Goal: Task Accomplishment & Management: Manage account settings

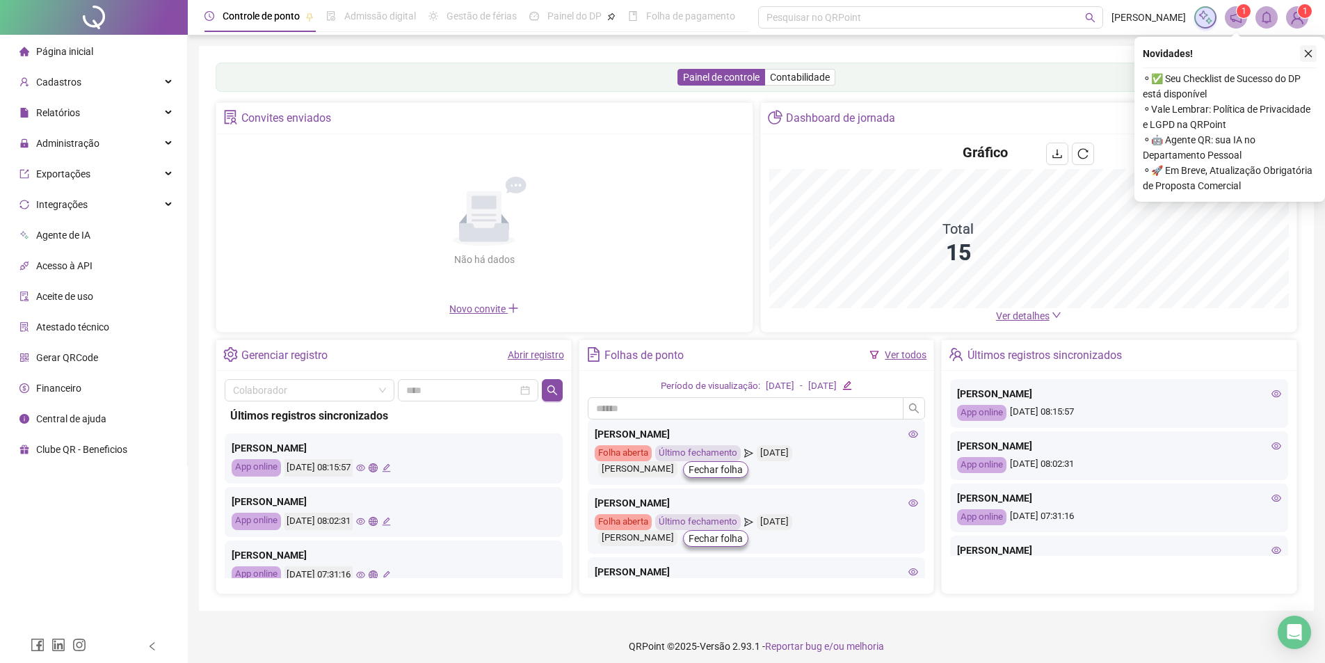
click at [1312, 54] on icon "close" at bounding box center [1308, 54] width 10 height 10
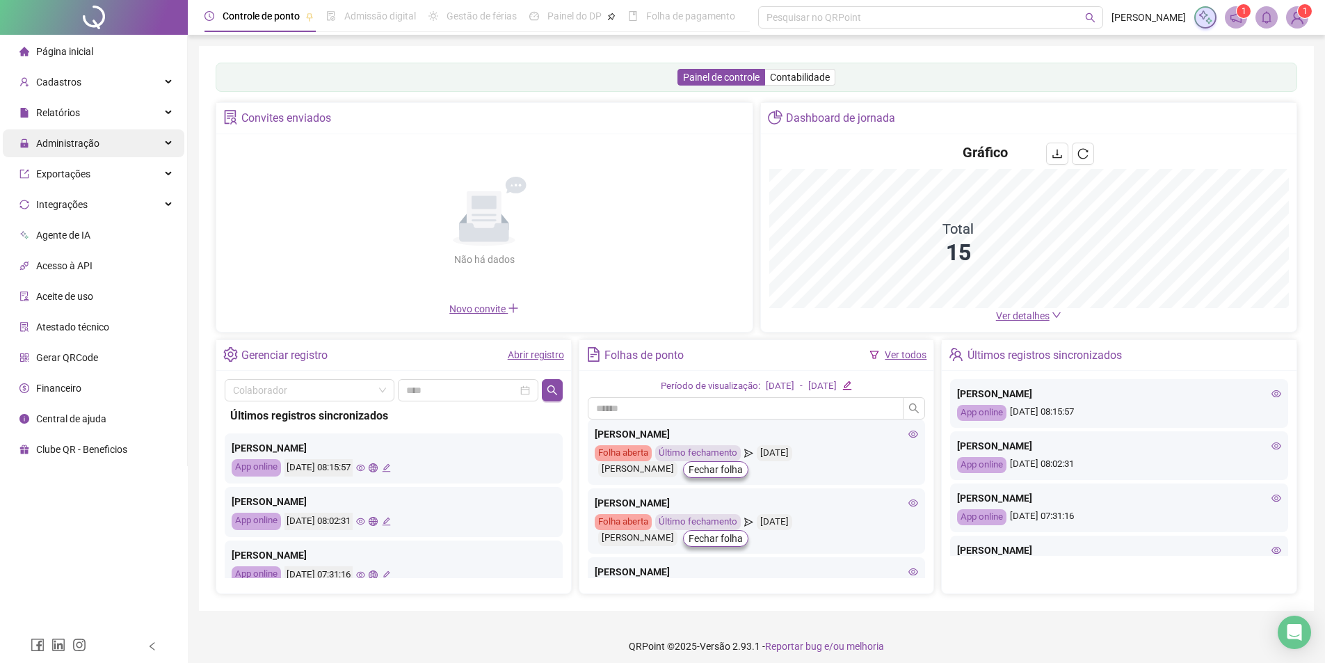
click at [85, 143] on span "Administração" at bounding box center [67, 143] width 63 height 11
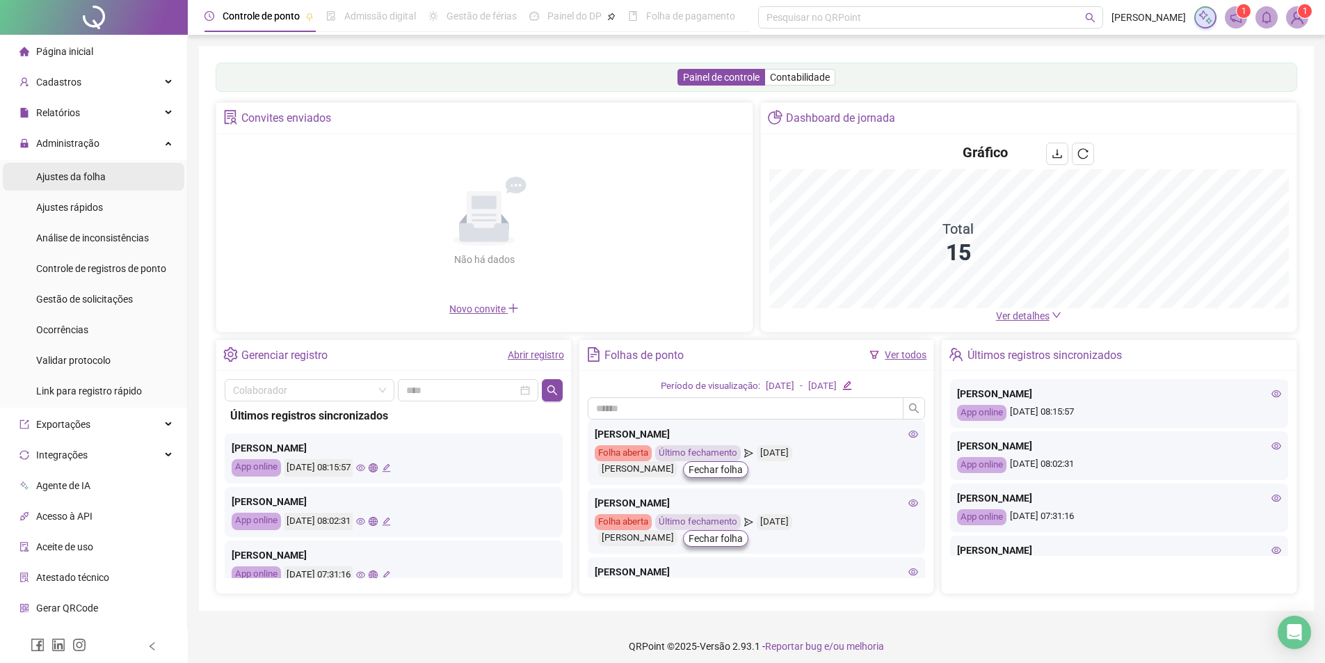
click at [71, 175] on span "Ajustes da folha" at bounding box center [71, 176] width 70 height 11
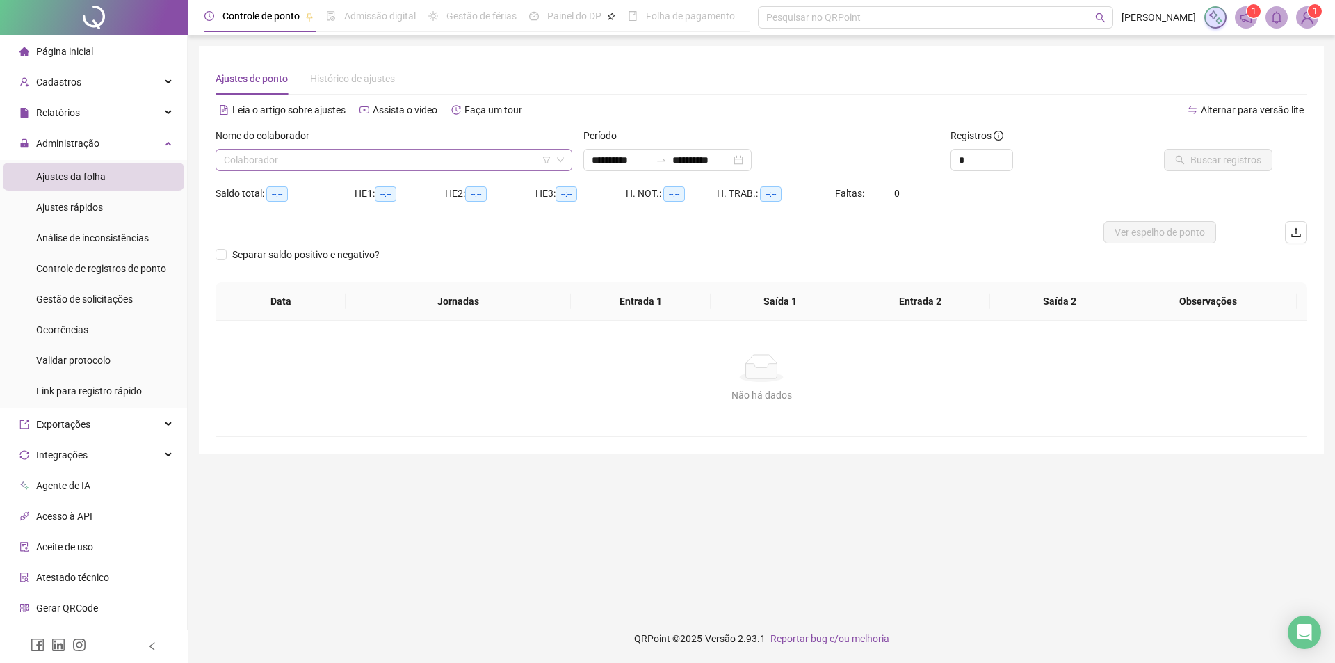
click at [289, 155] on input "search" at bounding box center [388, 160] width 328 height 21
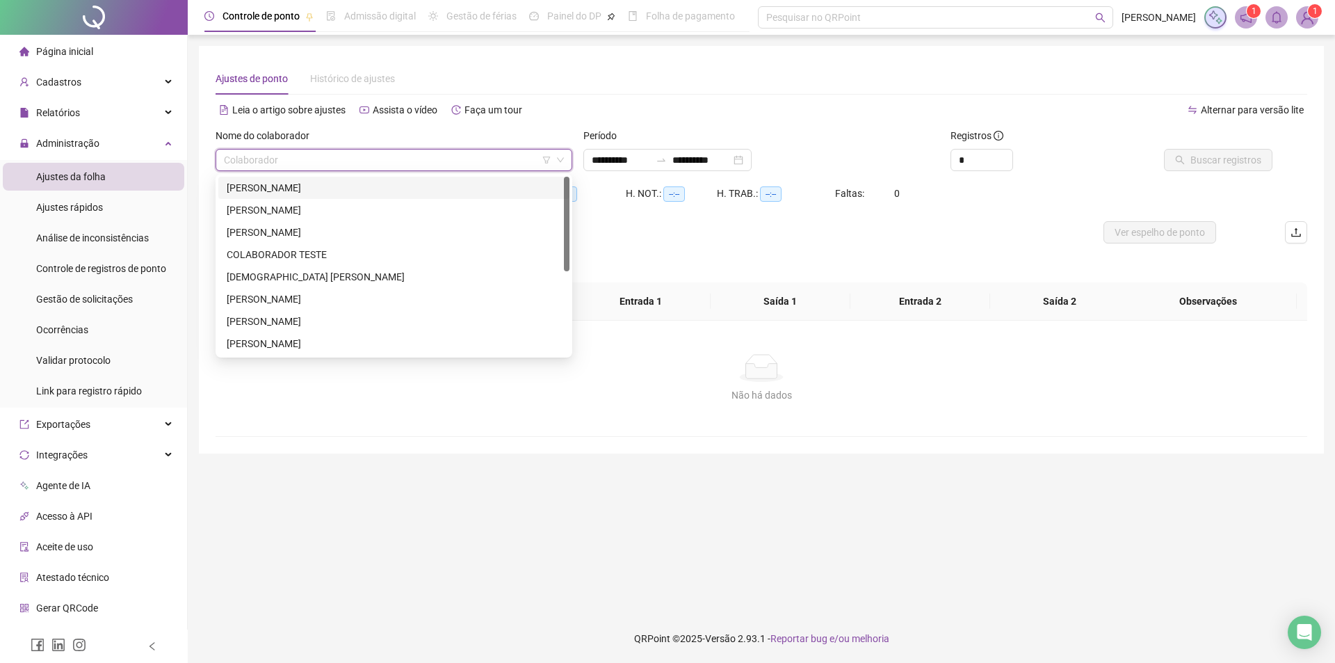
click at [274, 192] on div "ANDRE PEREIRA LOBO" at bounding box center [394, 187] width 335 height 15
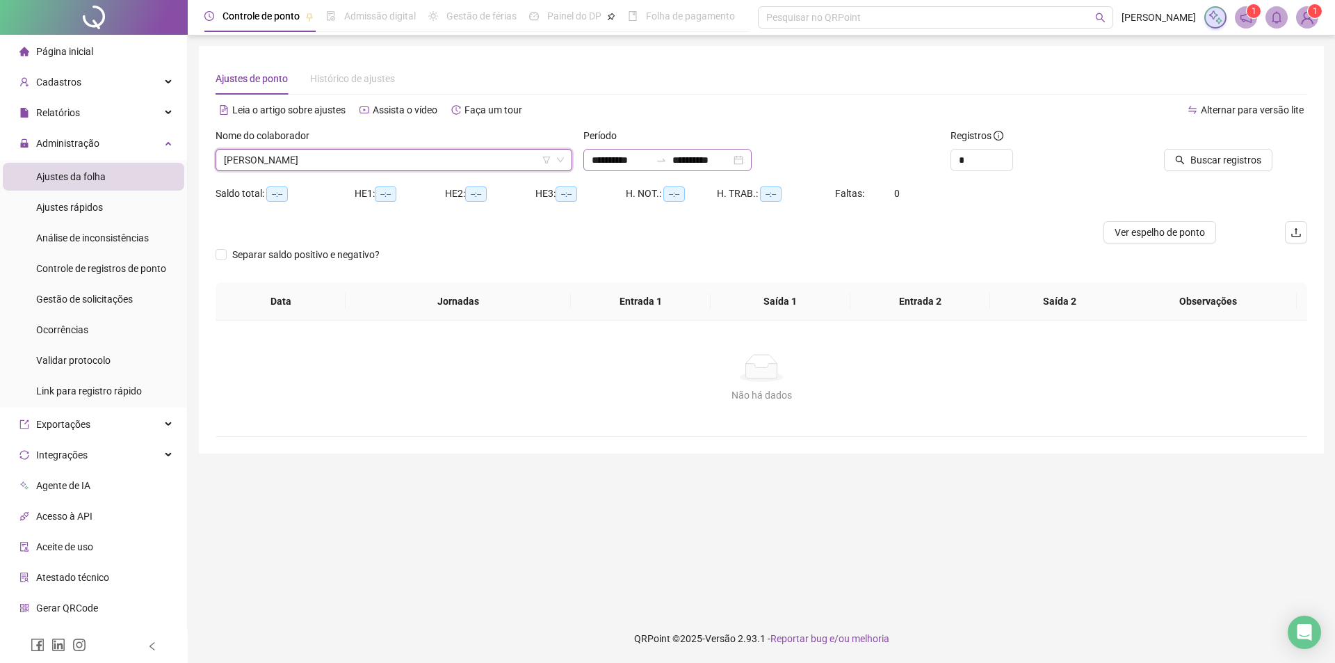
click at [752, 156] on div "**********" at bounding box center [667, 160] width 168 height 22
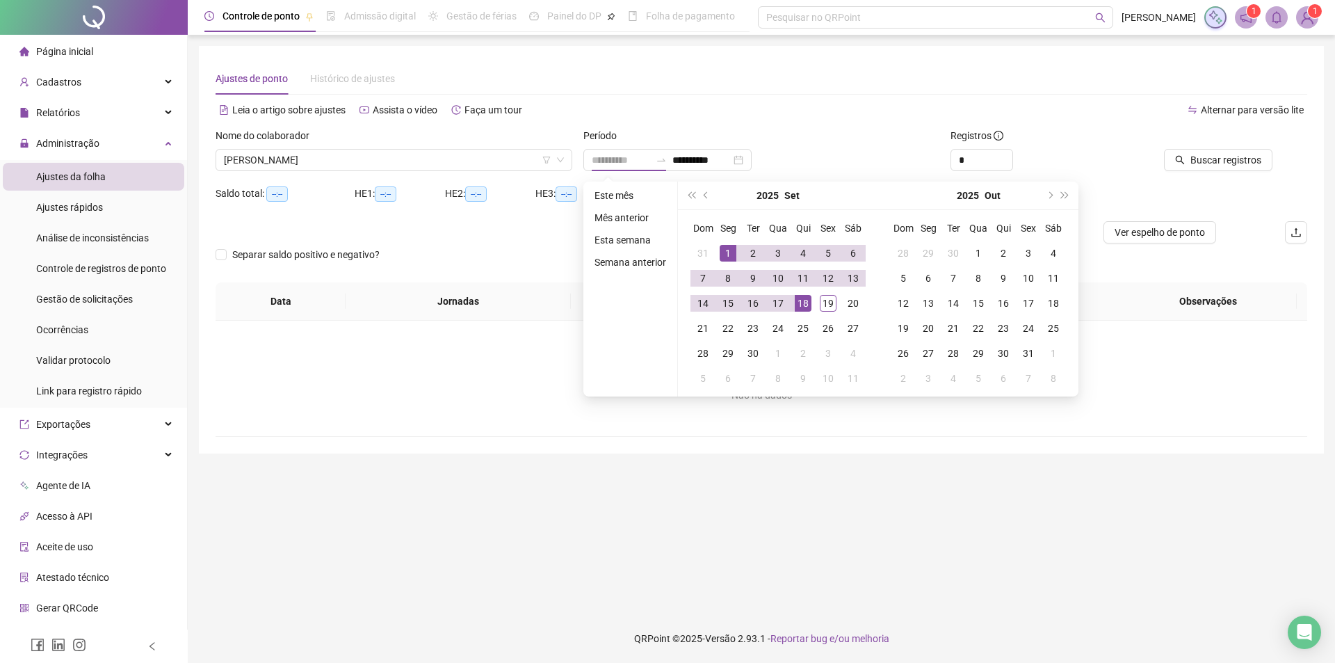
click at [725, 250] on div "1" at bounding box center [728, 253] width 17 height 17
type input "**********"
click at [830, 306] on div "19" at bounding box center [828, 303] width 17 height 17
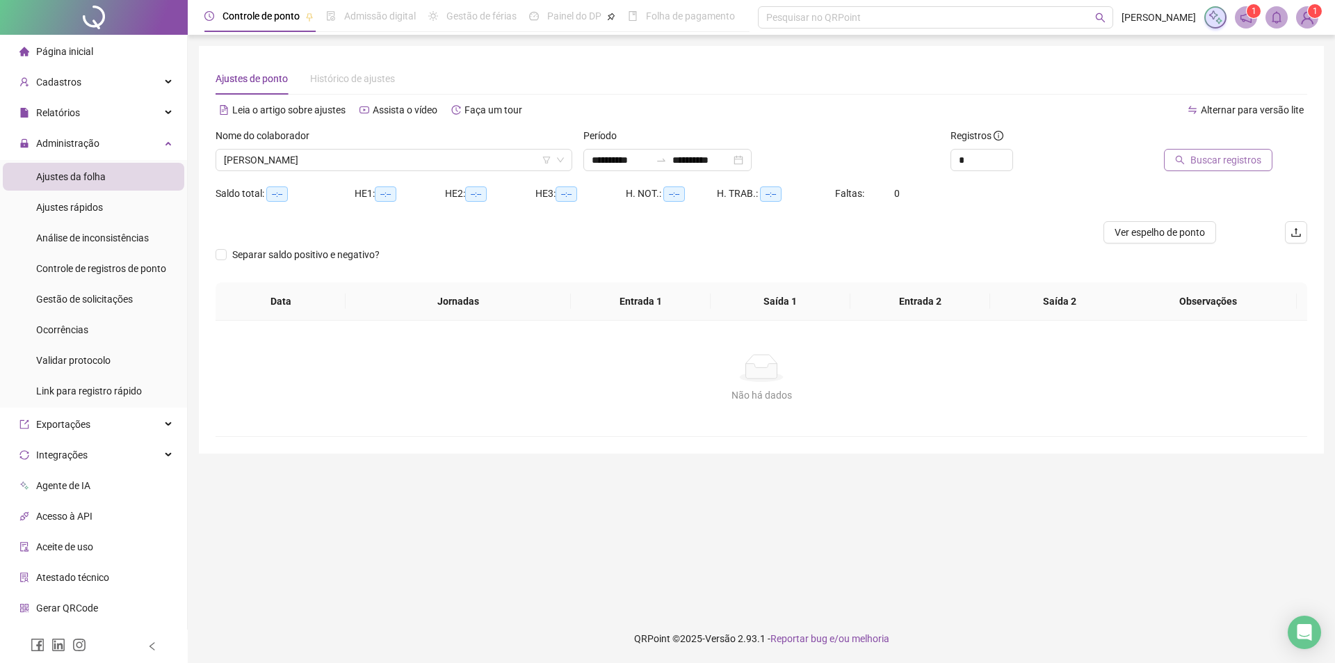
click at [1250, 154] on span "Buscar registros" at bounding box center [1226, 159] width 71 height 15
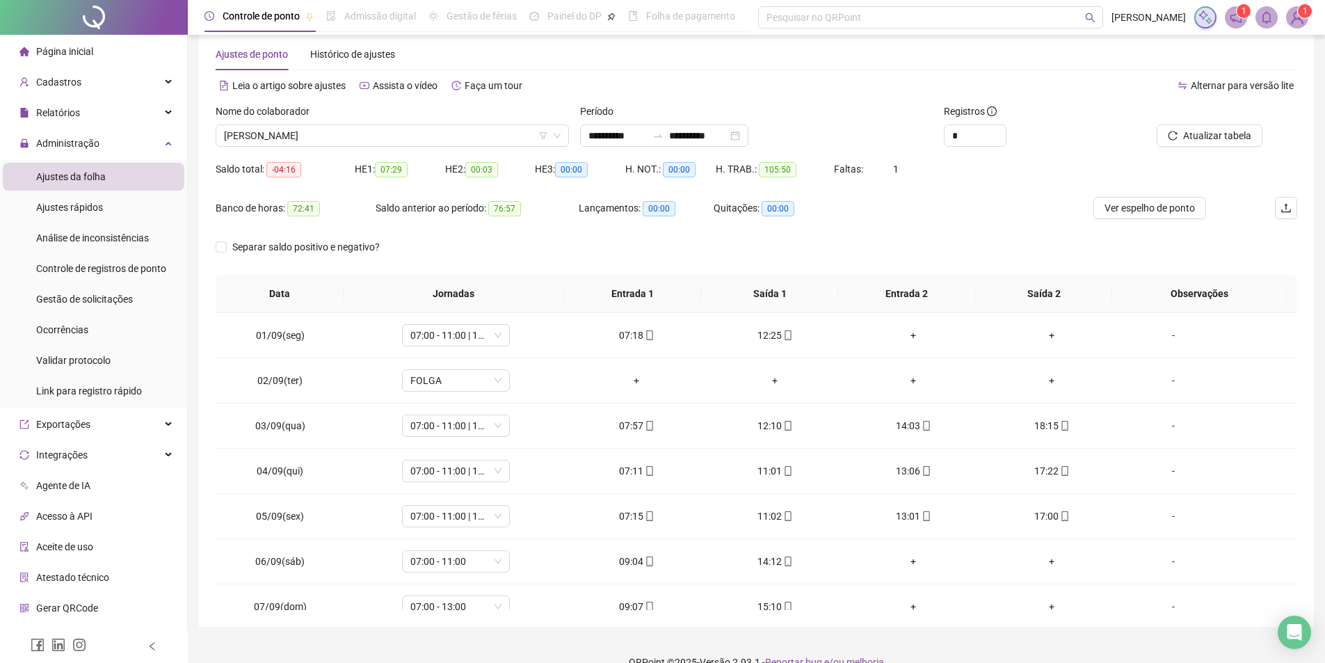
scroll to position [48, 0]
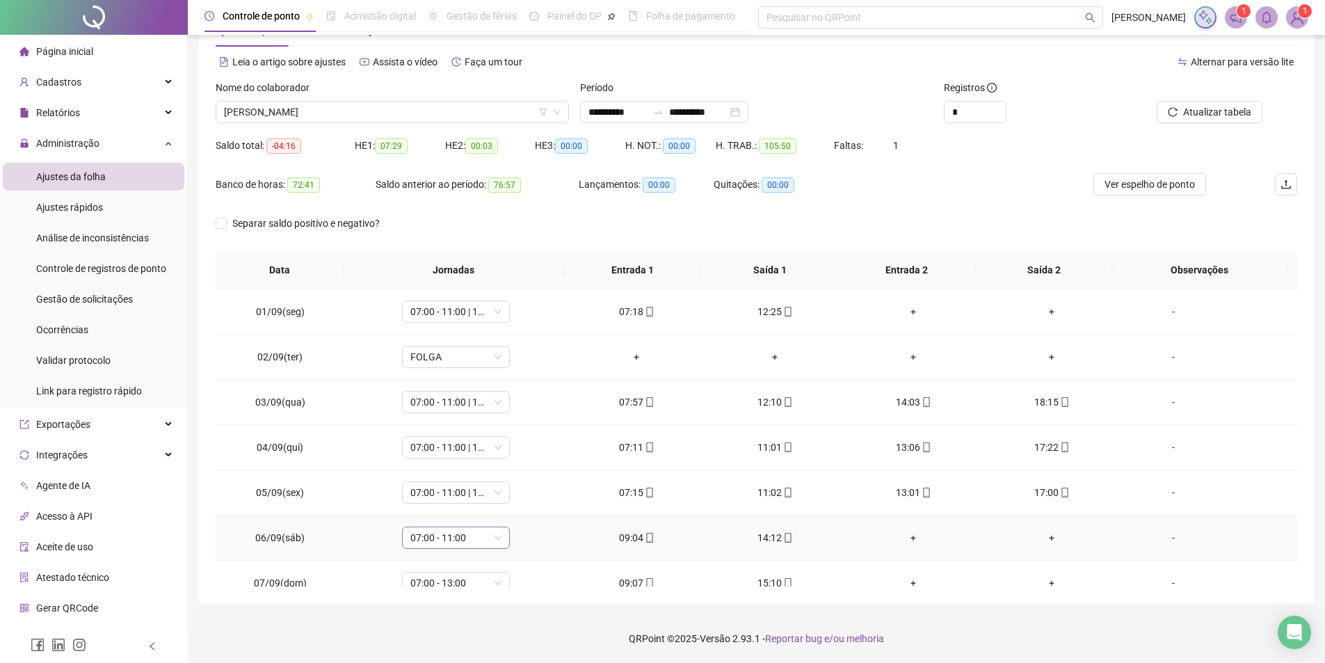
click at [448, 533] on span "07:00 - 11:00" at bounding box center [455, 537] width 91 height 21
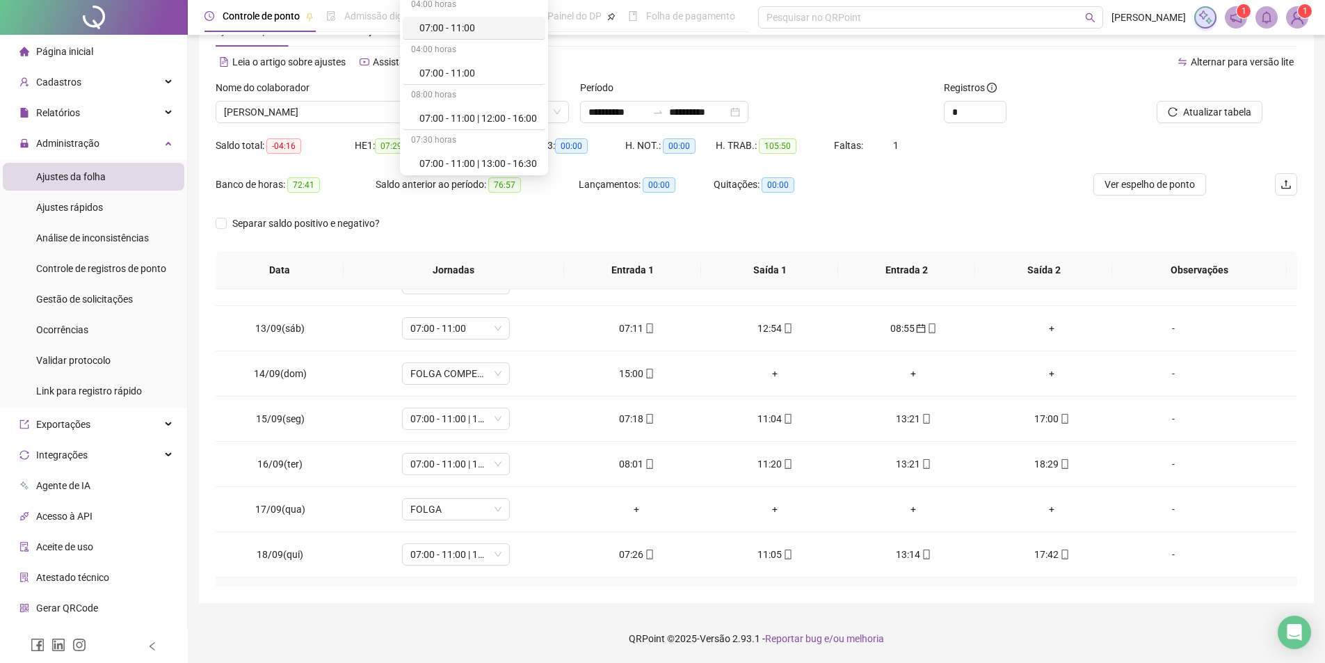
scroll to position [562, 0]
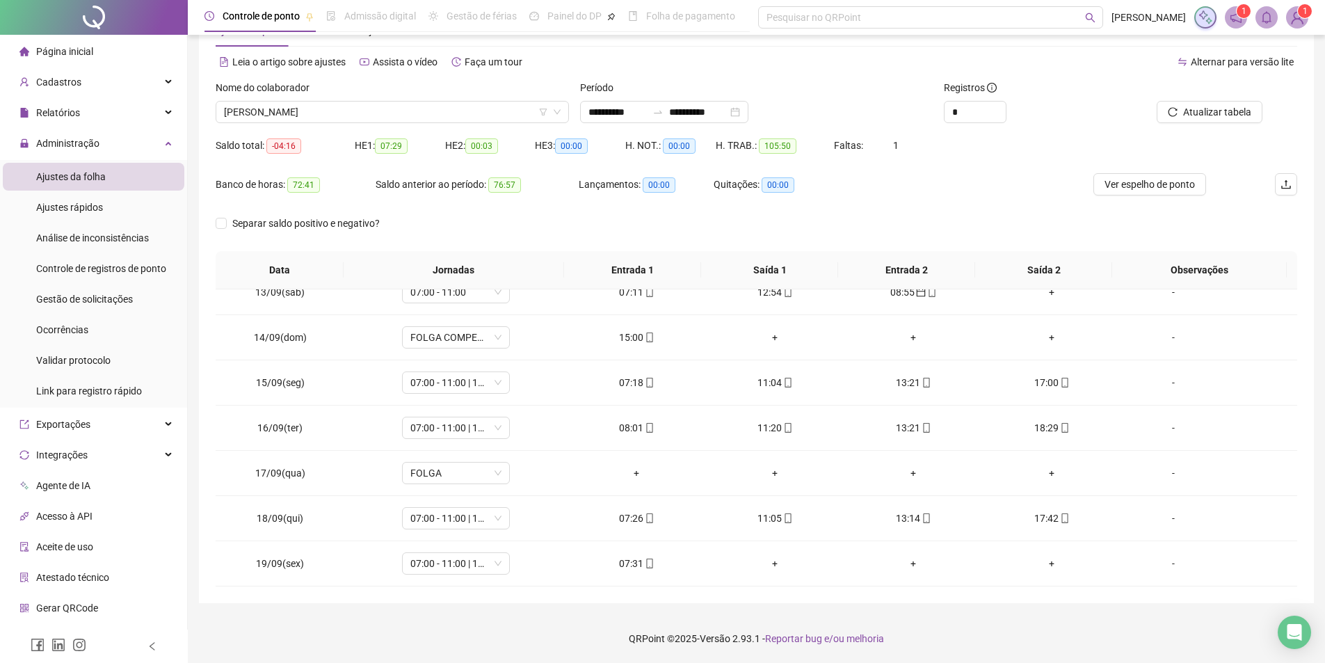
click at [556, 606] on div "**********" at bounding box center [756, 307] width 1137 height 711
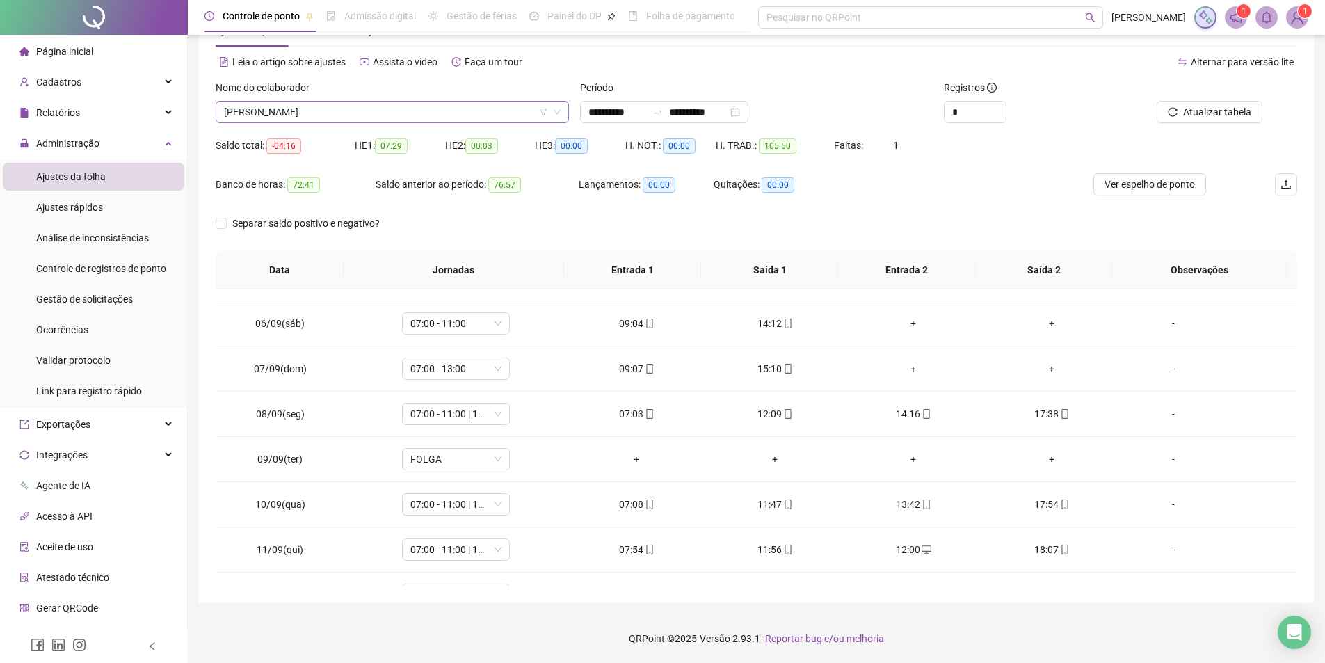
click at [338, 115] on span "ANDRE PEREIRA LOBO" at bounding box center [392, 112] width 337 height 21
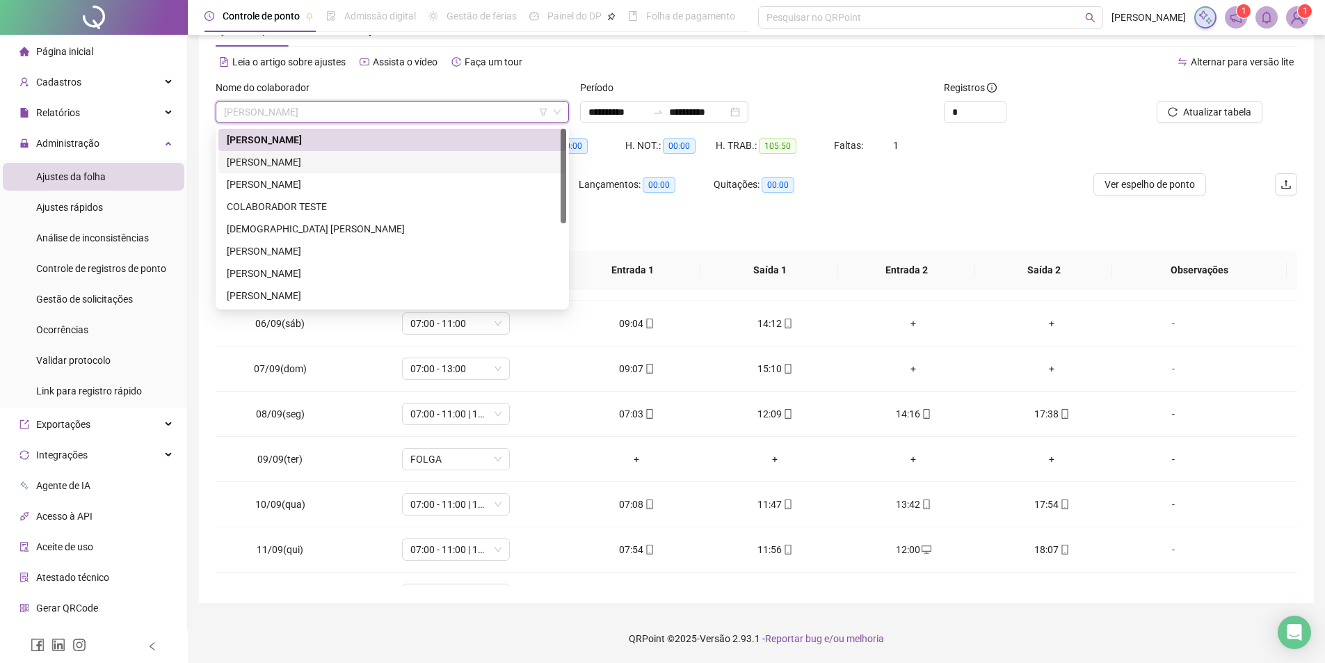
click at [321, 161] on div "CICERO JOSE DO NASCIMENTO" at bounding box center [392, 161] width 331 height 15
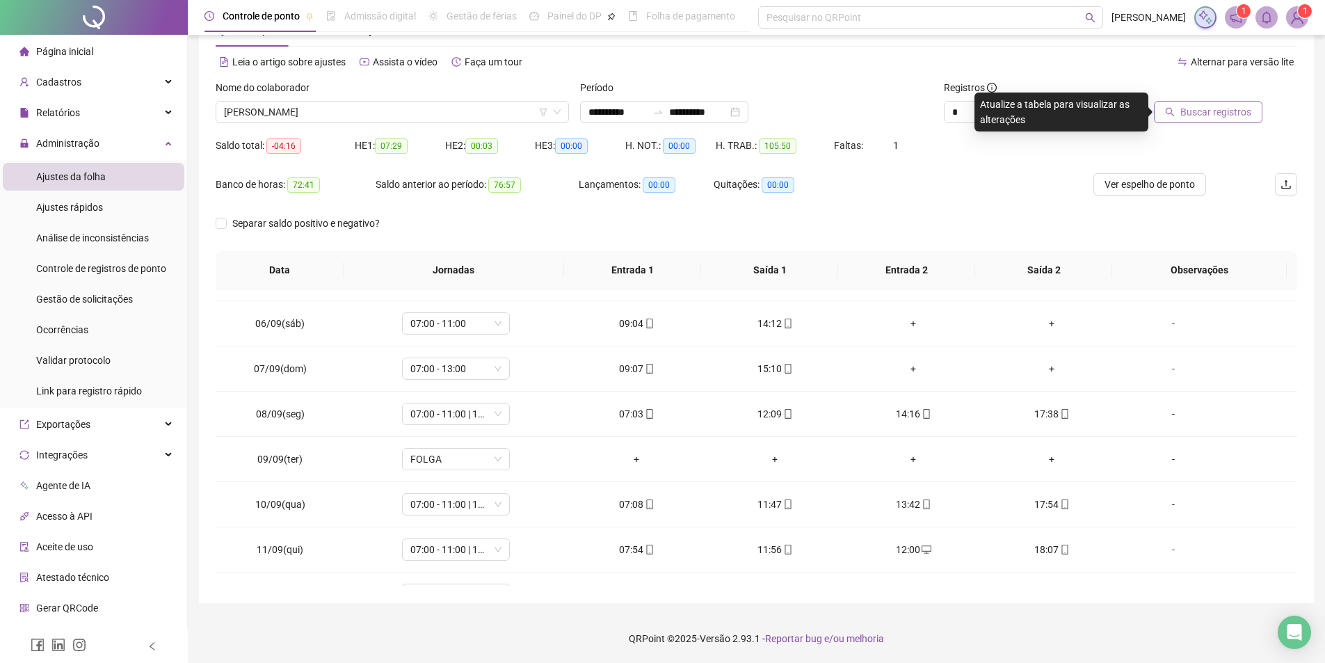
click at [1216, 114] on span "Buscar registros" at bounding box center [1215, 111] width 71 height 15
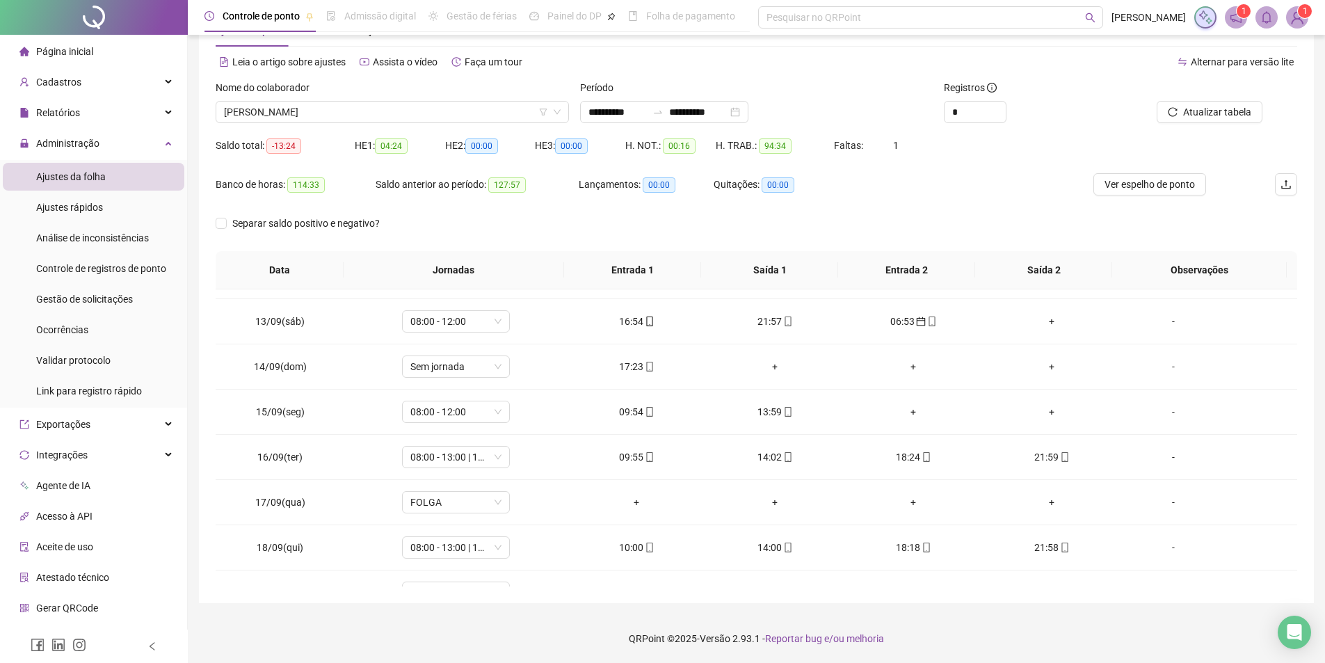
scroll to position [562, 0]
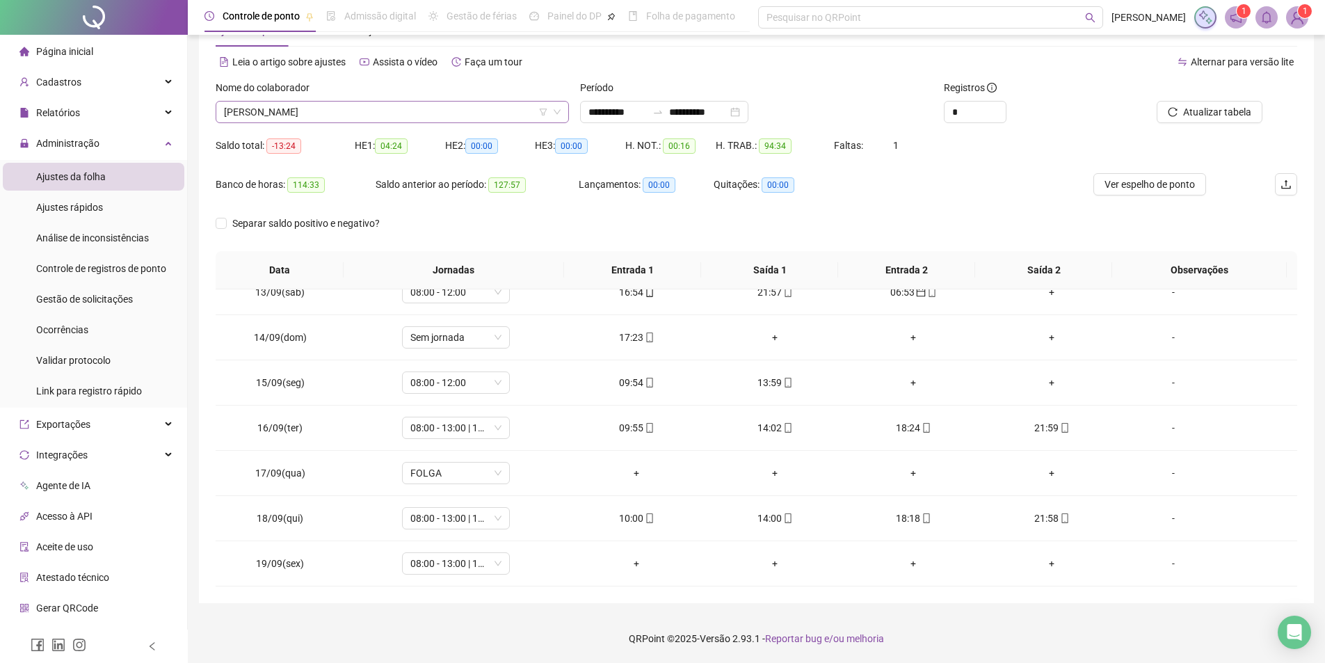
click at [347, 109] on span "CICERO JOSE DO NASCIMENTO" at bounding box center [392, 112] width 337 height 21
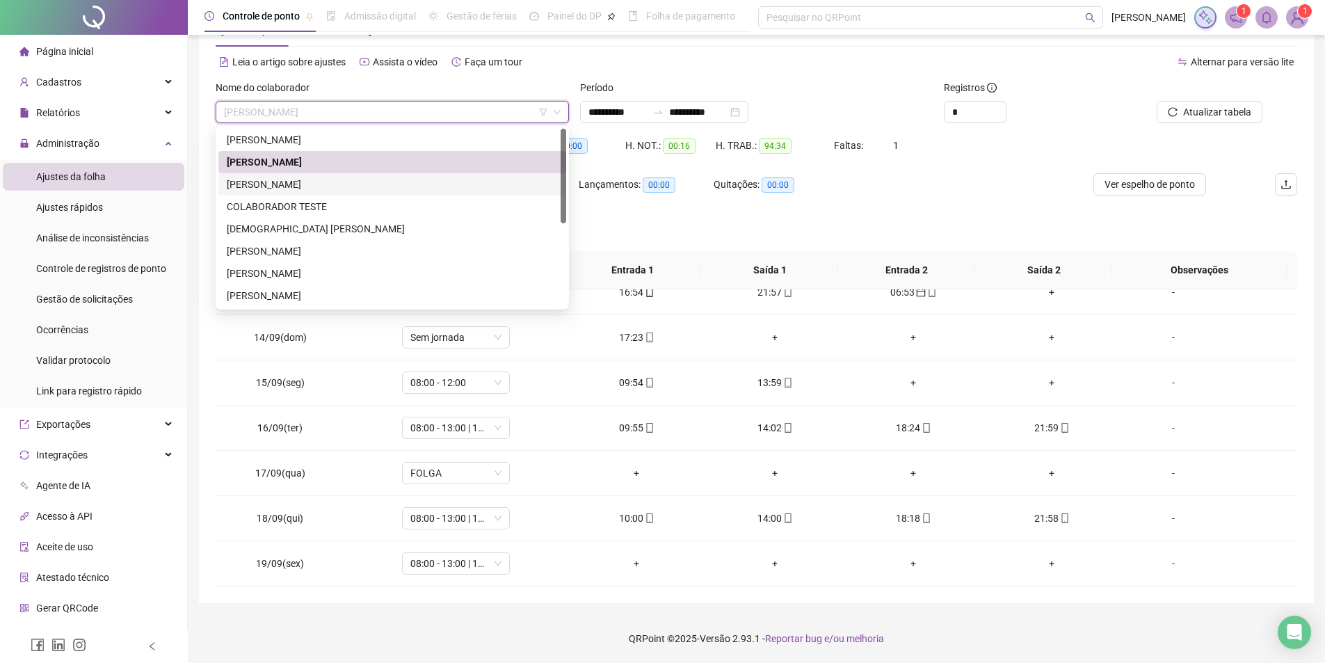
click at [277, 186] on div "CICERO ROBSON DA SILVA" at bounding box center [392, 184] width 331 height 15
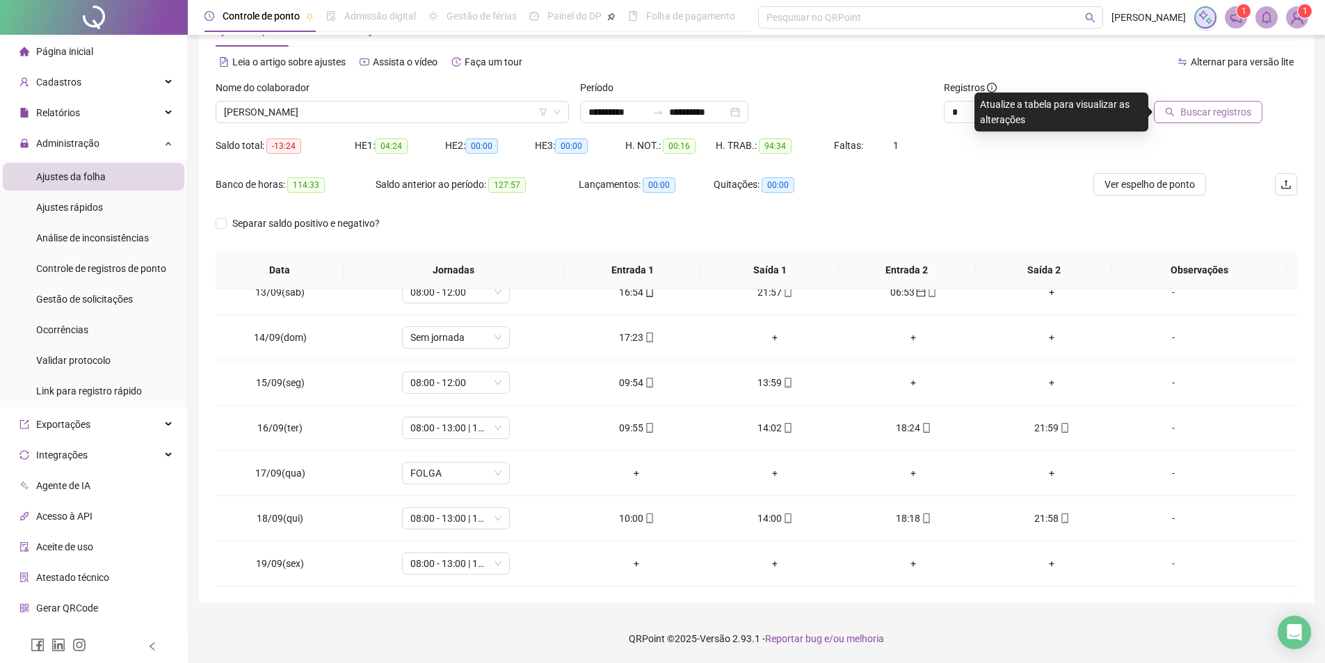
click at [1216, 106] on span "Buscar registros" at bounding box center [1215, 111] width 71 height 15
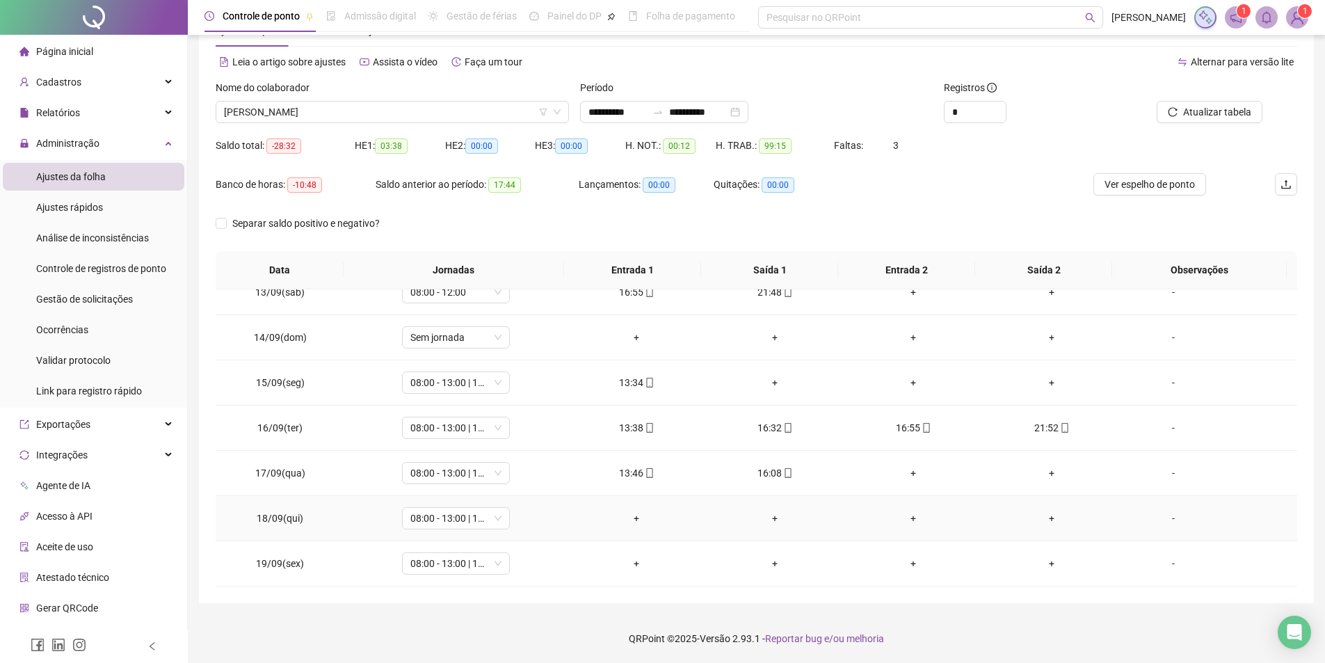
click at [638, 518] on div "+" at bounding box center [637, 517] width 116 height 15
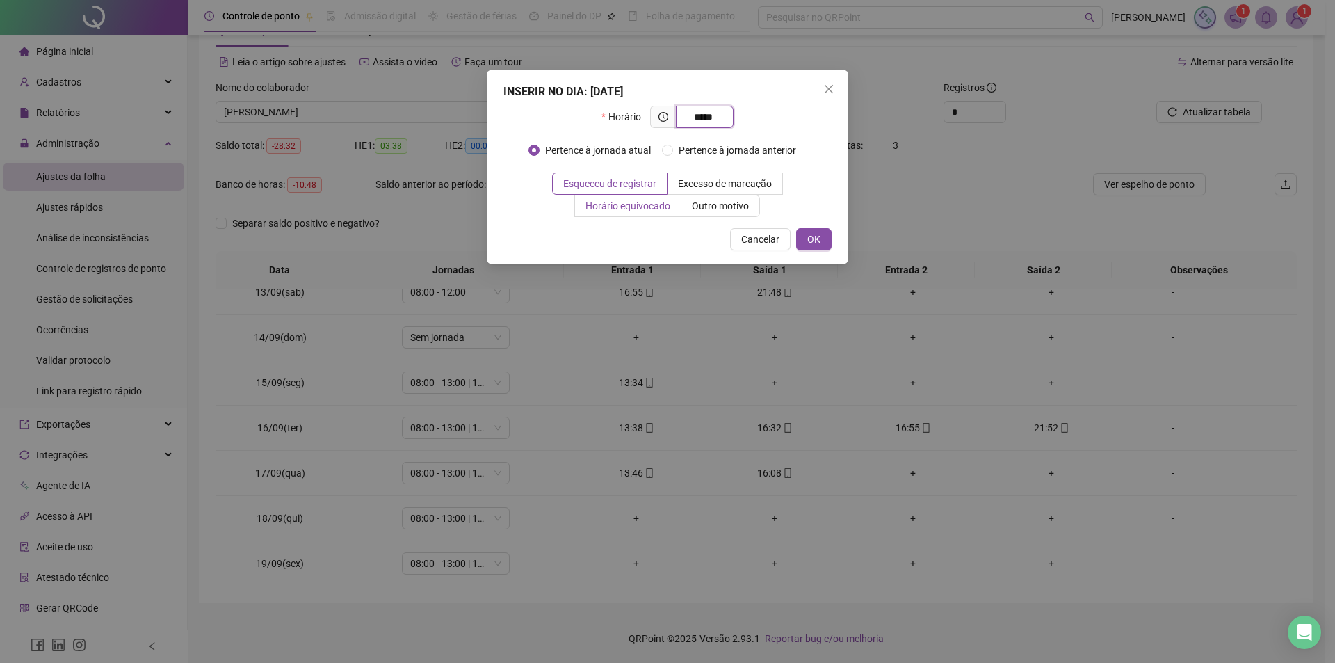
type input "*****"
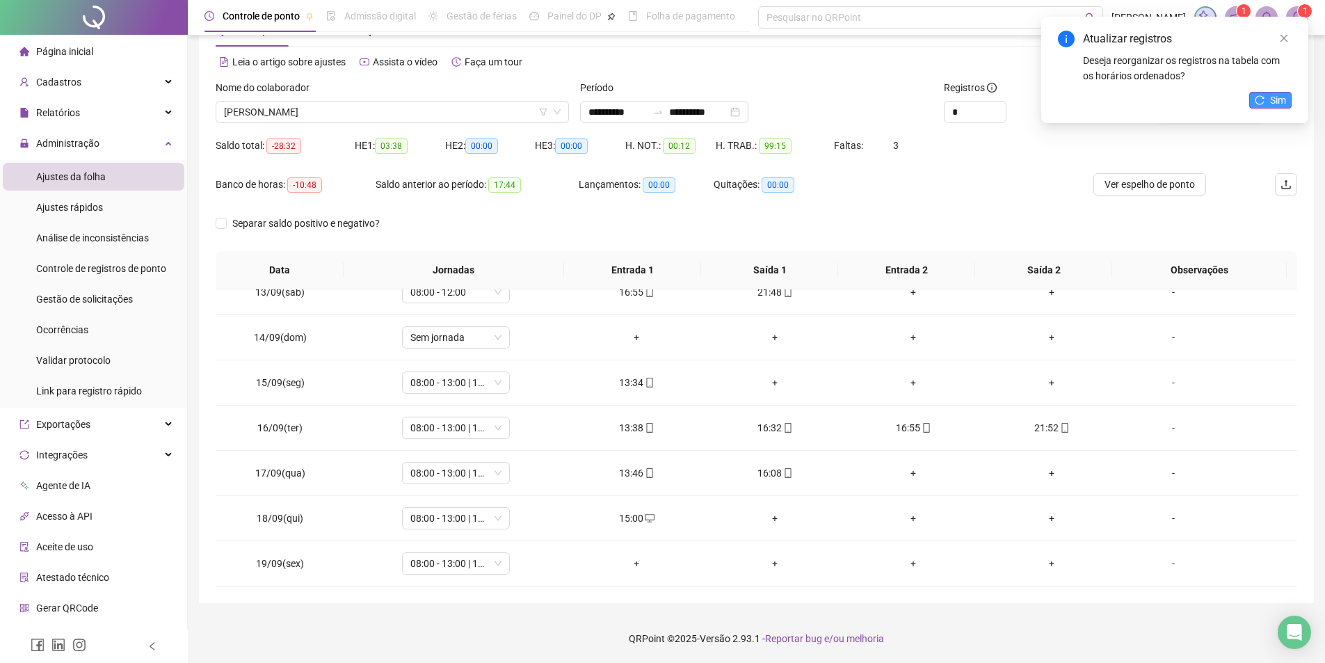
click at [1267, 102] on button "Sim" at bounding box center [1270, 100] width 42 height 17
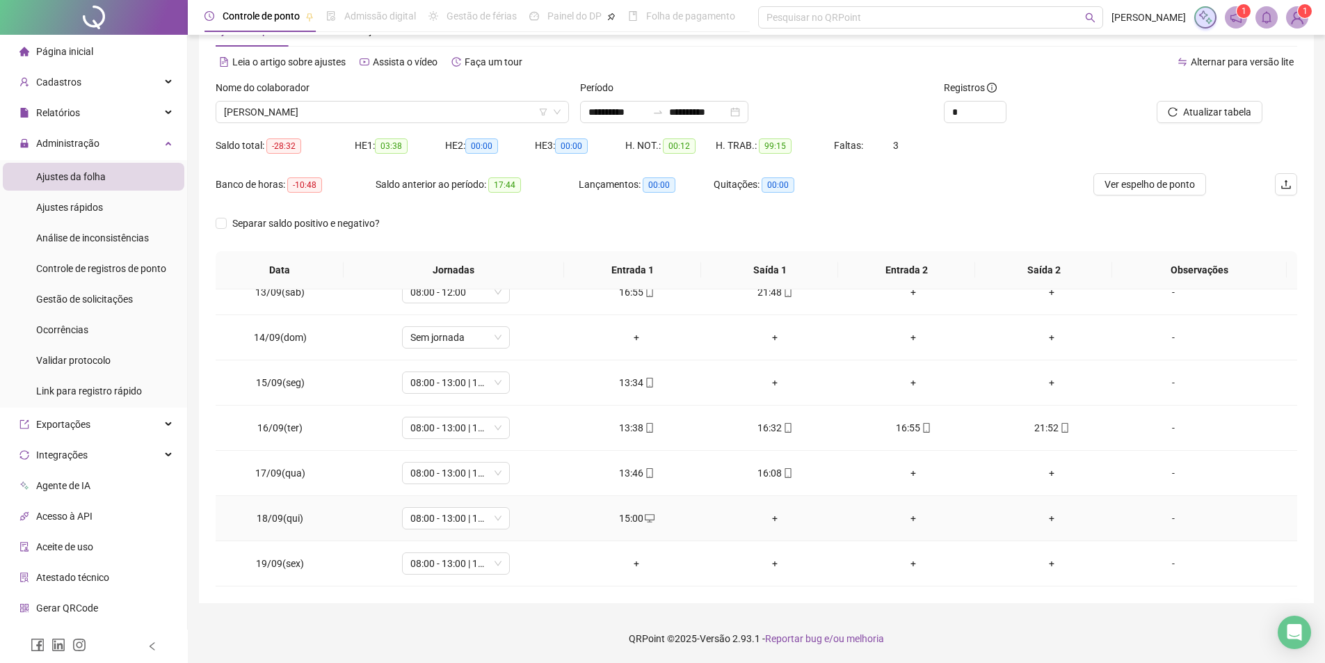
click at [620, 516] on div "15:00" at bounding box center [637, 517] width 116 height 15
type input "**********"
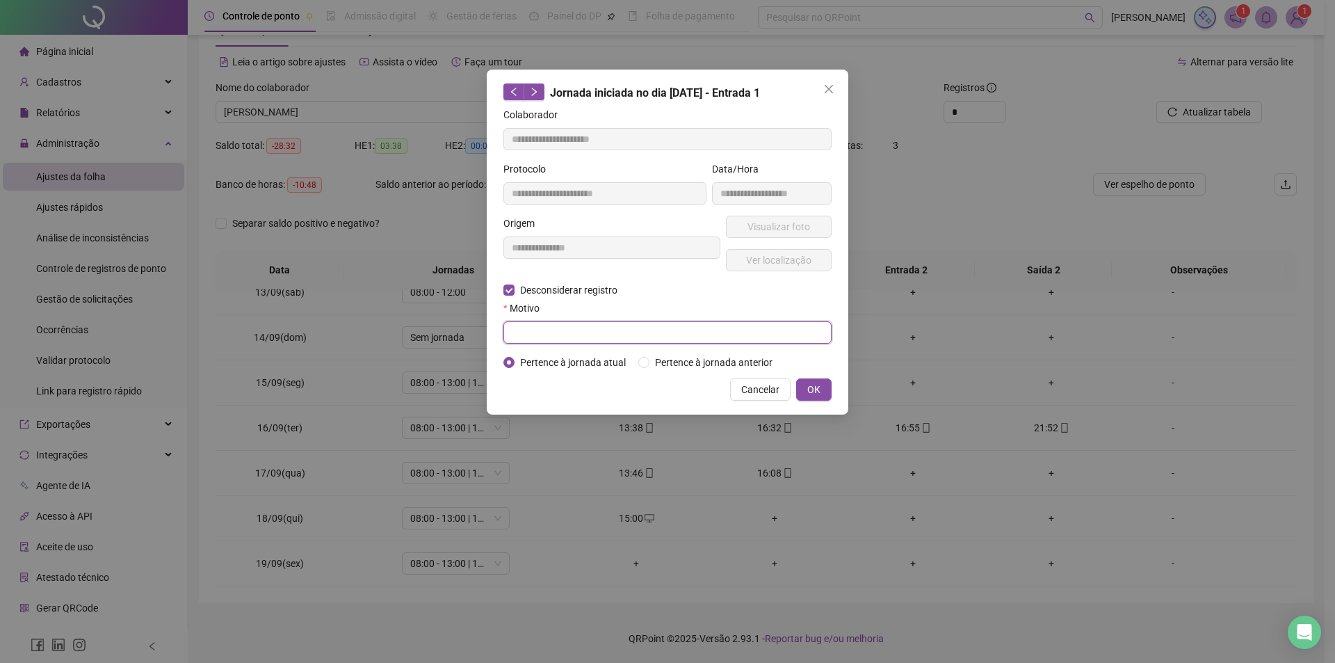
click at [604, 325] on input "text" at bounding box center [668, 332] width 328 height 22
type input "****"
click at [808, 389] on span "OK" at bounding box center [813, 389] width 13 height 15
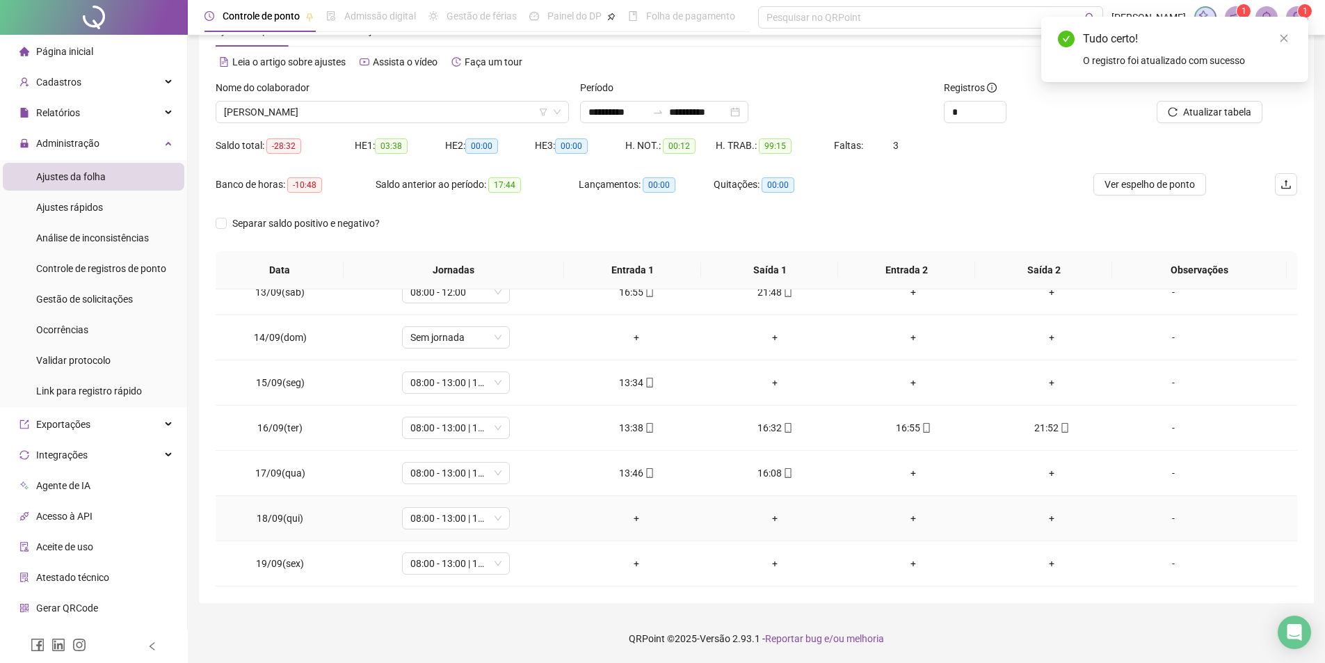
click at [631, 520] on div "+" at bounding box center [637, 517] width 116 height 15
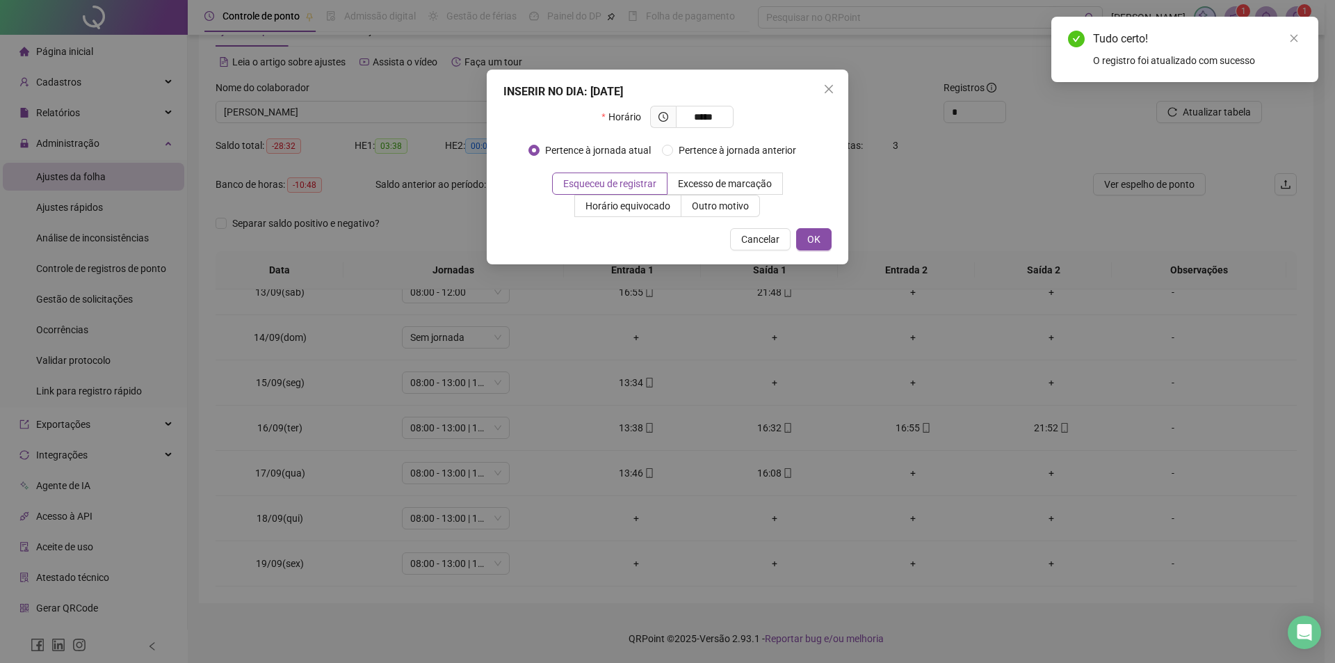
type input "*****"
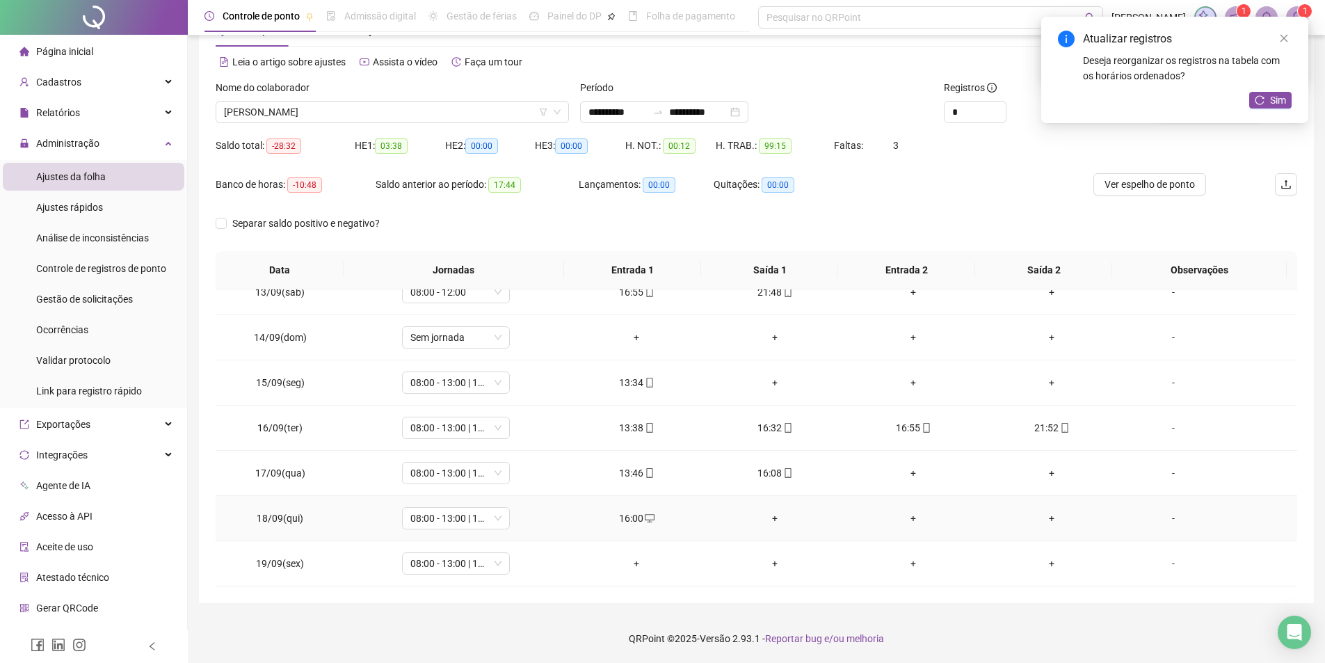
click at [766, 518] on div "+" at bounding box center [775, 517] width 116 height 15
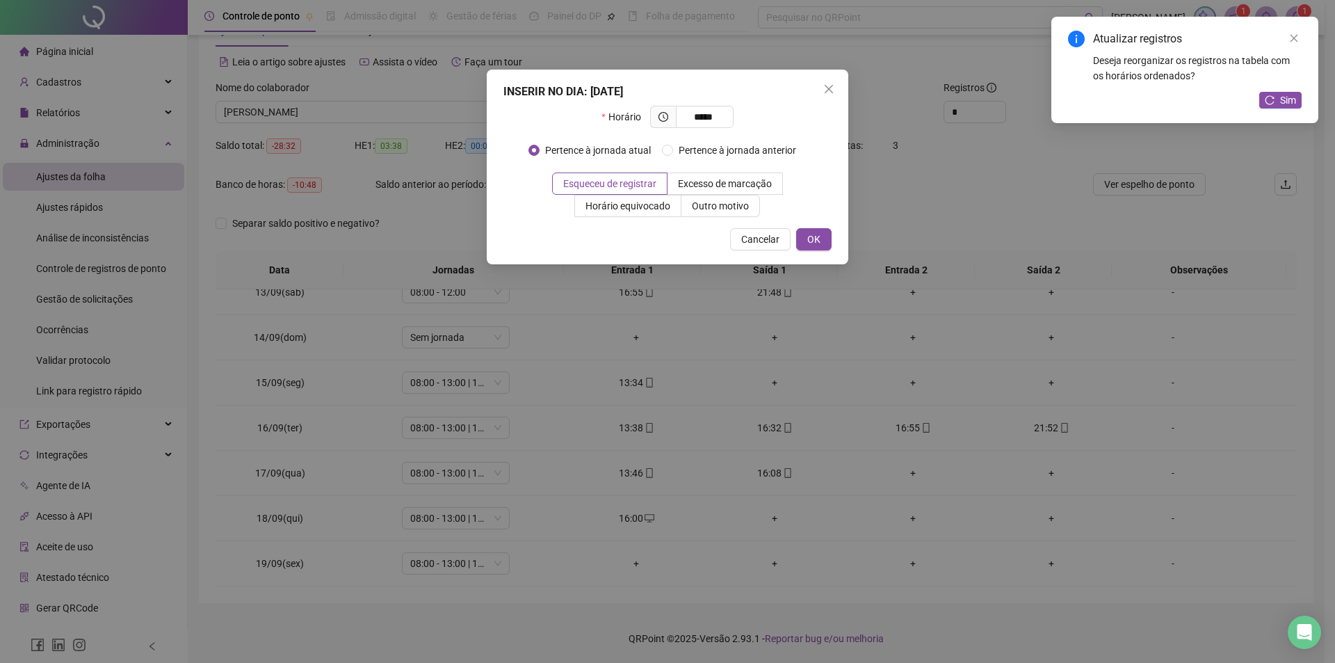
type input "*****"
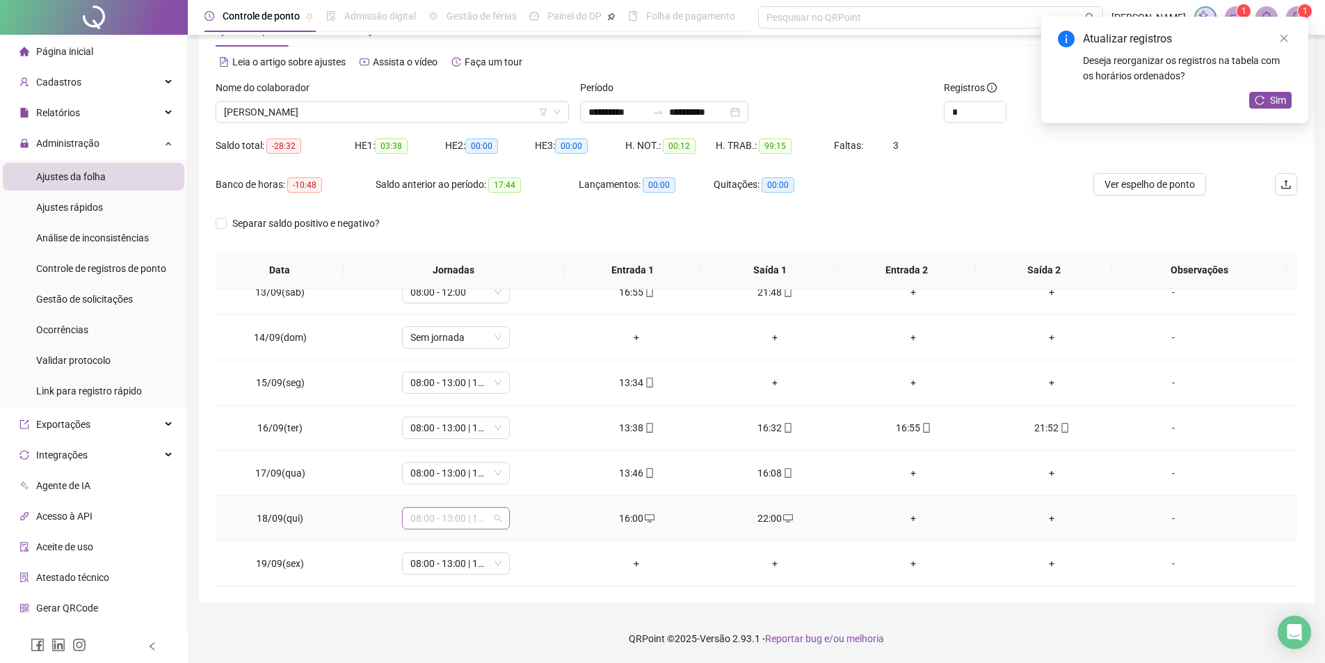
click at [455, 517] on span "08:00 - 13:00 | 15:00 - 18:00" at bounding box center [455, 518] width 91 height 21
click at [452, 394] on div "07:00 - 13:00" at bounding box center [478, 394] width 118 height 15
click at [520, 480] on span "Sim" at bounding box center [519, 481] width 16 height 15
drag, startPoint x: 1246, startPoint y: 262, endPoint x: 1217, endPoint y: 275, distance: 31.4
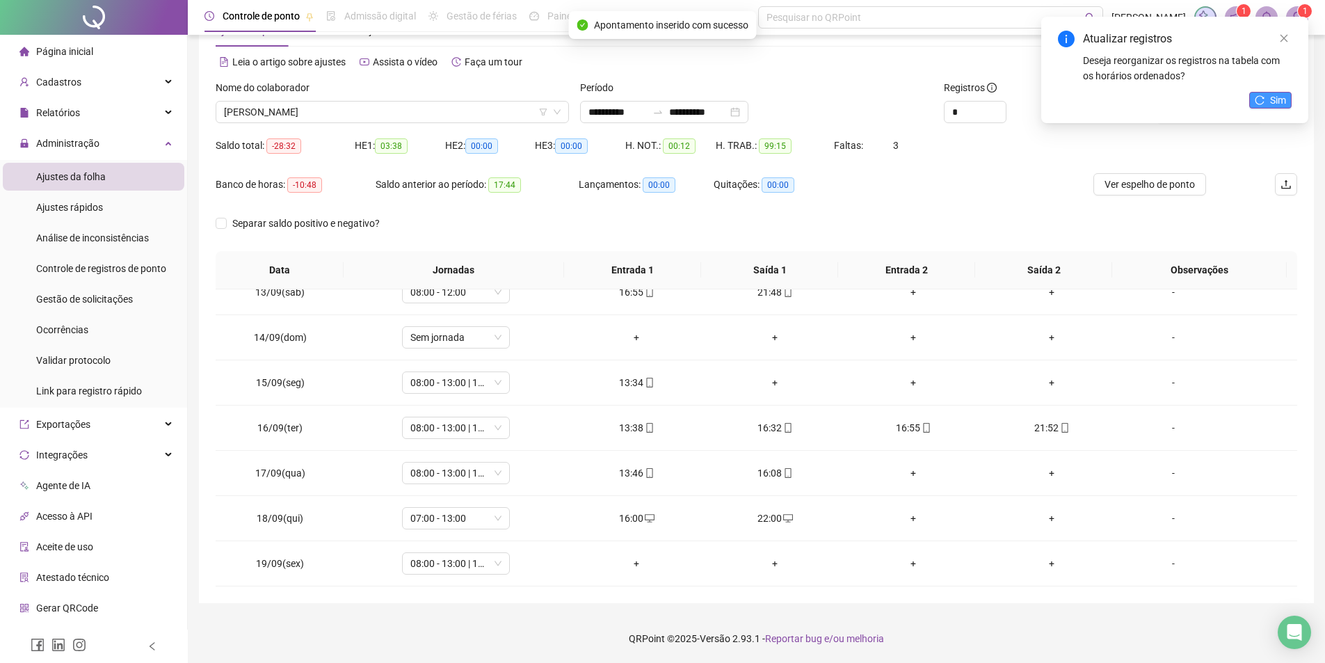
drag, startPoint x: 1217, startPoint y: 275, endPoint x: 1261, endPoint y: 93, distance: 187.4
click at [1261, 93] on button "Sim" at bounding box center [1270, 100] width 42 height 17
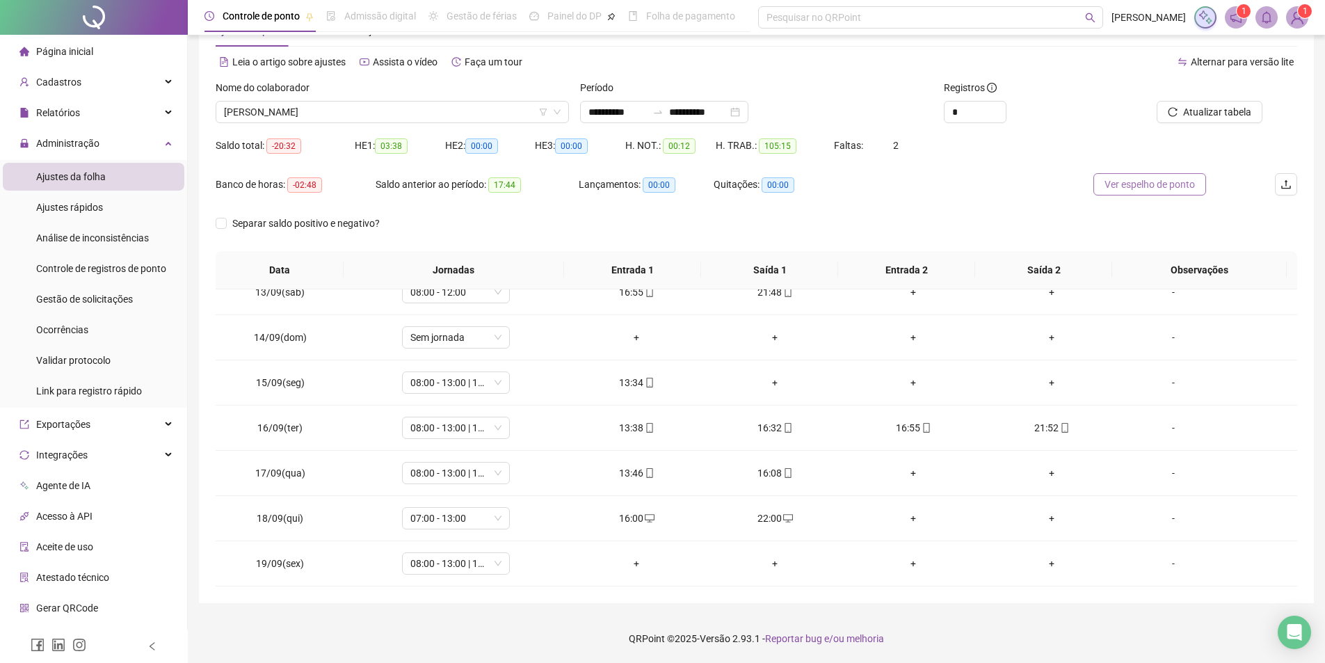
click at [1127, 185] on span "Ver espelho de ponto" at bounding box center [1149, 184] width 90 height 15
click at [1045, 472] on div "+" at bounding box center [1052, 472] width 116 height 15
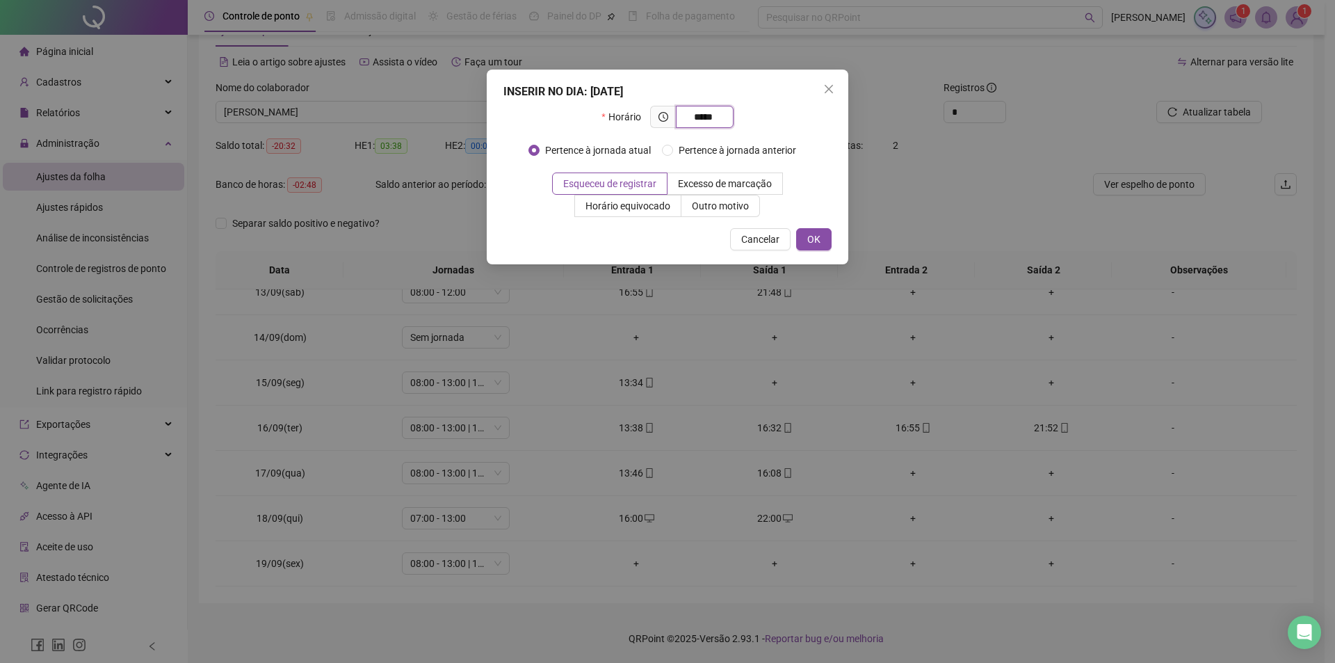
type input "*****"
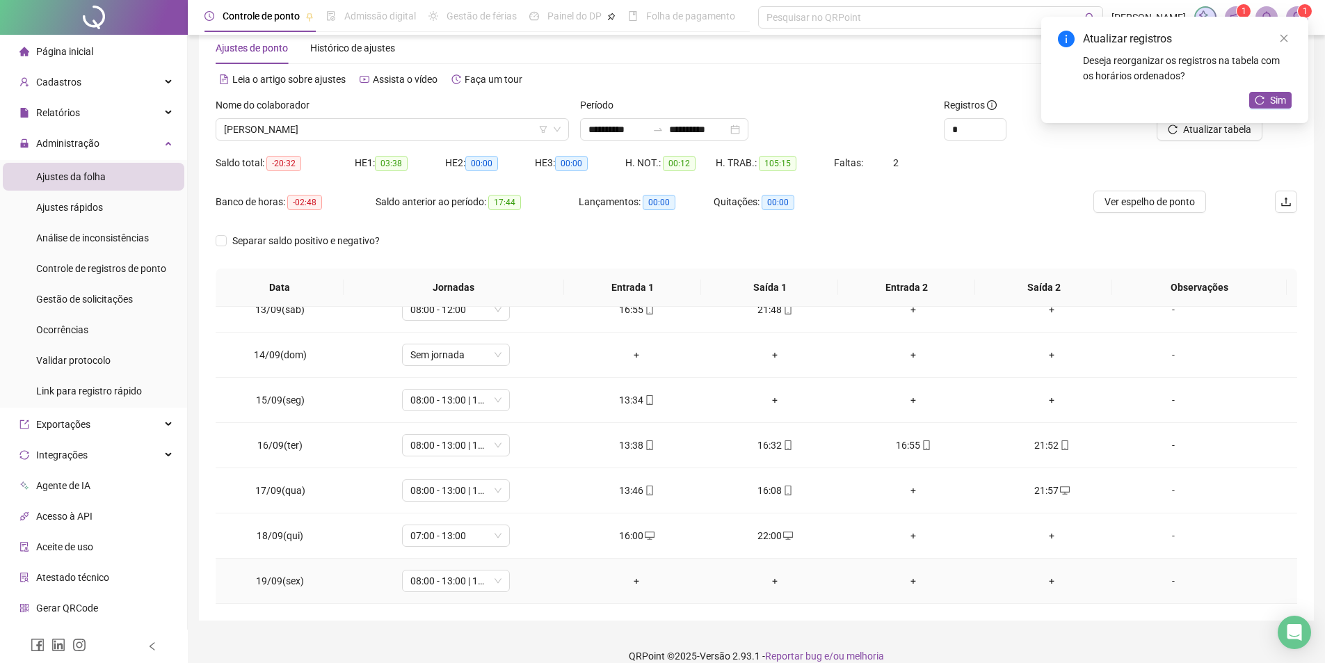
scroll to position [48, 0]
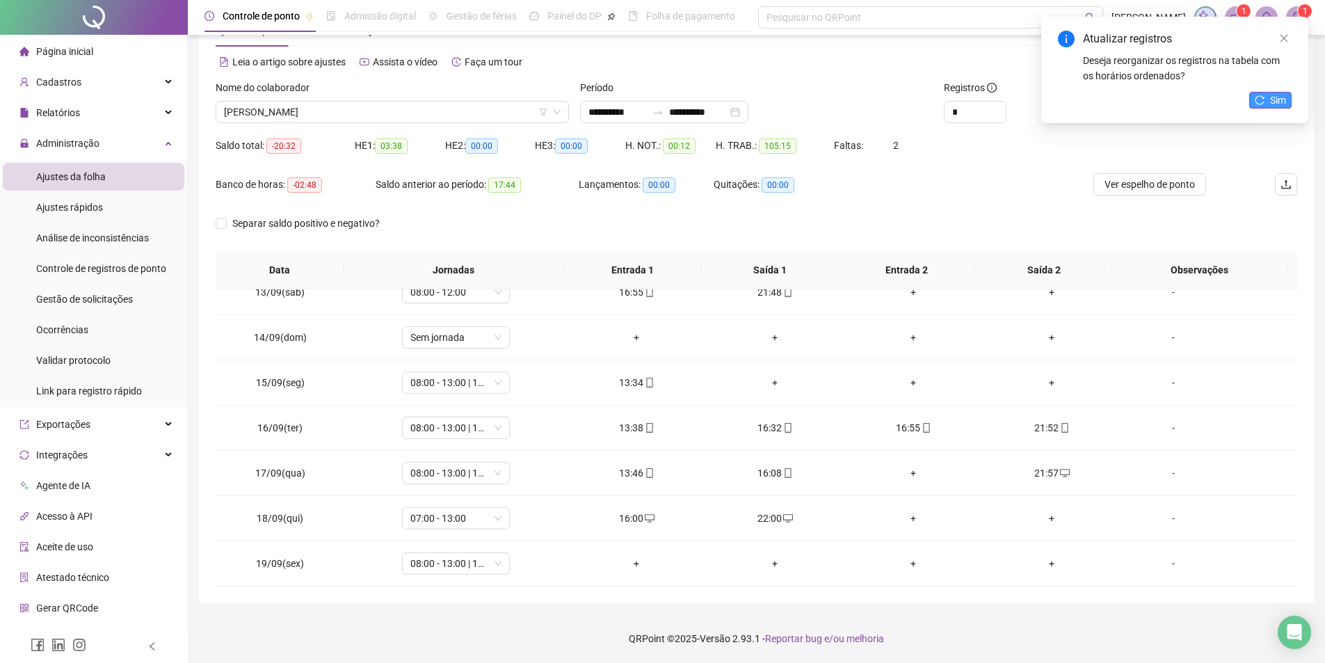
click at [1282, 96] on span "Sim" at bounding box center [1278, 99] width 16 height 15
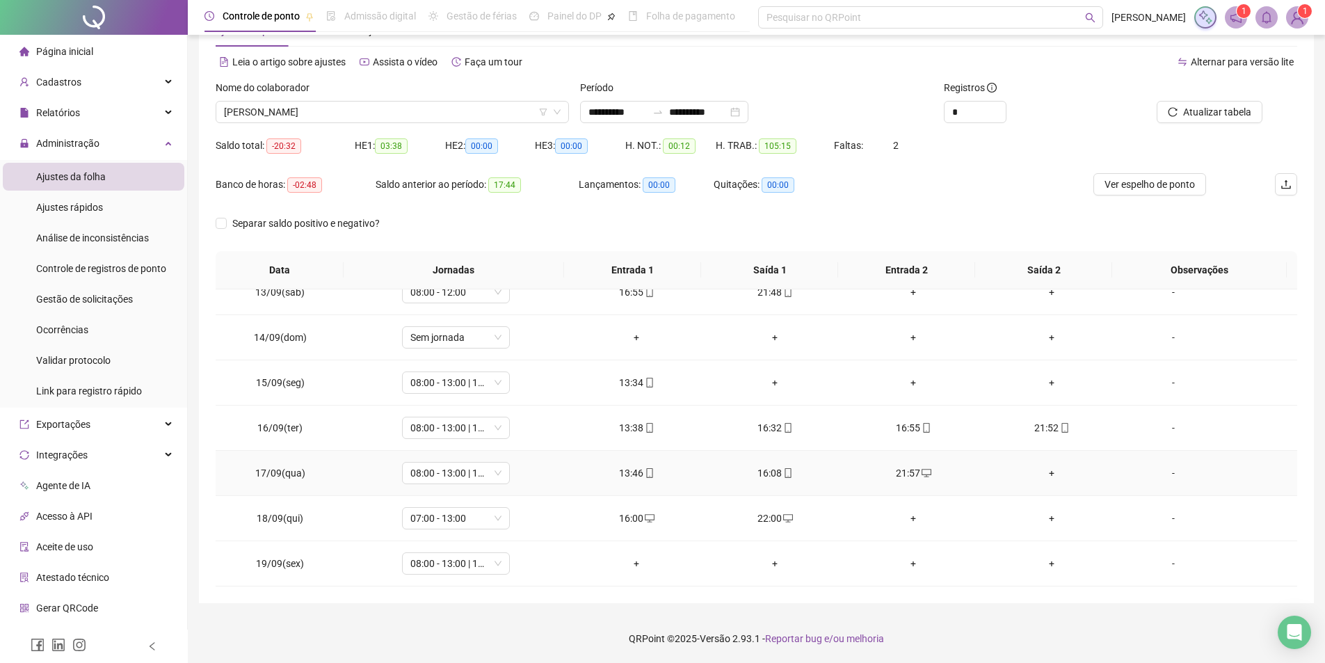
click at [1045, 474] on div "+" at bounding box center [1052, 472] width 116 height 15
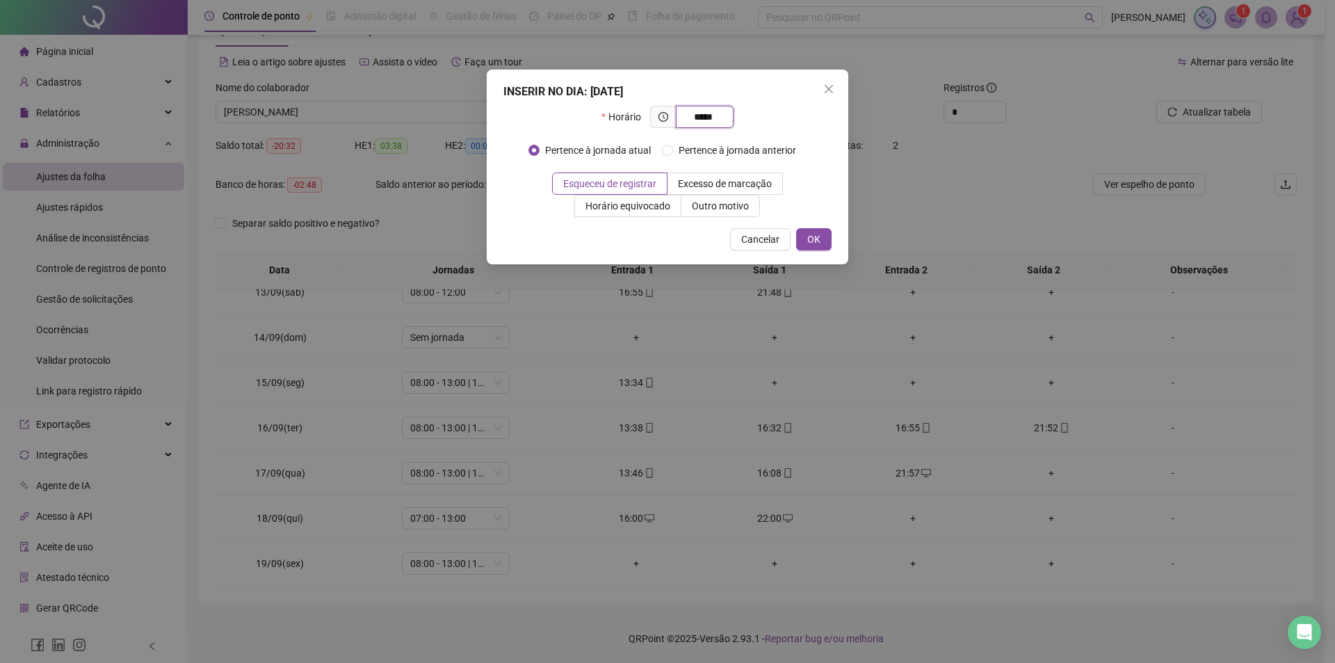
type input "*****"
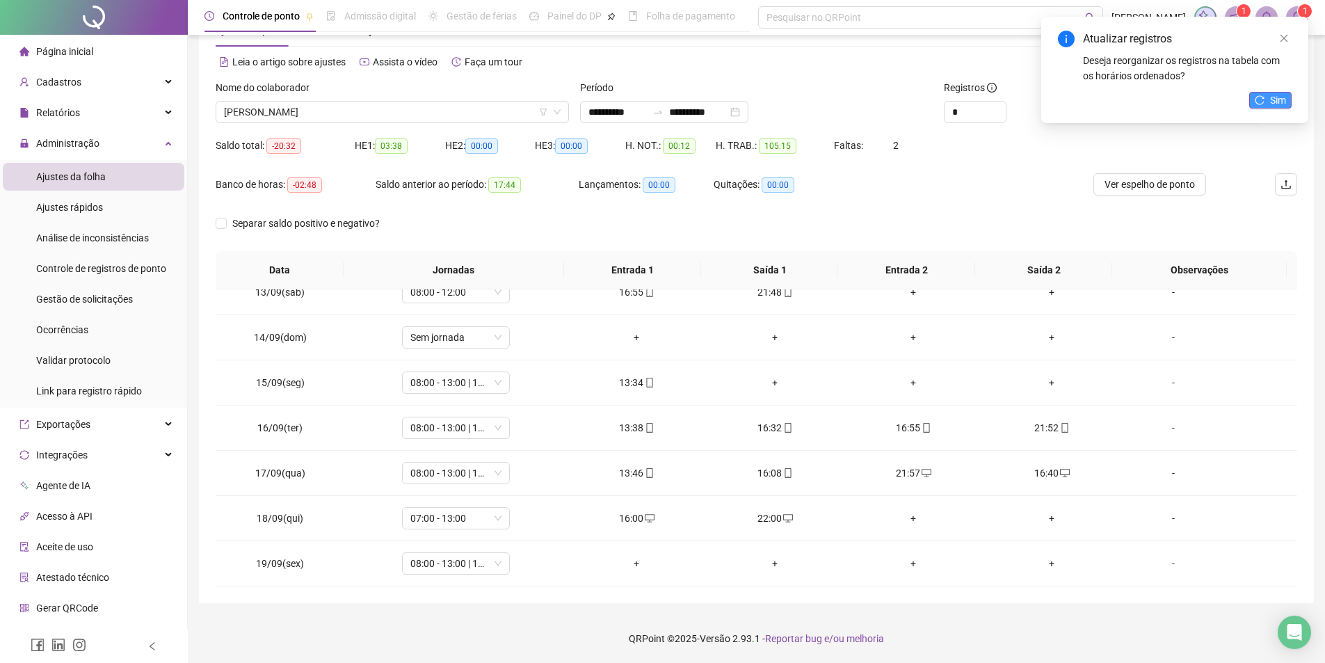
click at [1269, 99] on button "Sim" at bounding box center [1270, 100] width 42 height 17
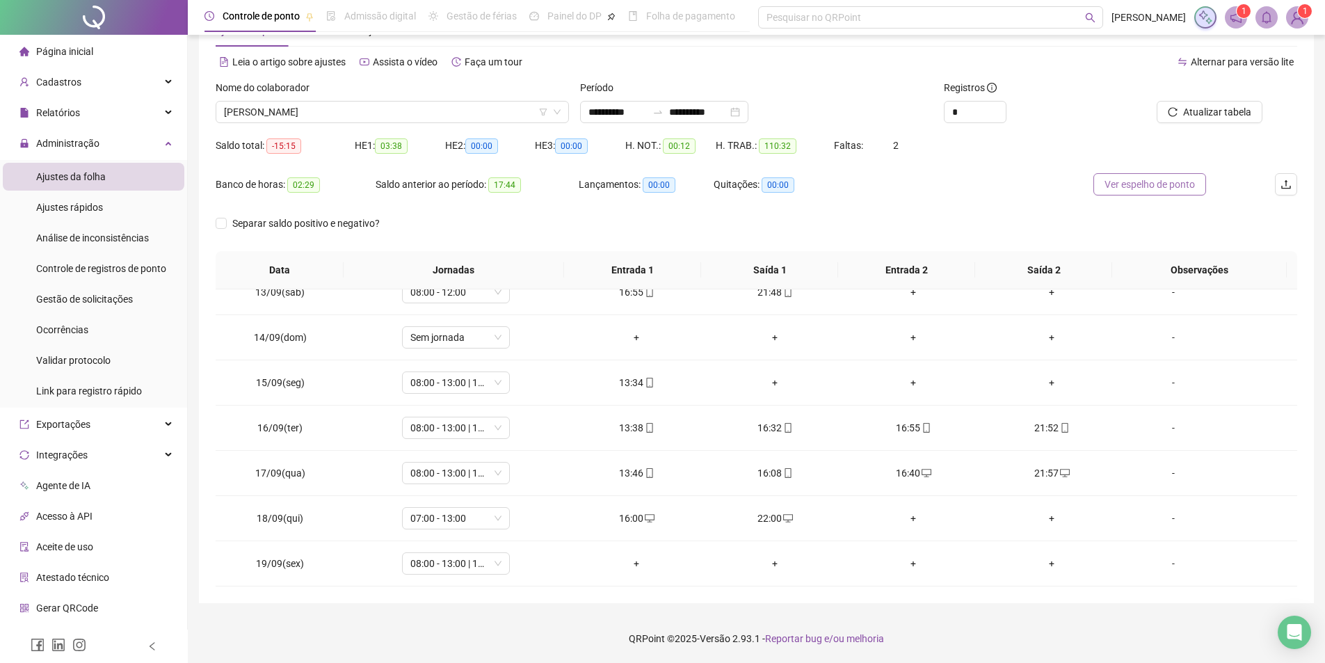
click at [1162, 183] on span "Ver espelho de ponto" at bounding box center [1149, 184] width 90 height 15
click at [385, 115] on span "CICERO ROBSON DA SILVA" at bounding box center [392, 112] width 337 height 21
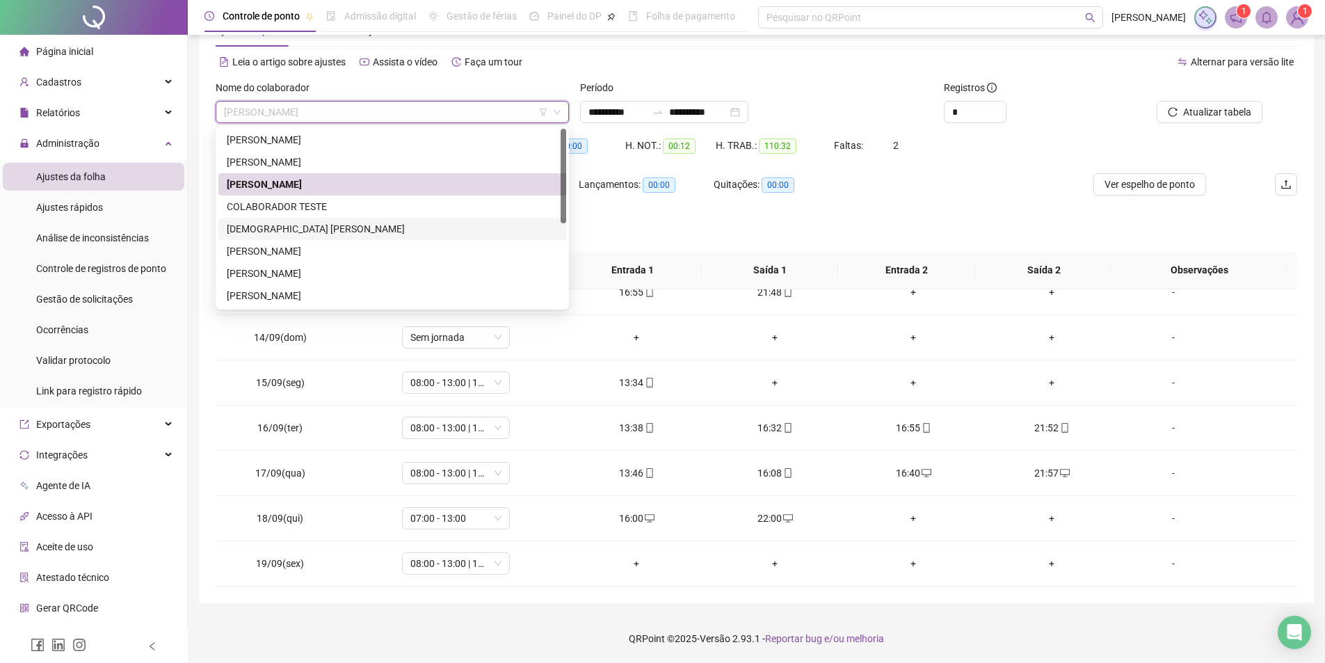
click at [289, 221] on div "DEUSIMAR GREGORIO DIAS" at bounding box center [392, 228] width 331 height 15
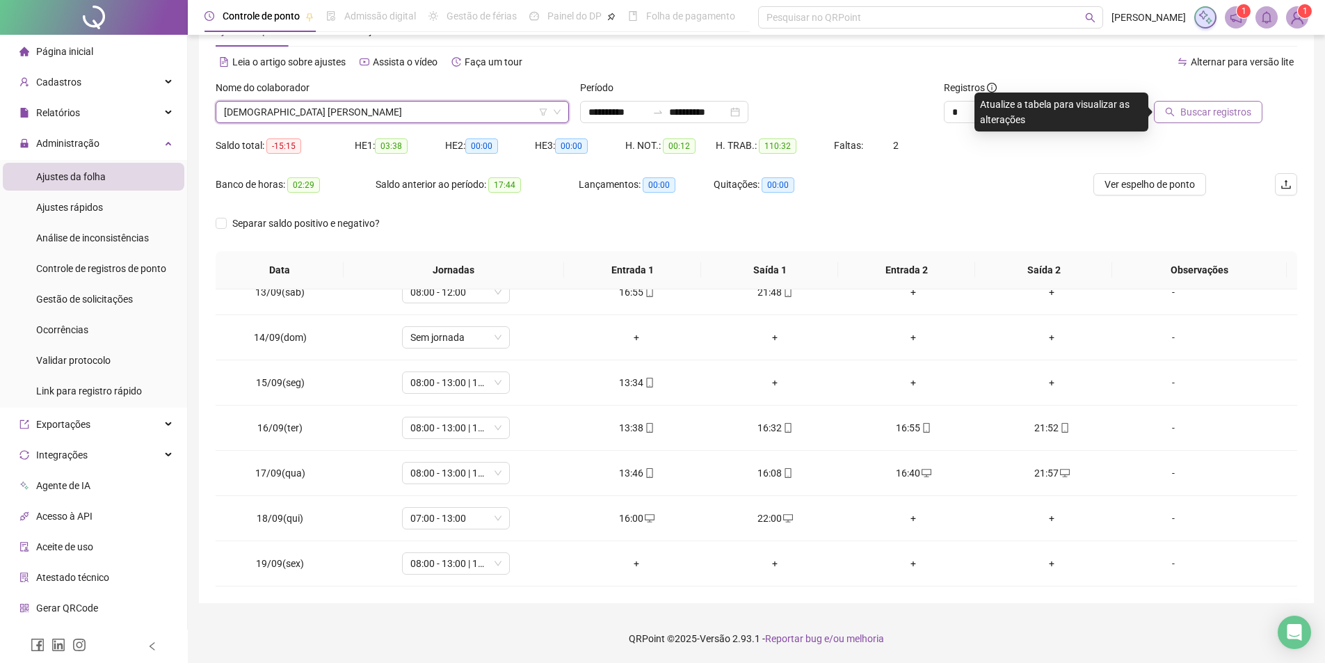
click at [1210, 116] on span "Buscar registros" at bounding box center [1215, 111] width 71 height 15
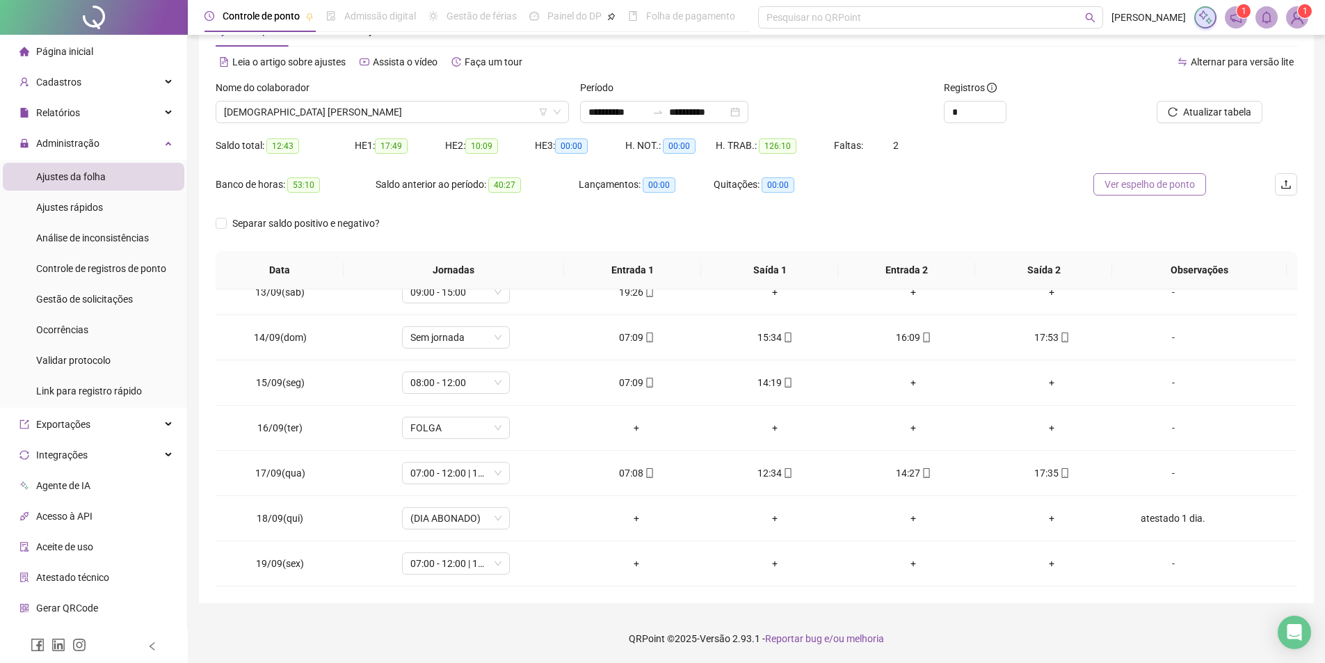
click at [1147, 186] on span "Ver espelho de ponto" at bounding box center [1149, 184] width 90 height 15
click at [1161, 381] on div "-" at bounding box center [1173, 382] width 82 height 15
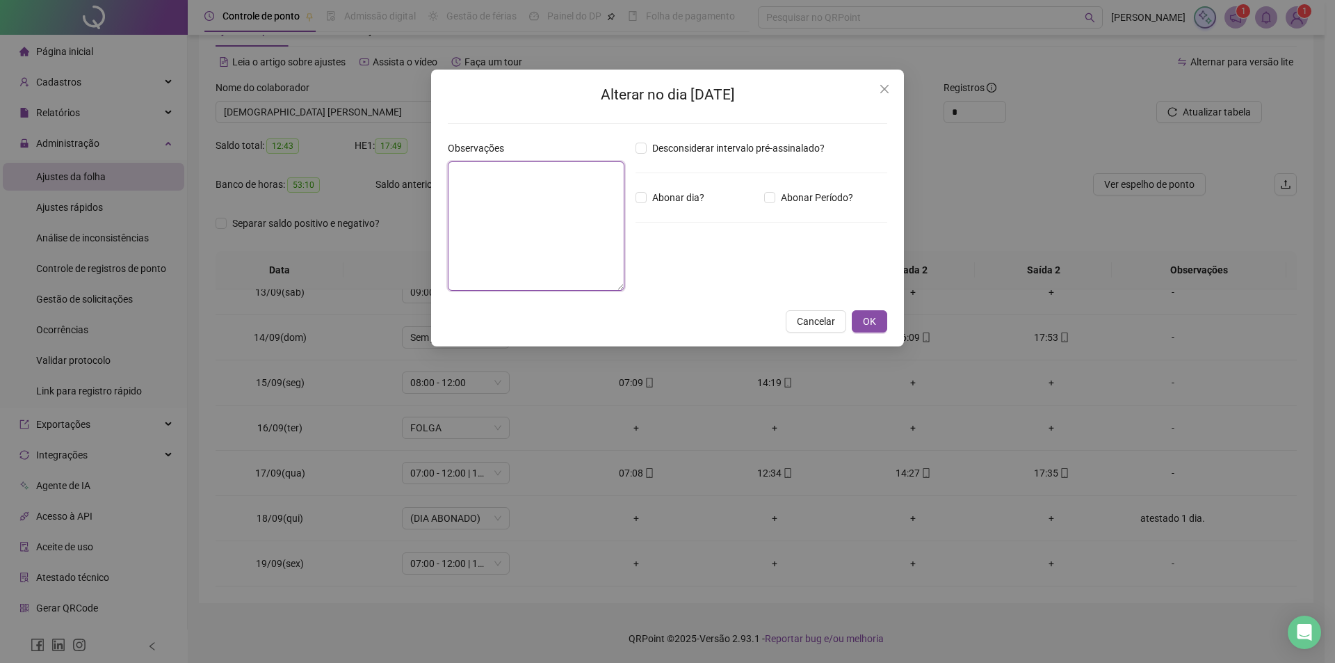
click at [540, 197] on textarea at bounding box center [536, 225] width 177 height 129
type textarea "*******"
drag, startPoint x: 532, startPoint y: 171, endPoint x: 432, endPoint y: 175, distance: 100.2
click at [432, 175] on div "Alterar no dia 15/09/2025 Observações ******* Desconsiderar intervalo pré-assin…" at bounding box center [667, 208] width 473 height 277
click at [867, 329] on button "OK" at bounding box center [869, 321] width 35 height 22
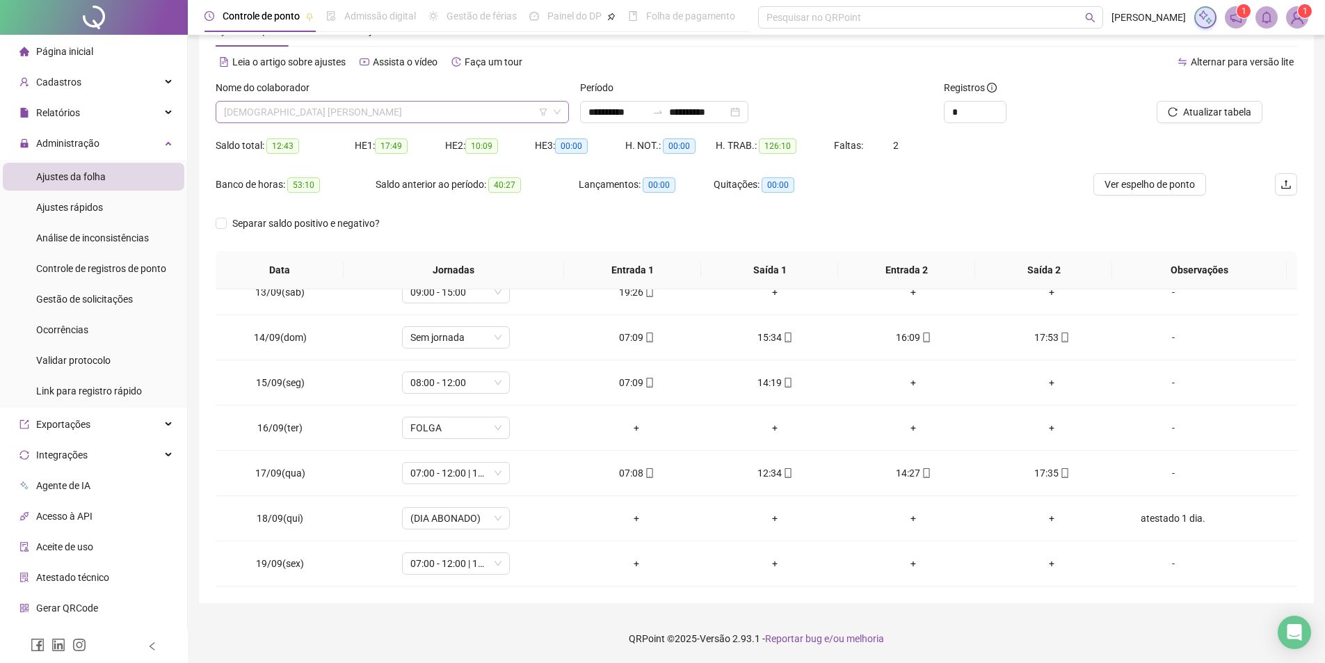
click at [371, 112] on span "DEUSIMAR GREGORIO DIAS" at bounding box center [392, 112] width 337 height 21
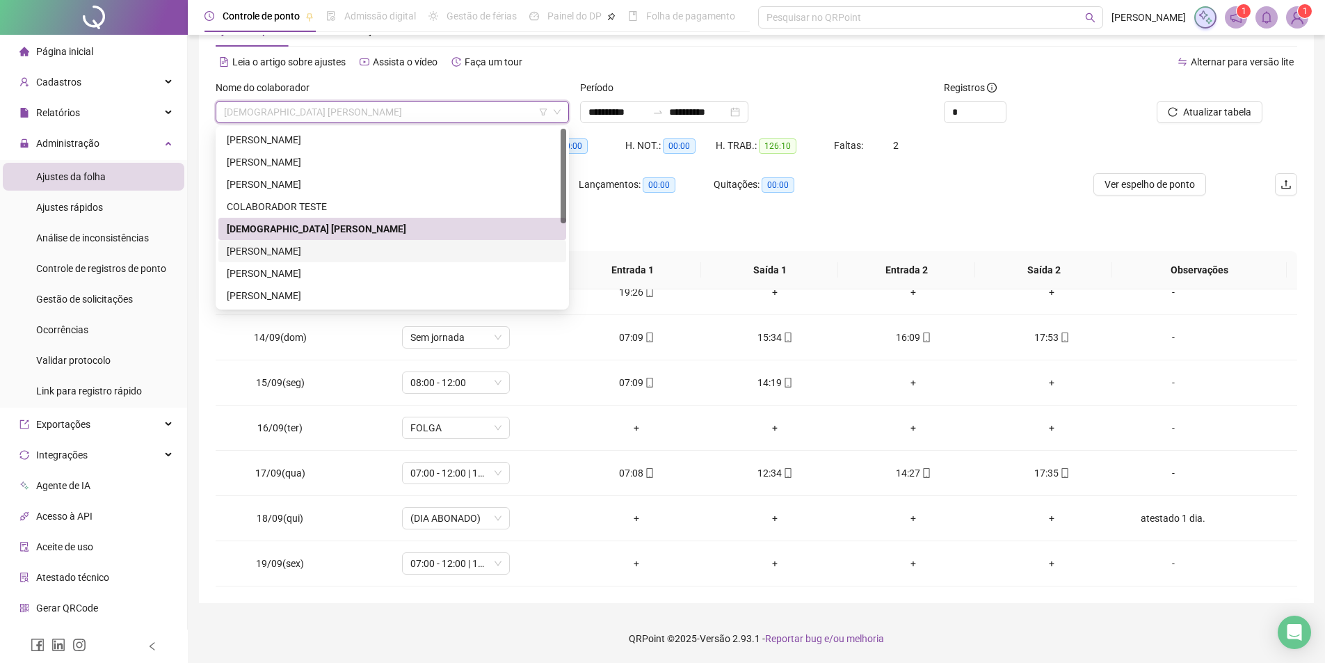
click at [293, 253] on div "EMANUELA NOGUEIRA LEITE" at bounding box center [392, 250] width 331 height 15
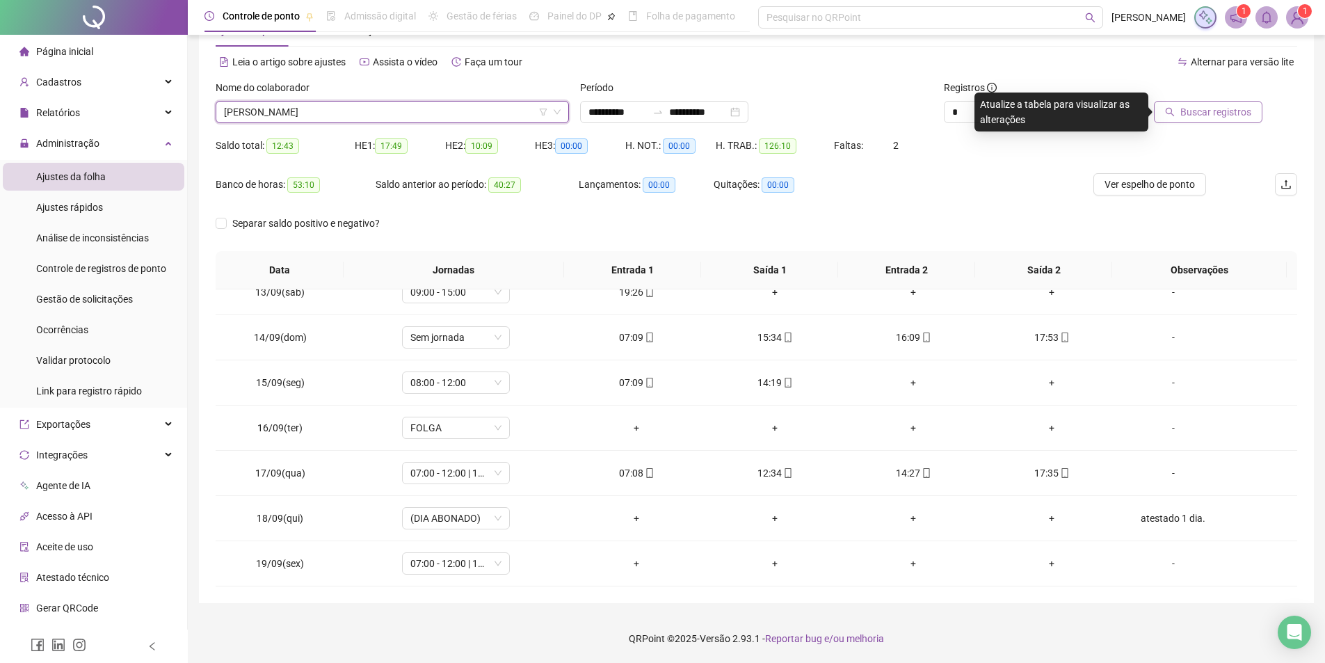
click at [1192, 113] on span "Buscar registros" at bounding box center [1215, 111] width 71 height 15
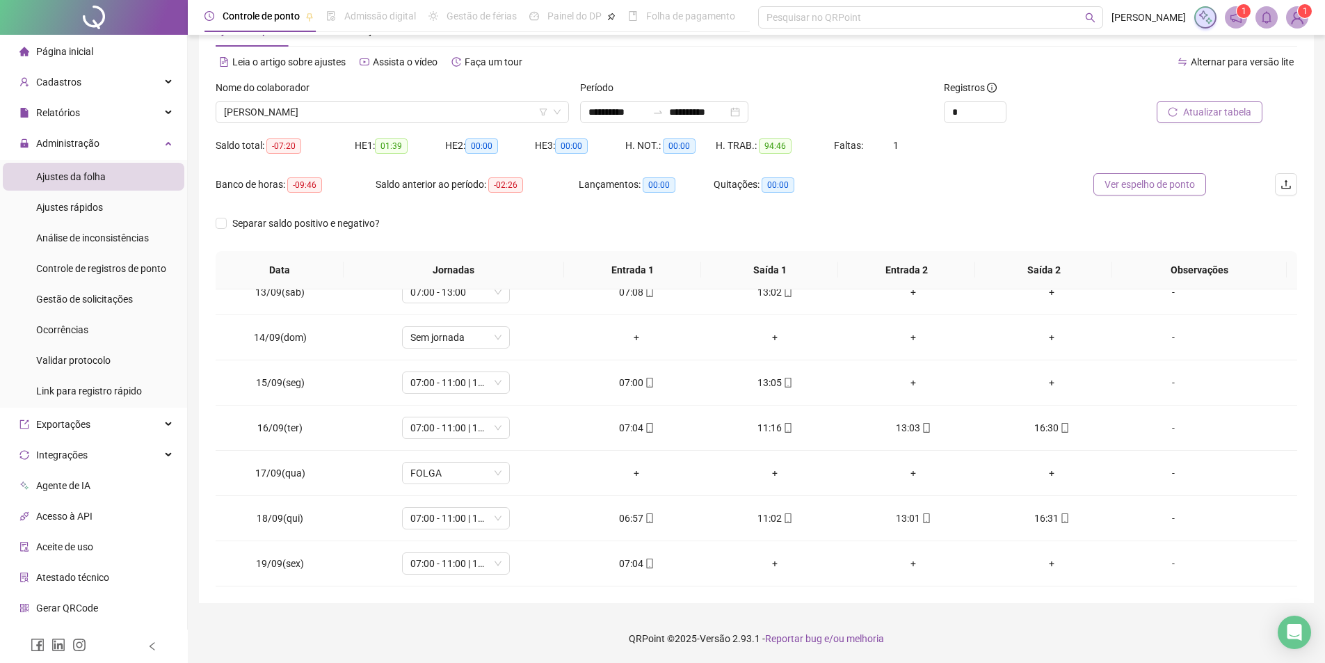
click at [1182, 182] on span "Ver espelho de ponto" at bounding box center [1149, 184] width 90 height 15
click at [411, 122] on span "EMANUELA NOGUEIRA LEITE" at bounding box center [392, 112] width 337 height 21
click at [410, 120] on span "EMANUELA NOGUEIRA LEITE" at bounding box center [392, 112] width 337 height 21
click at [397, 113] on span "EMANUELA NOGUEIRA LEITE" at bounding box center [392, 112] width 337 height 21
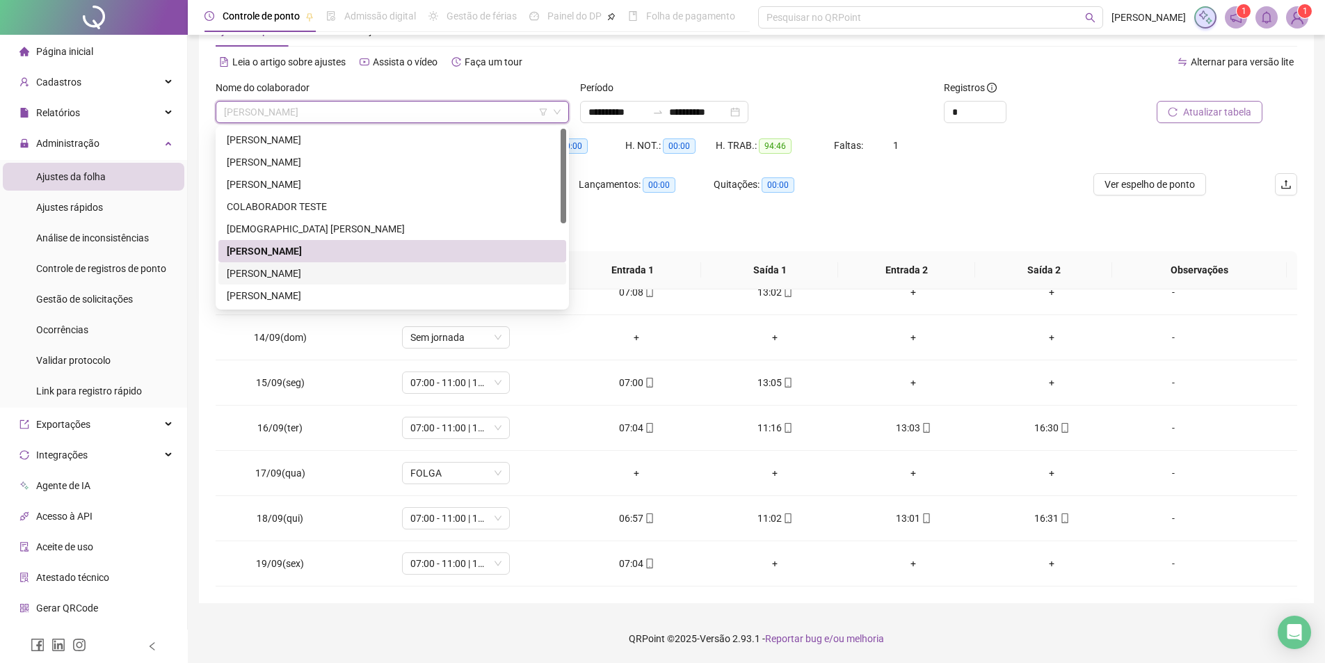
click at [275, 264] on div "FRANCISCO ELDEMIR AGOSTINHO LIMA" at bounding box center [392, 273] width 348 height 22
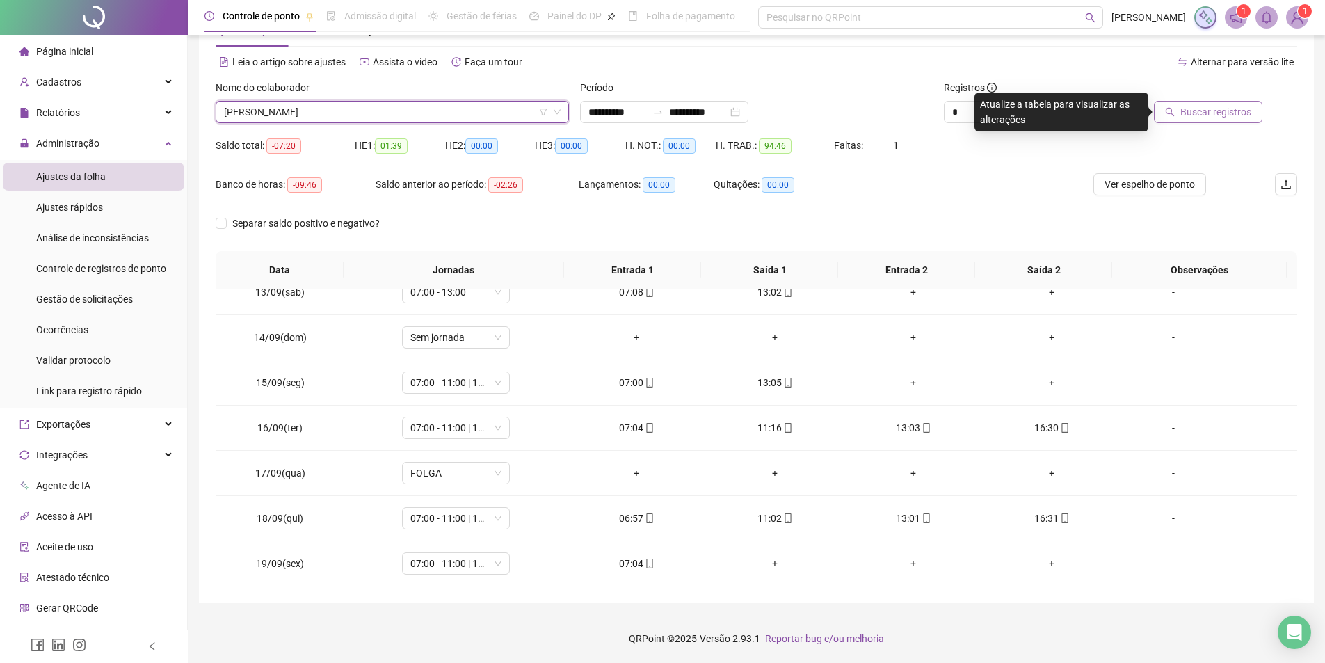
click at [1182, 108] on button "Buscar registros" at bounding box center [1208, 112] width 108 height 22
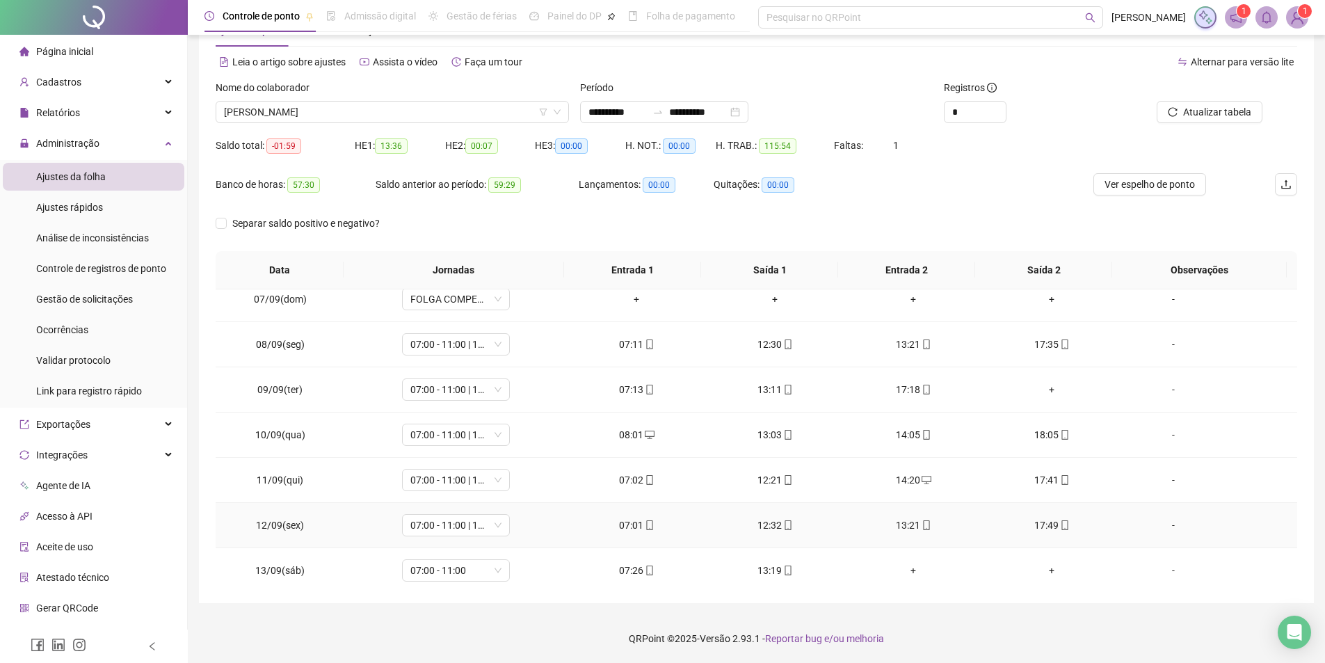
scroll to position [562, 0]
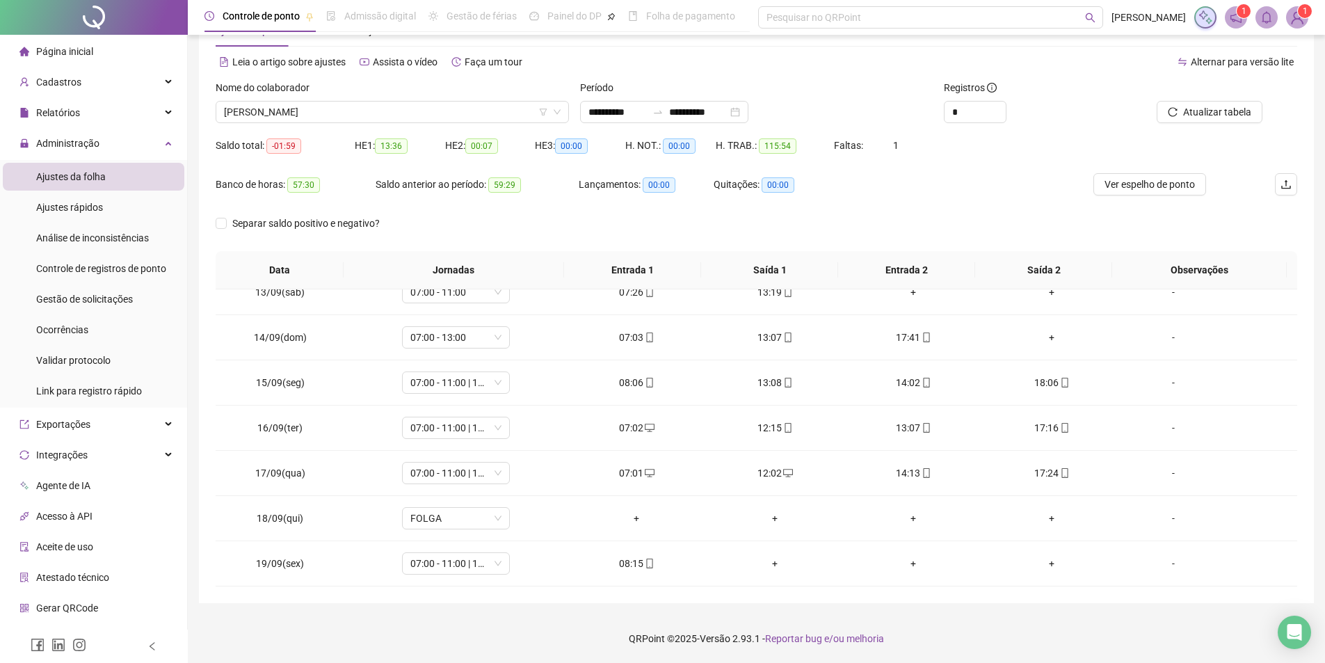
click at [1153, 182] on span "Ver espelho de ponto" at bounding box center [1149, 184] width 90 height 15
click at [400, 114] on span "FRANCISCO ELDEMIR AGOSTINHO LIMA" at bounding box center [392, 112] width 337 height 21
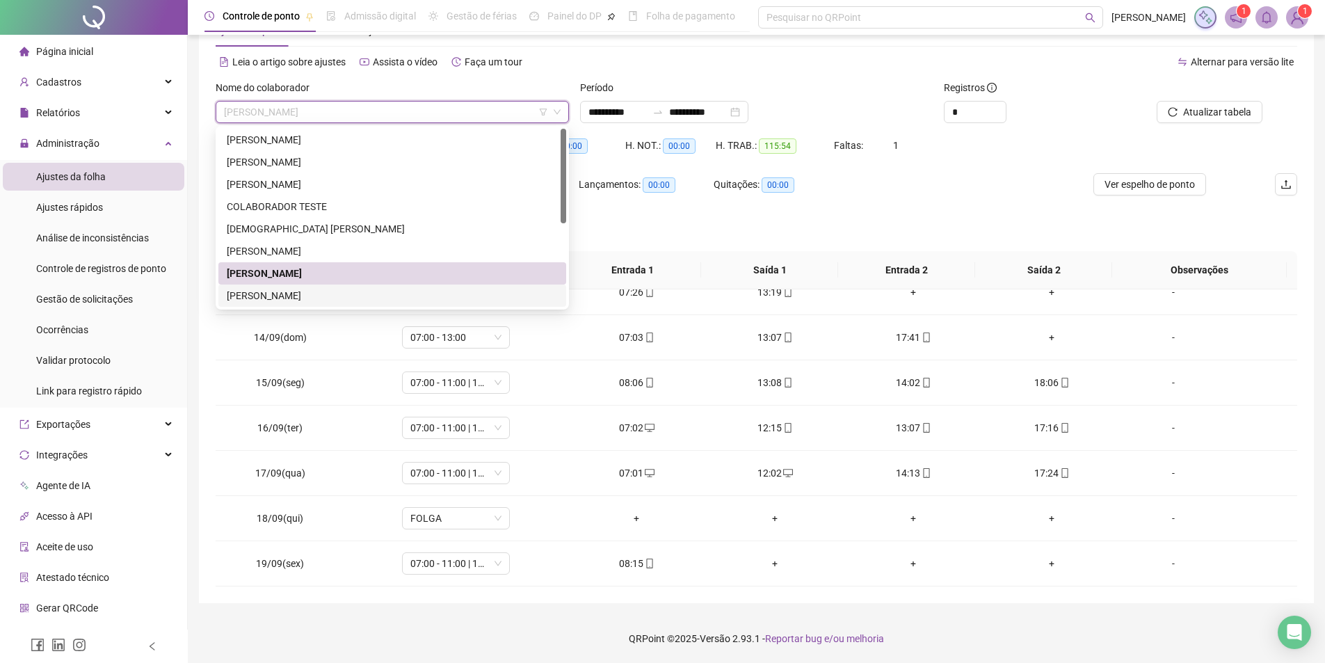
click at [277, 294] on div "FRANCISCO RIKELME PEREIRA" at bounding box center [392, 295] width 331 height 15
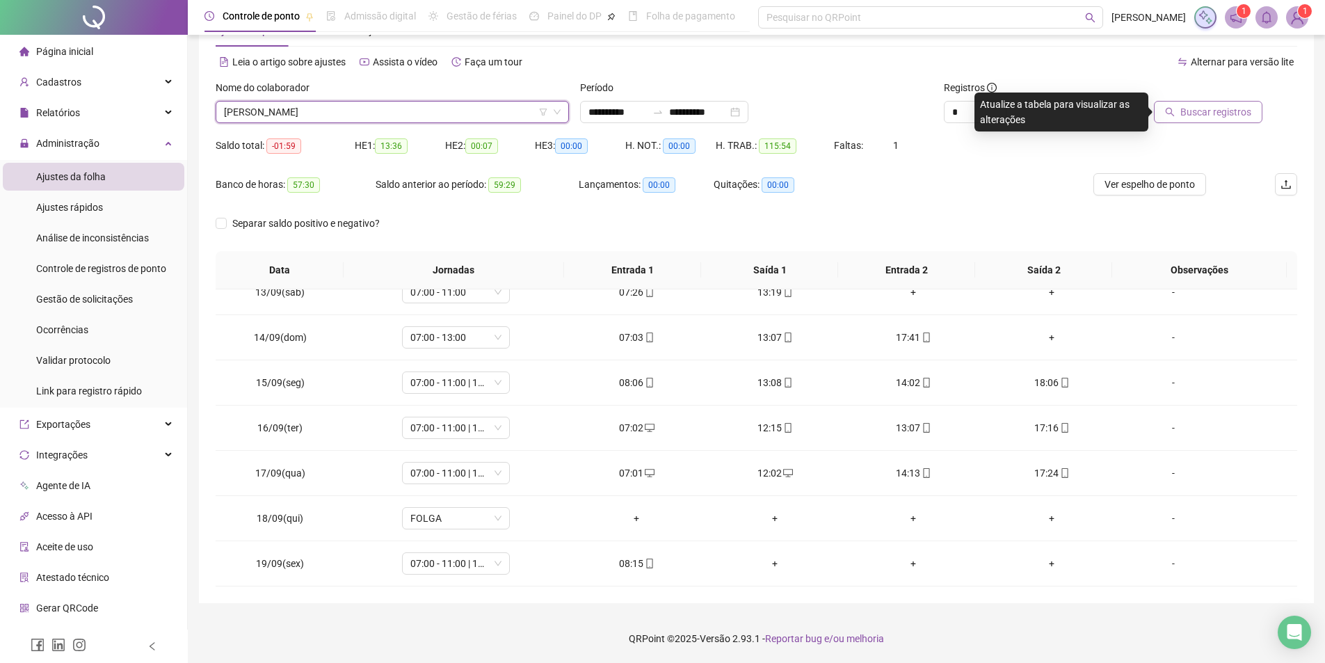
click at [1182, 111] on button "Buscar registros" at bounding box center [1208, 112] width 108 height 22
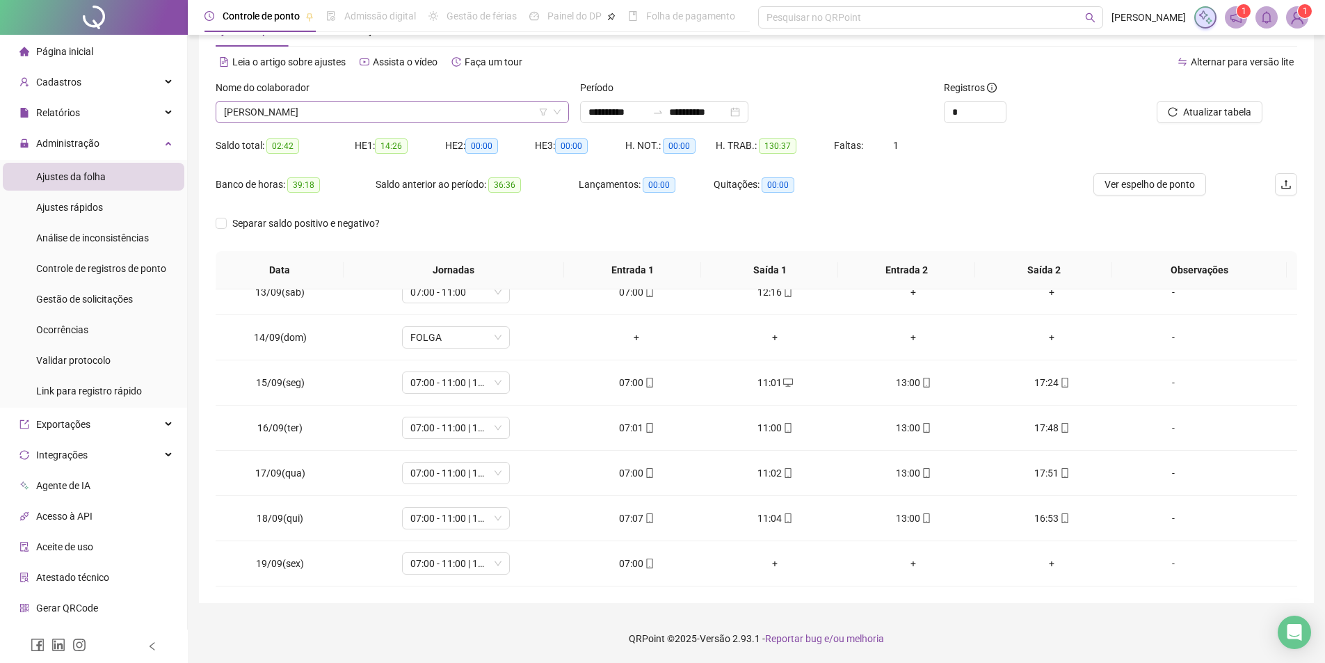
click at [394, 113] on span "FRANCISCO RIKELME PEREIRA" at bounding box center [392, 112] width 337 height 21
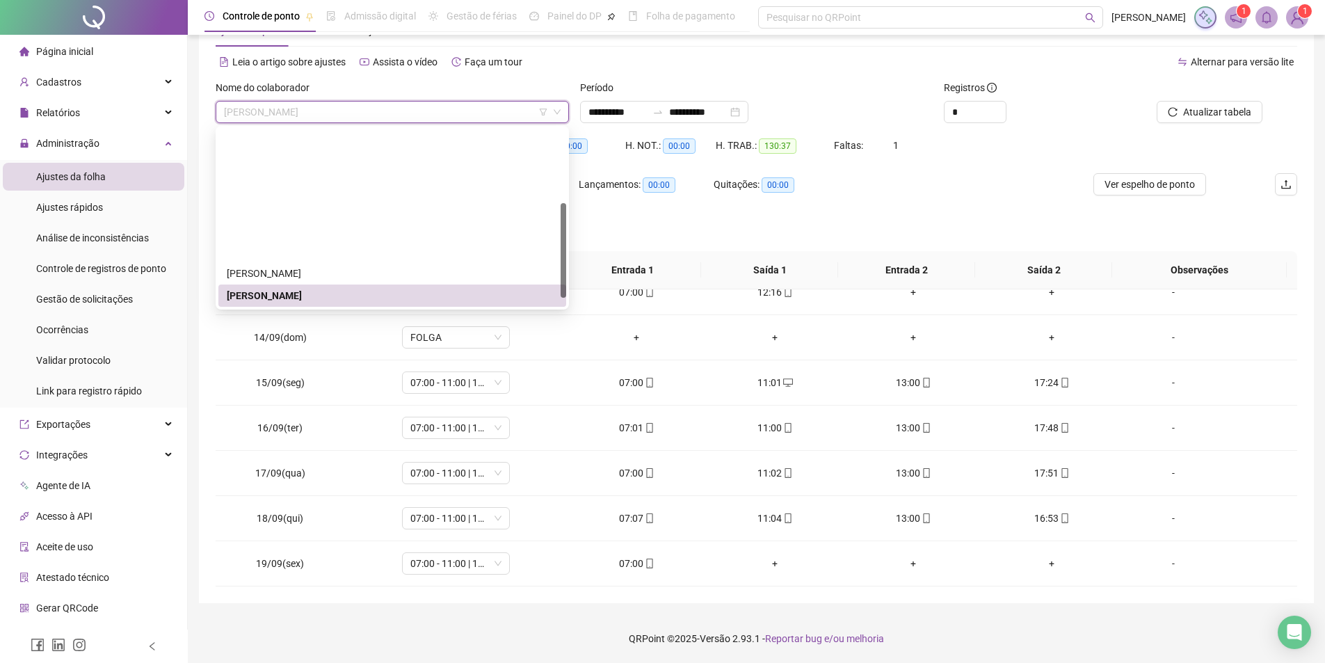
scroll to position [139, 0]
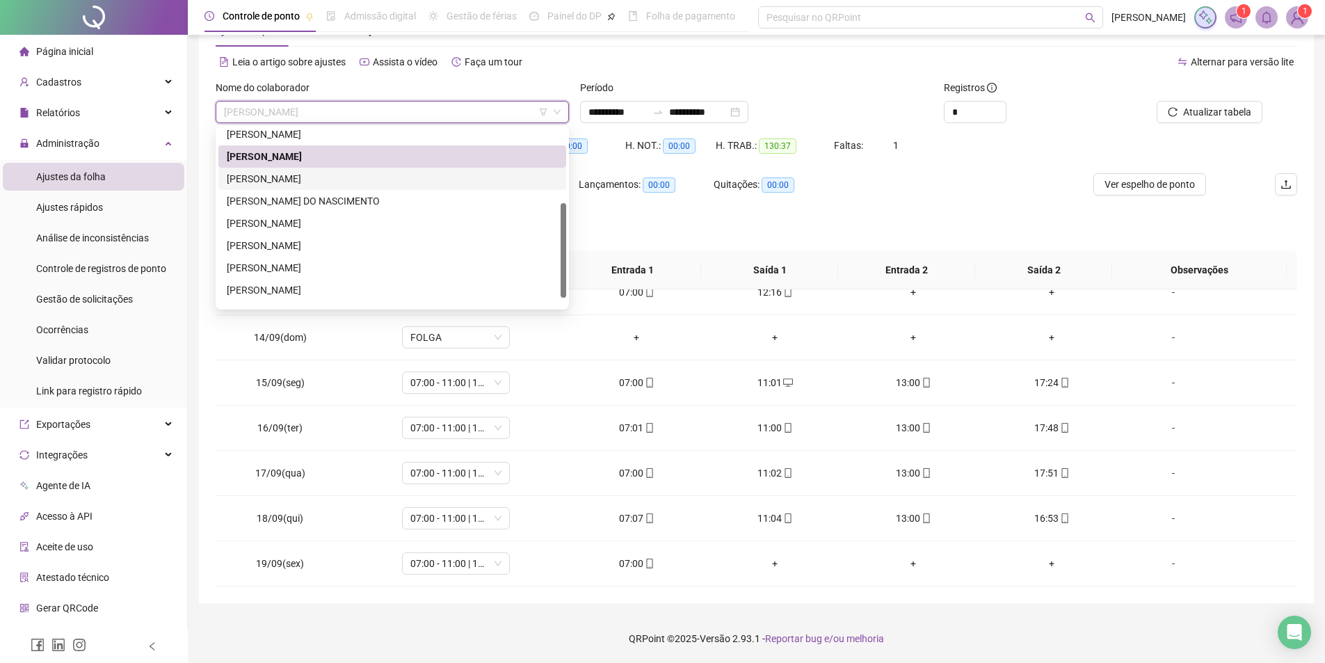
click at [271, 178] on div "GABRIELLY FIRMINO MARTINS RODRIGUES" at bounding box center [392, 178] width 331 height 15
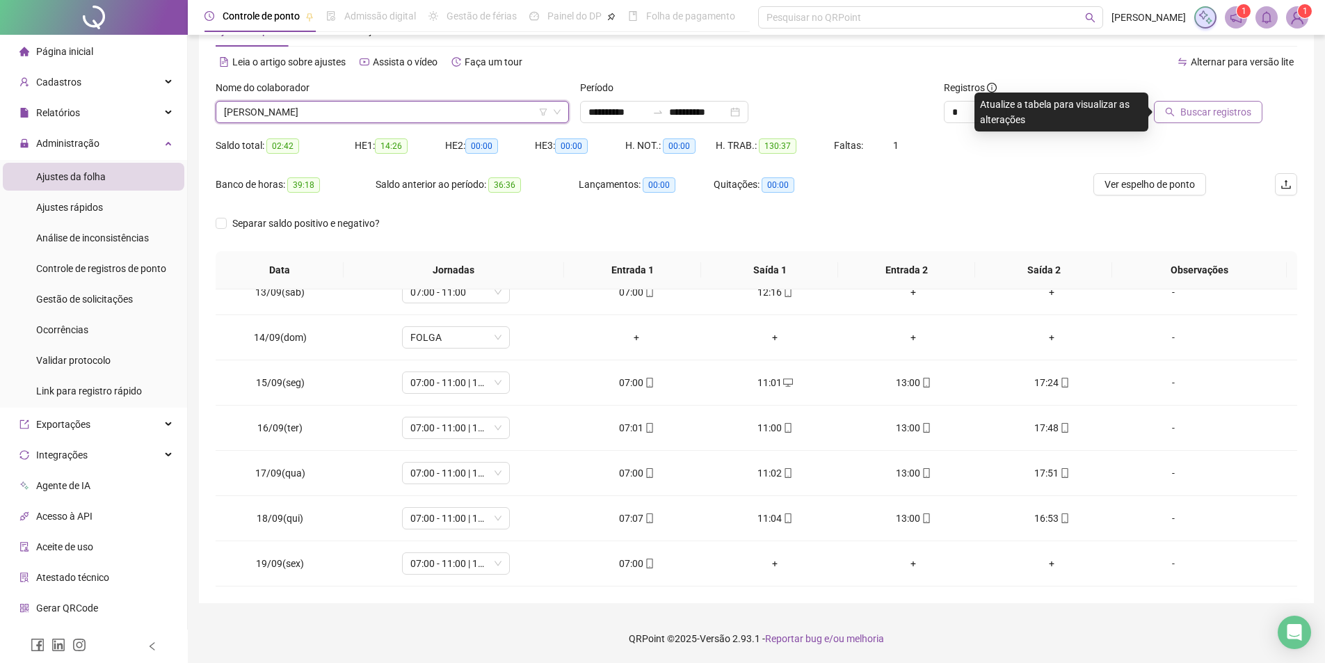
click at [1220, 118] on span "Buscar registros" at bounding box center [1215, 111] width 71 height 15
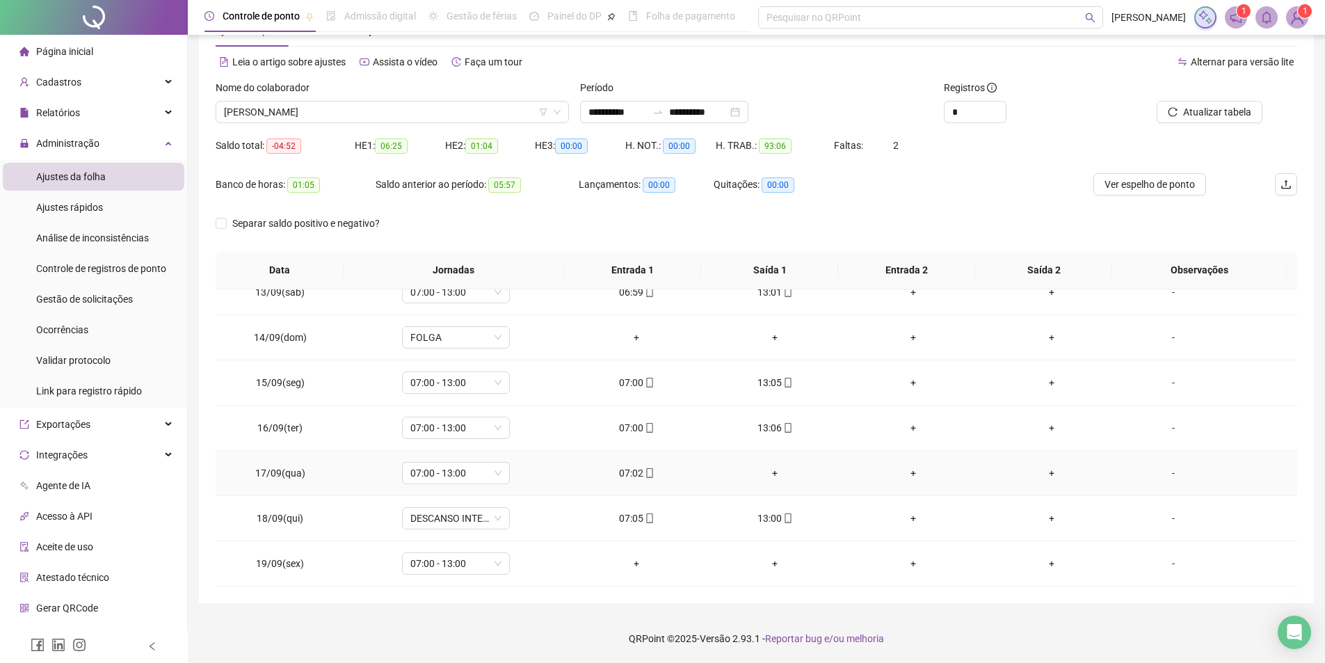
click at [757, 469] on div "+" at bounding box center [775, 472] width 116 height 15
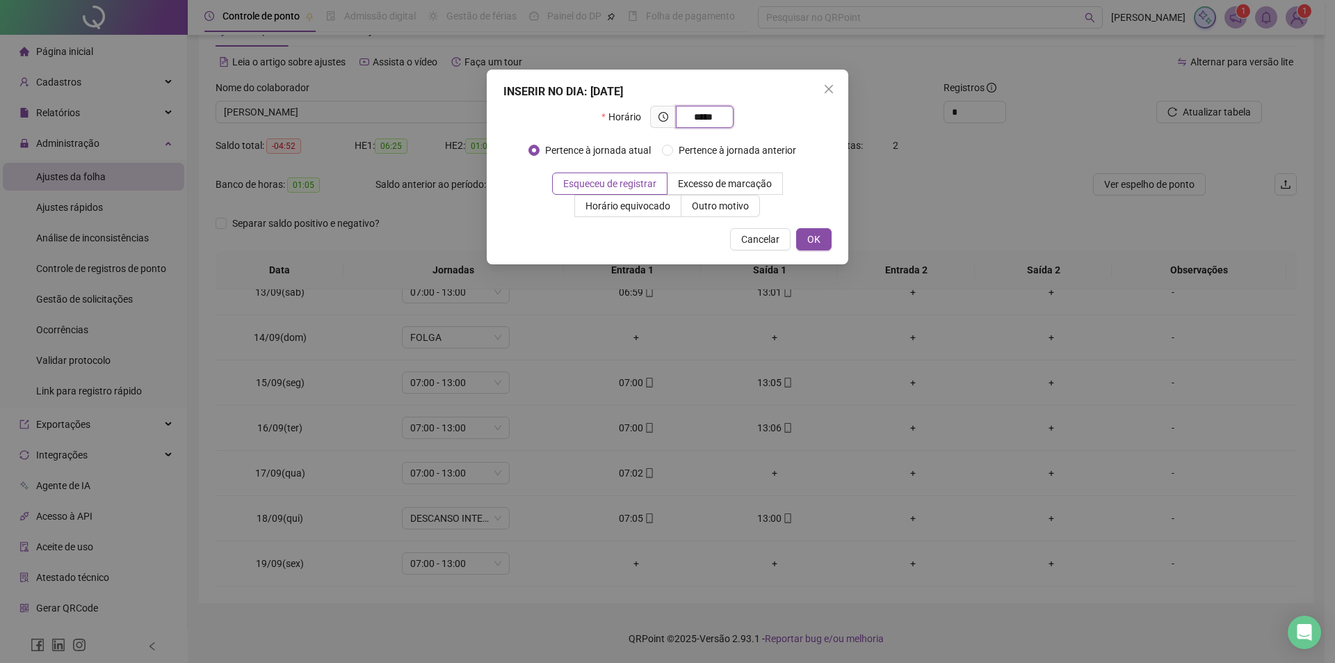
type input "*****"
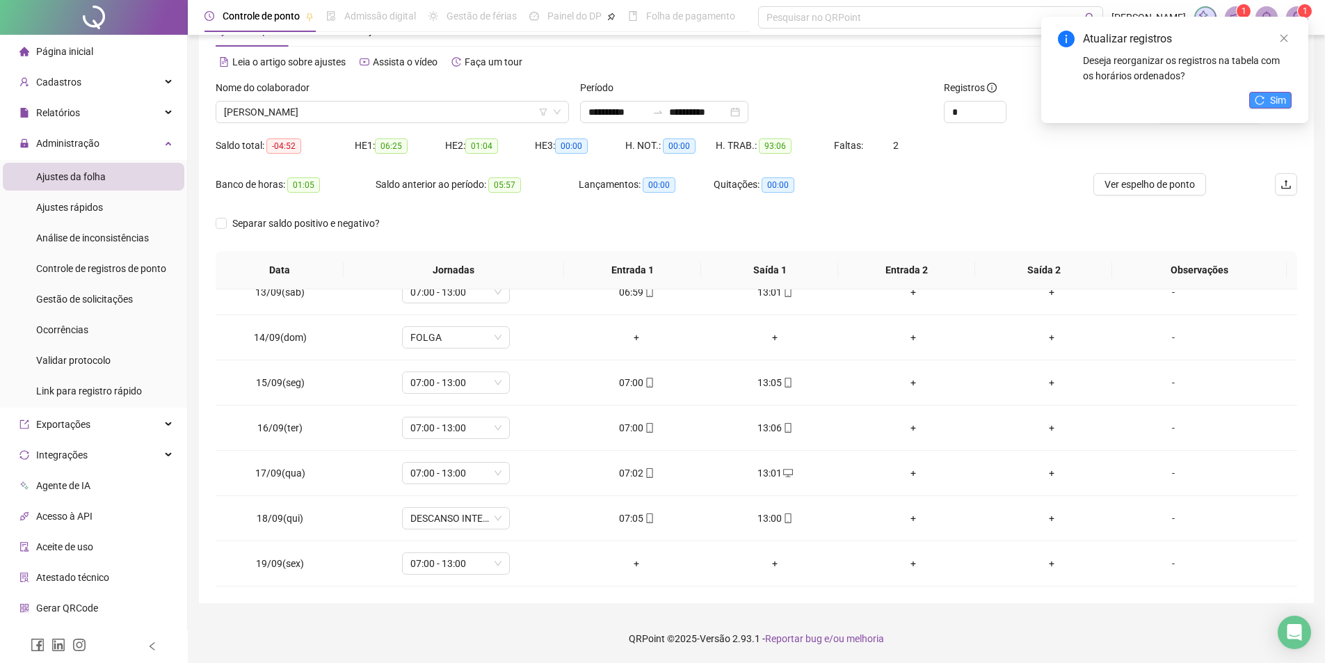
click at [1262, 100] on icon "reload" at bounding box center [1260, 100] width 10 height 10
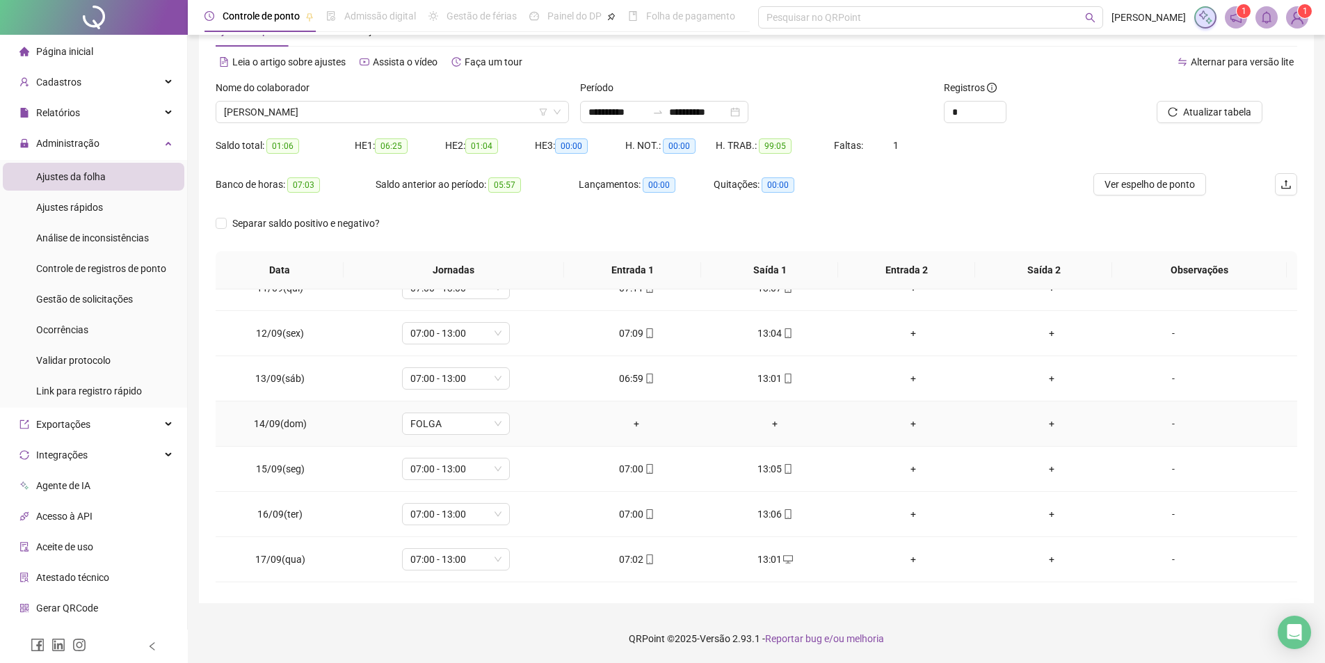
scroll to position [562, 0]
click at [442, 563] on span "07:00 - 13:00" at bounding box center [455, 563] width 91 height 21
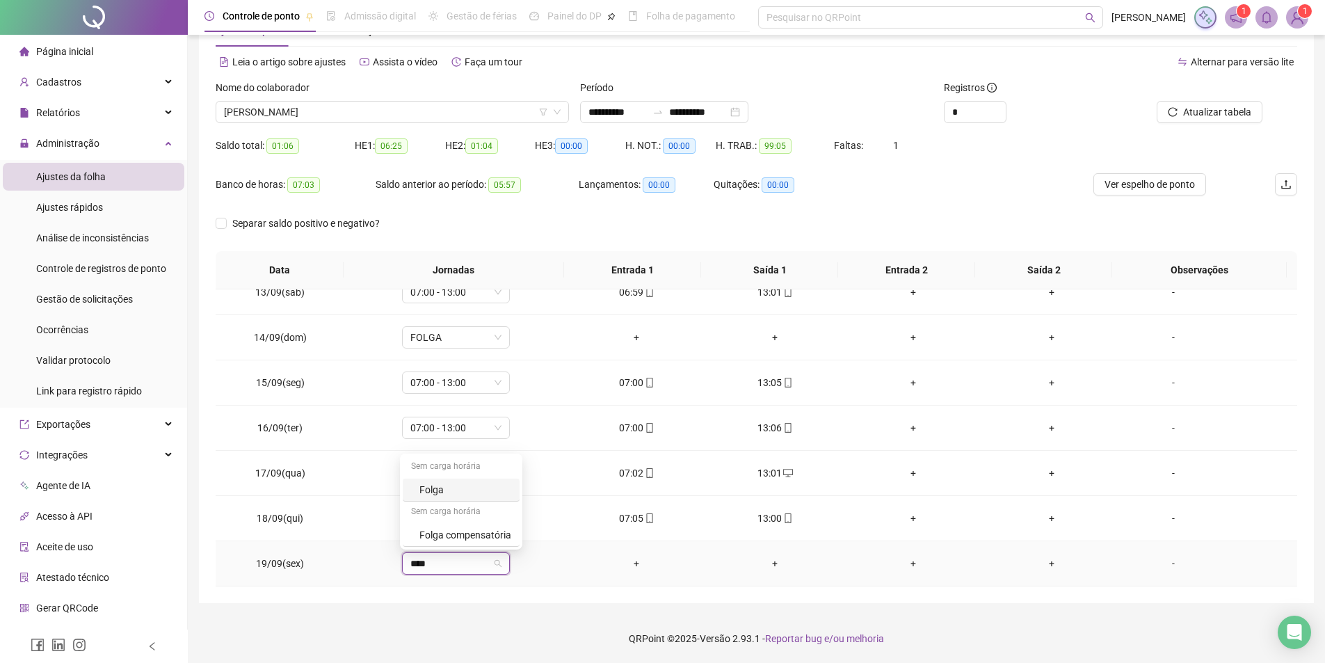
type input "*****"
click at [447, 488] on div "Folga" at bounding box center [465, 489] width 92 height 15
click at [523, 529] on span "Sim" at bounding box center [519, 527] width 16 height 15
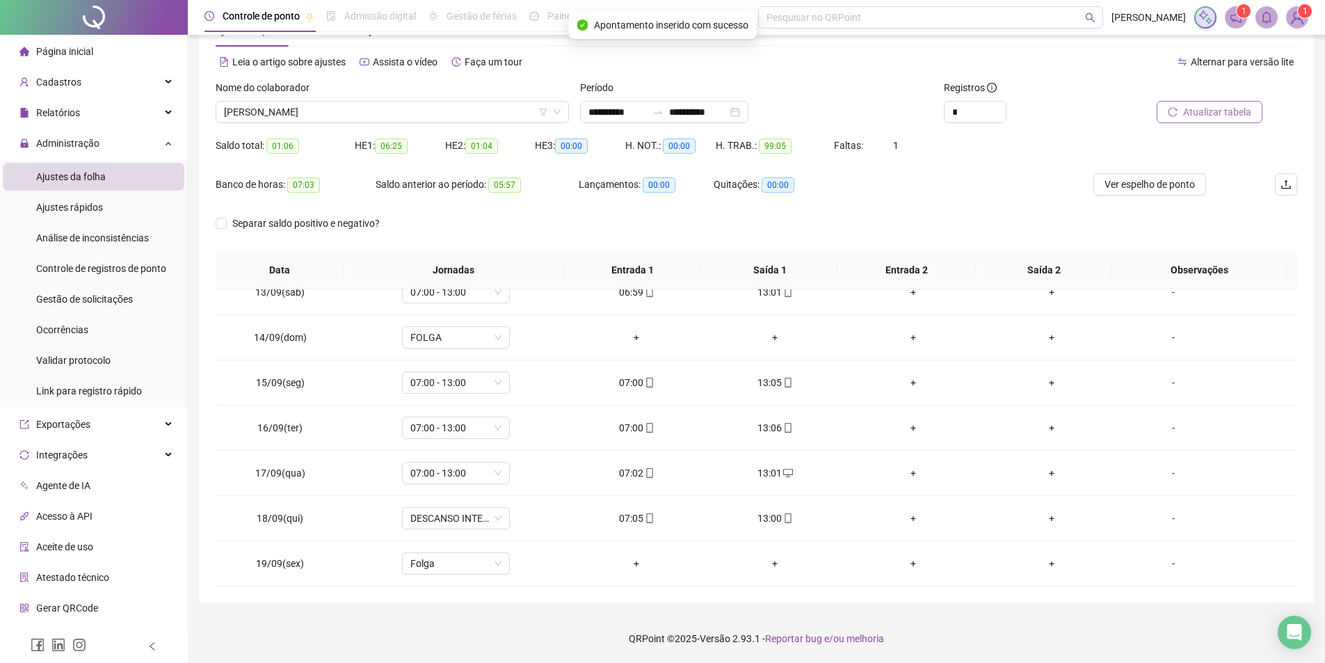
click at [1222, 108] on span "Atualizar tabela" at bounding box center [1217, 111] width 68 height 15
click at [1156, 176] on button "Ver espelho de ponto" at bounding box center [1149, 184] width 113 height 22
click at [428, 515] on span "DESCANSO INTER-JORNADA" at bounding box center [455, 518] width 91 height 21
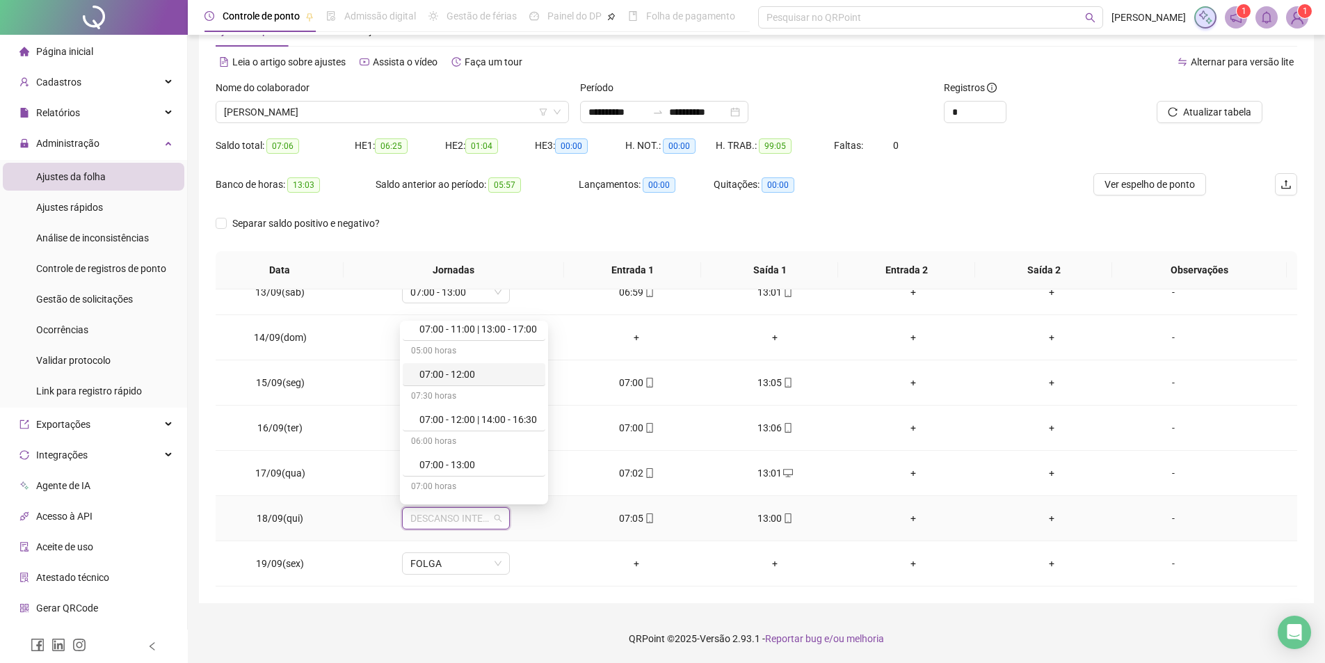
scroll to position [278, 0]
click at [457, 387] on div "07:00 - 13:00" at bounding box center [474, 395] width 143 height 23
click at [514, 483] on span "Sim" at bounding box center [519, 481] width 16 height 15
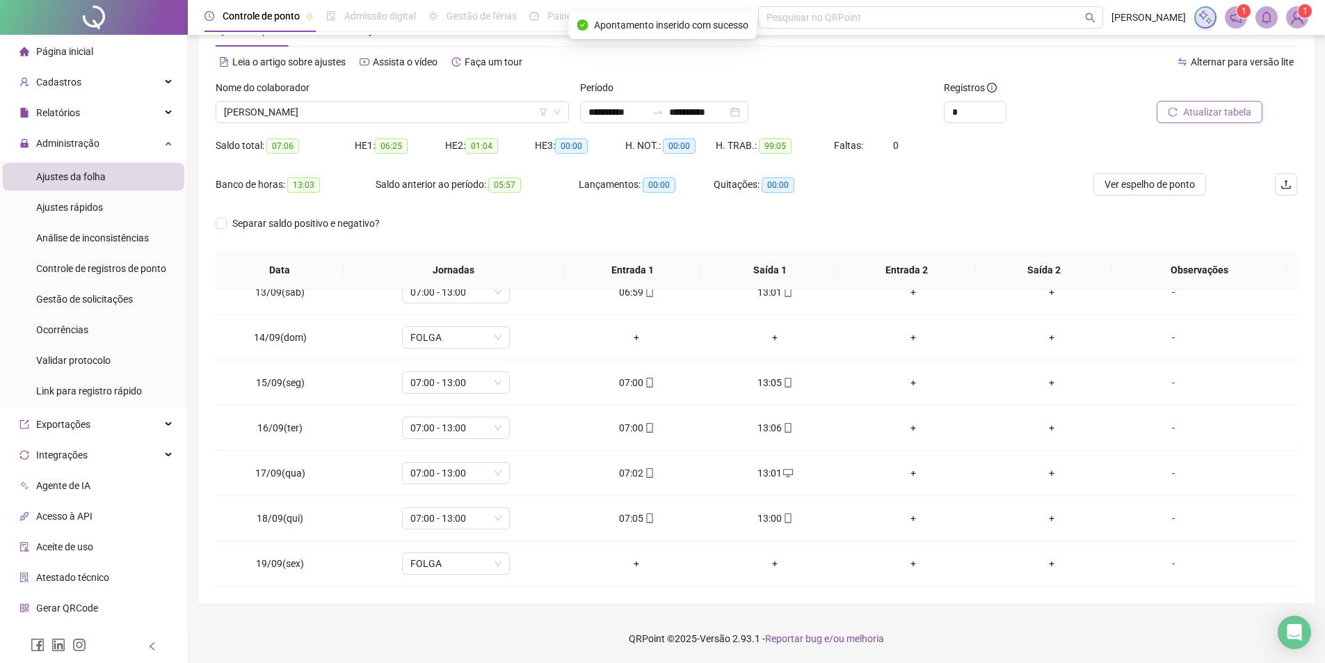
click at [1202, 111] on span "Atualizar tabela" at bounding box center [1217, 111] width 68 height 15
click at [1134, 188] on span "Ver espelho de ponto" at bounding box center [1149, 184] width 90 height 15
click at [420, 114] on span "GABRIELLY FIRMINO MARTINS RODRIGUES" at bounding box center [392, 112] width 337 height 21
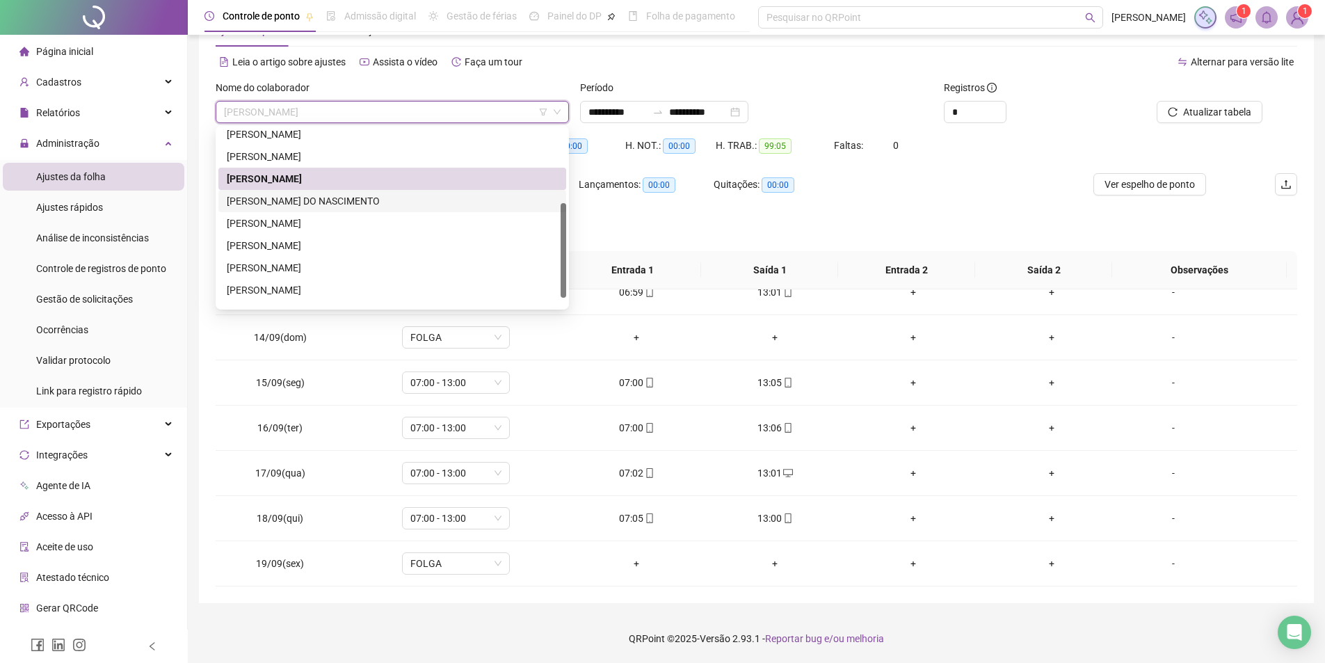
click at [317, 205] on div "KADJA RAMIRES DO NASCIMENTO" at bounding box center [392, 200] width 331 height 15
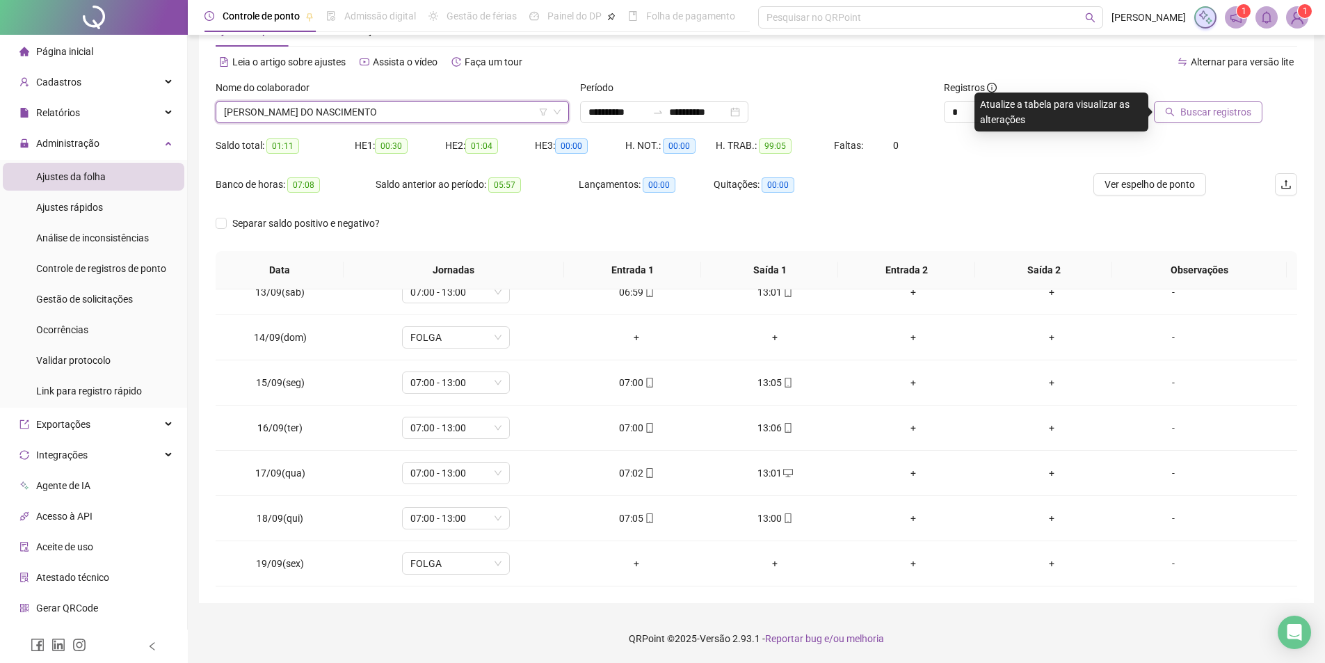
click at [1221, 111] on span "Buscar registros" at bounding box center [1215, 111] width 71 height 15
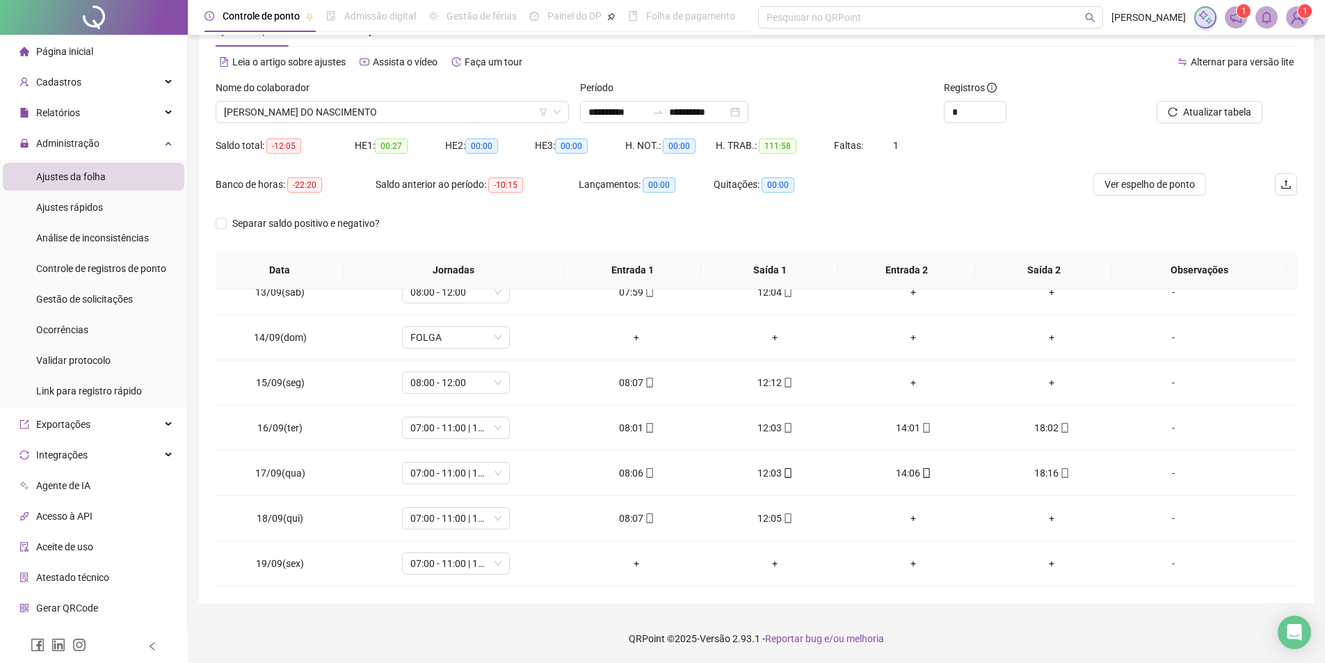
click at [990, 613] on div "**********" at bounding box center [756, 307] width 1137 height 711
click at [1040, 516] on div "+" at bounding box center [1052, 517] width 116 height 15
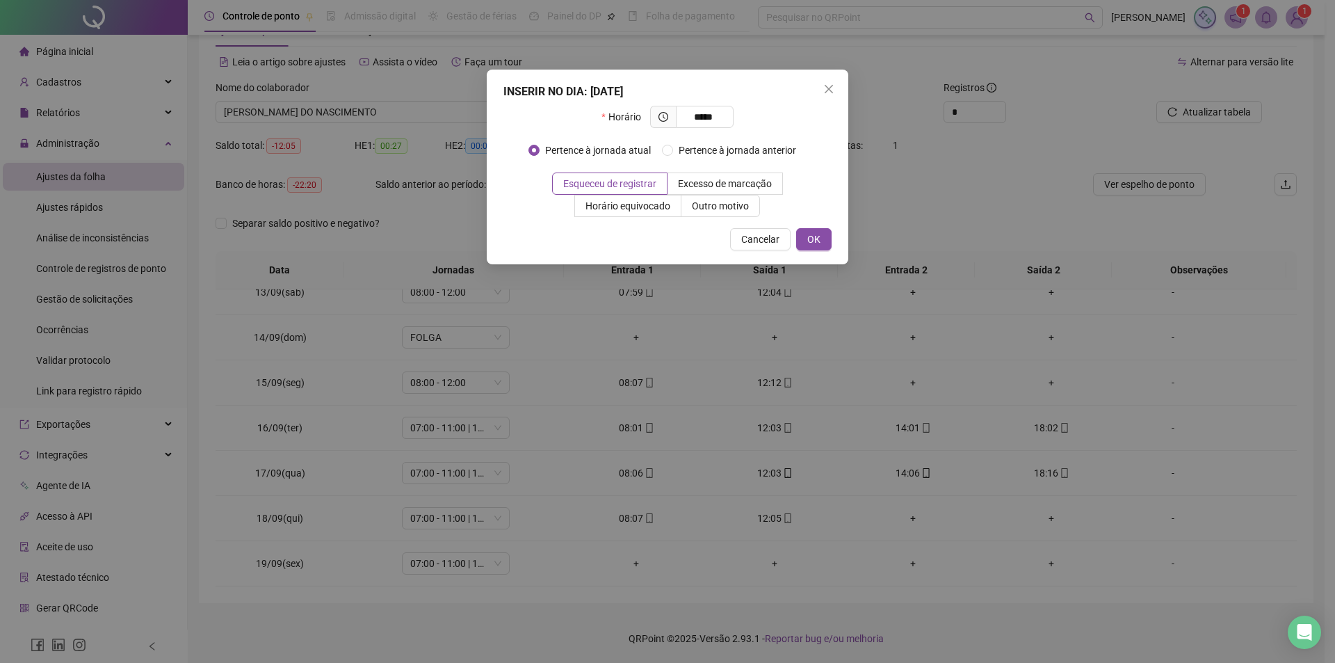
type input "*****"
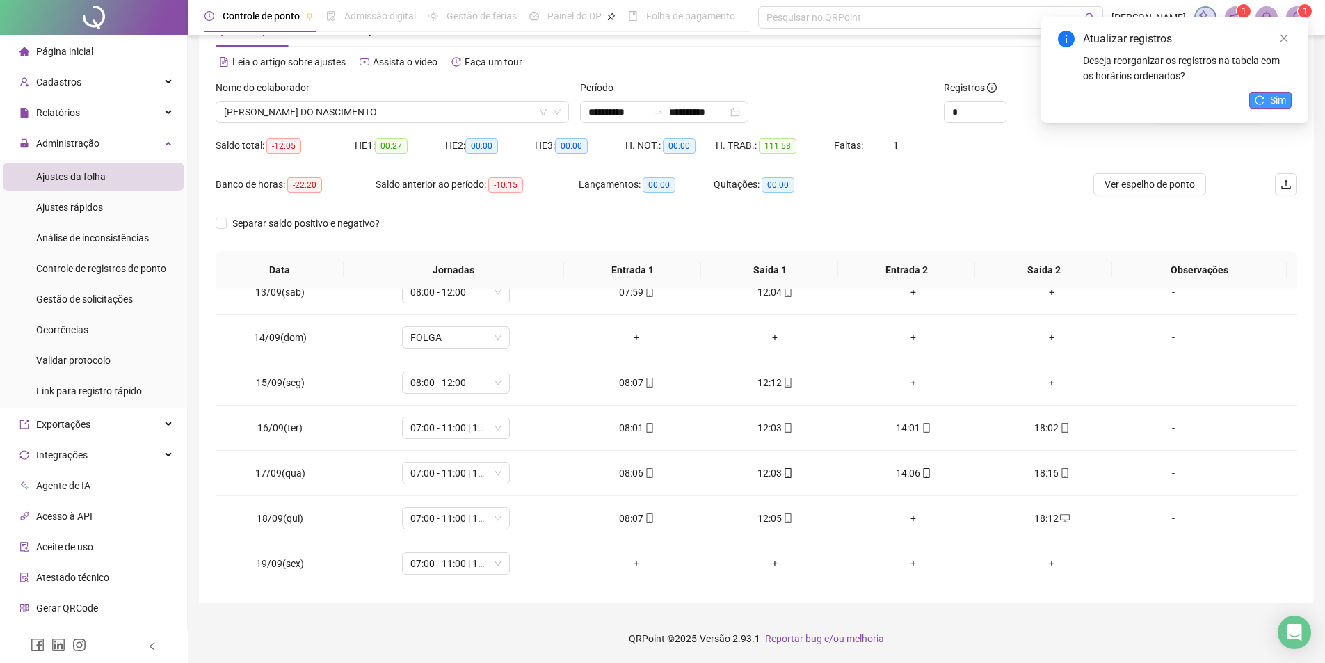
click at [1276, 99] on span "Sim" at bounding box center [1278, 99] width 16 height 15
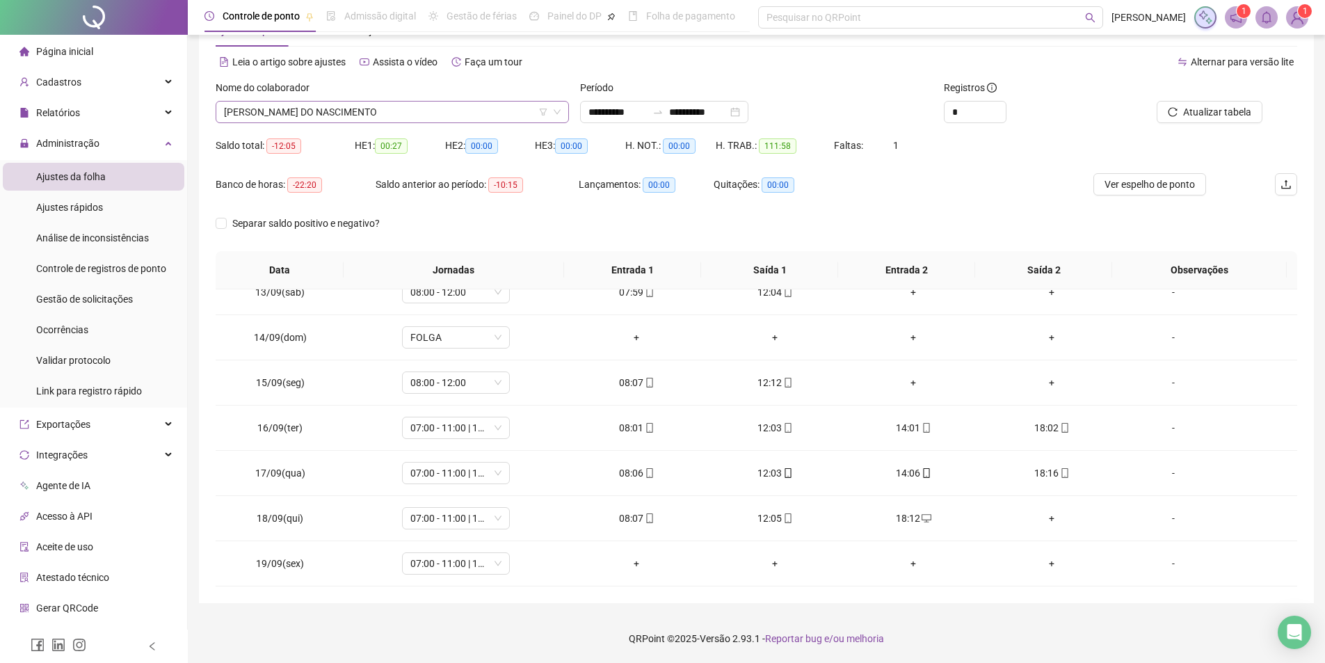
click at [375, 111] on span "KADJA RAMIRES DO NASCIMENTO" at bounding box center [392, 112] width 337 height 21
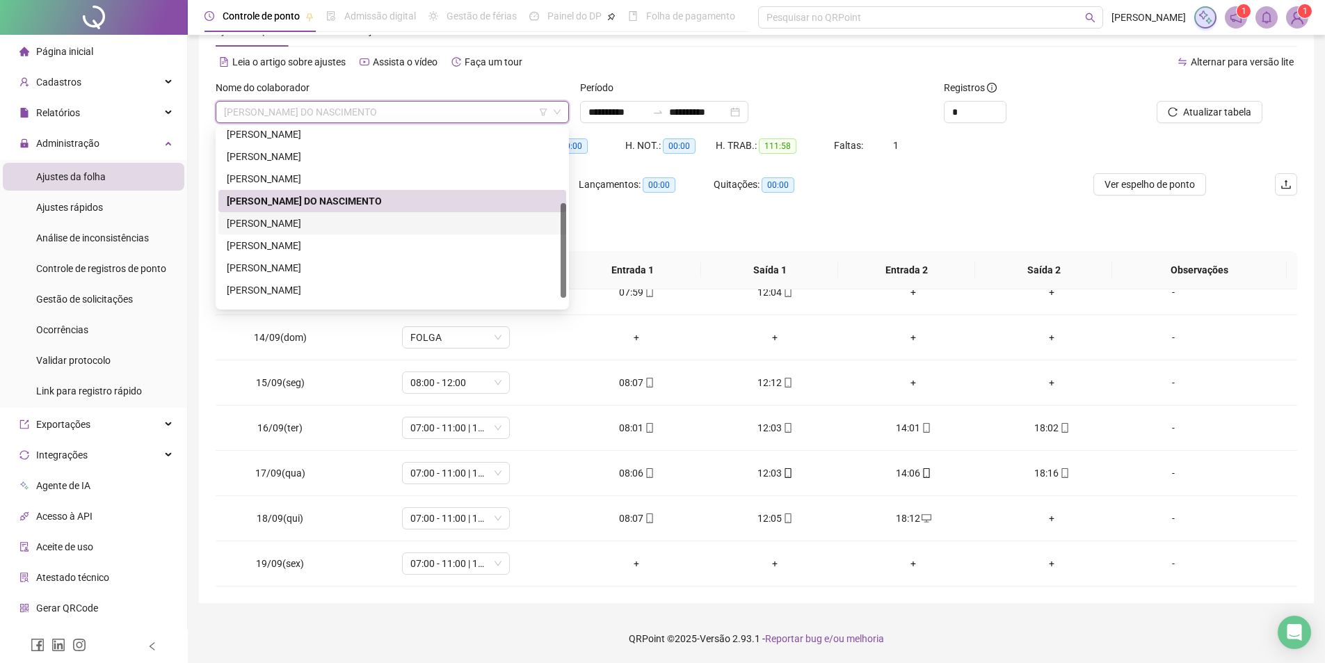
click at [317, 215] on div "KAROLAINE DOS SANTOS SILVA" at bounding box center [392, 223] width 348 height 22
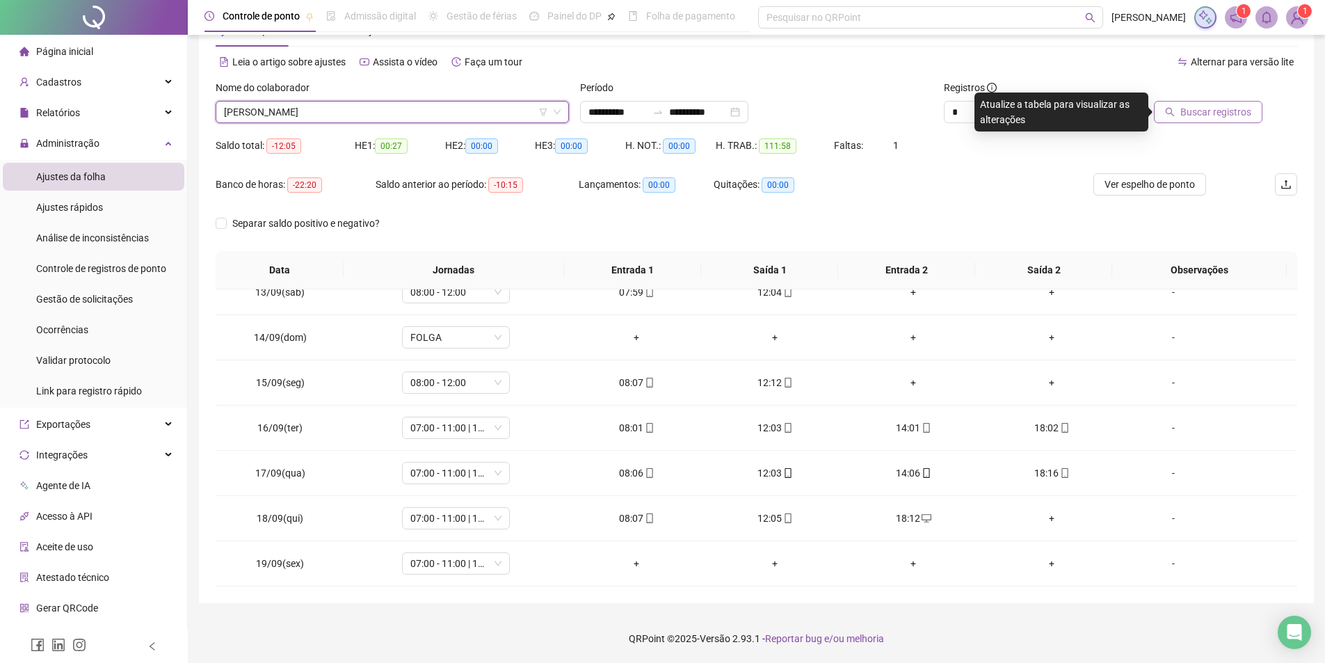
click at [1230, 115] on span "Buscar registros" at bounding box center [1215, 111] width 71 height 15
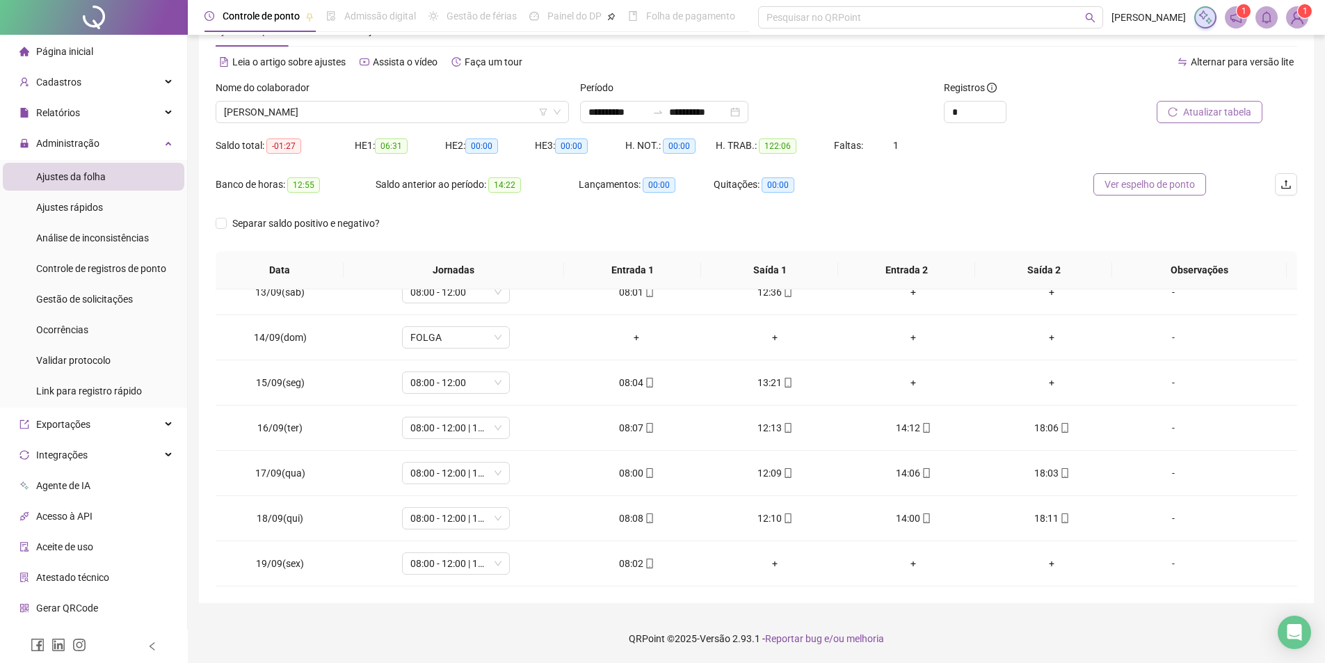
click at [1138, 186] on span "Ver espelho de ponto" at bounding box center [1149, 184] width 90 height 15
click at [369, 113] on span "KAROLAINE DOS SANTOS SILVA" at bounding box center [392, 112] width 337 height 21
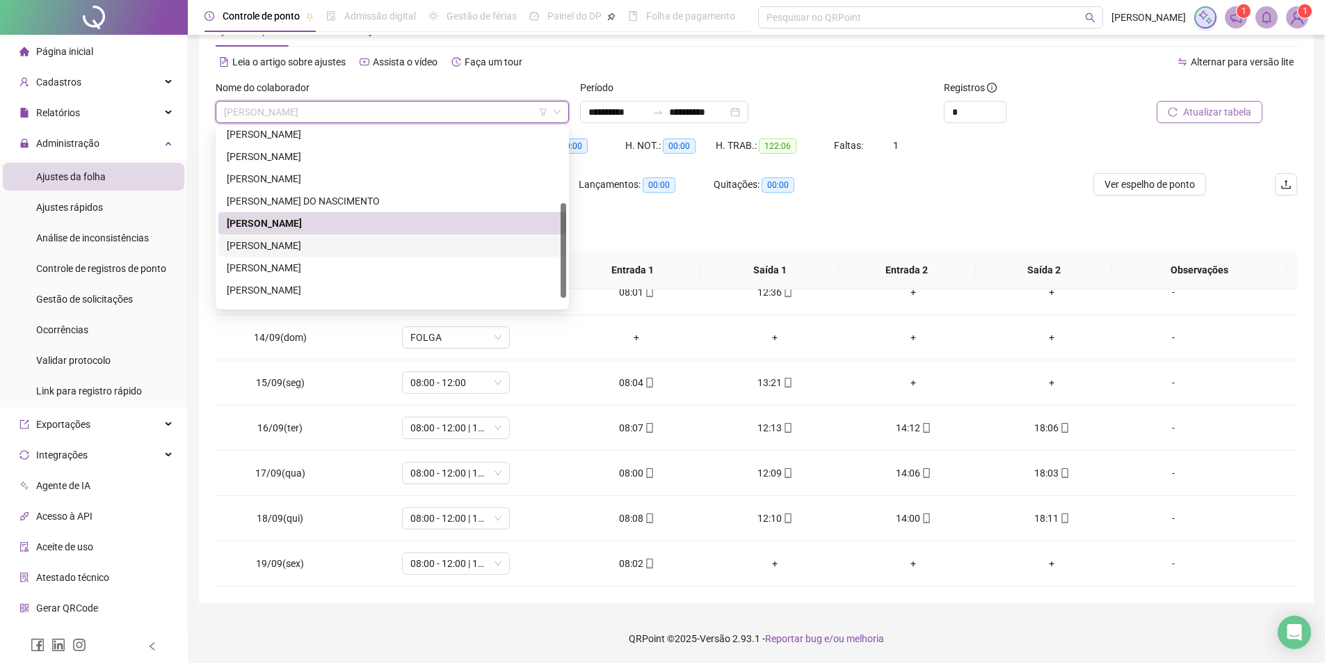
click at [265, 247] on div "KAUAN CARDOSO DOS SANTOS" at bounding box center [392, 245] width 331 height 15
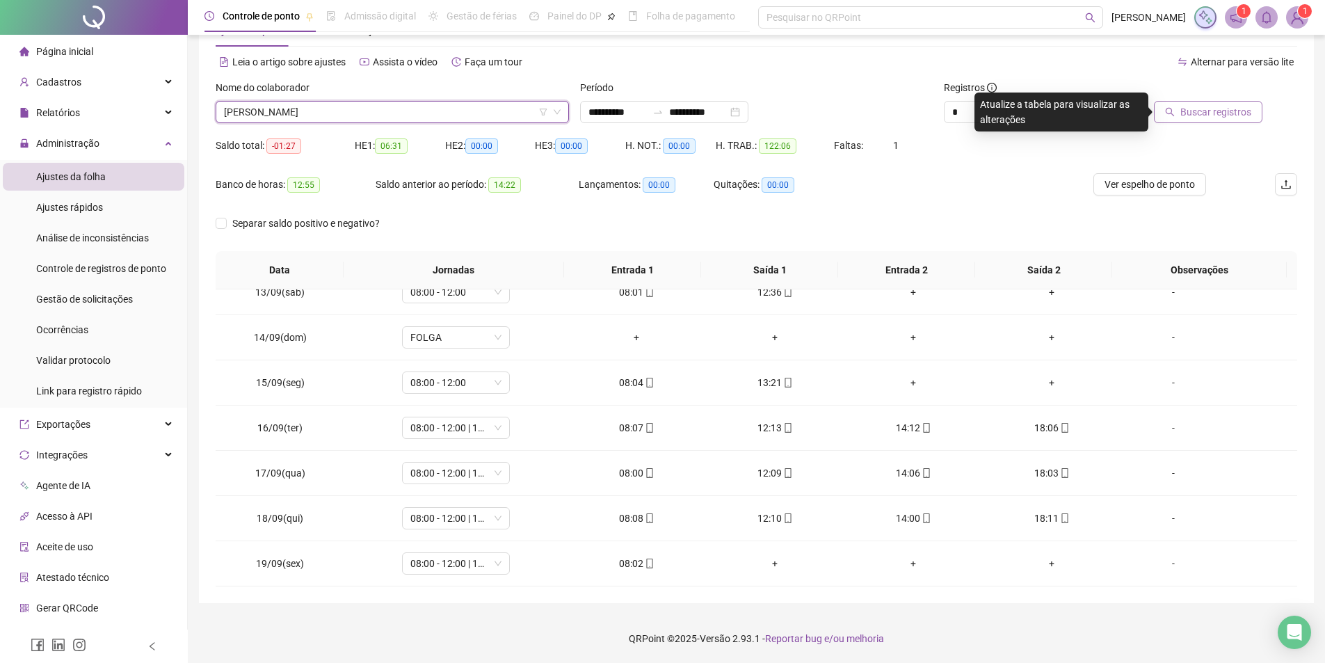
click at [1241, 113] on span "Buscar registros" at bounding box center [1215, 111] width 71 height 15
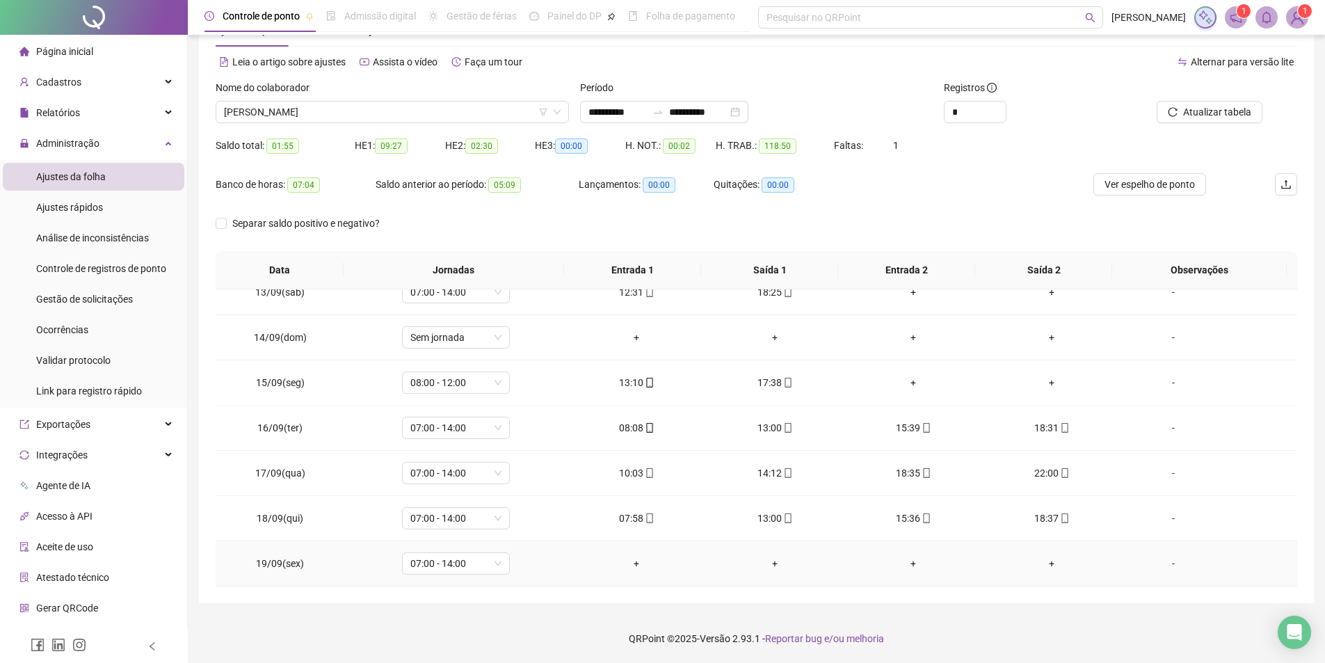
click at [631, 563] on div "+" at bounding box center [637, 563] width 116 height 15
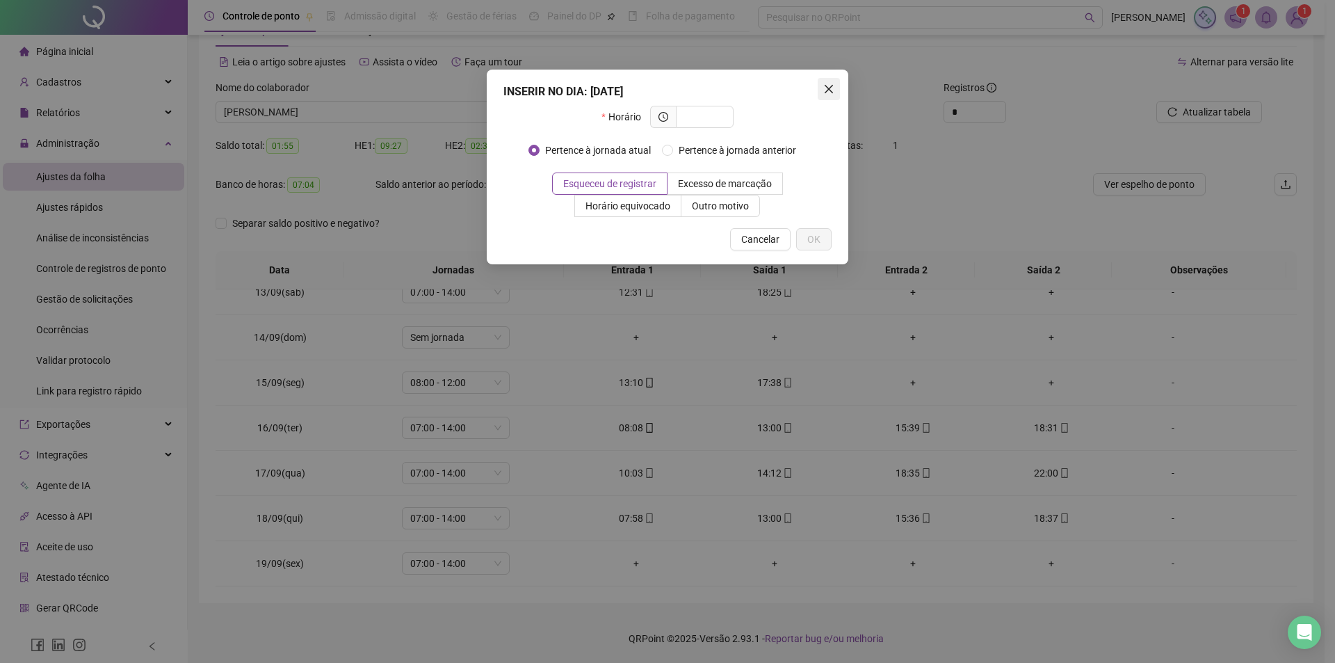
click at [837, 87] on span "Close" at bounding box center [829, 88] width 22 height 11
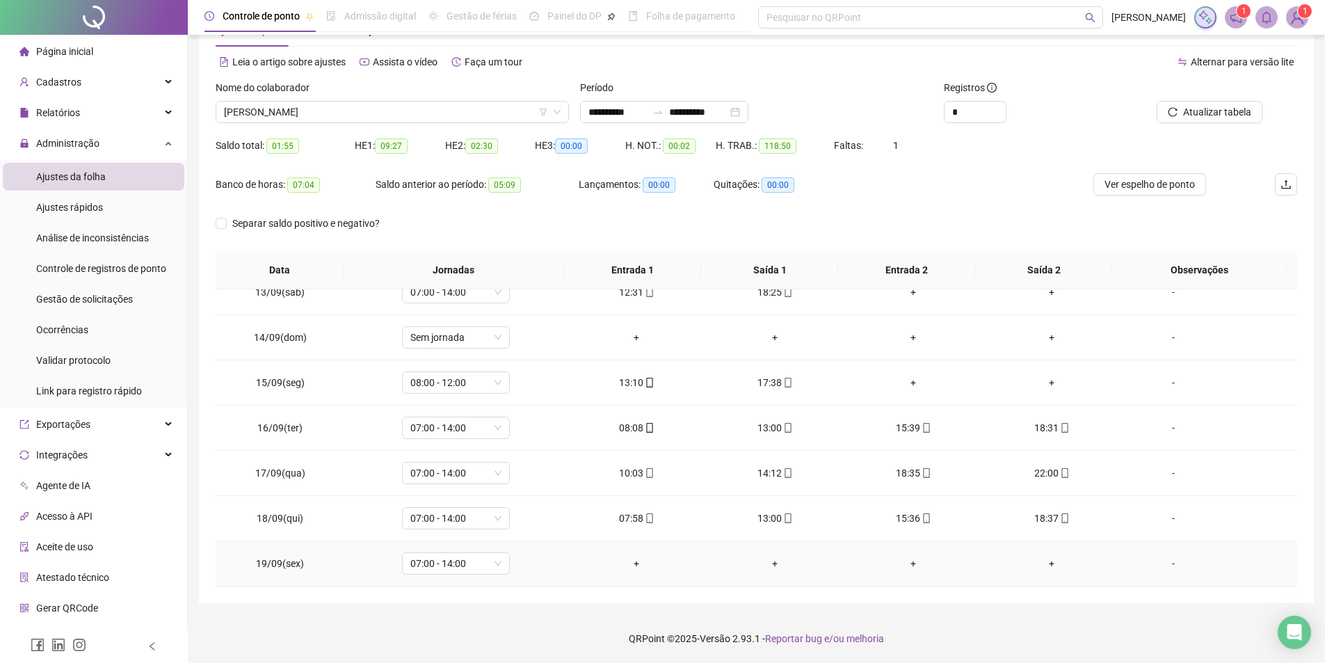
click at [634, 565] on div "+" at bounding box center [637, 563] width 116 height 15
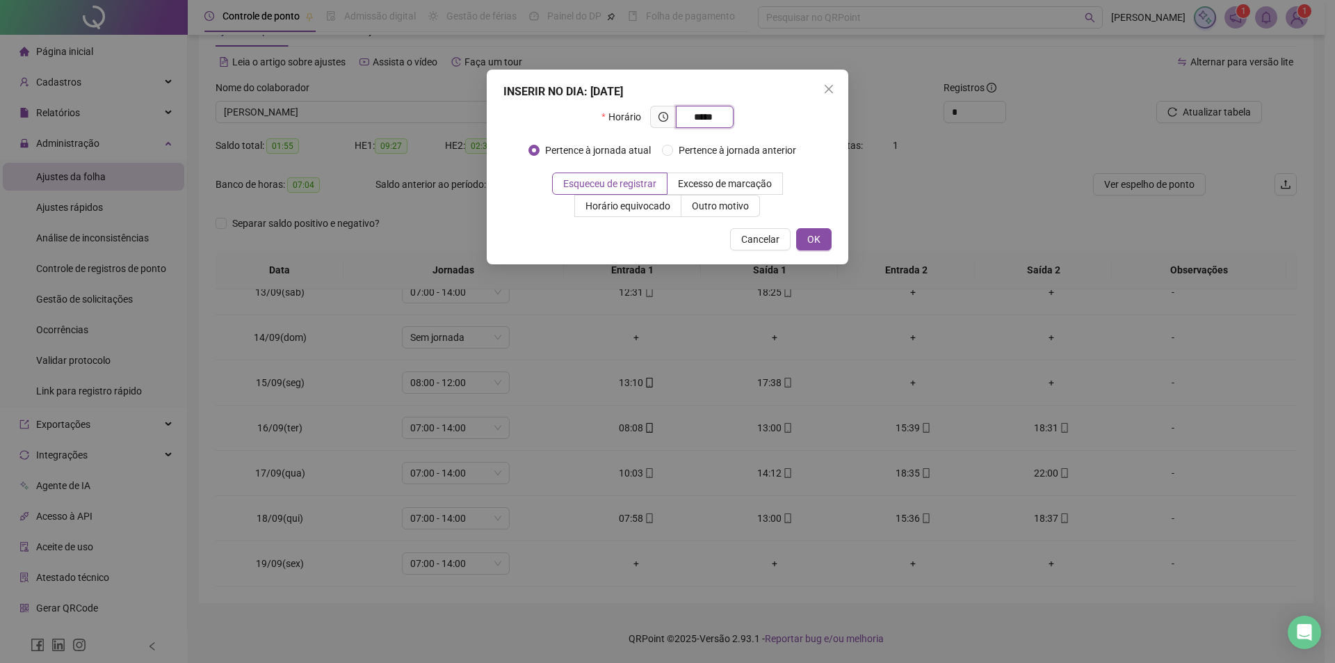
type input "*****"
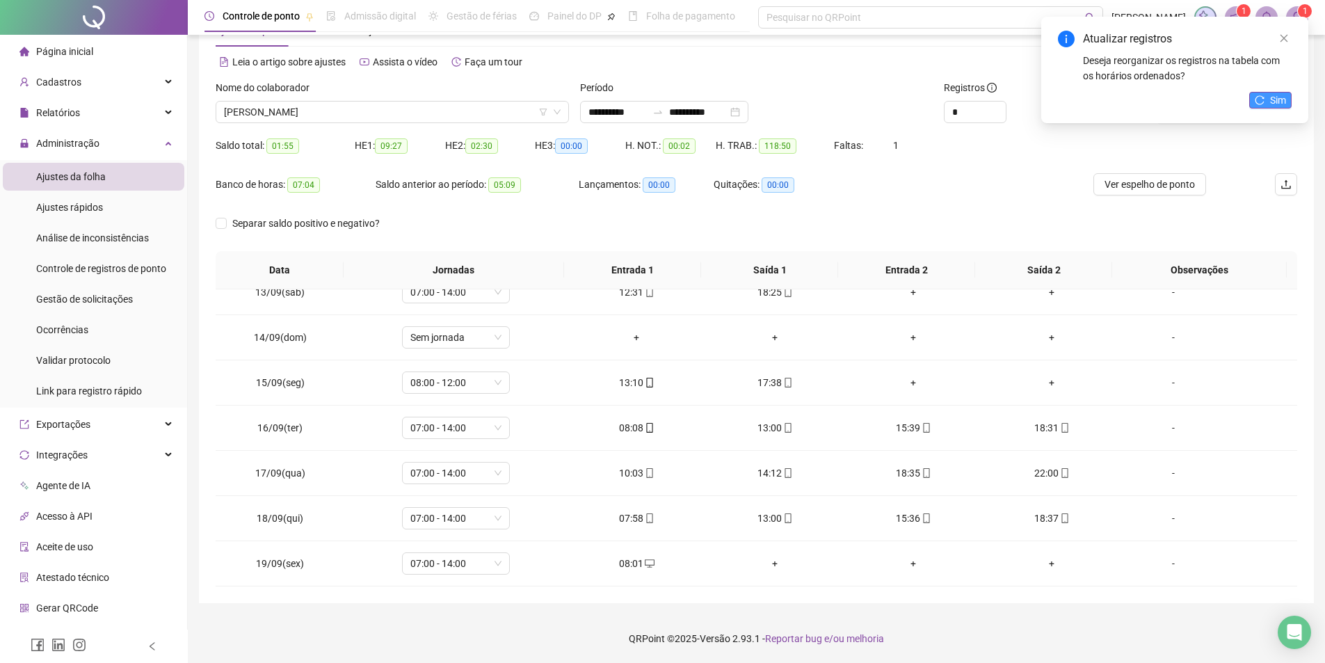
click at [1277, 101] on span "Sim" at bounding box center [1278, 99] width 16 height 15
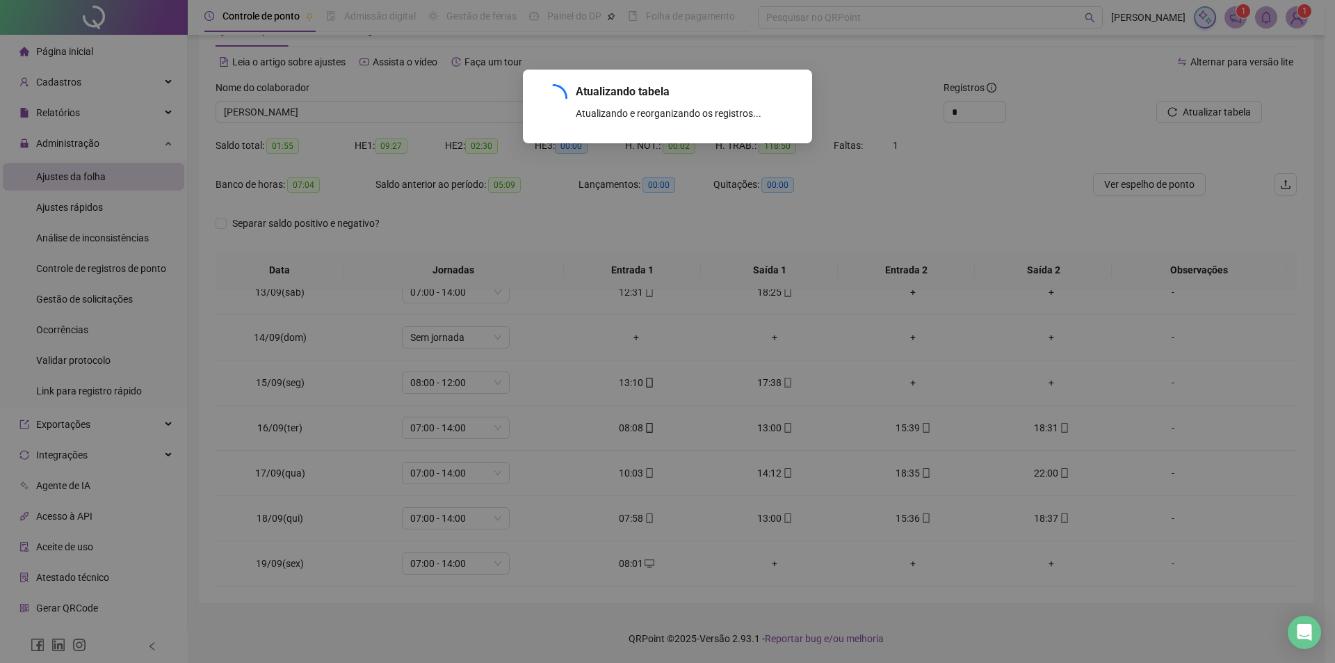
click at [325, 108] on div "Atualizando tabela Atualizando e reorganizando os registros... OK" at bounding box center [667, 331] width 1335 height 663
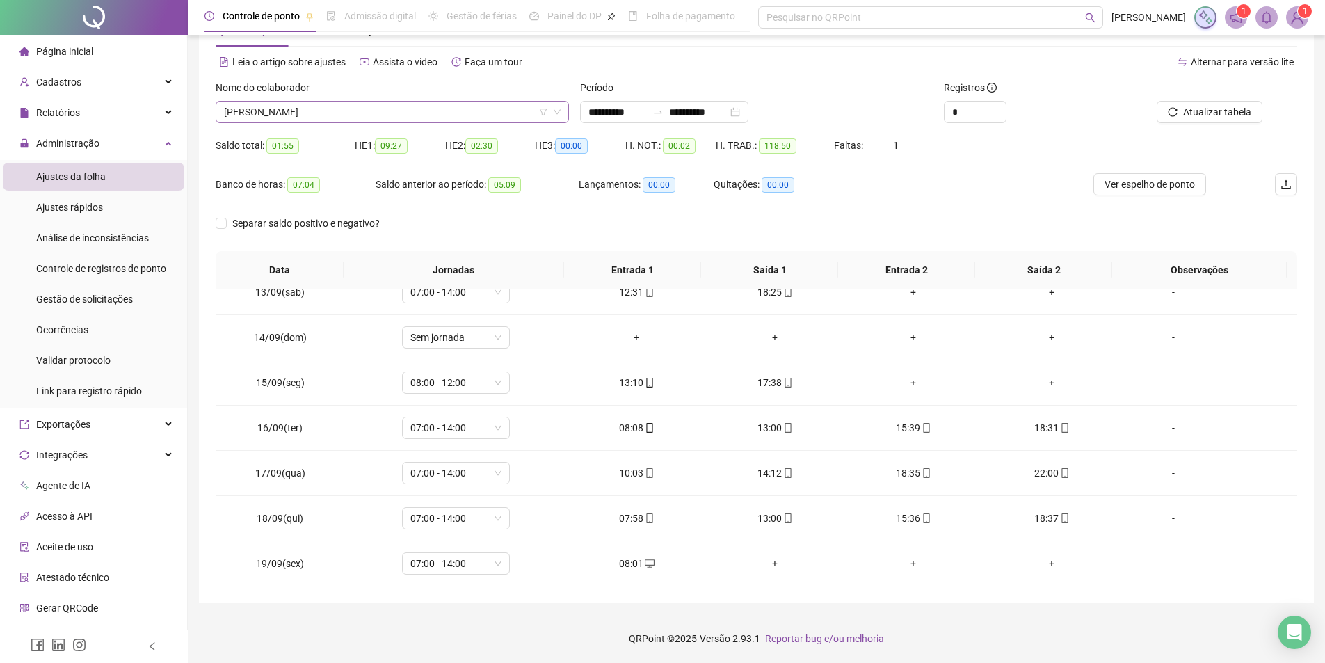
click at [344, 107] on span "KAUAN CARDOSO DOS SANTOS" at bounding box center [392, 112] width 337 height 21
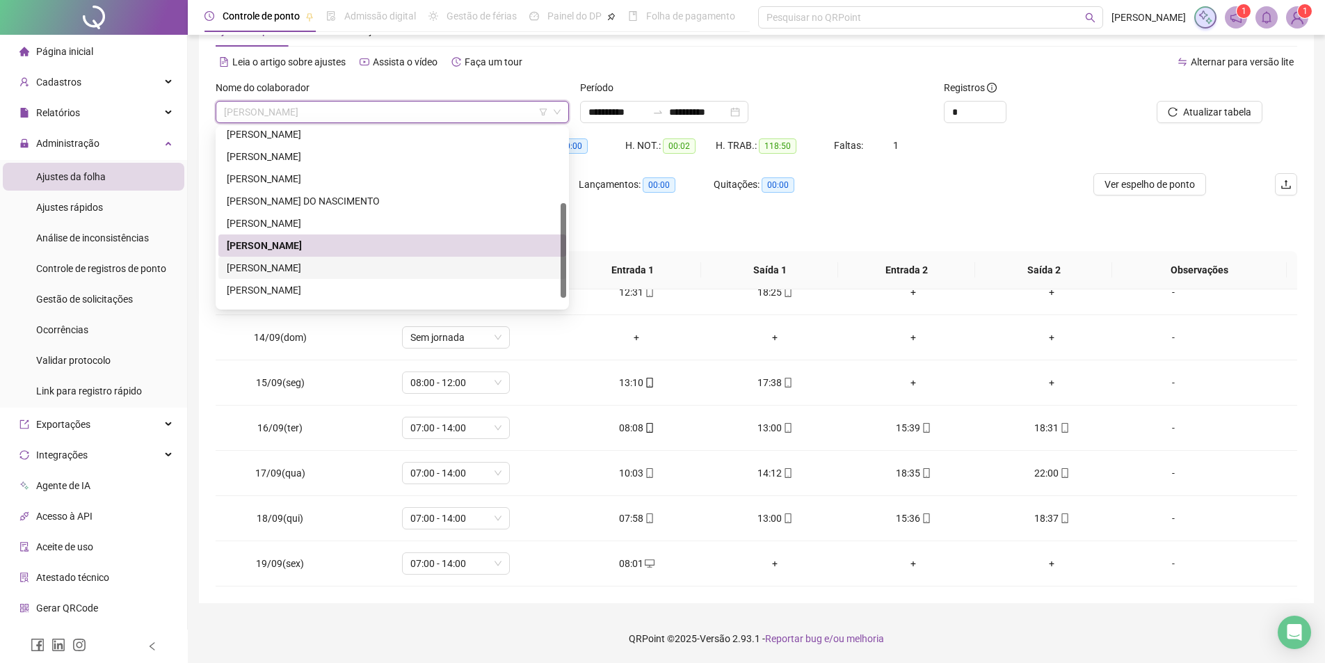
click at [302, 268] on div "MARIA EDUARDA ALVES DA SILVA" at bounding box center [392, 267] width 331 height 15
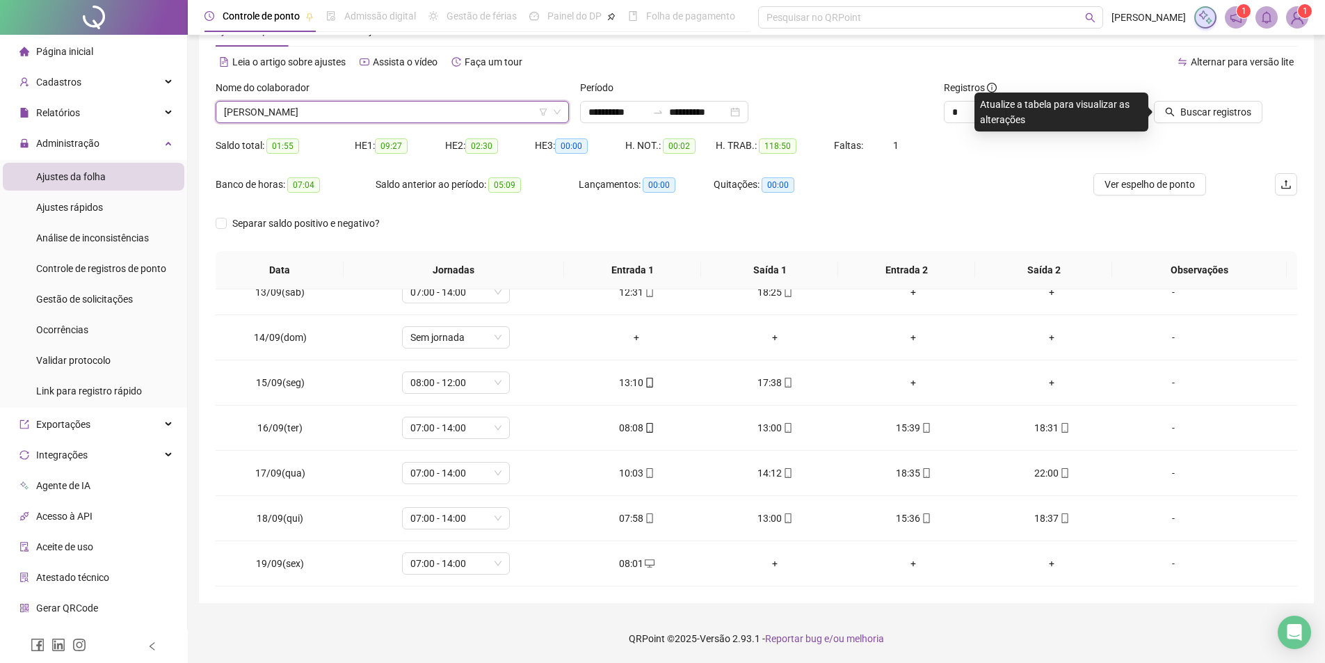
click at [1214, 98] on div at bounding box center [1194, 90] width 136 height 21
click at [1222, 107] on span "Buscar registros" at bounding box center [1215, 111] width 71 height 15
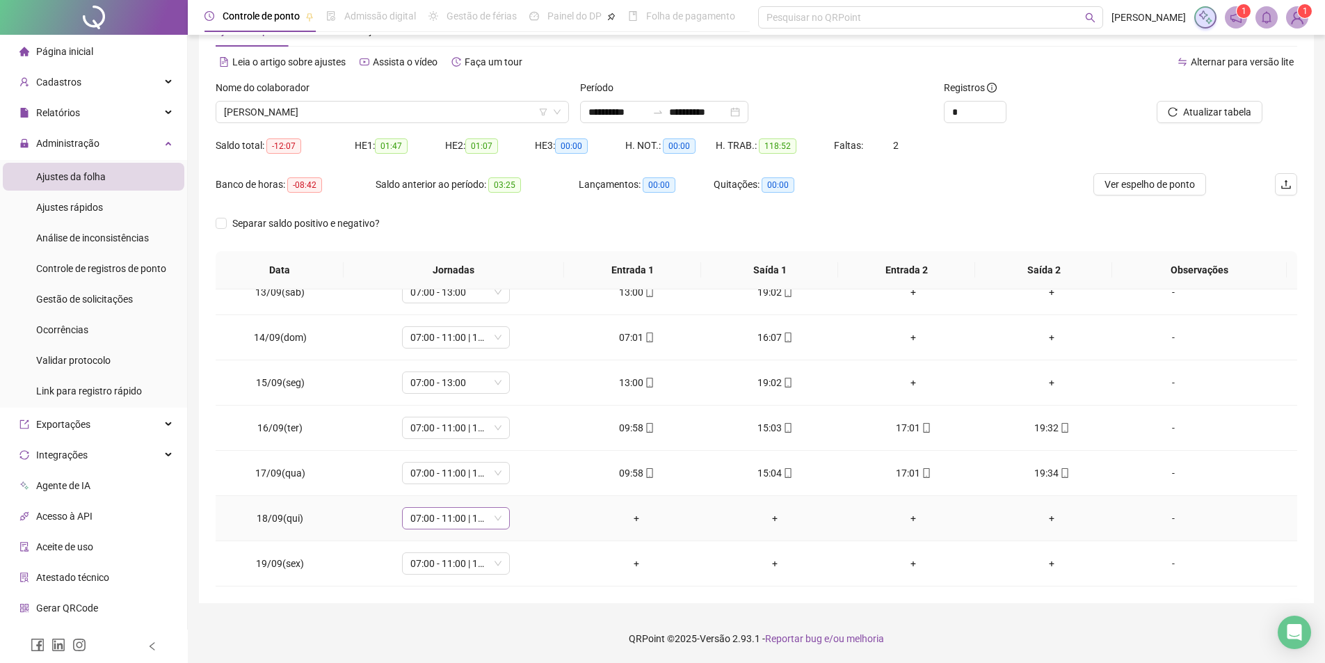
click at [469, 518] on span "07:00 - 11:00 | 13:00 - 16:30" at bounding box center [455, 518] width 91 height 21
type input "*****"
click at [444, 440] on div "Folga" at bounding box center [465, 444] width 92 height 15
click at [511, 480] on span "Sim" at bounding box center [519, 481] width 16 height 15
click at [1205, 112] on span "Atualizar tabela" at bounding box center [1217, 111] width 68 height 15
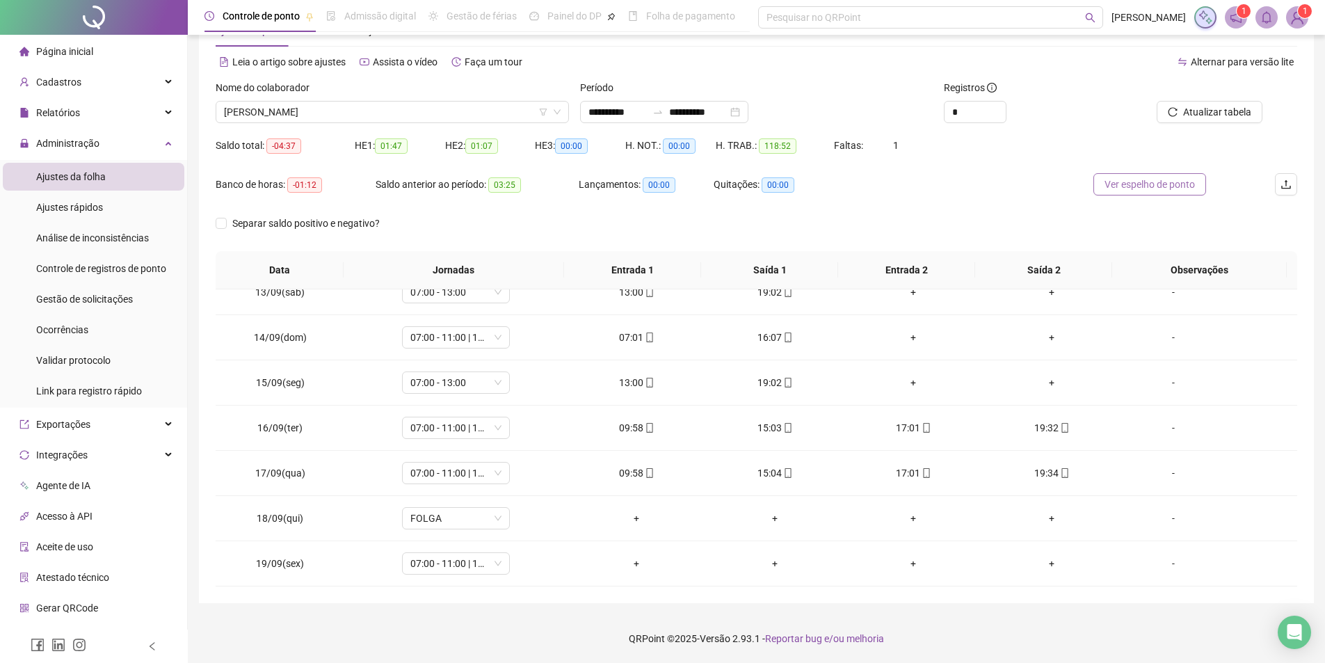
click at [1149, 186] on span "Ver espelho de ponto" at bounding box center [1149, 184] width 90 height 15
click at [344, 114] on span "MARIA EDUARDA ALVES DA SILVA" at bounding box center [392, 112] width 337 height 21
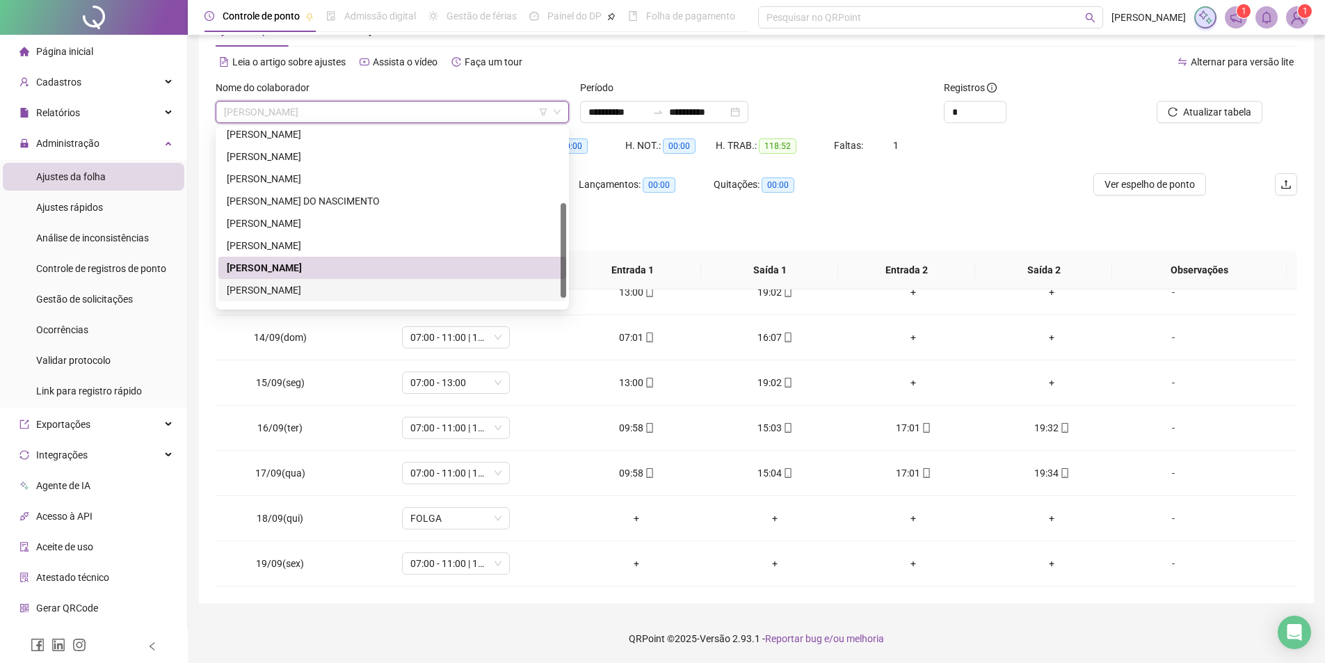
click at [319, 289] on div "MARIA EMANUELA DE OLIVEIRA SILVA" at bounding box center [392, 289] width 331 height 15
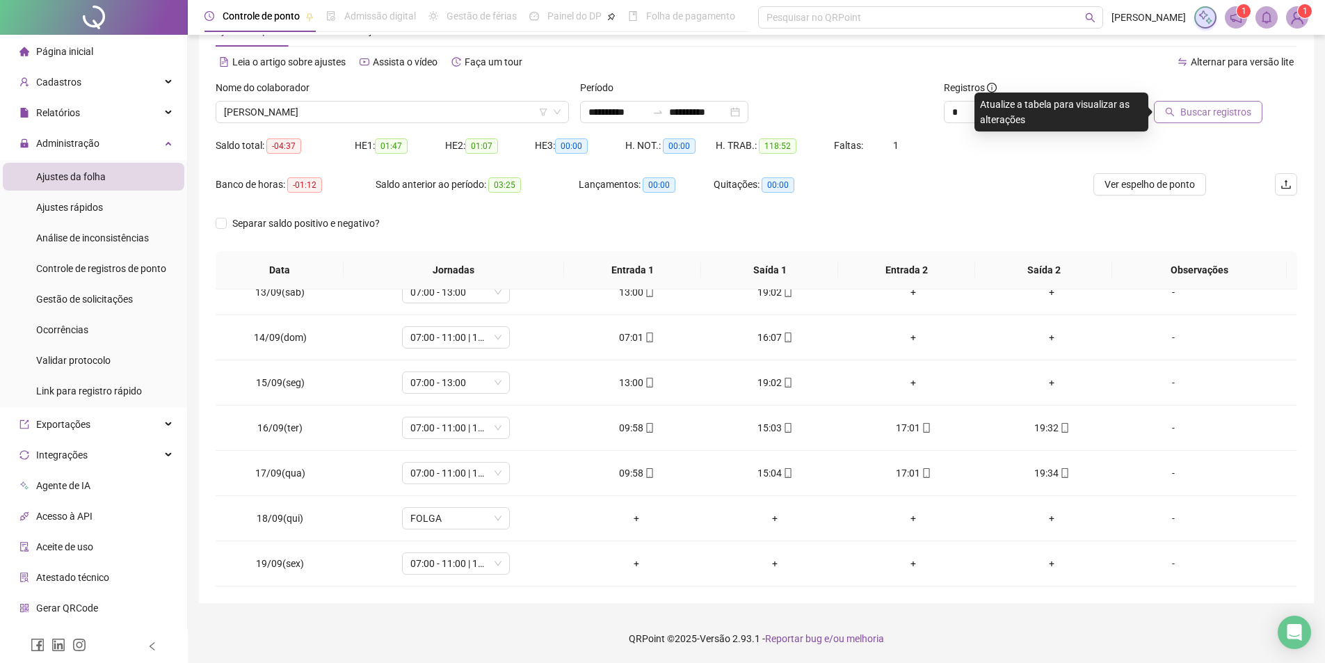
click at [1211, 117] on span "Buscar registros" at bounding box center [1215, 111] width 71 height 15
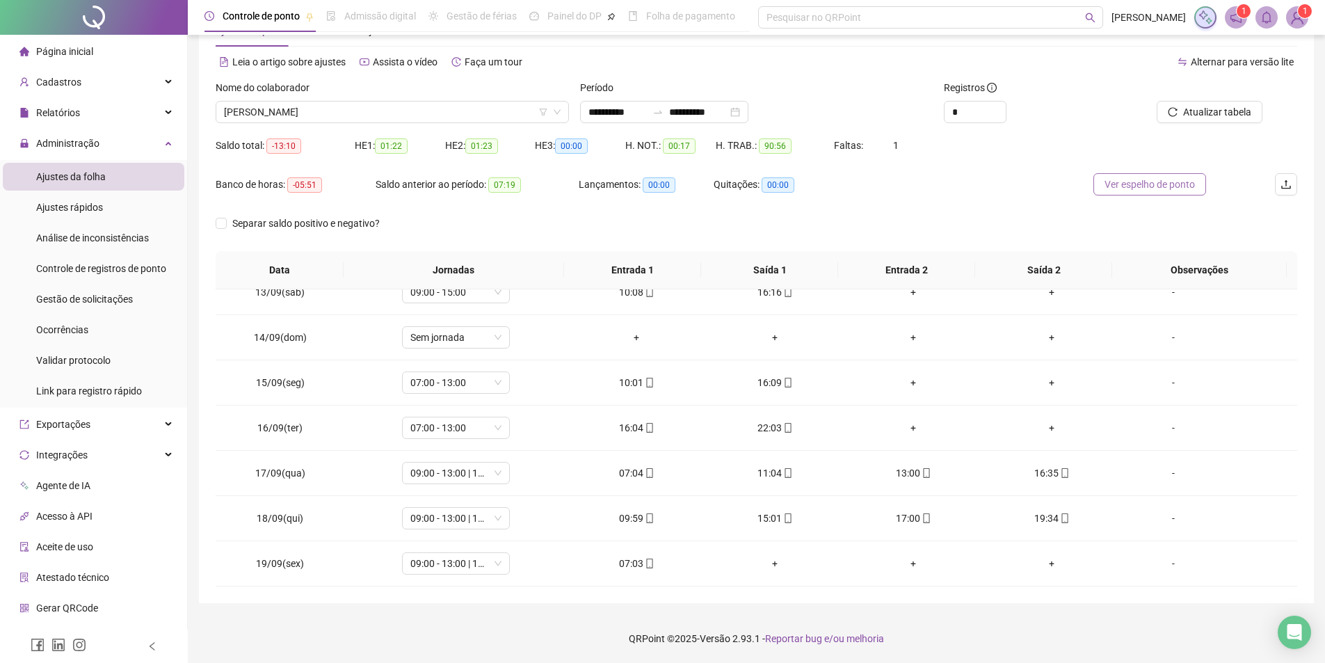
click at [1129, 193] on button "Ver espelho de ponto" at bounding box center [1149, 184] width 113 height 22
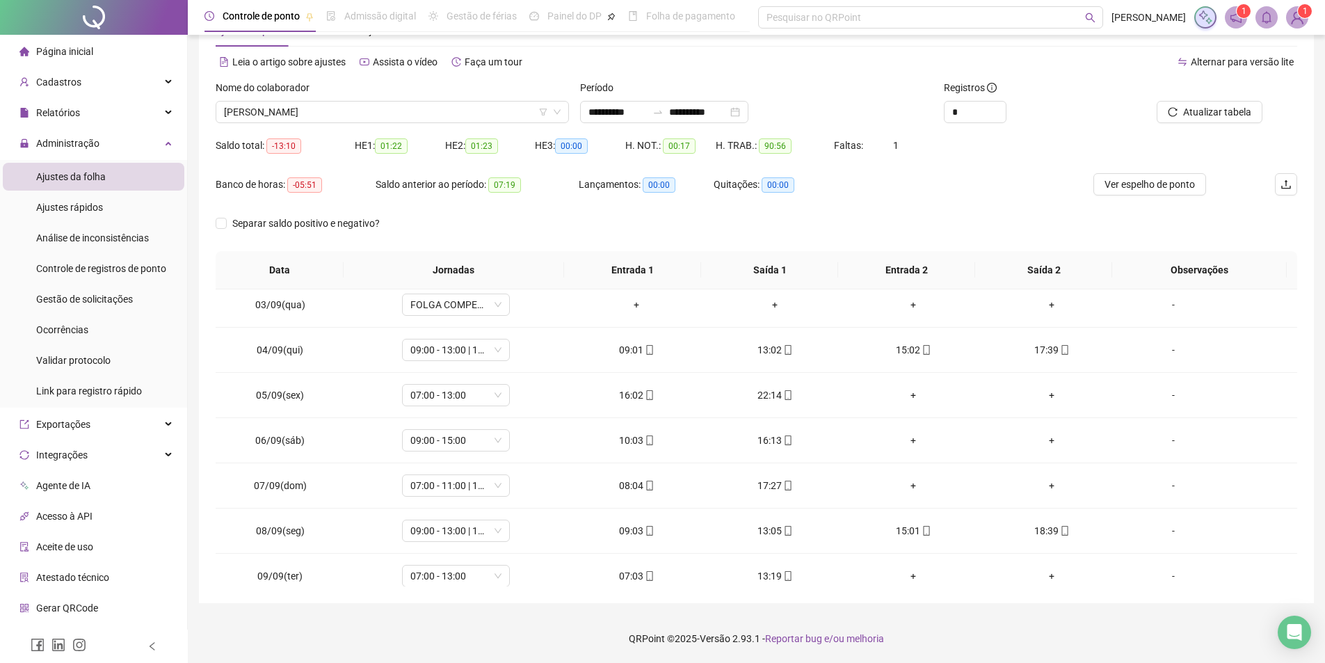
scroll to position [0, 0]
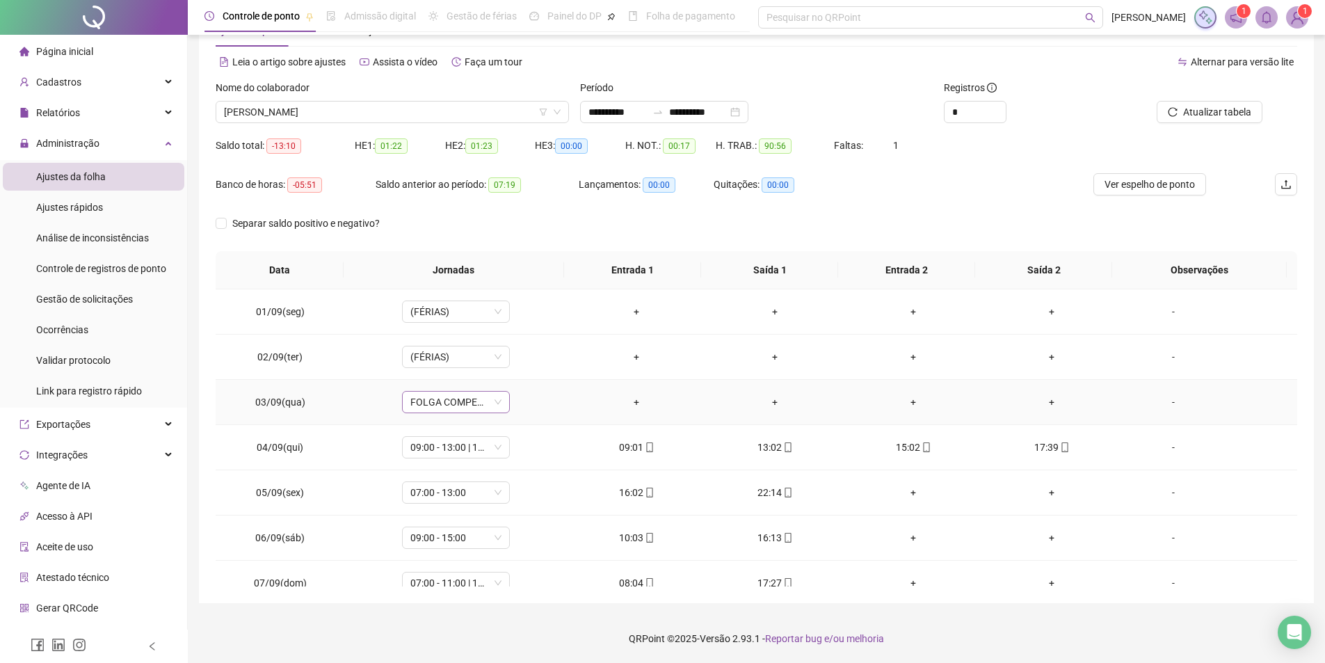
click at [456, 399] on span "FOLGA COMPENSATÓRIA" at bounding box center [455, 402] width 91 height 21
type input "*"
click at [1311, 521] on div "**********" at bounding box center [756, 300] width 1115 height 605
click at [367, 111] on span "MARIA EMANUELA DE OLIVEIRA SILVA" at bounding box center [392, 112] width 337 height 21
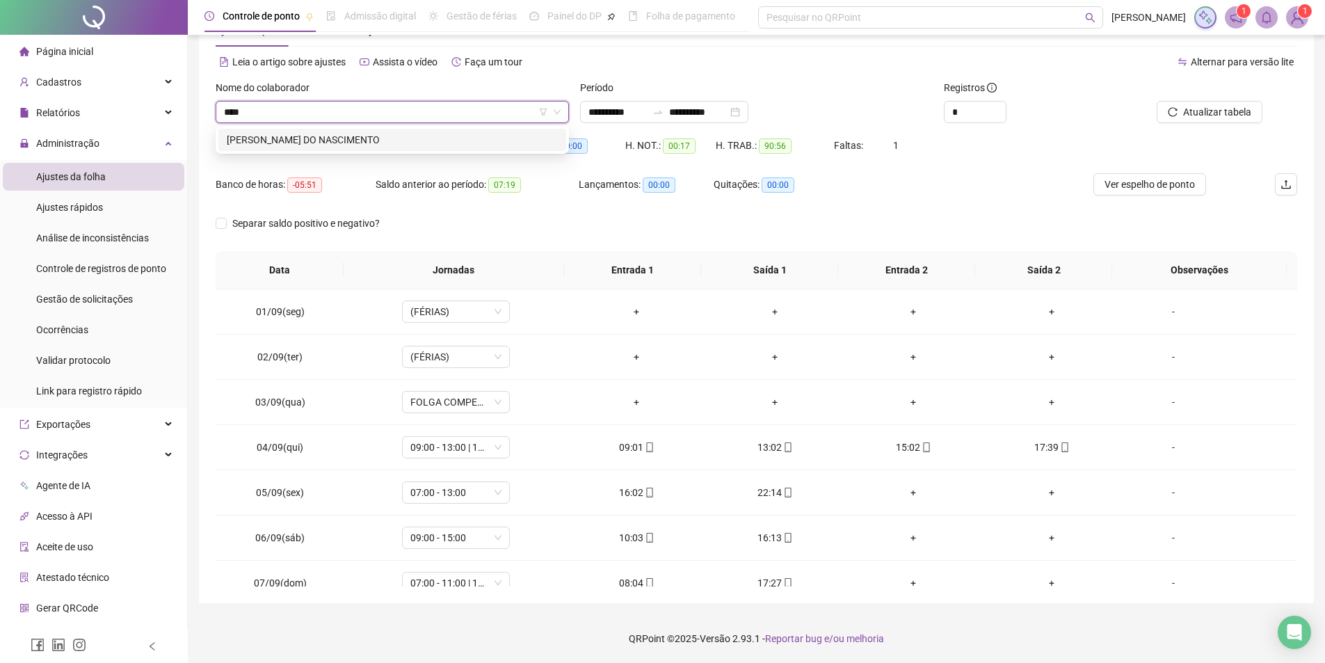
type input "*****"
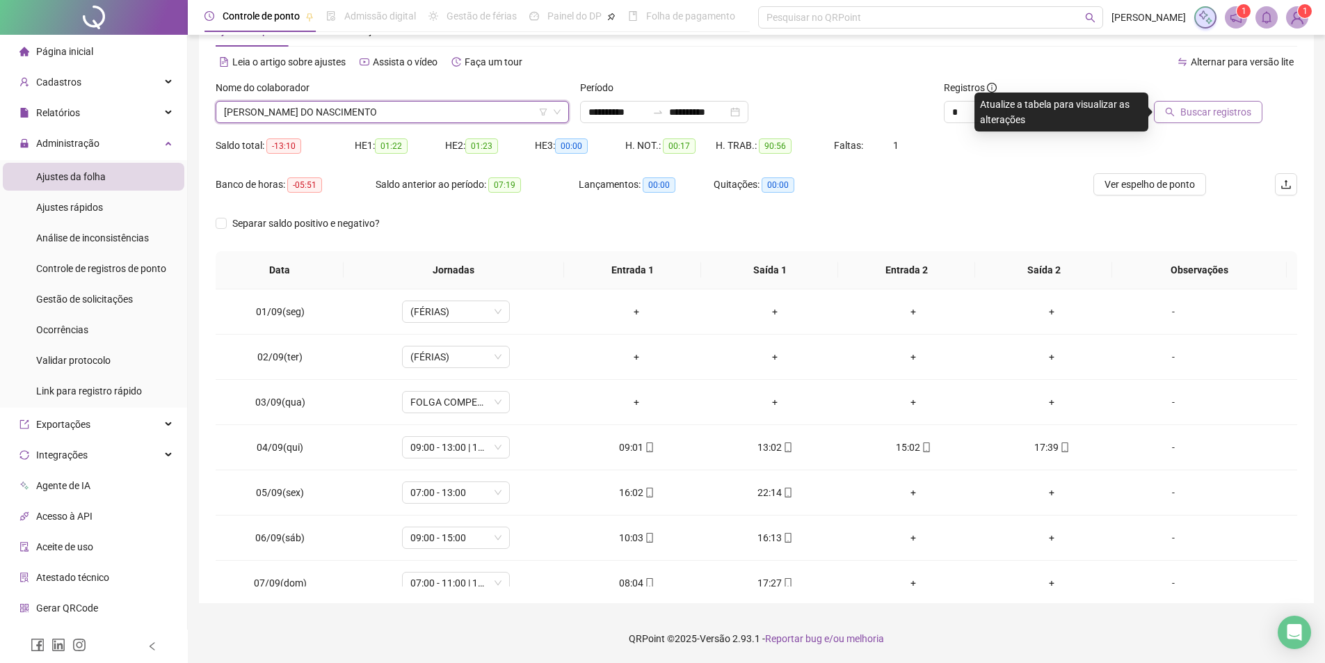
click at [1198, 106] on span "Buscar registros" at bounding box center [1215, 111] width 71 height 15
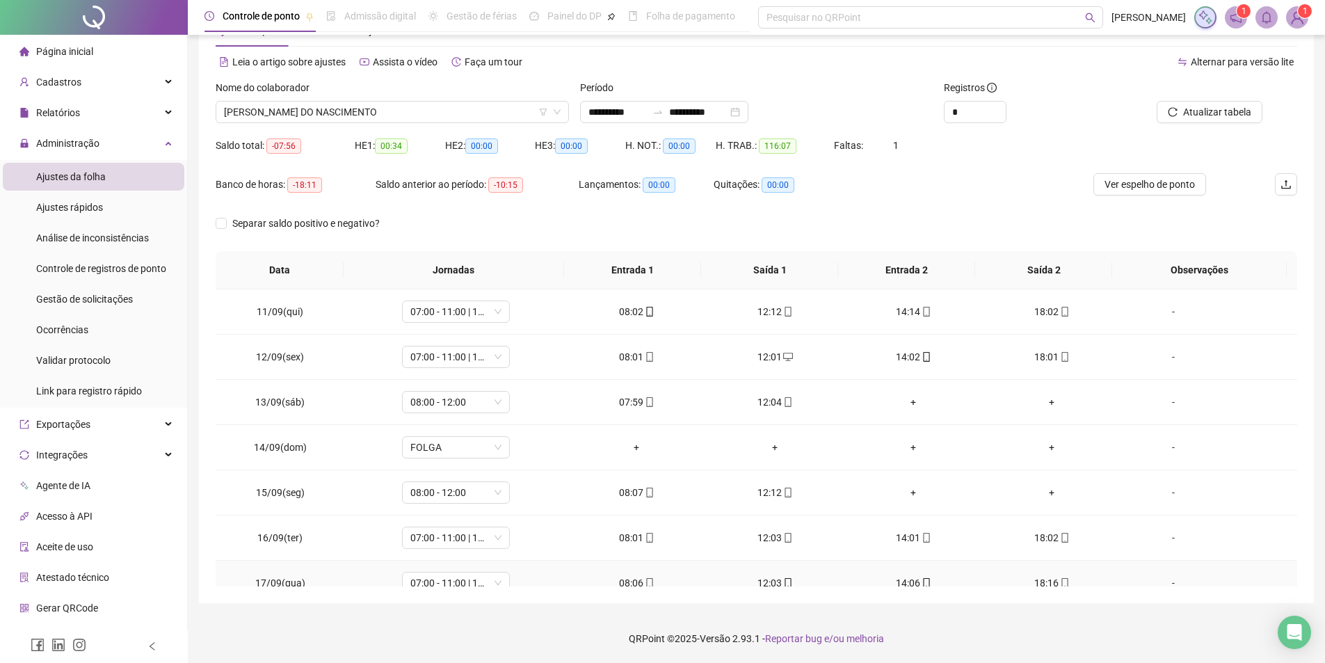
scroll to position [353, 0]
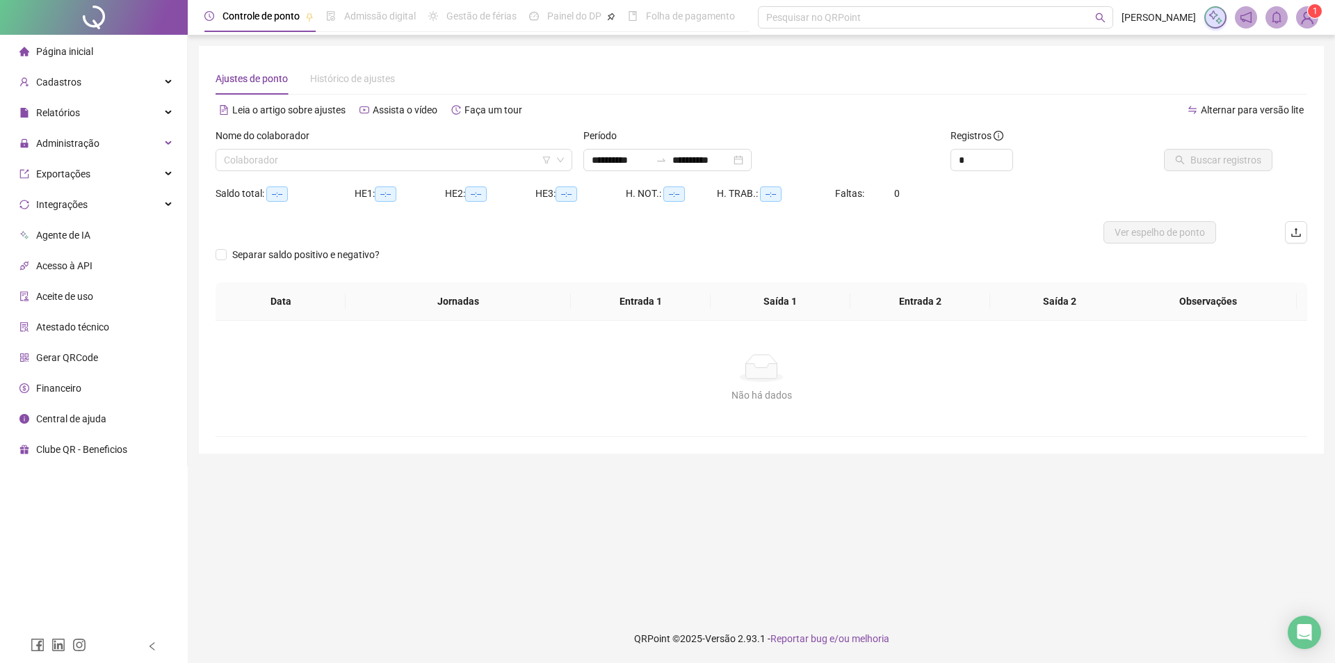
type input "**********"
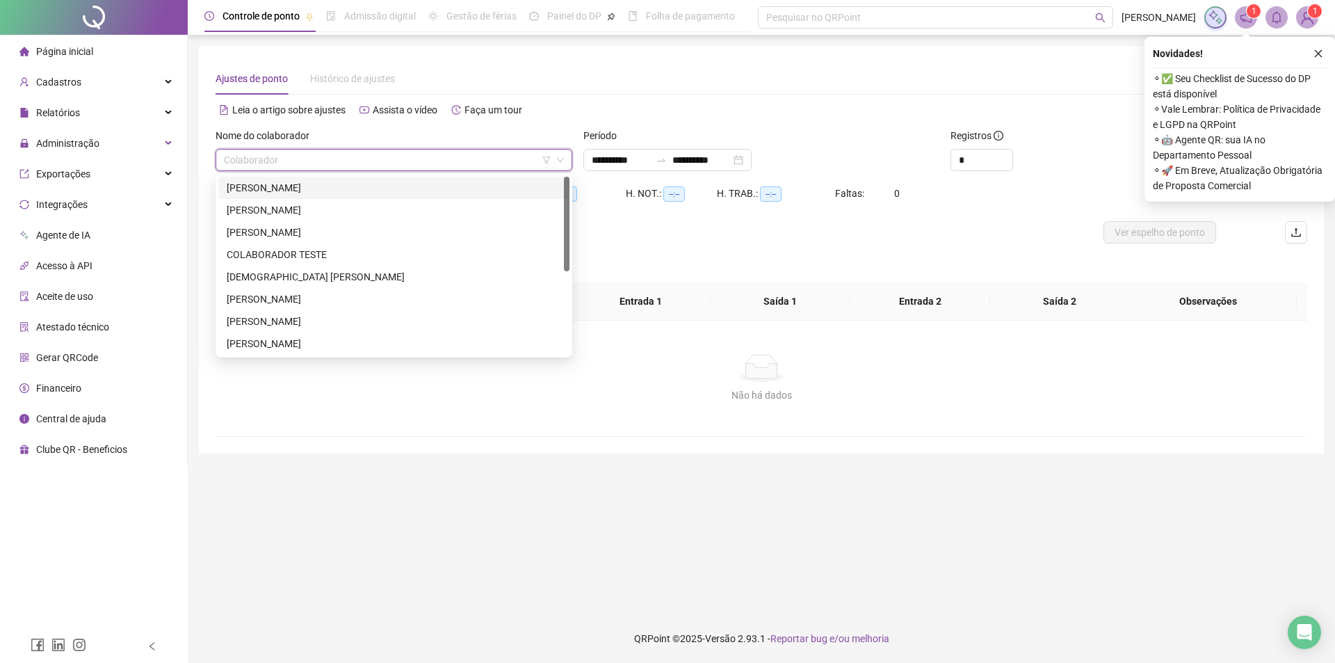
click at [335, 154] on input "search" at bounding box center [388, 160] width 328 height 21
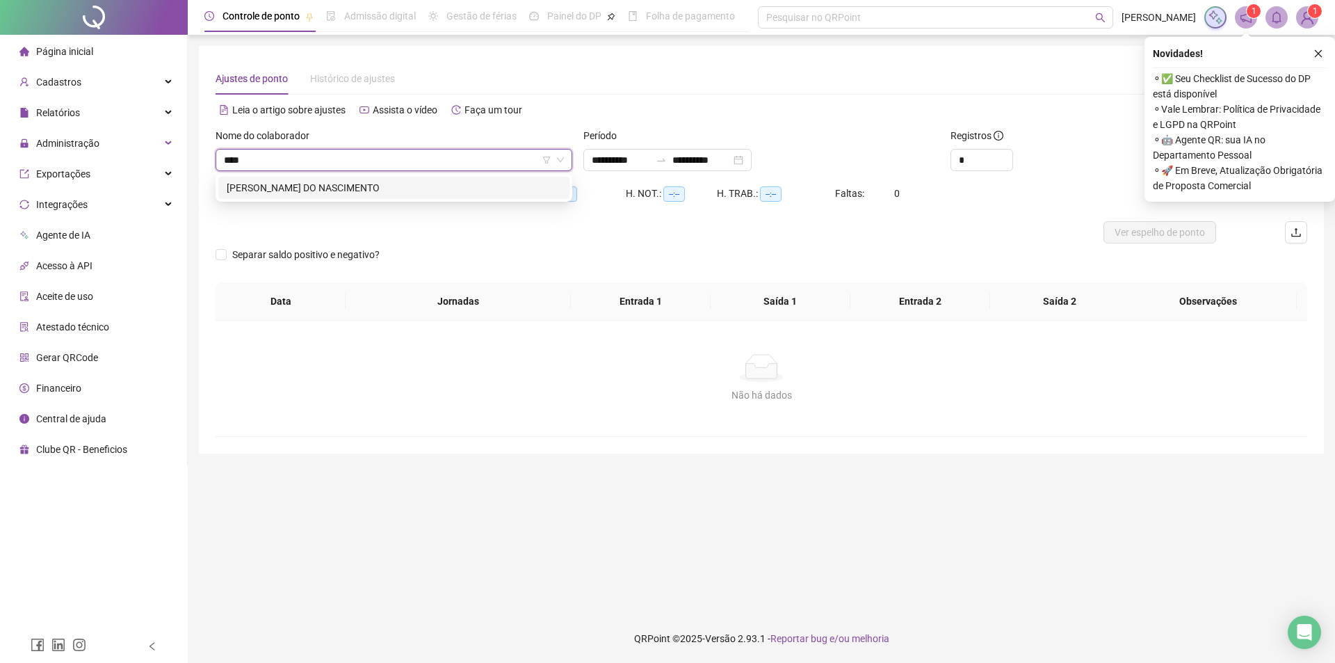
type input "*****"
click at [336, 184] on div "[PERSON_NAME] DO NASCIMENTO" at bounding box center [394, 187] width 335 height 15
click at [752, 162] on div "**********" at bounding box center [667, 160] width 168 height 22
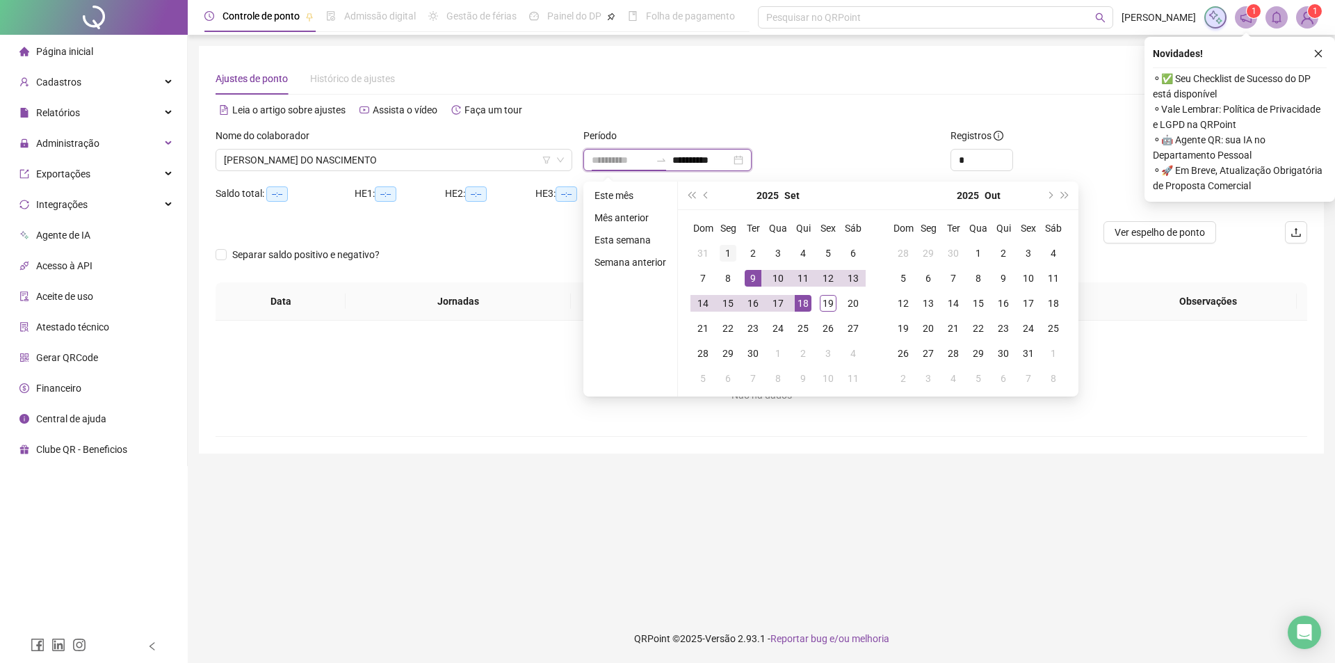
type input "**********"
click at [725, 258] on div "1" at bounding box center [728, 253] width 17 height 17
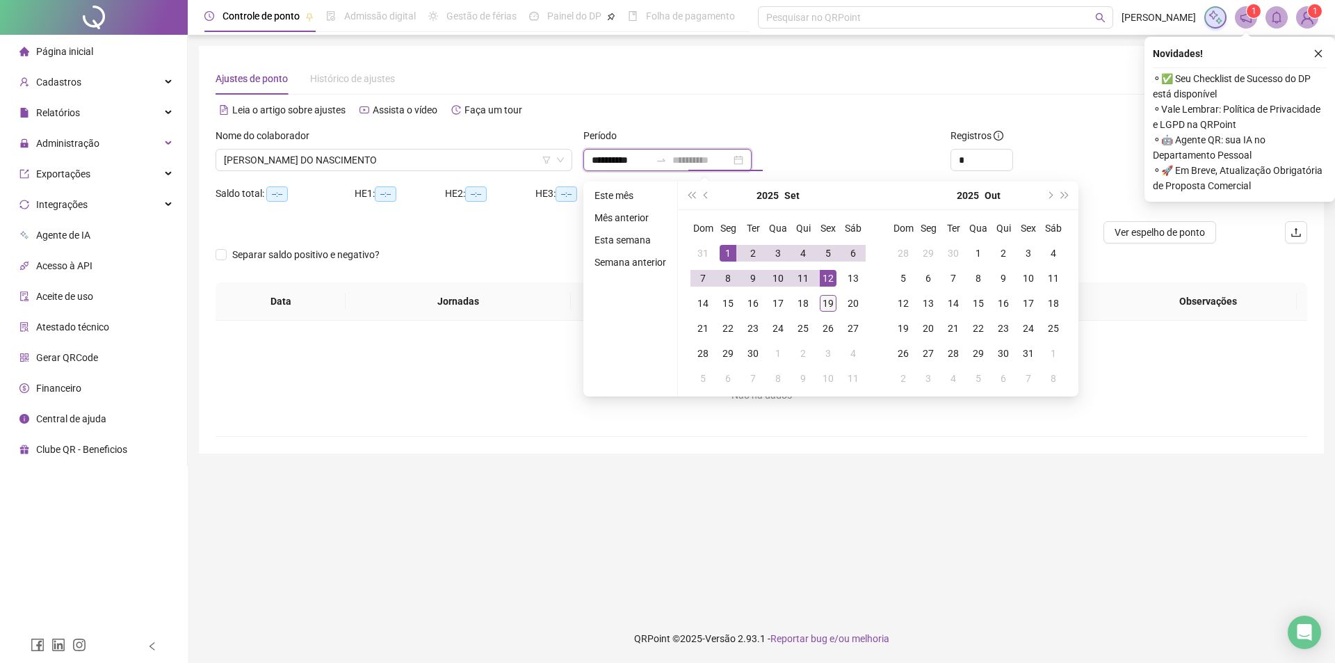
type input "**********"
click at [826, 305] on div "19" at bounding box center [828, 303] width 17 height 17
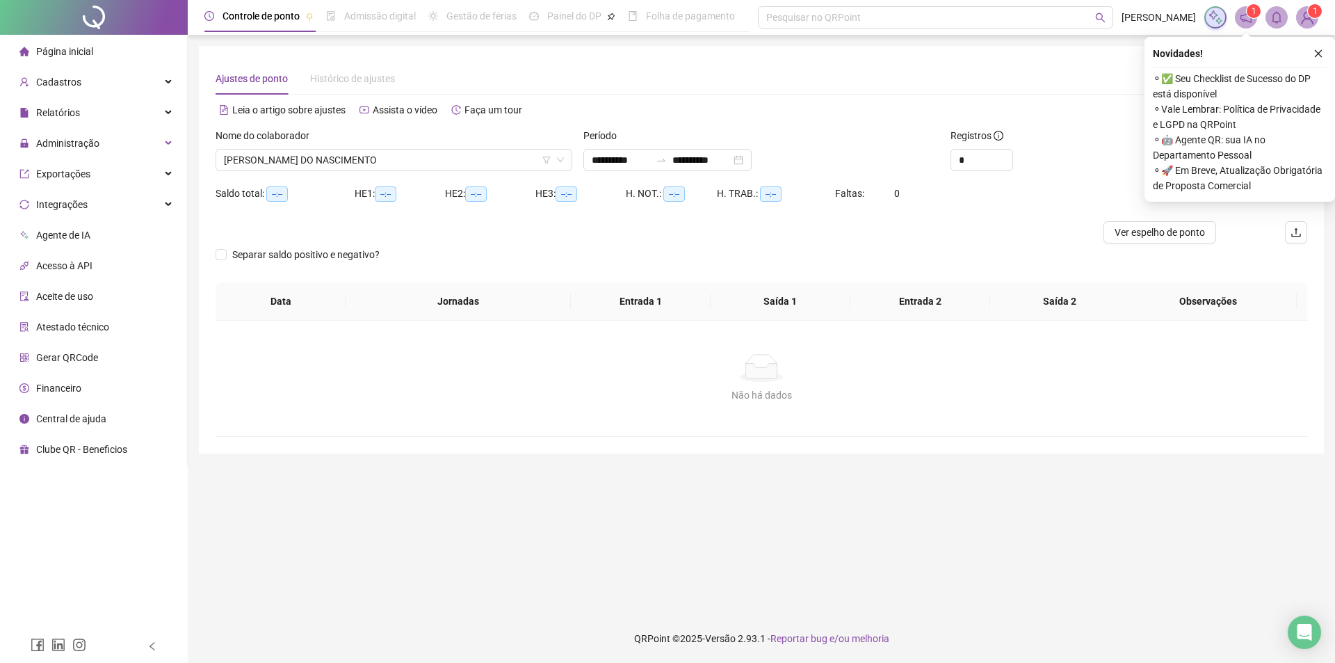
click at [1317, 49] on button "button" at bounding box center [1318, 53] width 17 height 17
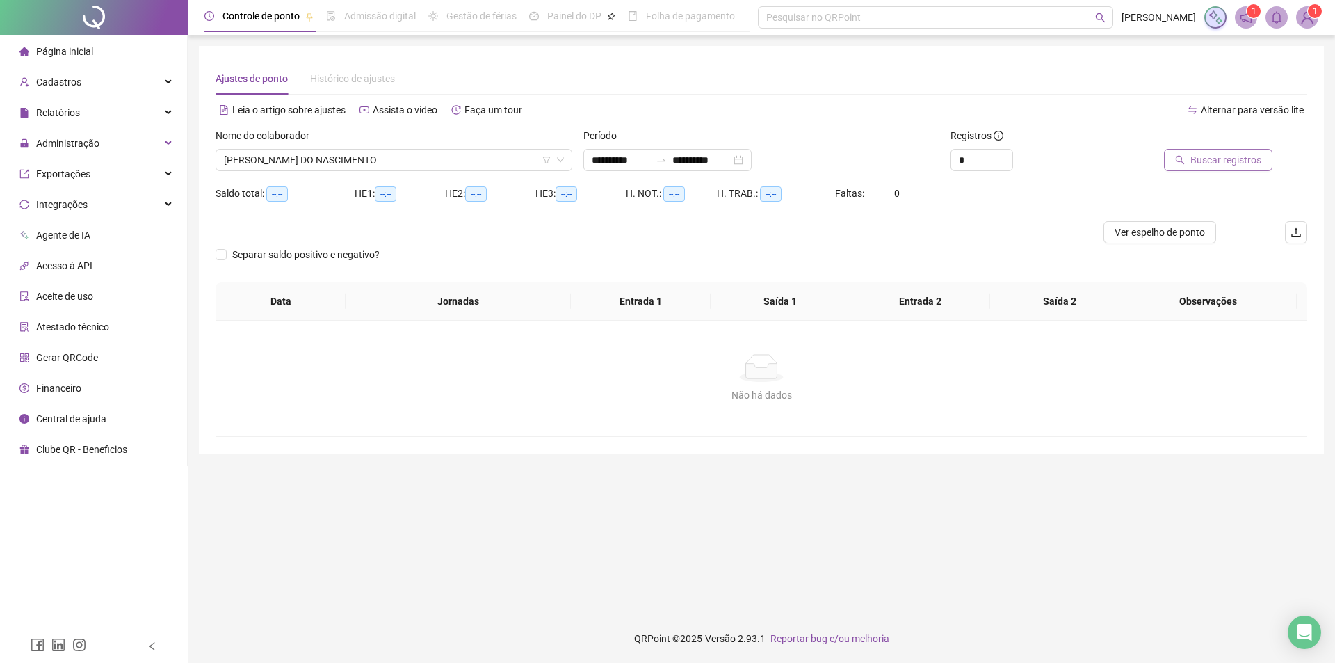
click at [1253, 162] on span "Buscar registros" at bounding box center [1226, 159] width 71 height 15
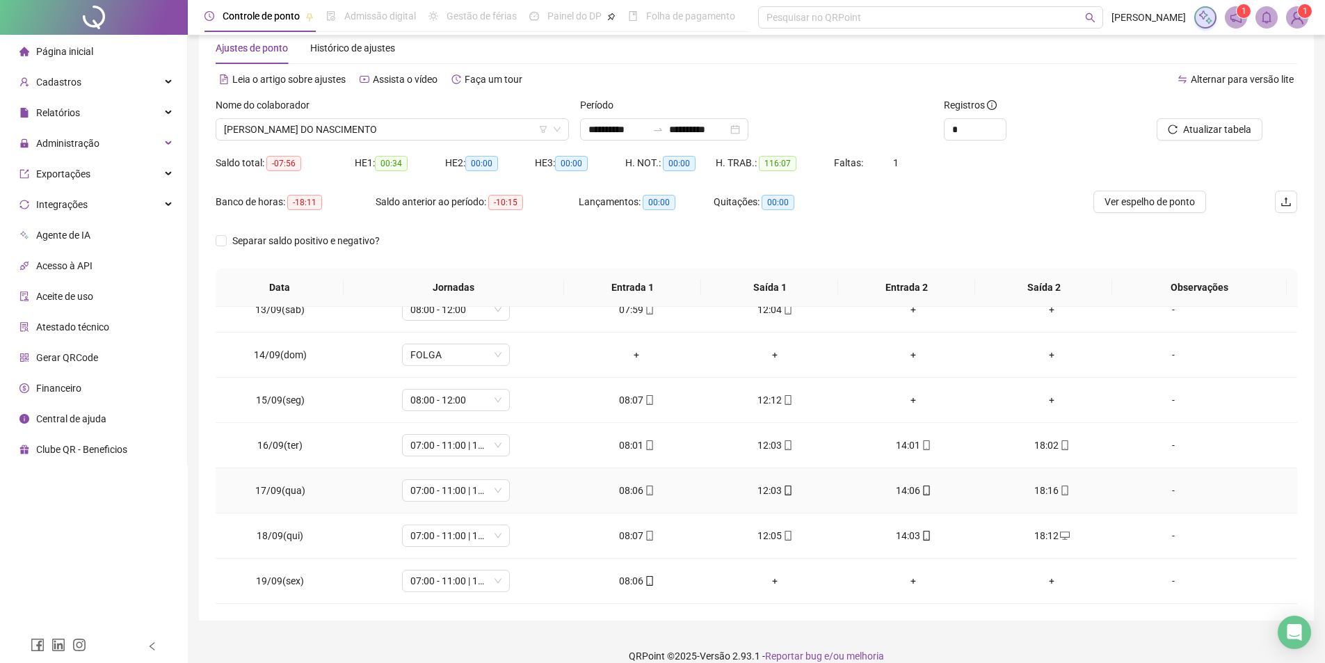
scroll to position [48, 0]
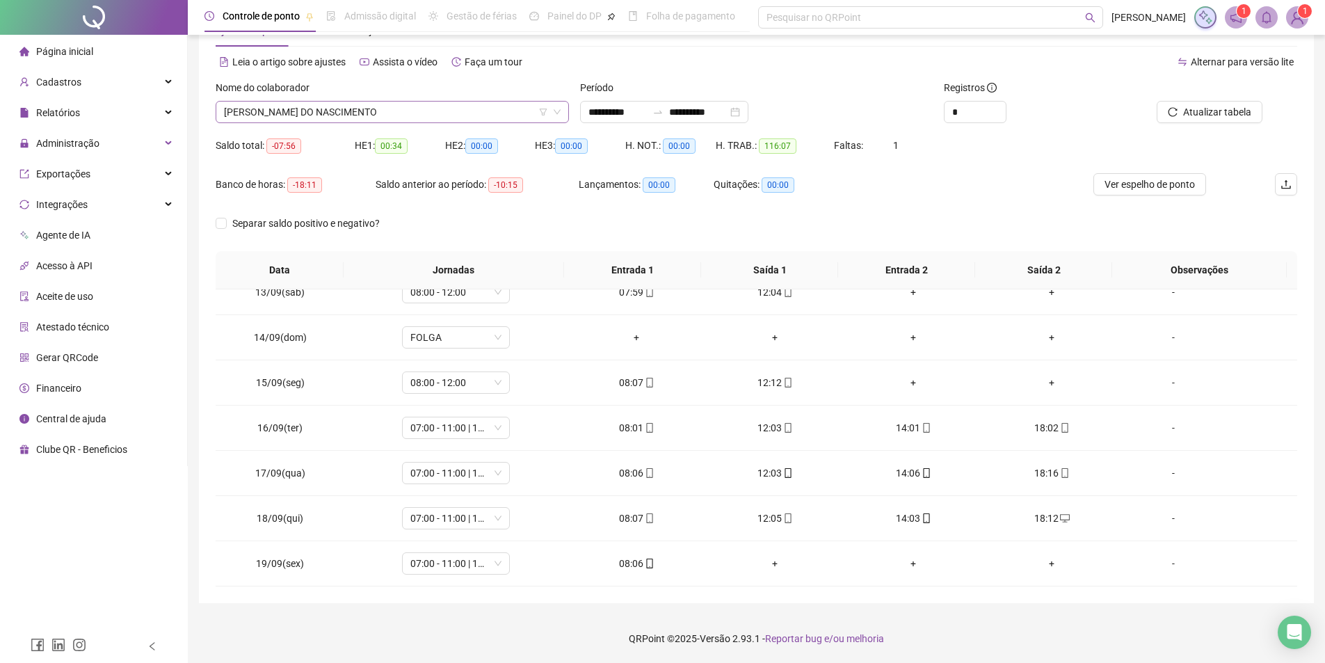
click at [328, 112] on span "KADJA RAMIRES DO NASCIMENTO" at bounding box center [392, 112] width 337 height 21
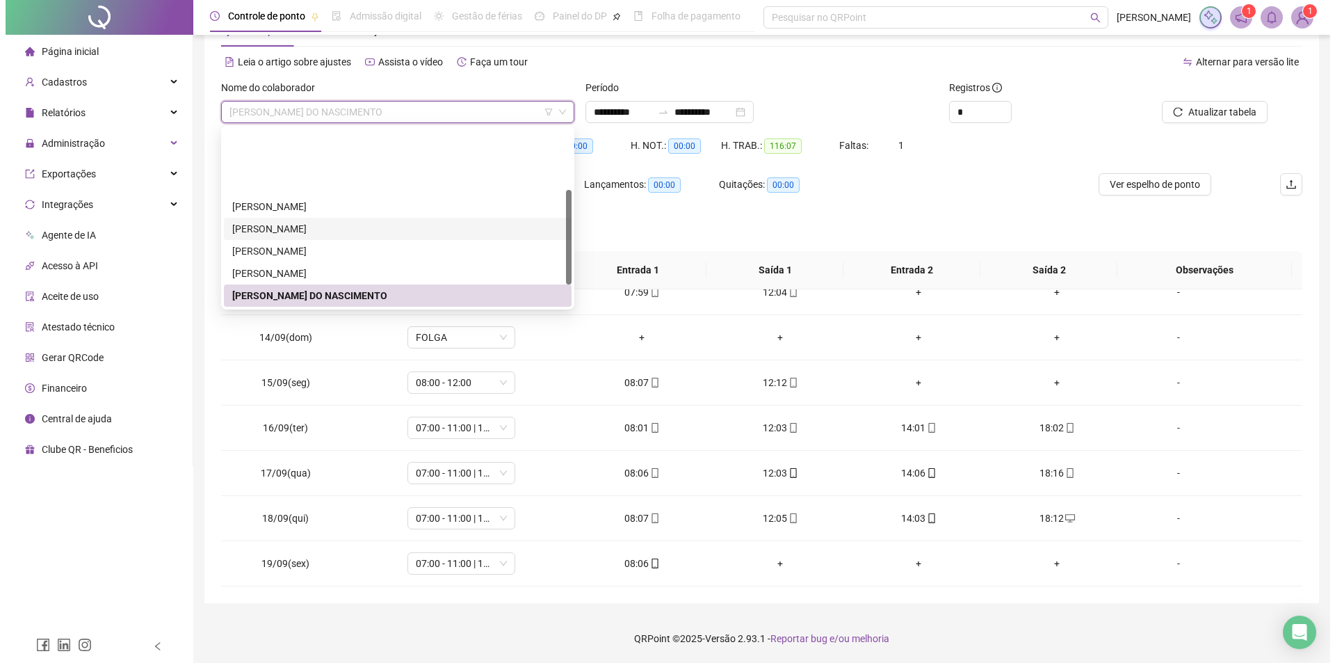
scroll to position [156, 0]
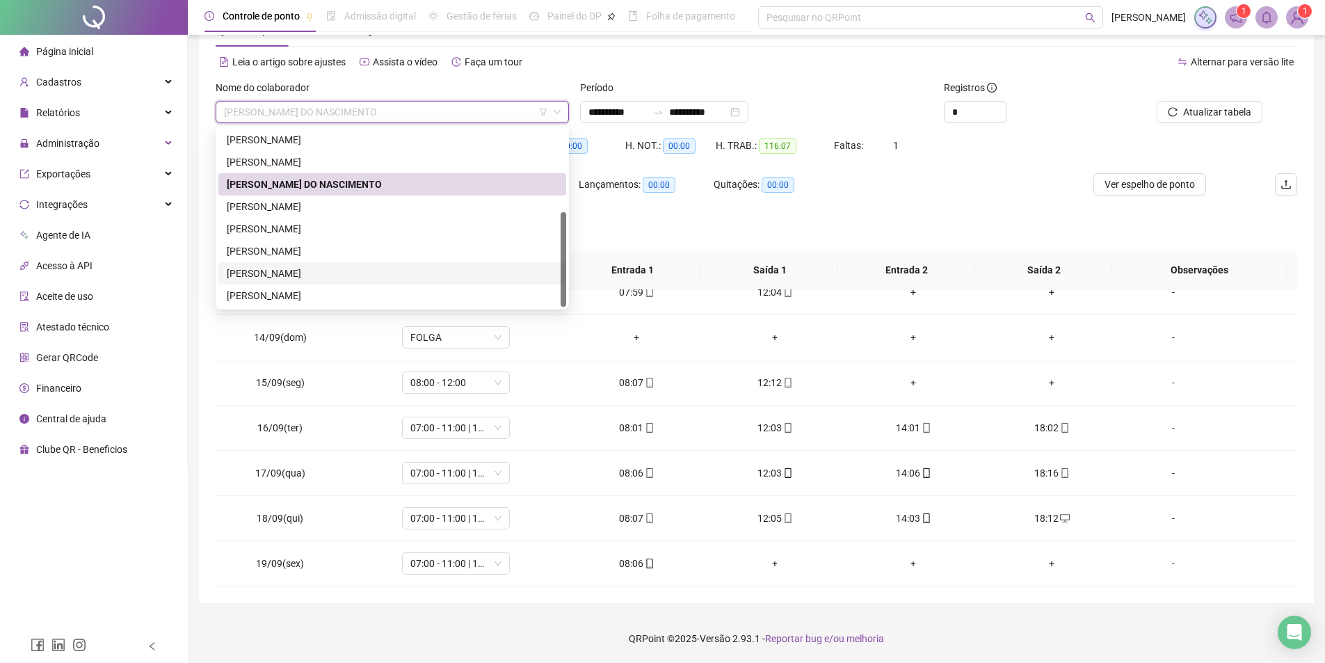
click at [332, 271] on div "MARIA EMANUELA DE OLIVEIRA SILVA" at bounding box center [392, 273] width 331 height 15
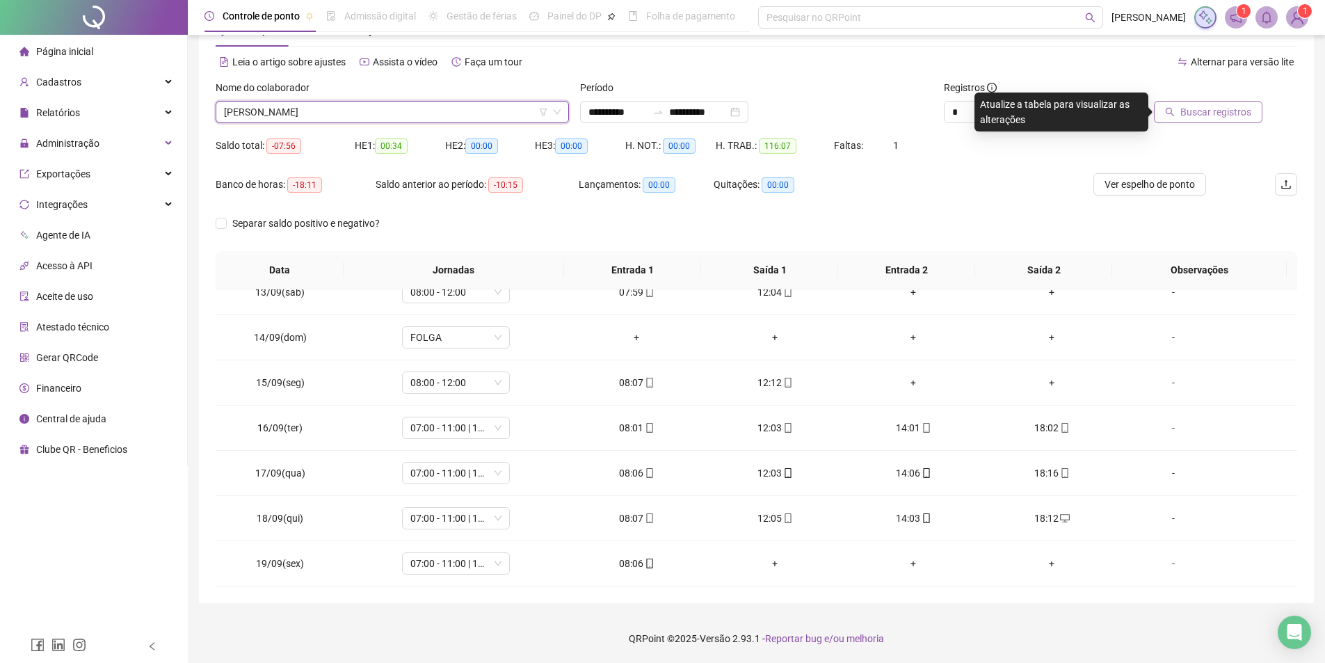
click at [1216, 113] on span "Buscar registros" at bounding box center [1215, 111] width 71 height 15
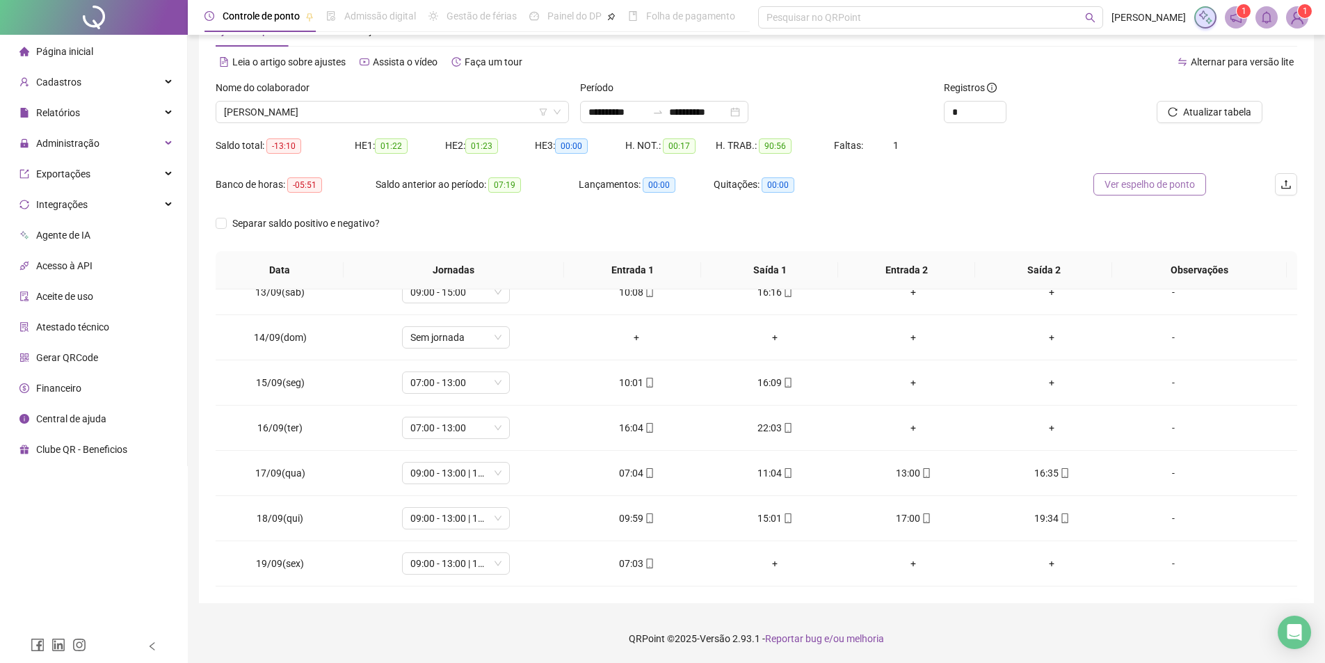
click at [1131, 185] on span "Ver espelho de ponto" at bounding box center [1149, 184] width 90 height 15
click at [399, 99] on div "Nome do colaborador" at bounding box center [392, 90] width 353 height 21
click at [399, 106] on span "MARIA EMANUELA DE OLIVEIRA SILVA" at bounding box center [392, 112] width 337 height 21
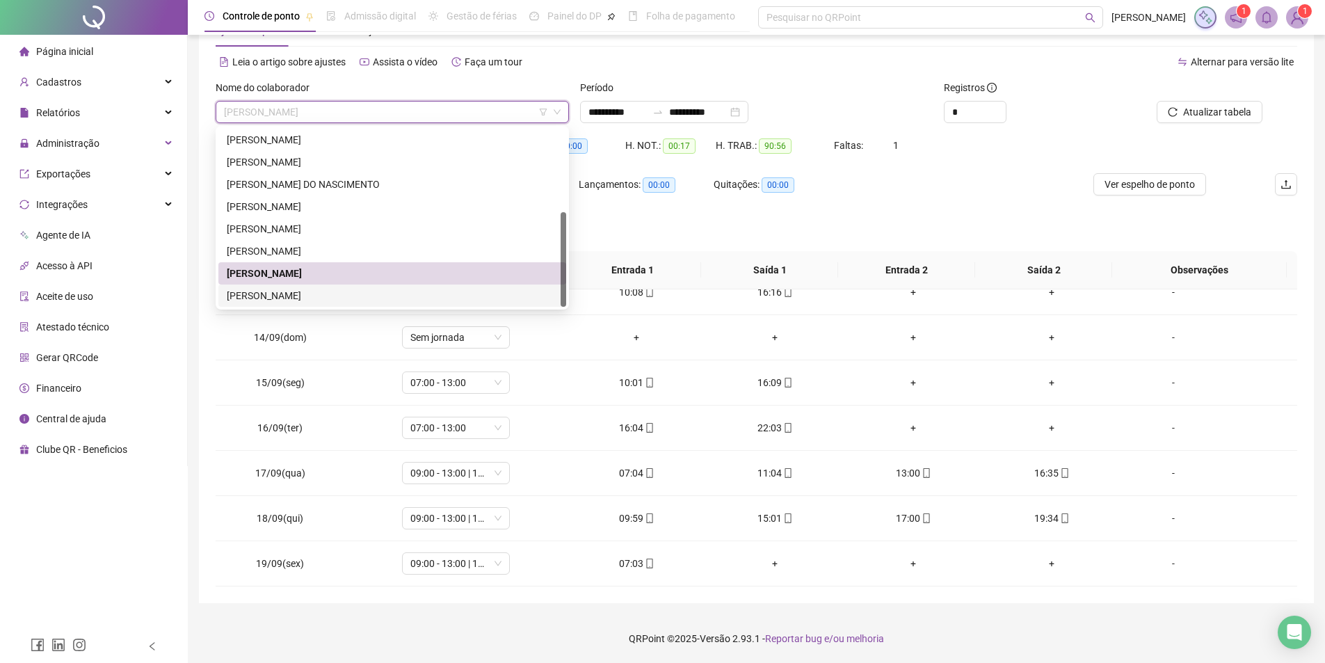
drag, startPoint x: 285, startPoint y: 297, endPoint x: 440, endPoint y: 297, distance: 155.1
click at [286, 297] on div "THALES SANTANA FERREIRA" at bounding box center [392, 295] width 331 height 15
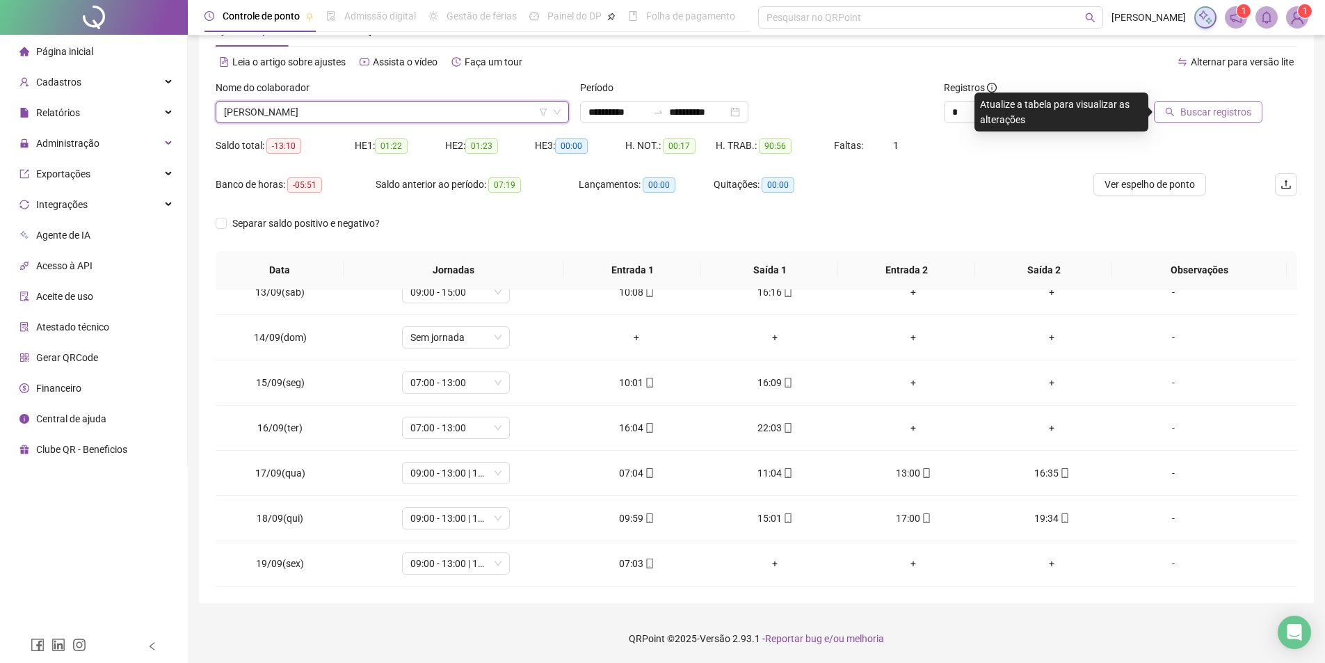
click at [1193, 108] on span "Buscar registros" at bounding box center [1215, 111] width 71 height 15
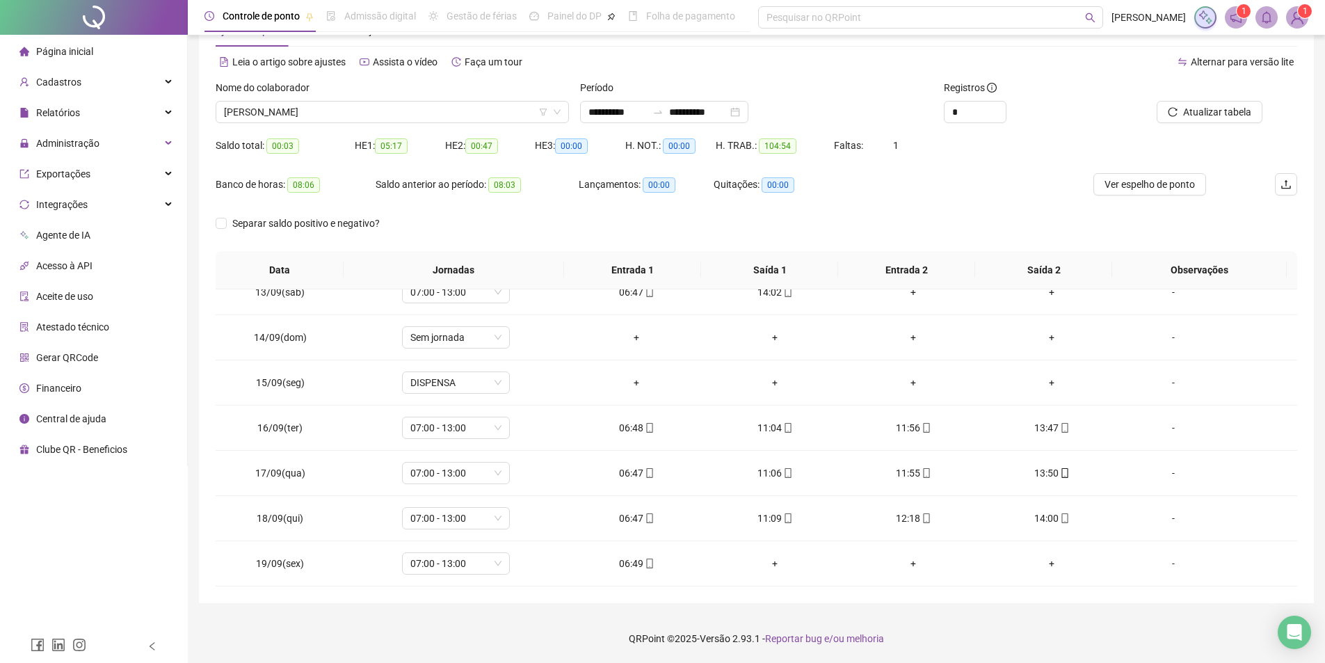
click at [1306, 19] on img at bounding box center [1297, 17] width 21 height 21
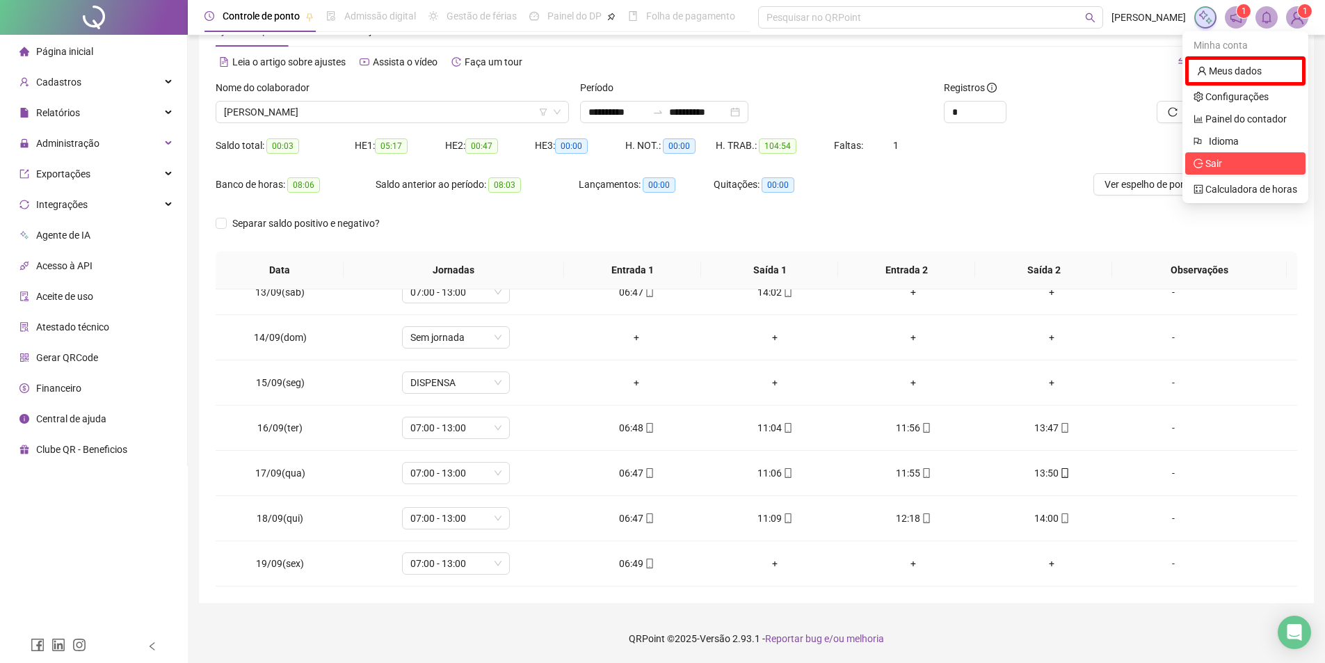
click at [1226, 166] on span "Sair" at bounding box center [1245, 163] width 104 height 15
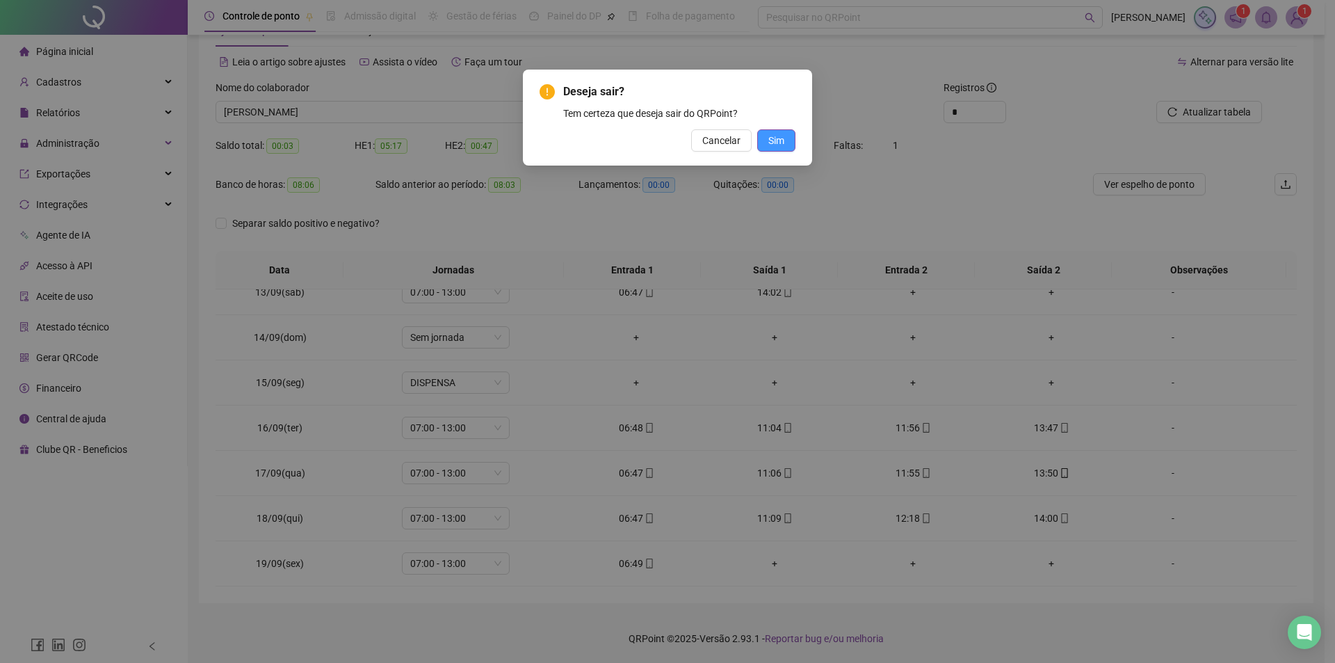
click at [782, 140] on span "Sim" at bounding box center [776, 140] width 16 height 15
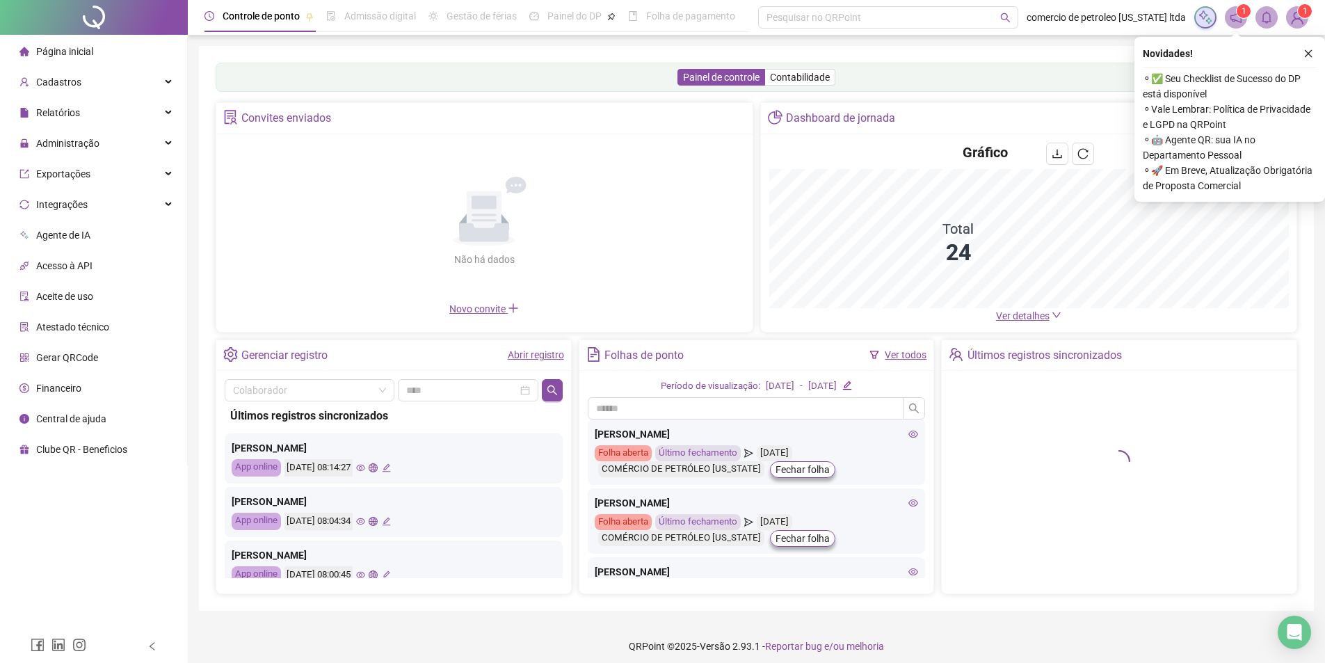
drag, startPoint x: 1330, startPoint y: 180, endPoint x: 1313, endPoint y: 420, distance: 240.6
click at [1313, 422] on div "Painel de controle Contabilidade Convites enviados Não há dados Não há dados No…" at bounding box center [756, 328] width 1115 height 565
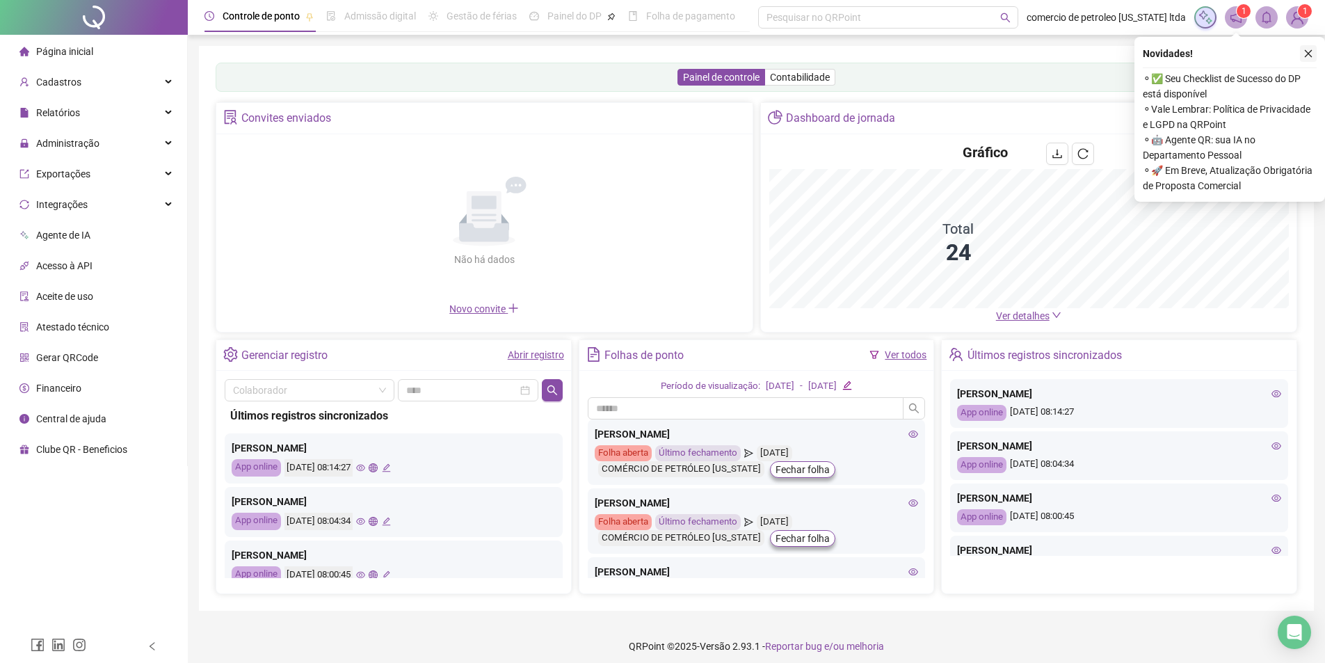
click at [1312, 56] on icon "close" at bounding box center [1308, 54] width 10 height 10
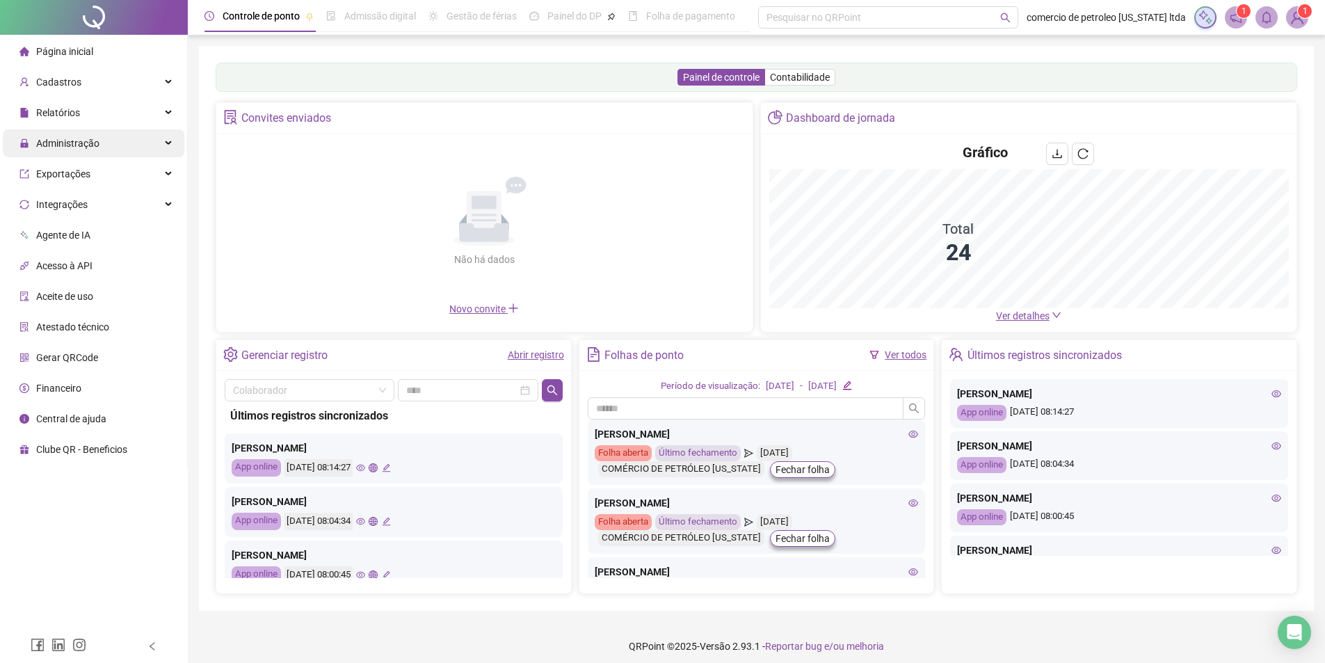
click at [58, 138] on span "Administração" at bounding box center [67, 143] width 63 height 11
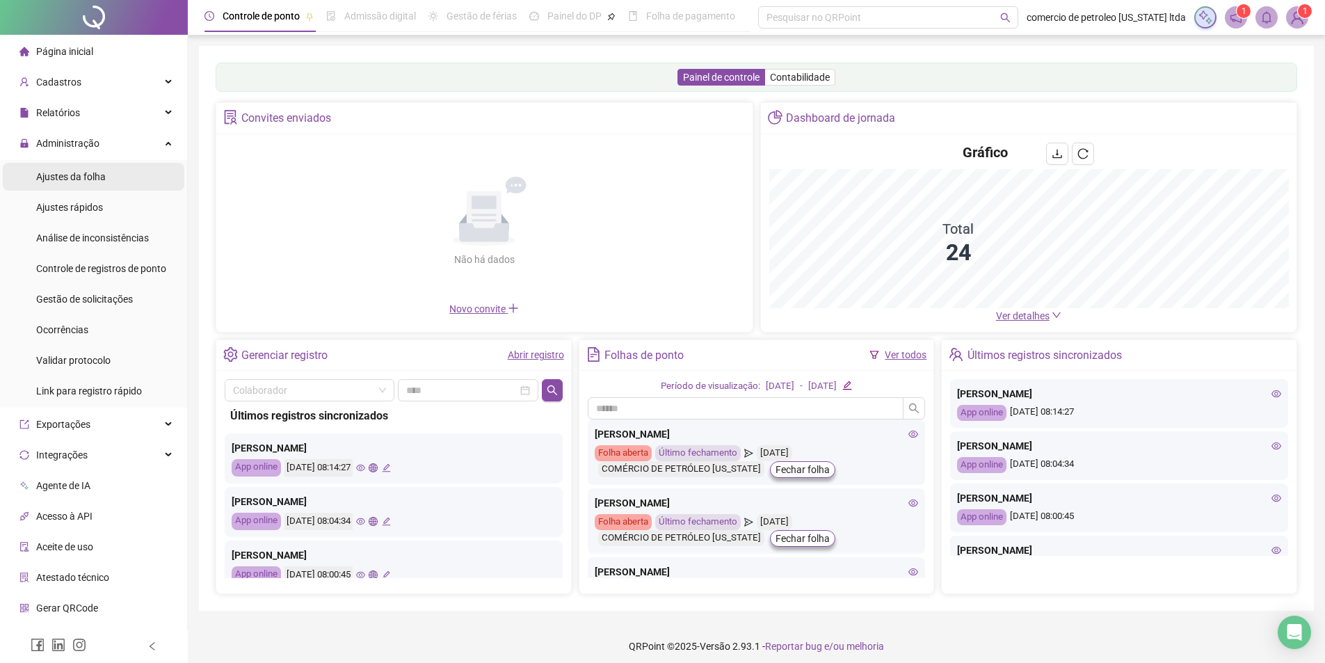
click at [64, 175] on span "Ajustes da folha" at bounding box center [71, 176] width 70 height 11
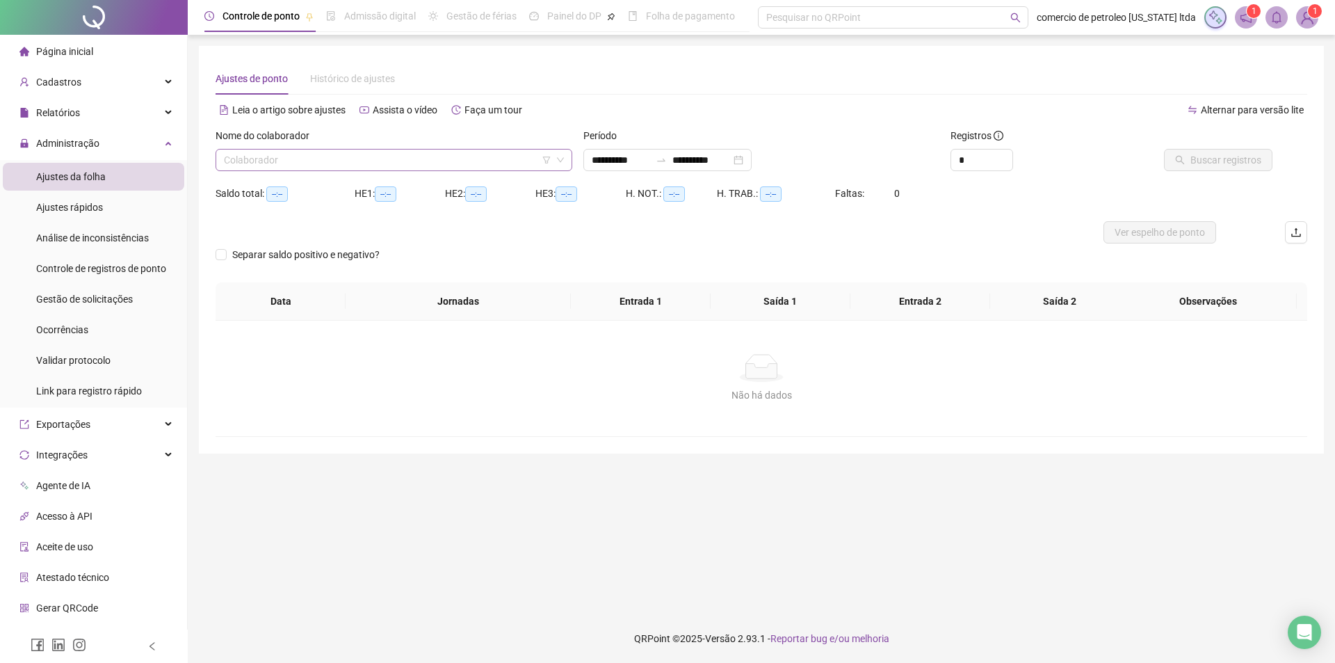
type input "**********"
click at [385, 162] on input "search" at bounding box center [388, 160] width 328 height 21
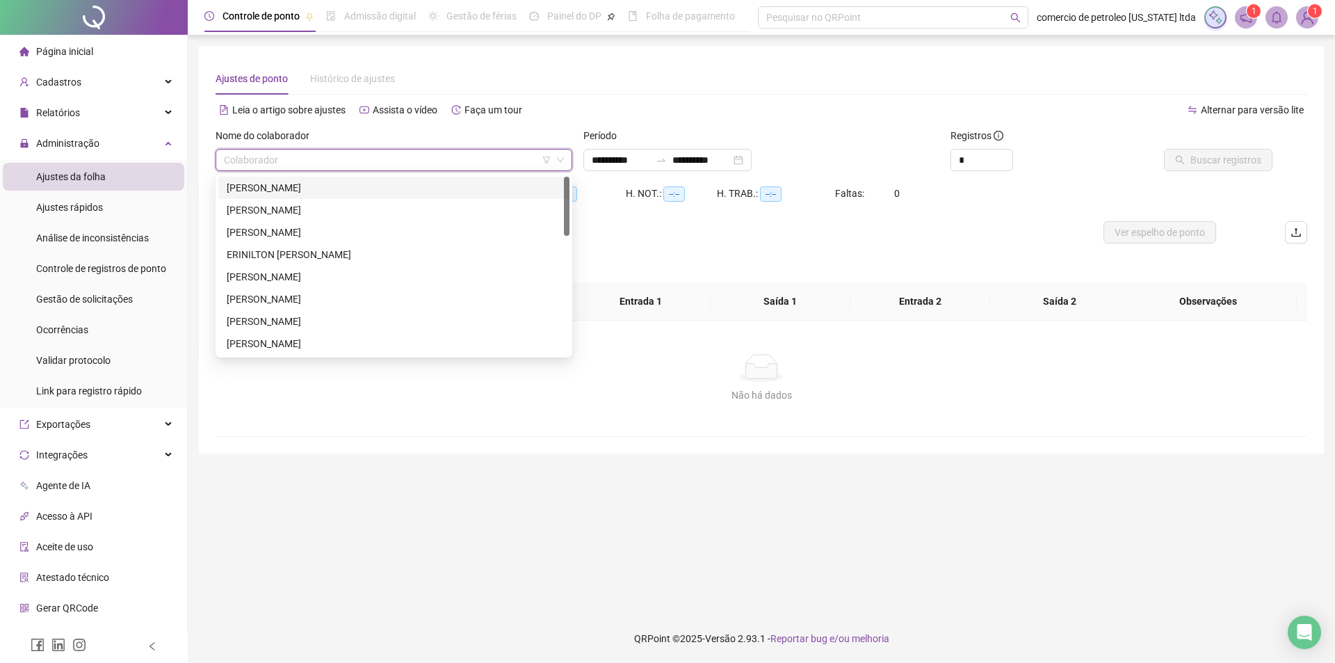
click at [298, 190] on div "[PERSON_NAME]" at bounding box center [394, 187] width 335 height 15
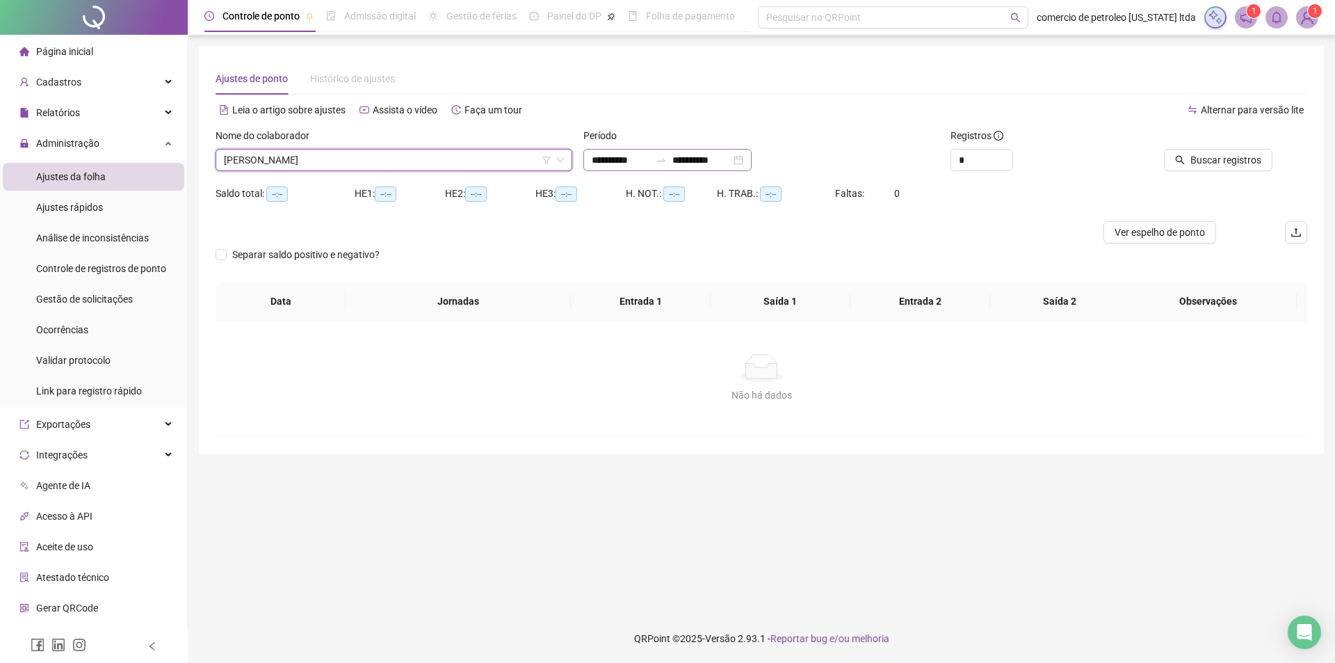
click at [752, 163] on div "**********" at bounding box center [667, 160] width 168 height 22
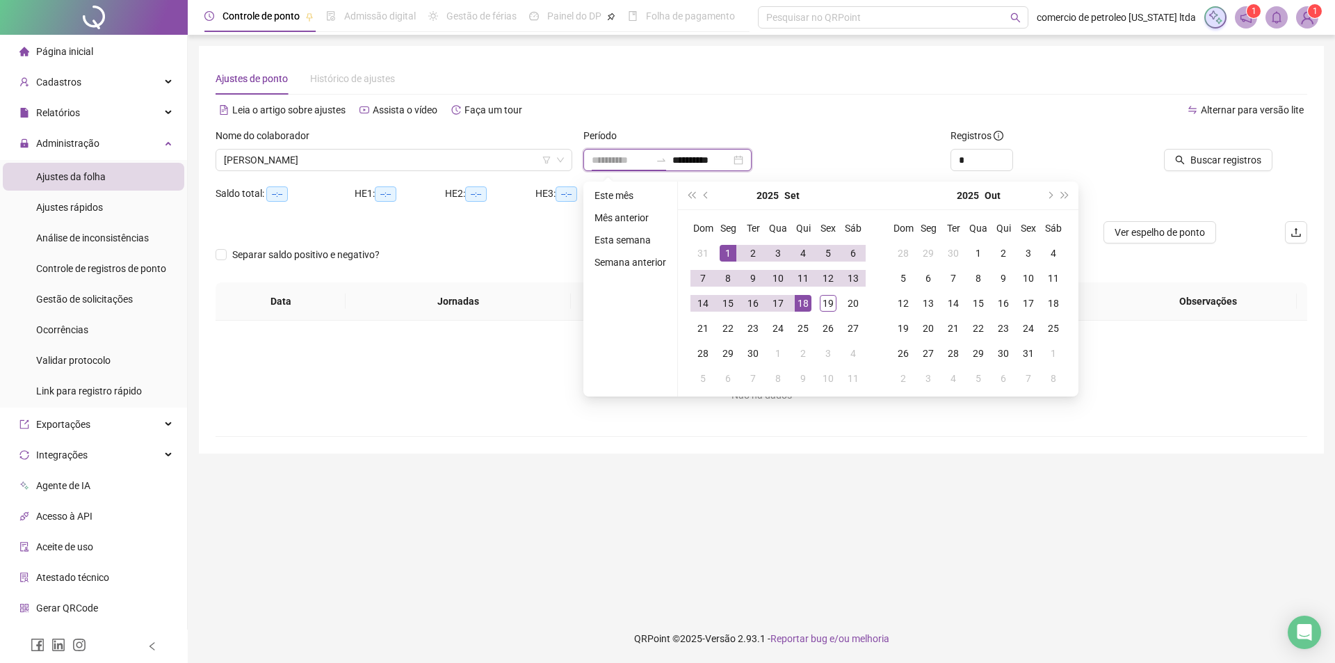
type input "**********"
click at [725, 251] on div "1" at bounding box center [728, 253] width 17 height 17
type input "**********"
drag, startPoint x: 823, startPoint y: 305, endPoint x: 848, endPoint y: 296, distance: 26.2
click at [824, 305] on div "19" at bounding box center [828, 303] width 17 height 17
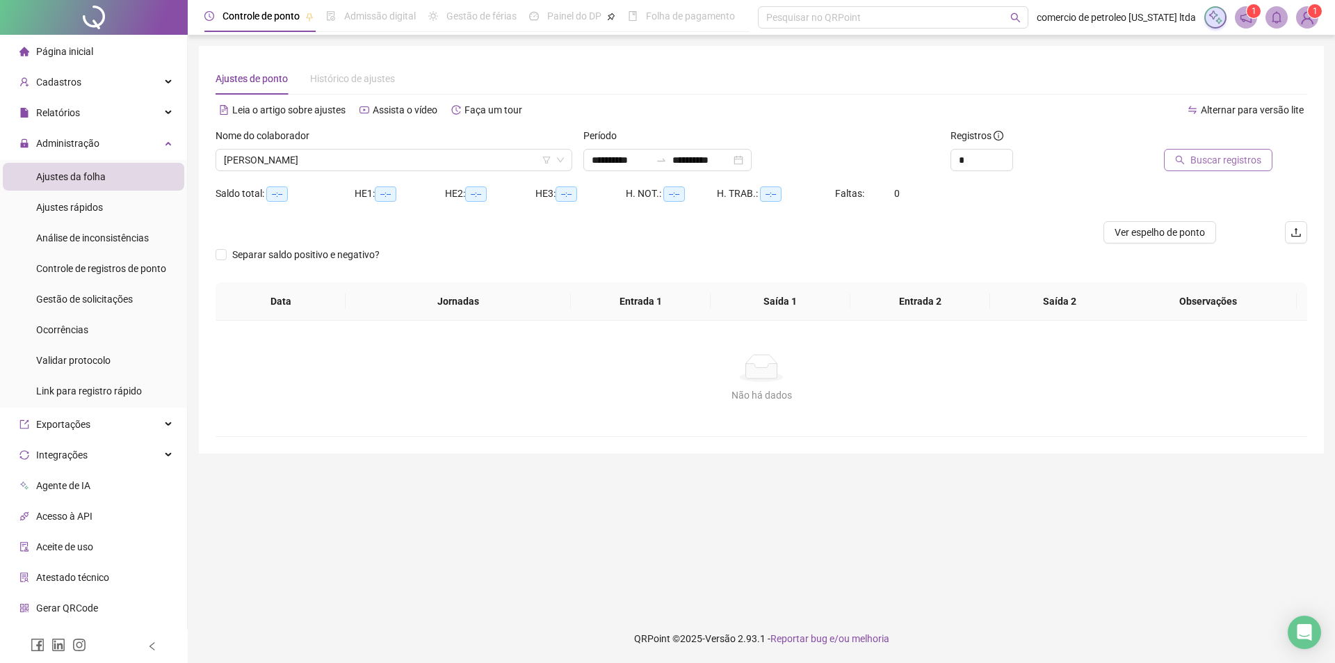
click at [1245, 166] on span "Buscar registros" at bounding box center [1226, 159] width 71 height 15
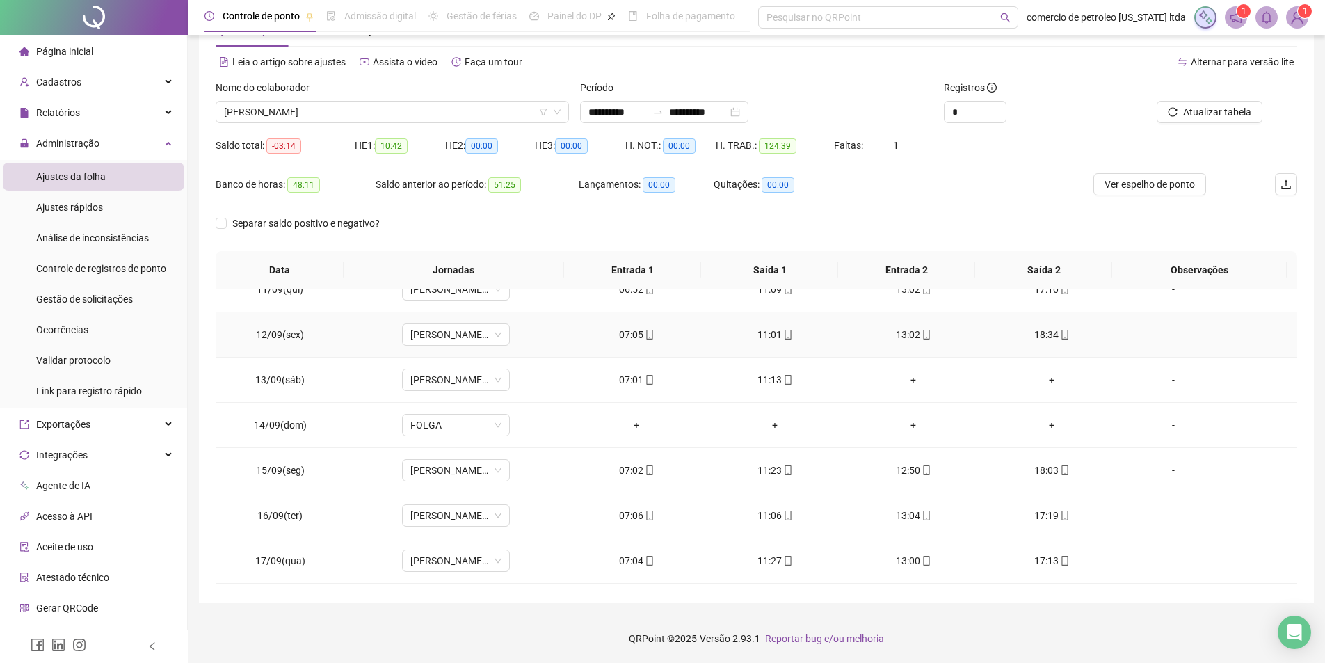
scroll to position [562, 0]
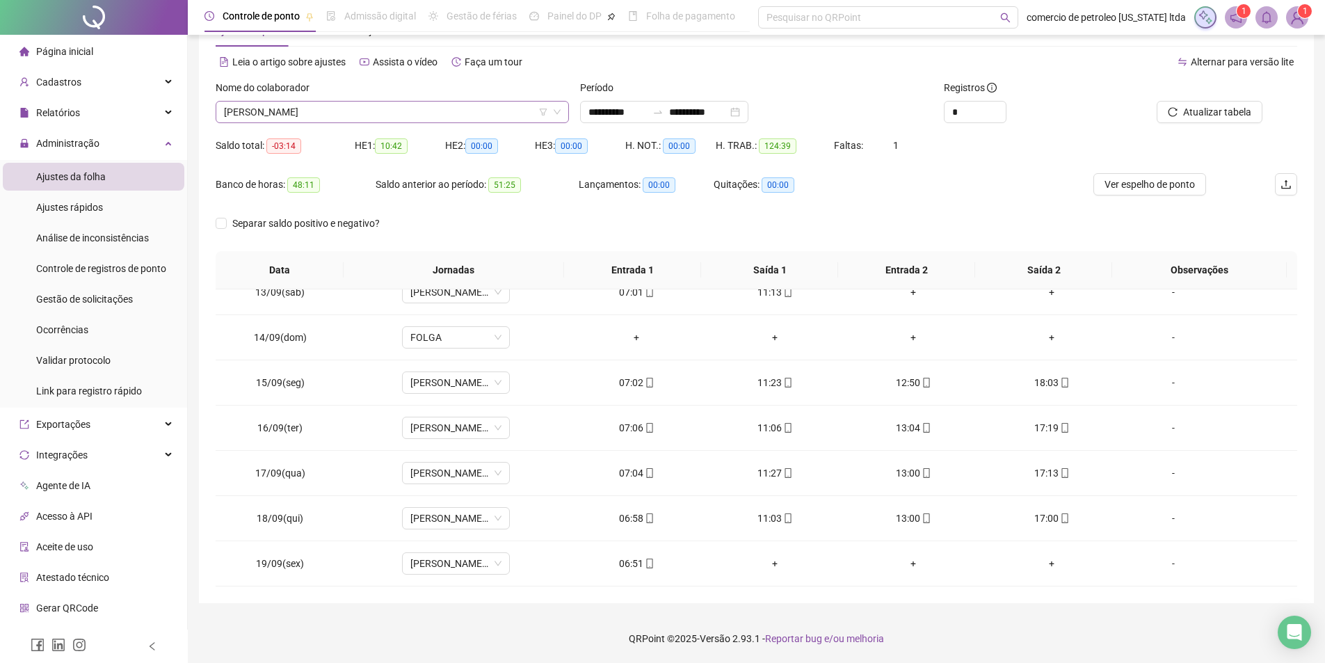
click at [408, 113] on span "[PERSON_NAME]" at bounding box center [392, 112] width 337 height 21
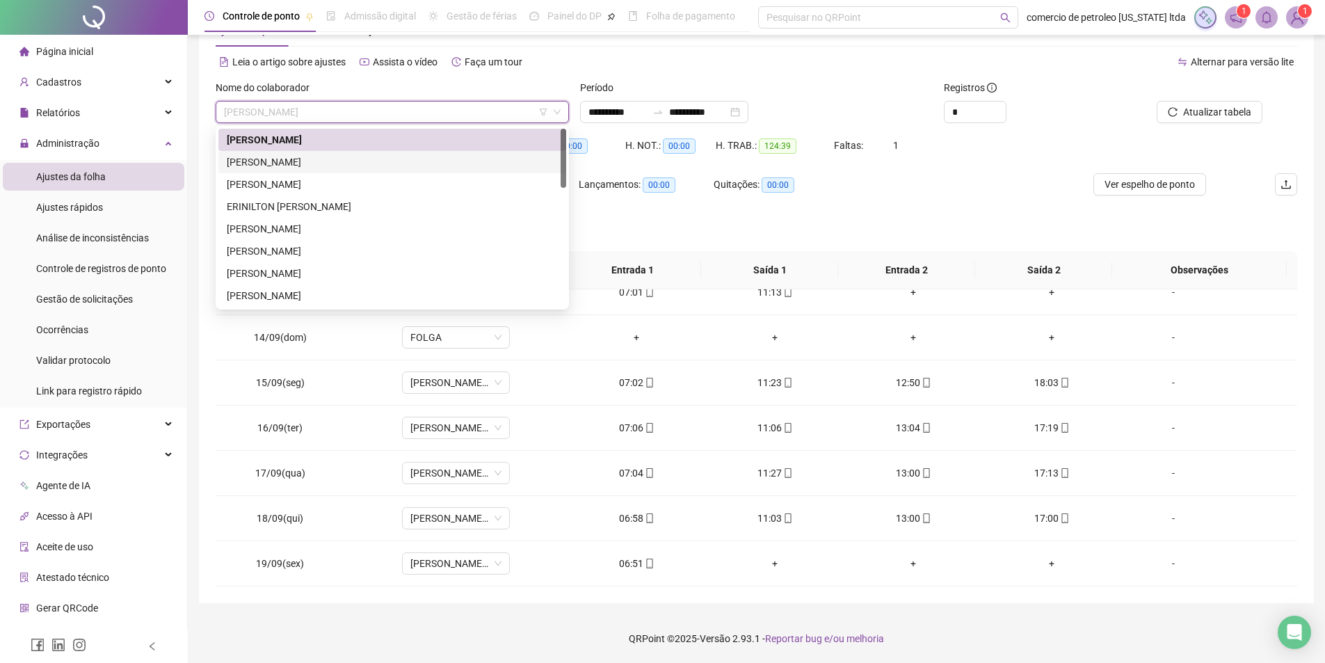
click at [315, 159] on div "[PERSON_NAME]" at bounding box center [392, 161] width 331 height 15
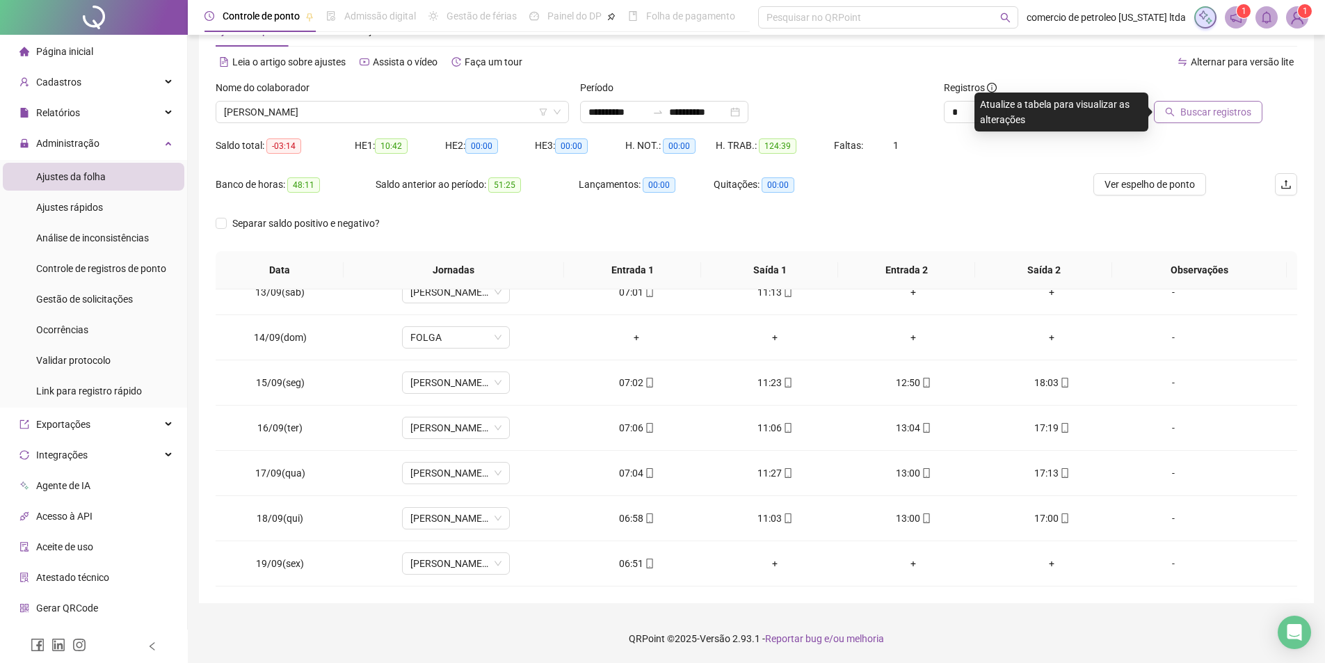
click at [1229, 112] on span "Buscar registros" at bounding box center [1215, 111] width 71 height 15
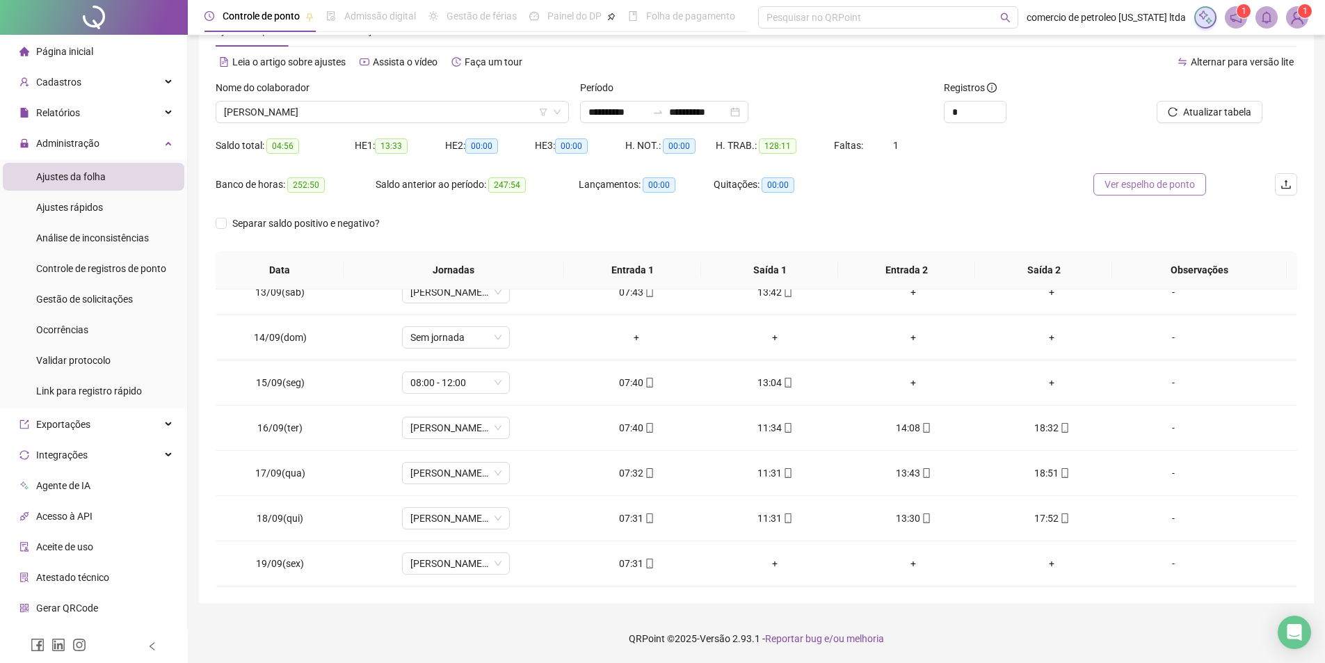
click at [1171, 185] on span "Ver espelho de ponto" at bounding box center [1149, 184] width 90 height 15
click at [375, 115] on span "[PERSON_NAME]" at bounding box center [392, 112] width 337 height 21
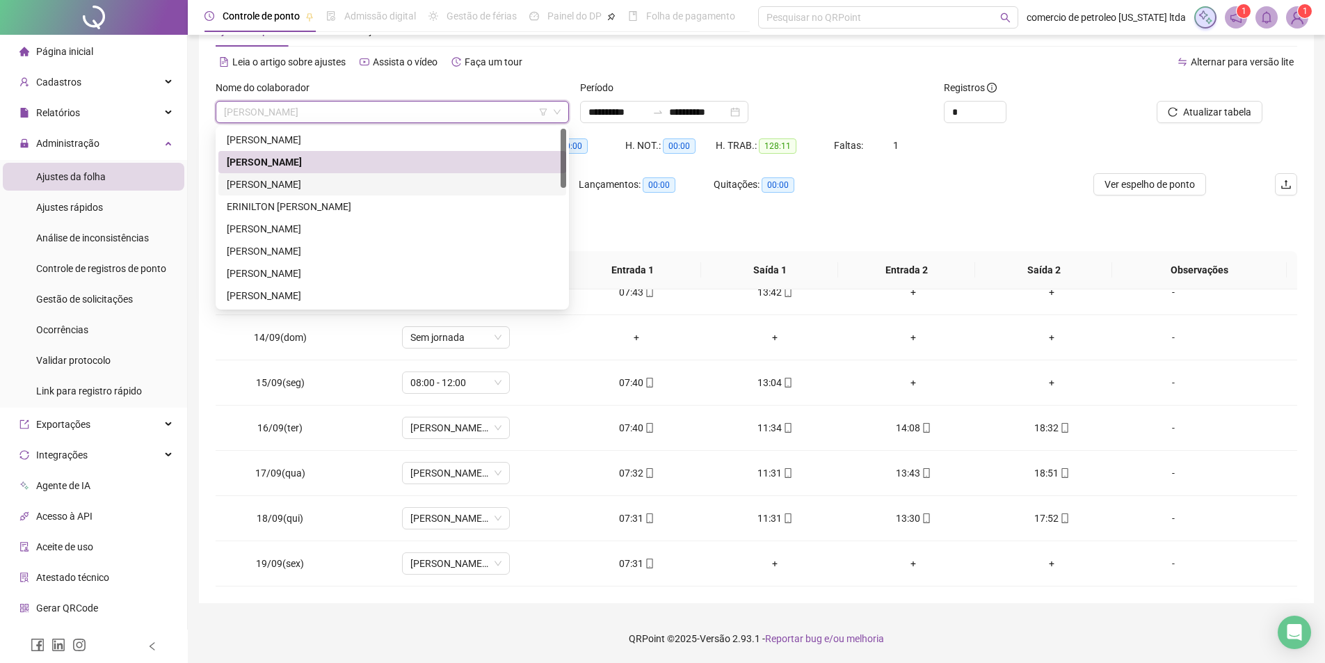
click at [296, 185] on div "[PERSON_NAME]" at bounding box center [392, 184] width 331 height 15
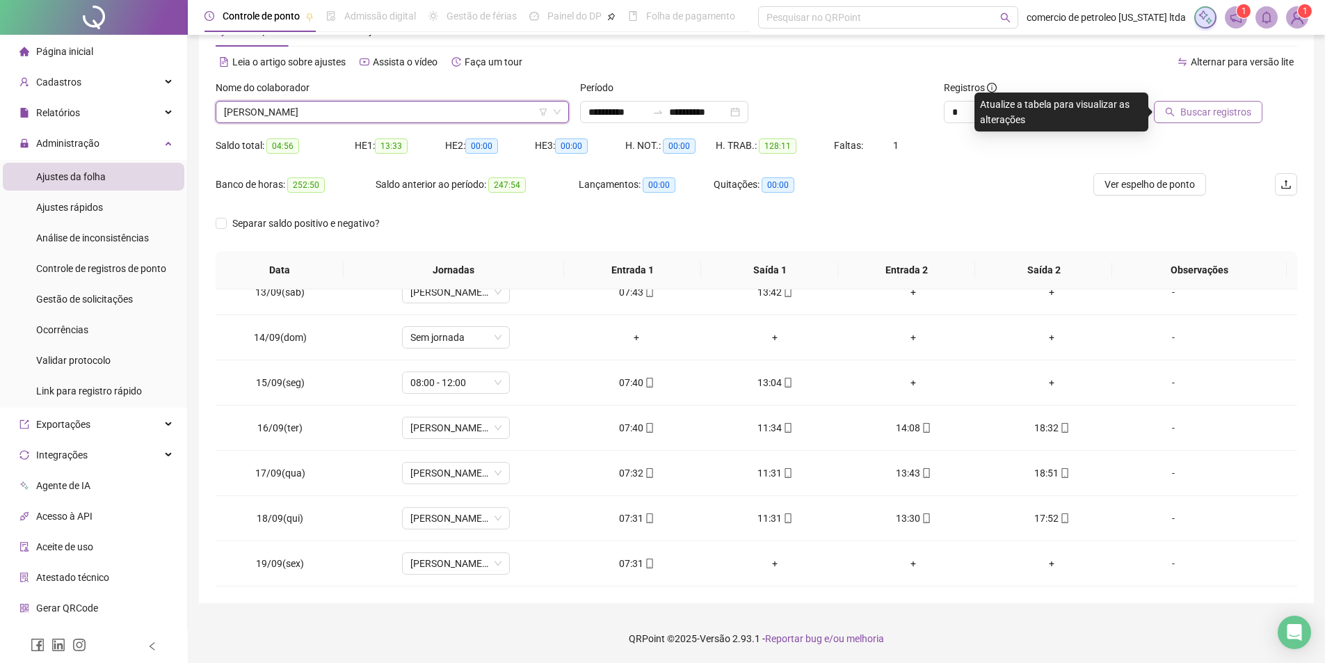
click at [1223, 111] on span "Buscar registros" at bounding box center [1215, 111] width 71 height 15
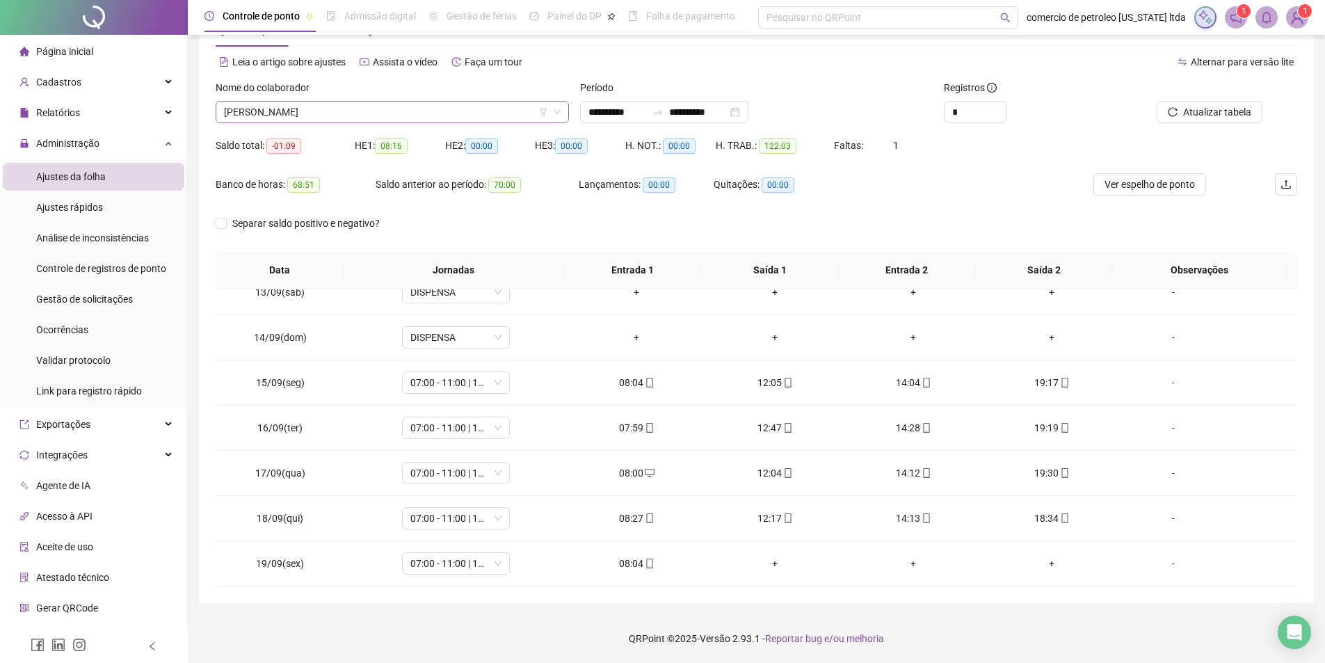
click at [377, 117] on span "[PERSON_NAME]" at bounding box center [392, 112] width 337 height 21
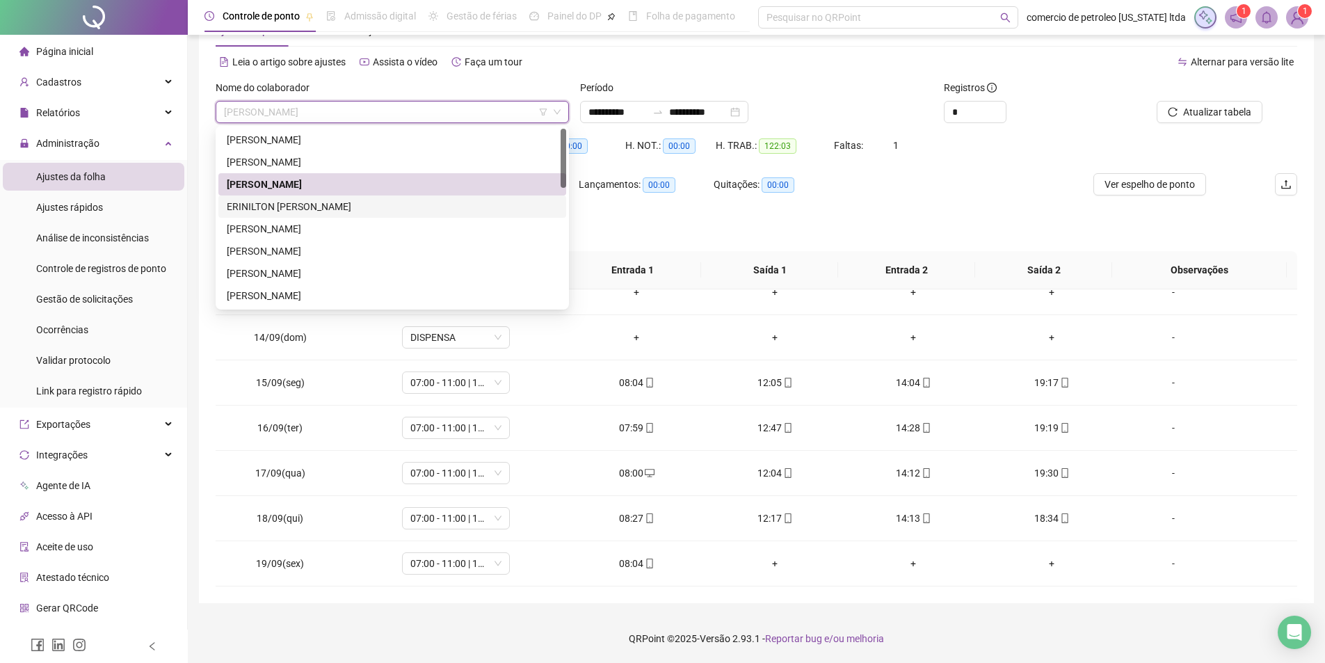
click at [286, 208] on div "ERINILTON [PERSON_NAME]" at bounding box center [392, 206] width 331 height 15
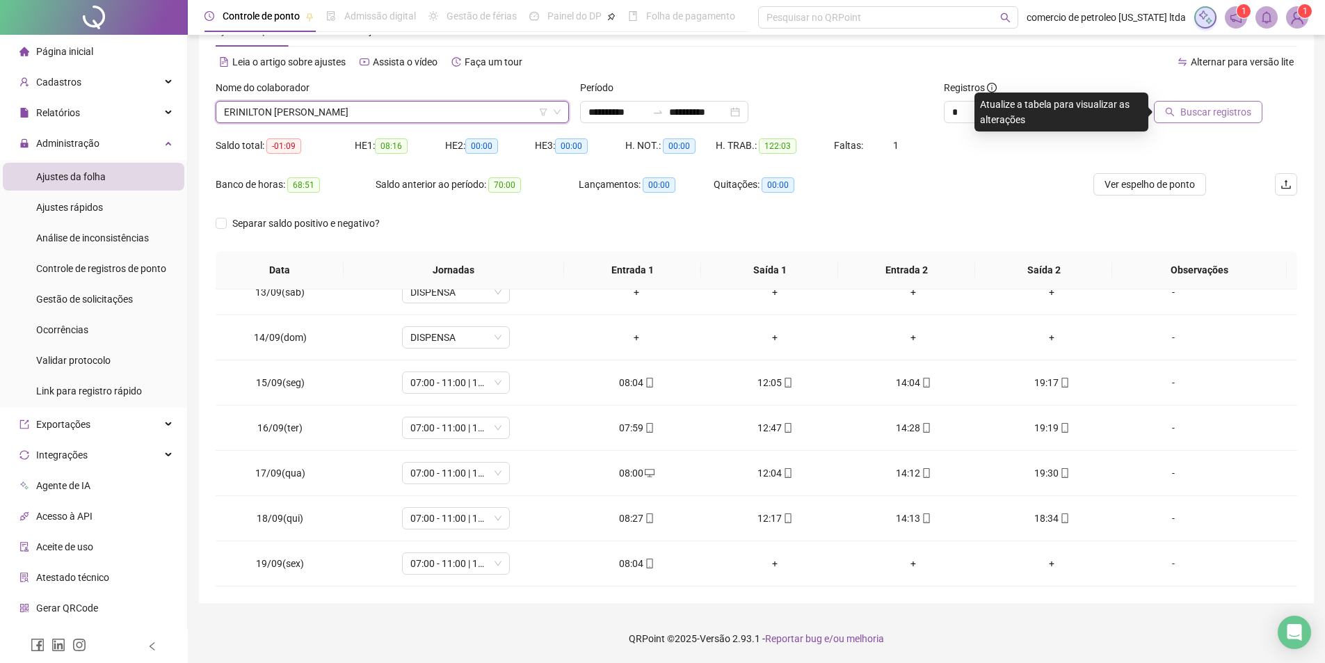
click at [1209, 115] on span "Buscar registros" at bounding box center [1215, 111] width 71 height 15
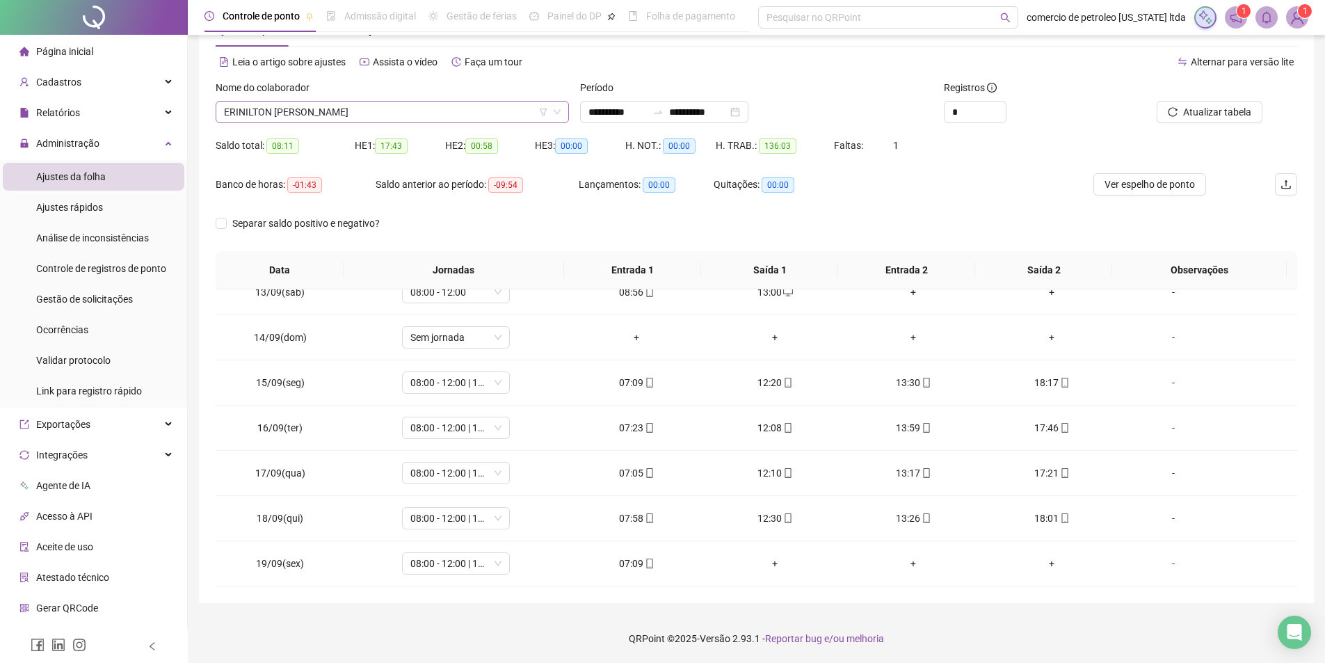
click at [407, 121] on span "ERINILTON [PERSON_NAME]" at bounding box center [392, 112] width 337 height 21
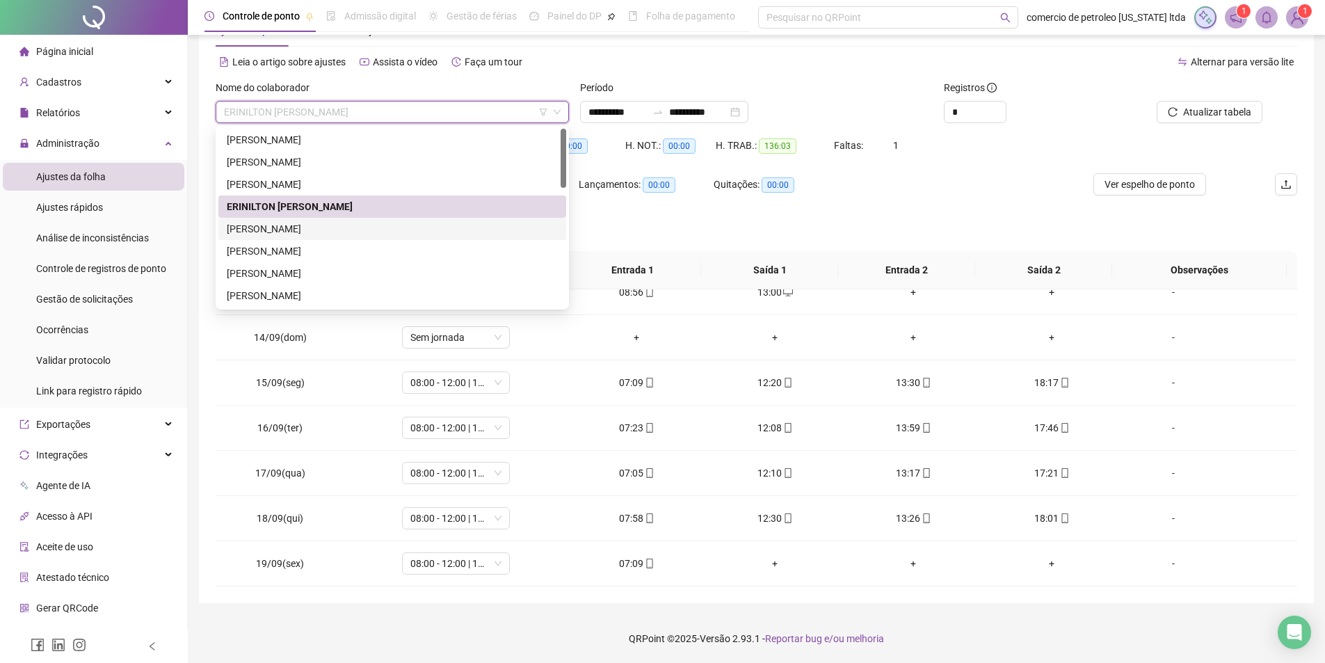
click at [305, 231] on div "[PERSON_NAME]" at bounding box center [392, 228] width 331 height 15
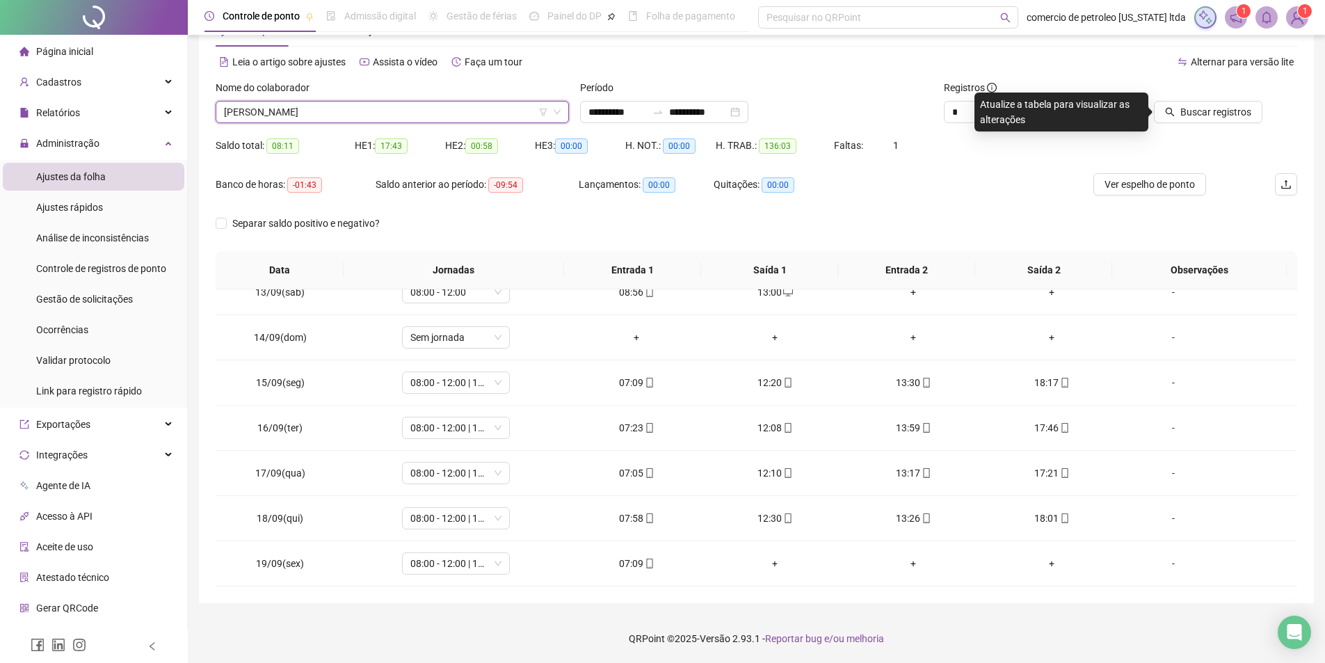
click at [1222, 113] on span "Buscar registros" at bounding box center [1215, 111] width 71 height 15
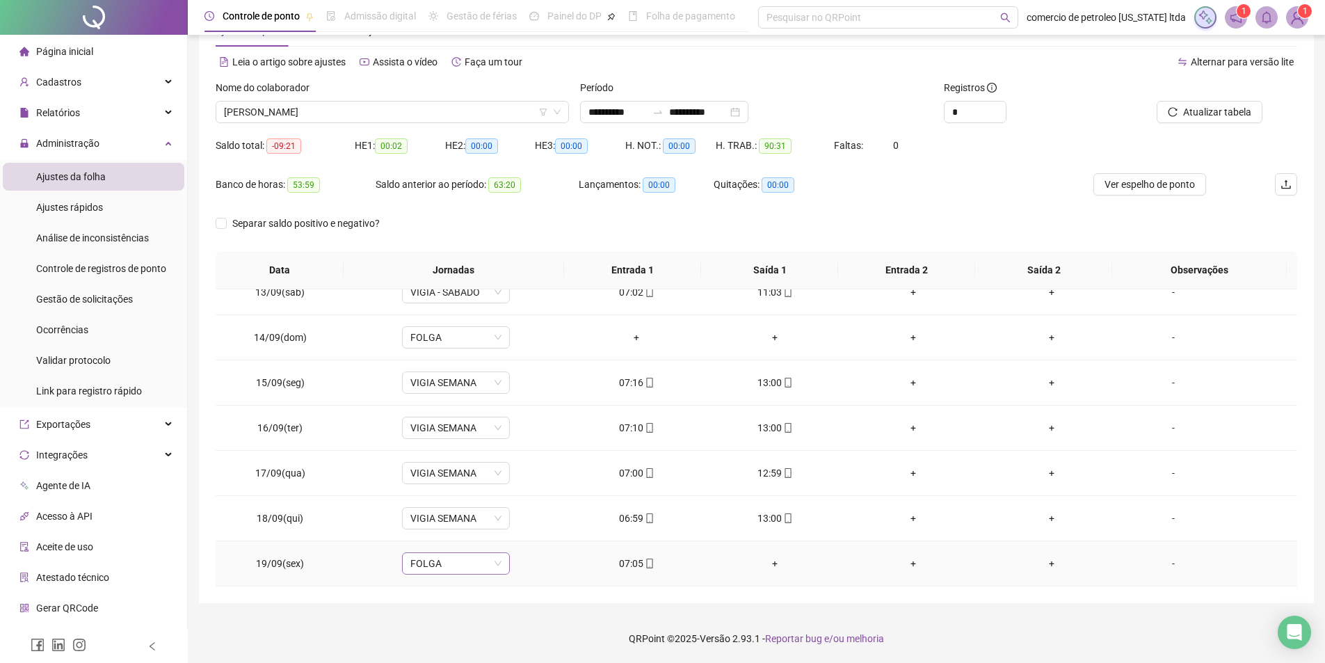
click at [435, 563] on span "FOLGA" at bounding box center [455, 563] width 91 height 21
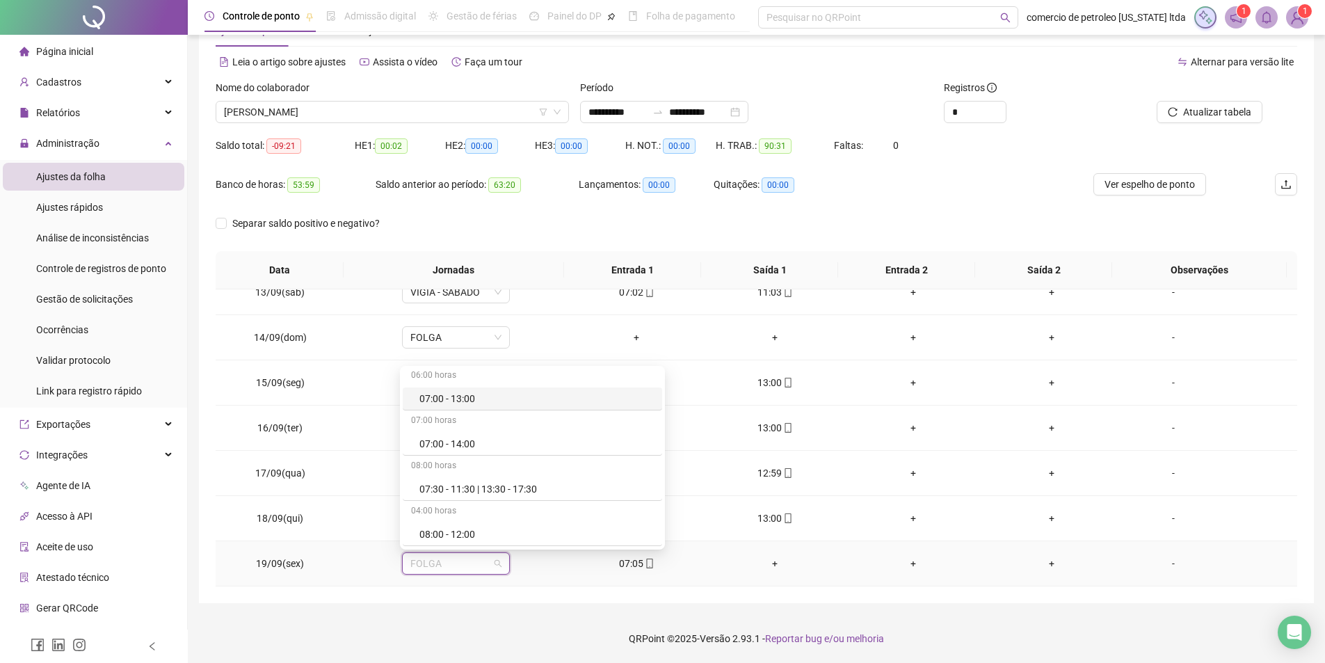
click at [453, 391] on div "07:00 - 13:00" at bounding box center [536, 398] width 234 height 15
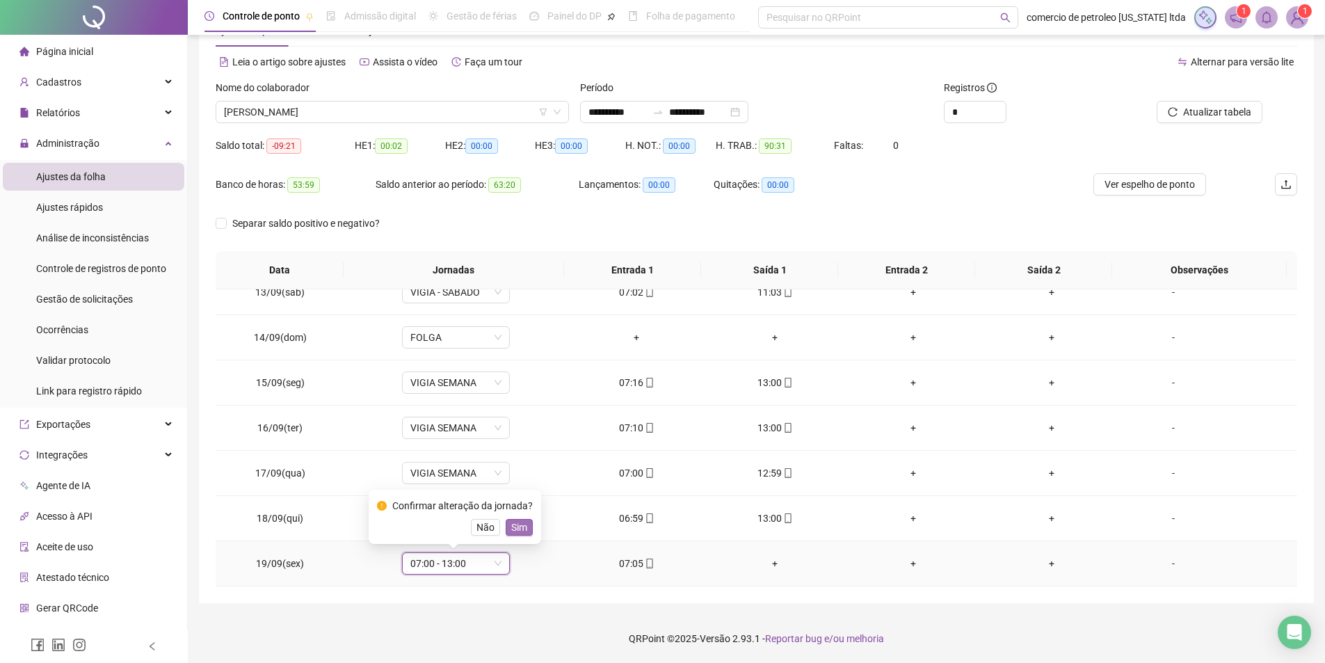
click at [518, 531] on span "Sim" at bounding box center [519, 527] width 16 height 15
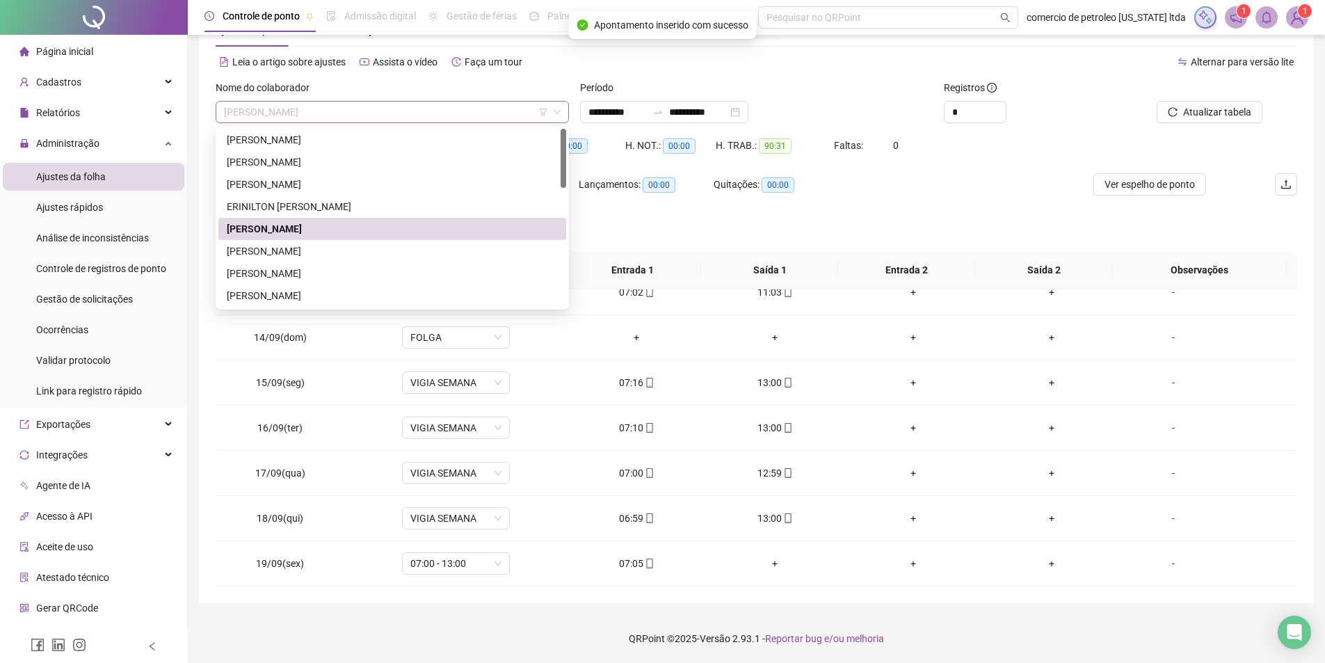
click at [386, 112] on span "[PERSON_NAME]" at bounding box center [392, 112] width 337 height 21
click at [290, 245] on div "[PERSON_NAME]" at bounding box center [392, 250] width 331 height 15
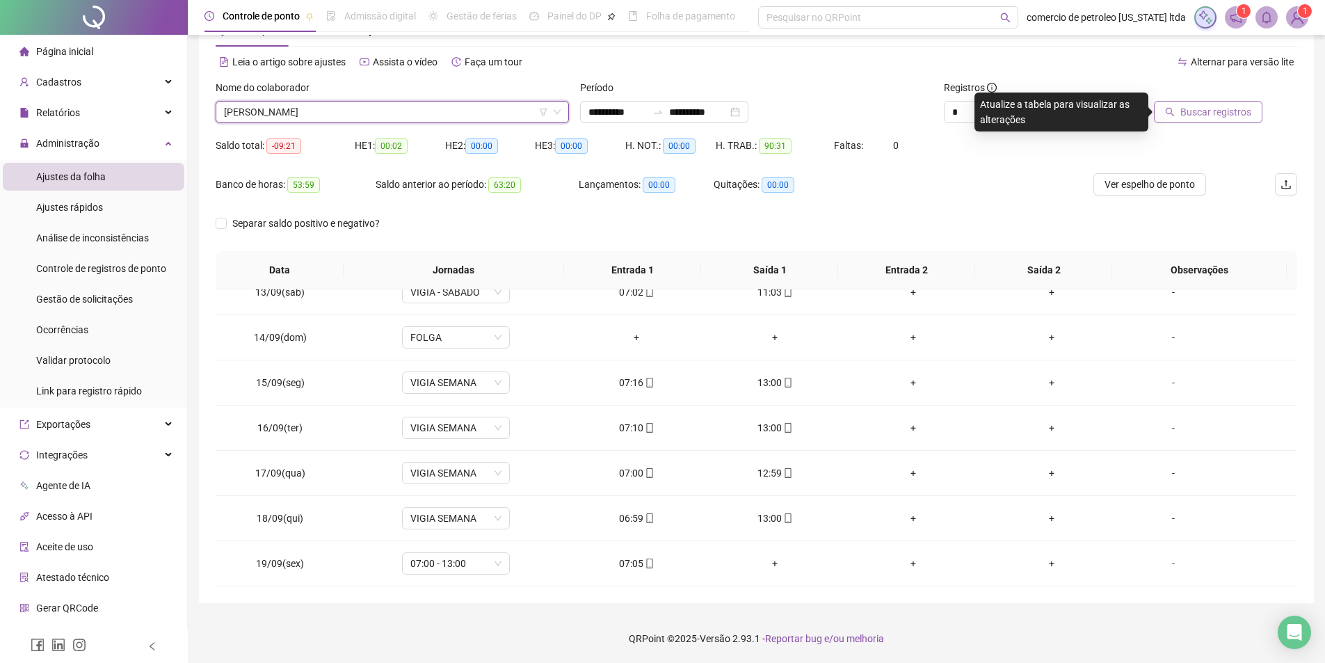
click at [1205, 115] on span "Buscar registros" at bounding box center [1215, 111] width 71 height 15
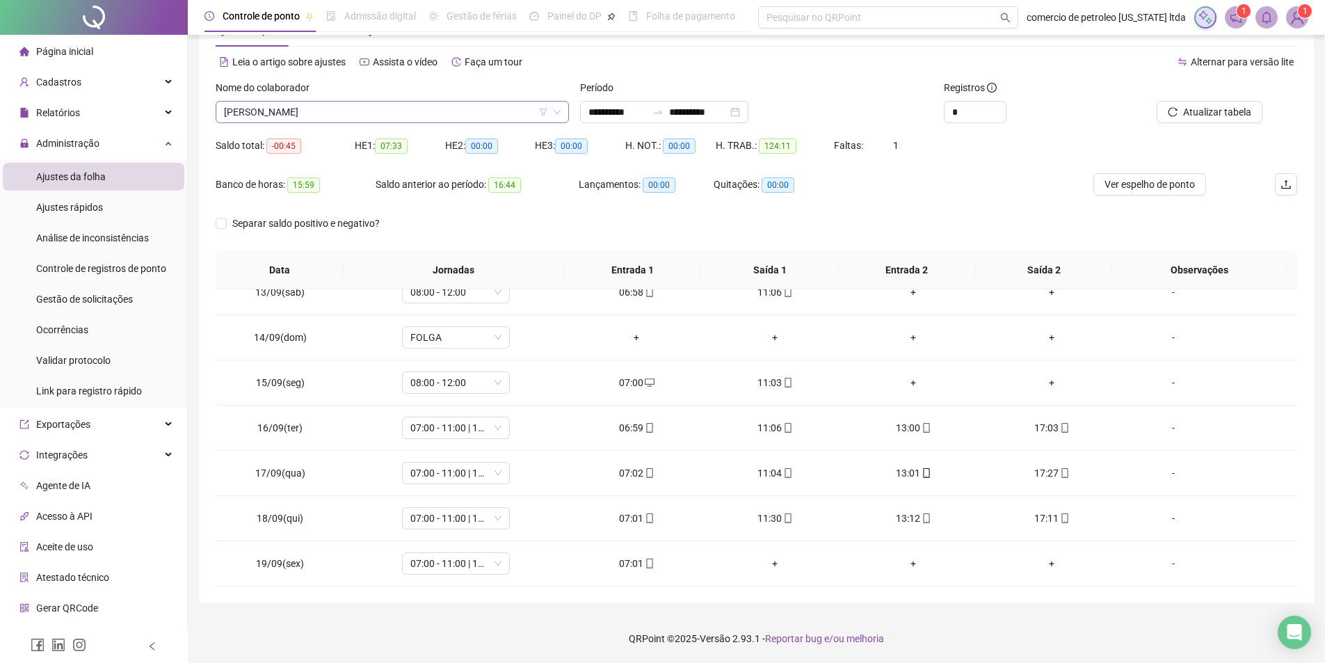
click at [319, 113] on span "[PERSON_NAME]" at bounding box center [392, 112] width 337 height 21
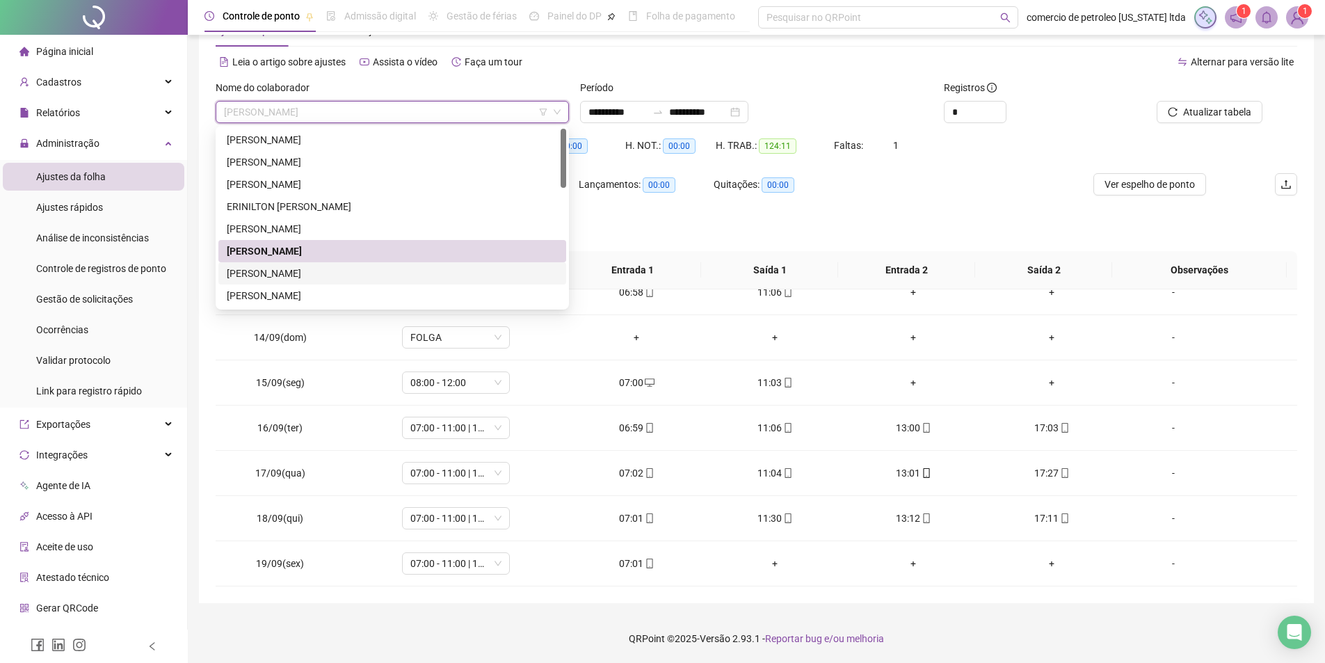
click at [268, 271] on div "[PERSON_NAME]" at bounding box center [392, 273] width 331 height 15
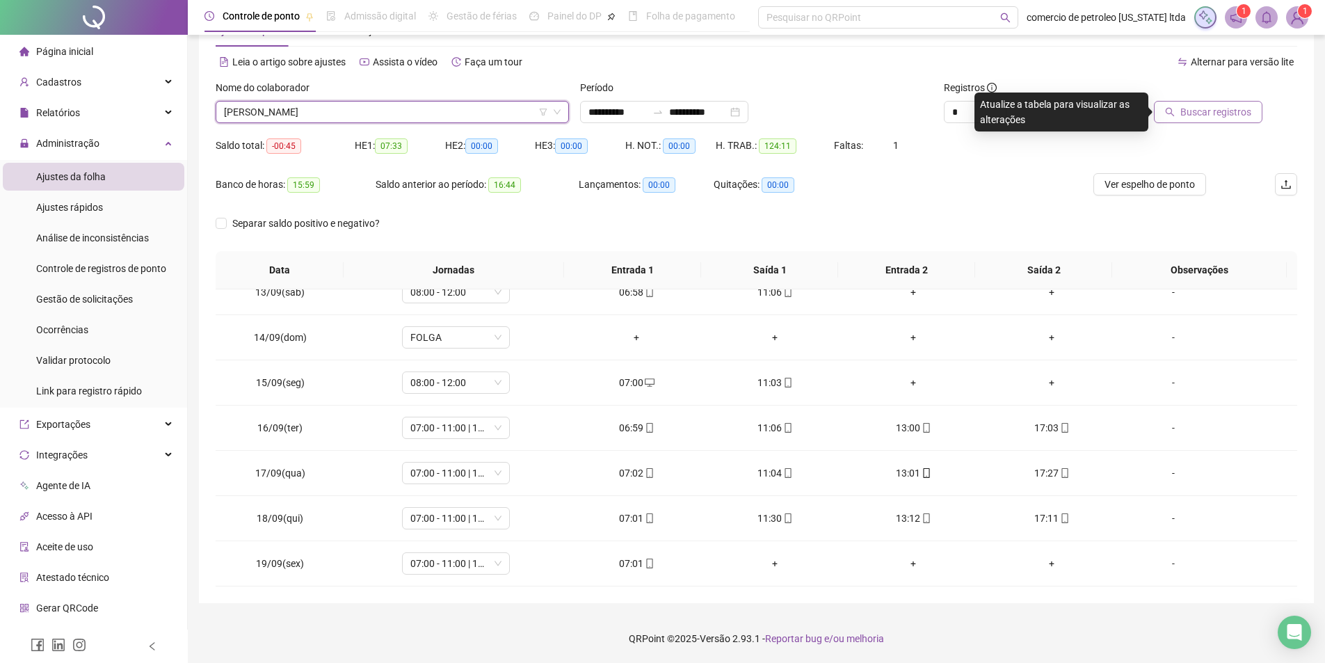
click at [1220, 108] on span "Buscar registros" at bounding box center [1215, 111] width 71 height 15
click at [363, 109] on span "[PERSON_NAME]" at bounding box center [392, 112] width 337 height 21
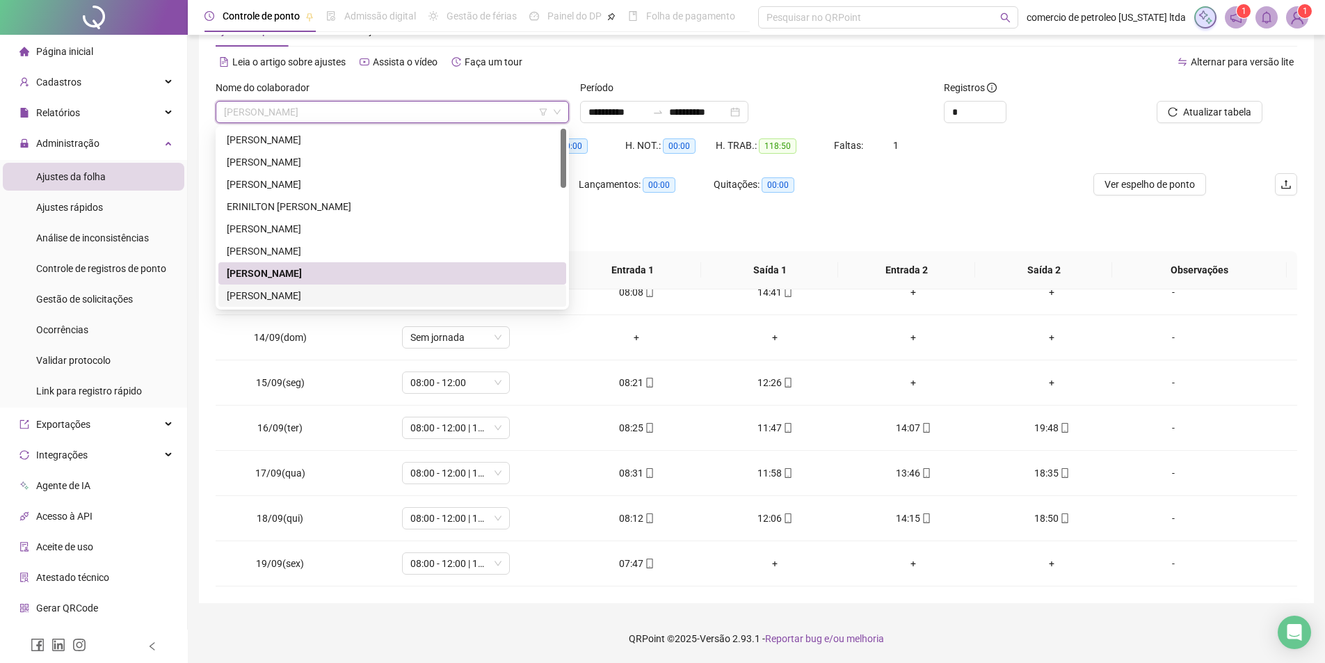
click at [259, 298] on div "[PERSON_NAME]" at bounding box center [392, 295] width 331 height 15
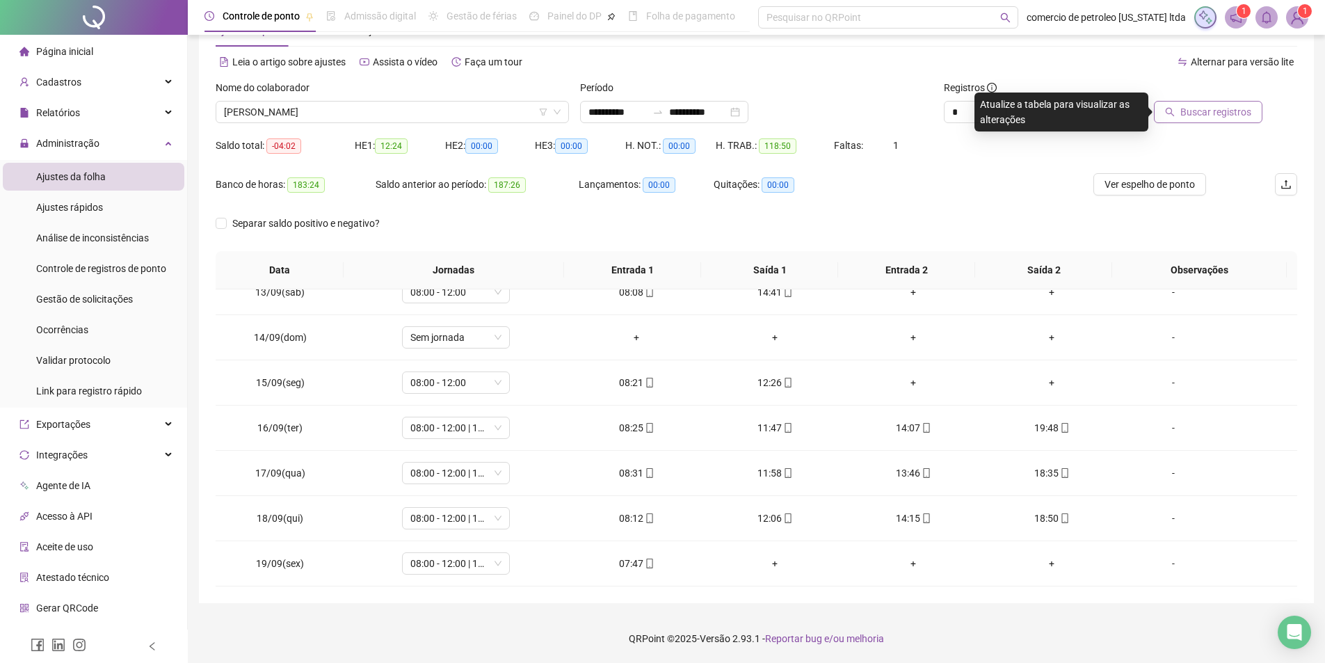
click at [1209, 118] on span "Buscar registros" at bounding box center [1215, 111] width 71 height 15
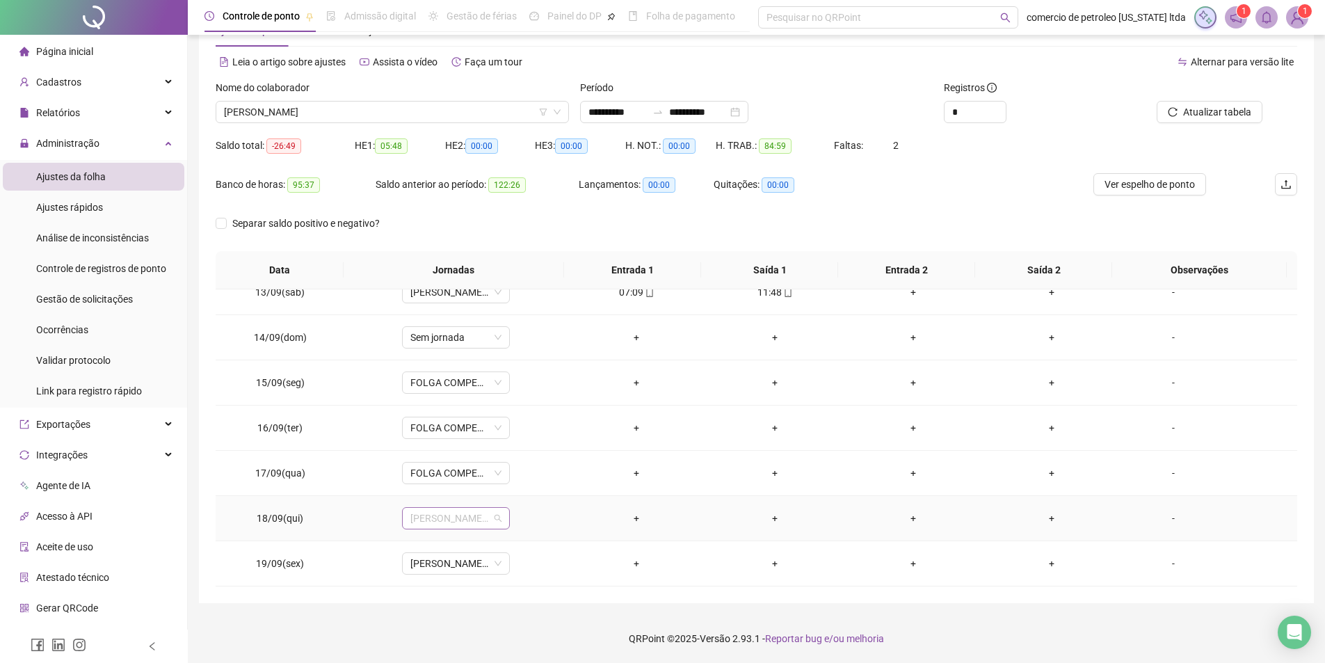
click at [423, 520] on span "[PERSON_NAME]/[PERSON_NAME]/[PERSON_NAME]" at bounding box center [455, 518] width 91 height 21
type input "*****"
click at [443, 492] on div "Folga compensatória" at bounding box center [465, 489] width 92 height 15
click at [511, 478] on span "Sim" at bounding box center [519, 481] width 16 height 15
click at [441, 561] on span "[PERSON_NAME]/[PERSON_NAME]/[PERSON_NAME]" at bounding box center [455, 563] width 91 height 21
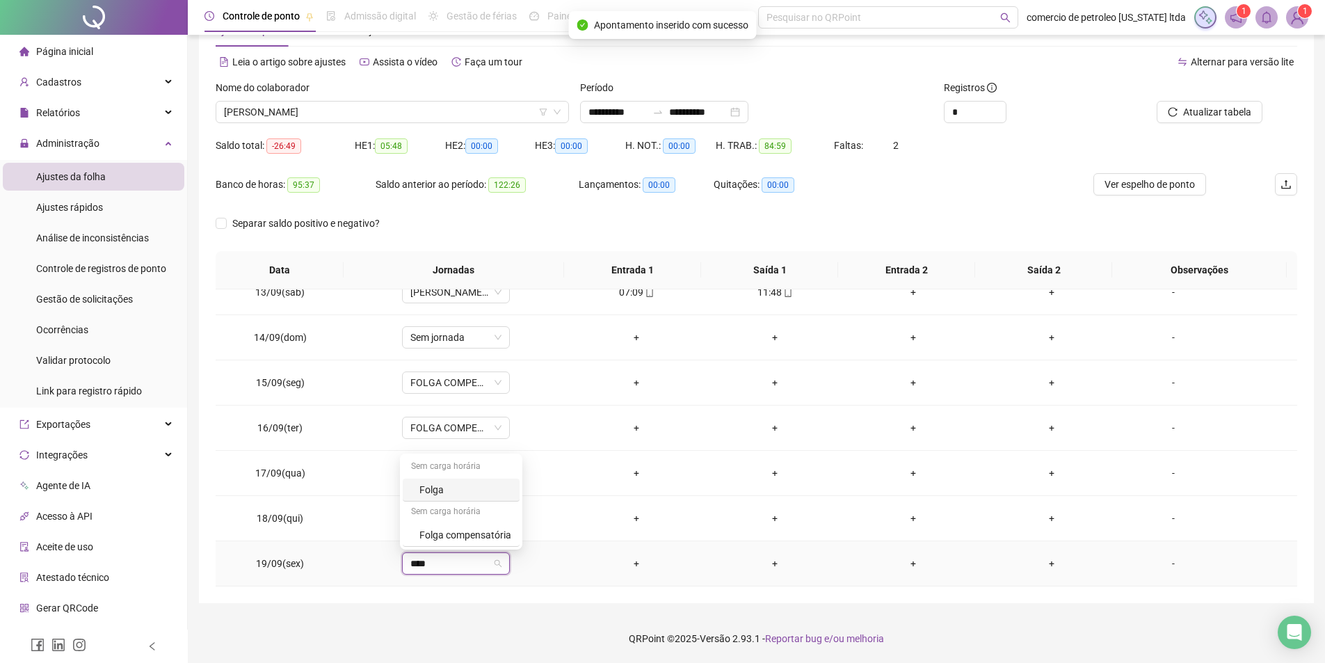
type input "*****"
click at [458, 533] on div "Folga compensatória" at bounding box center [465, 534] width 92 height 15
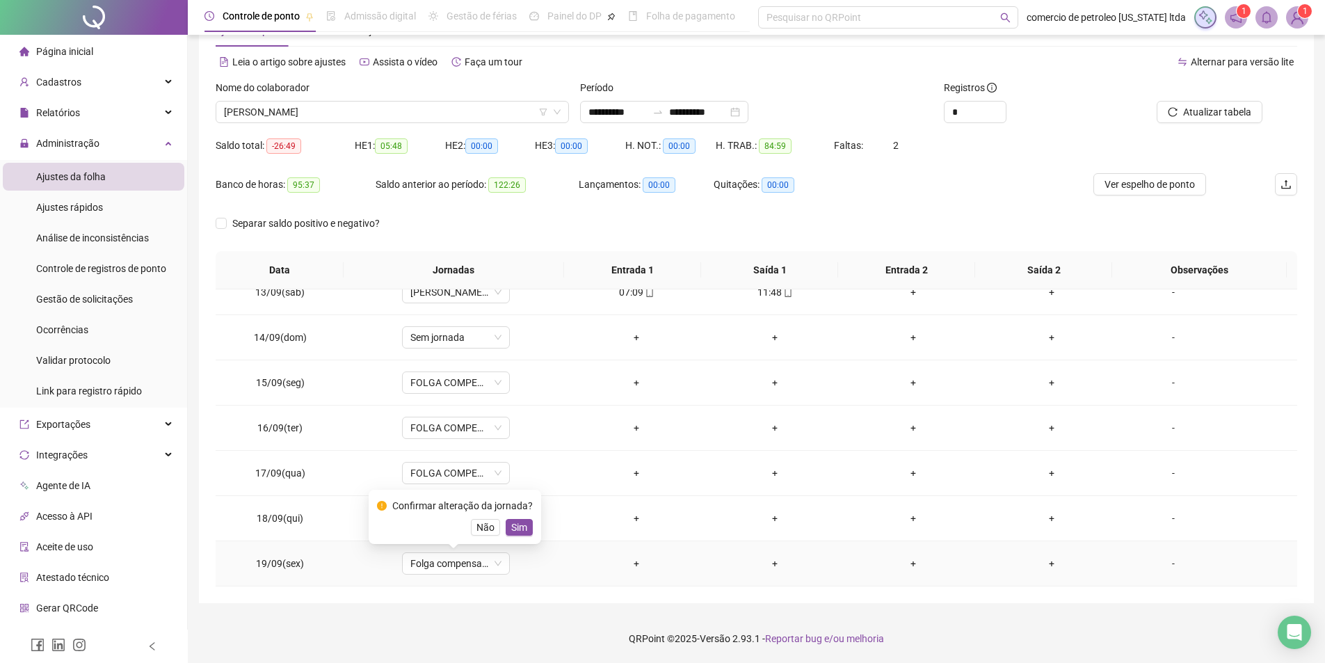
click at [532, 520] on div "Confirmar alteração da jornada? Não Sim" at bounding box center [455, 517] width 172 height 54
click at [521, 524] on span "Sim" at bounding box center [519, 527] width 16 height 15
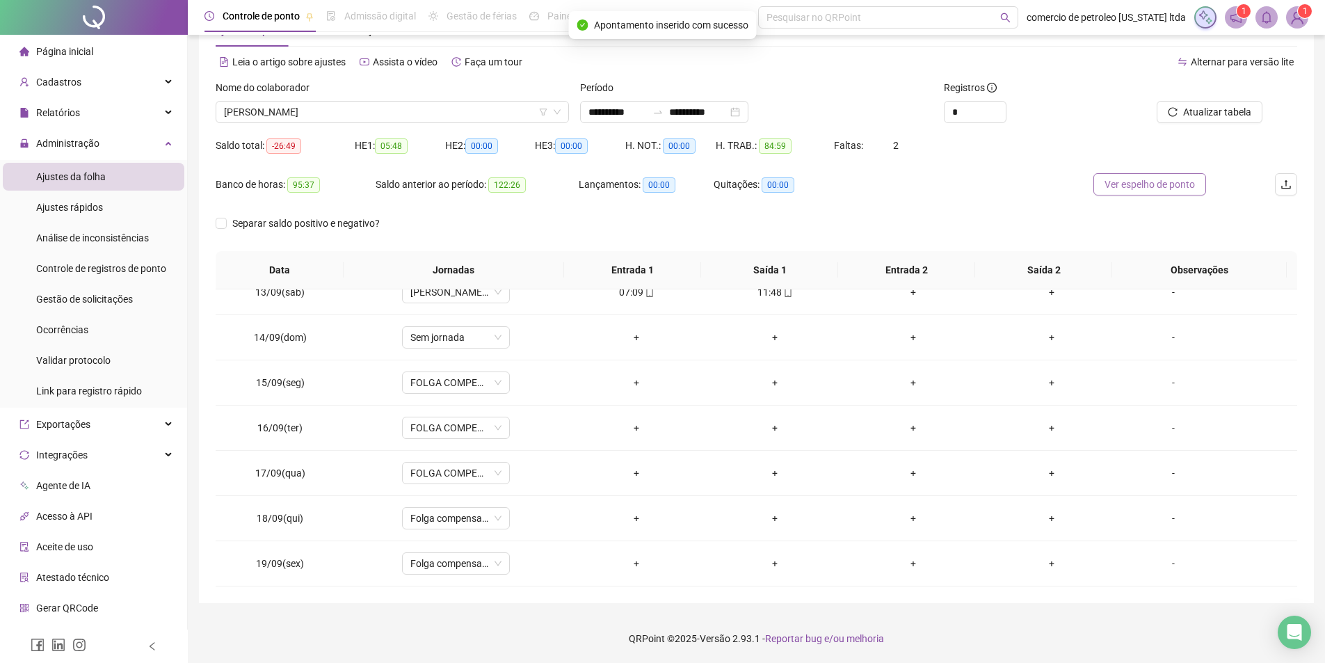
click at [1174, 184] on span "Ver espelho de ponto" at bounding box center [1149, 184] width 90 height 15
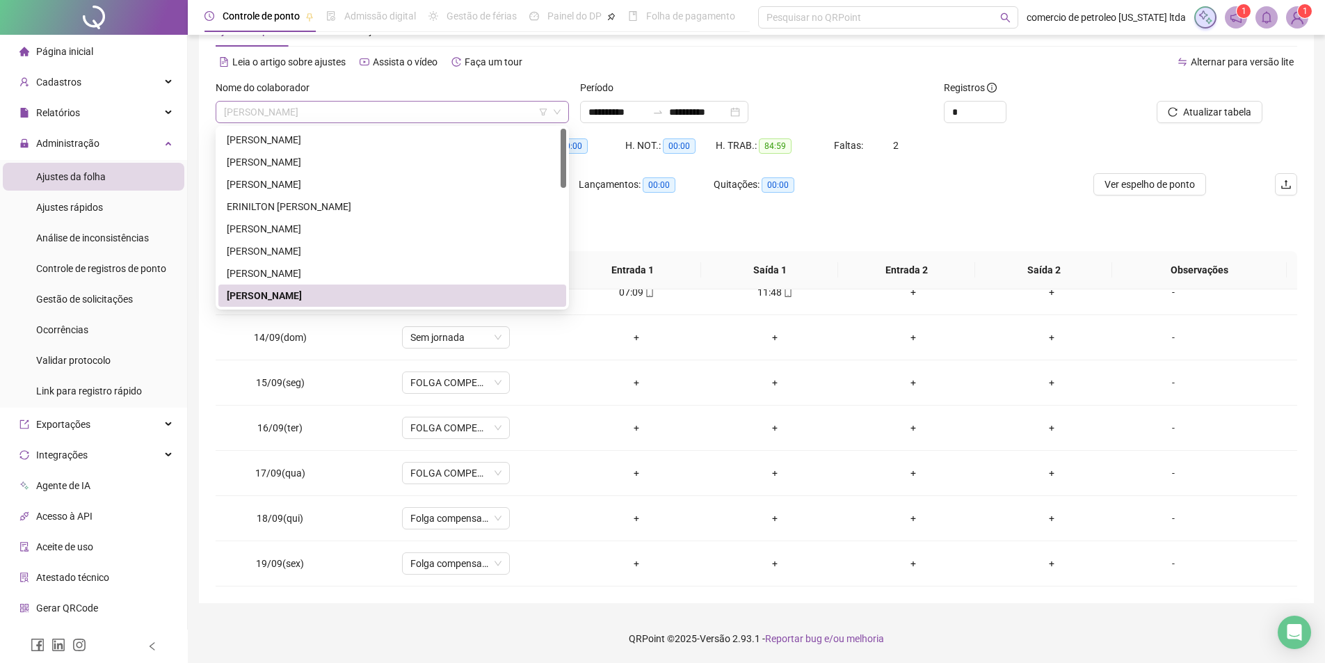
click at [360, 106] on span "[PERSON_NAME]" at bounding box center [392, 112] width 337 height 21
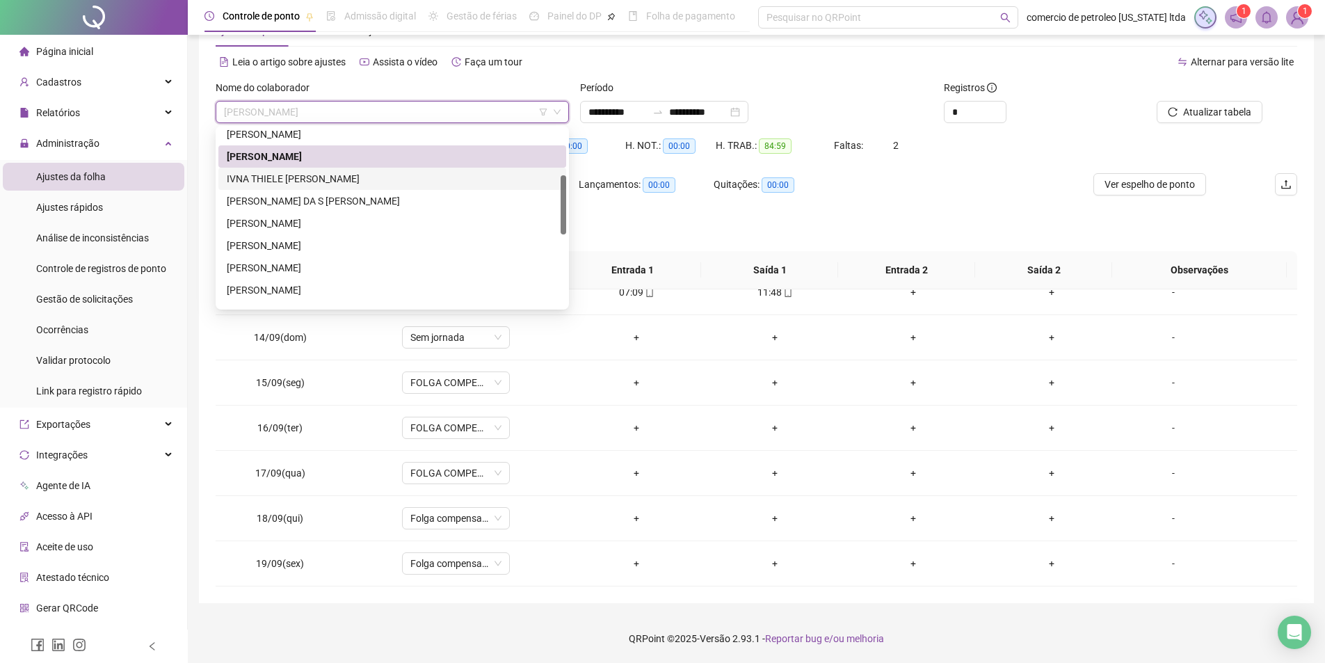
click at [289, 179] on div "IVNA THIELE [PERSON_NAME]" at bounding box center [392, 178] width 331 height 15
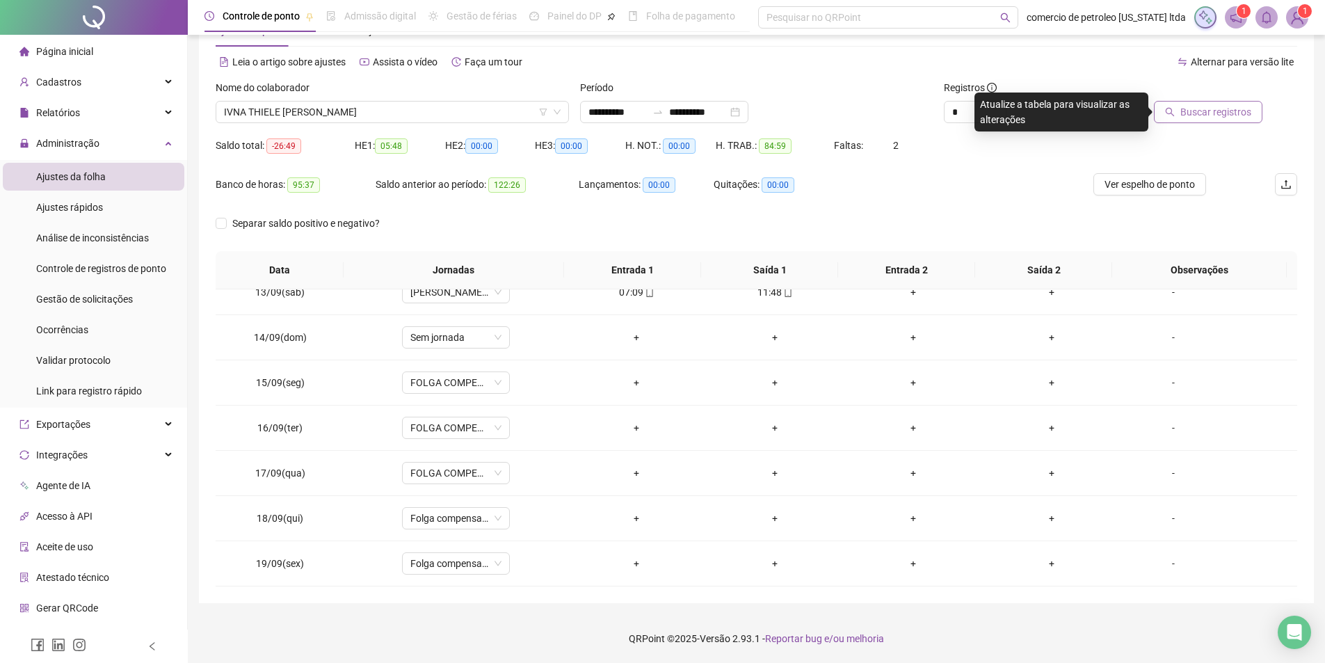
click at [1217, 104] on span "Buscar registros" at bounding box center [1215, 111] width 71 height 15
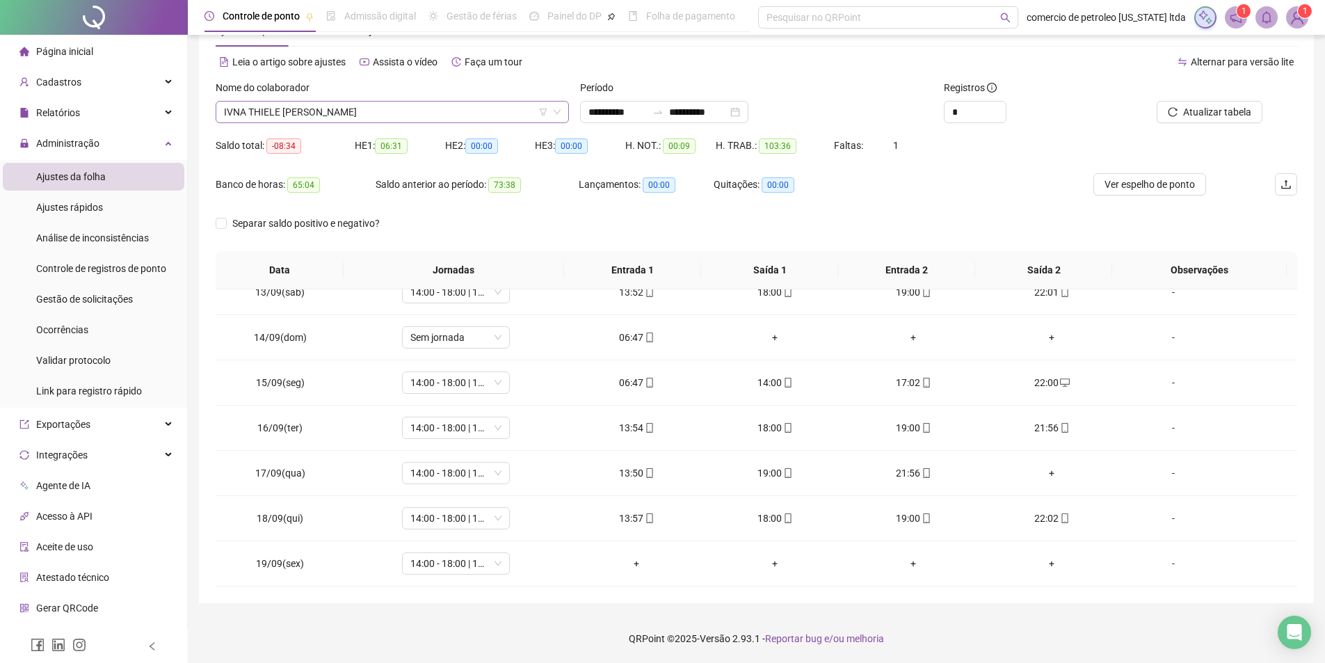
click at [362, 108] on span "IVNA THIELE [PERSON_NAME]" at bounding box center [392, 112] width 337 height 21
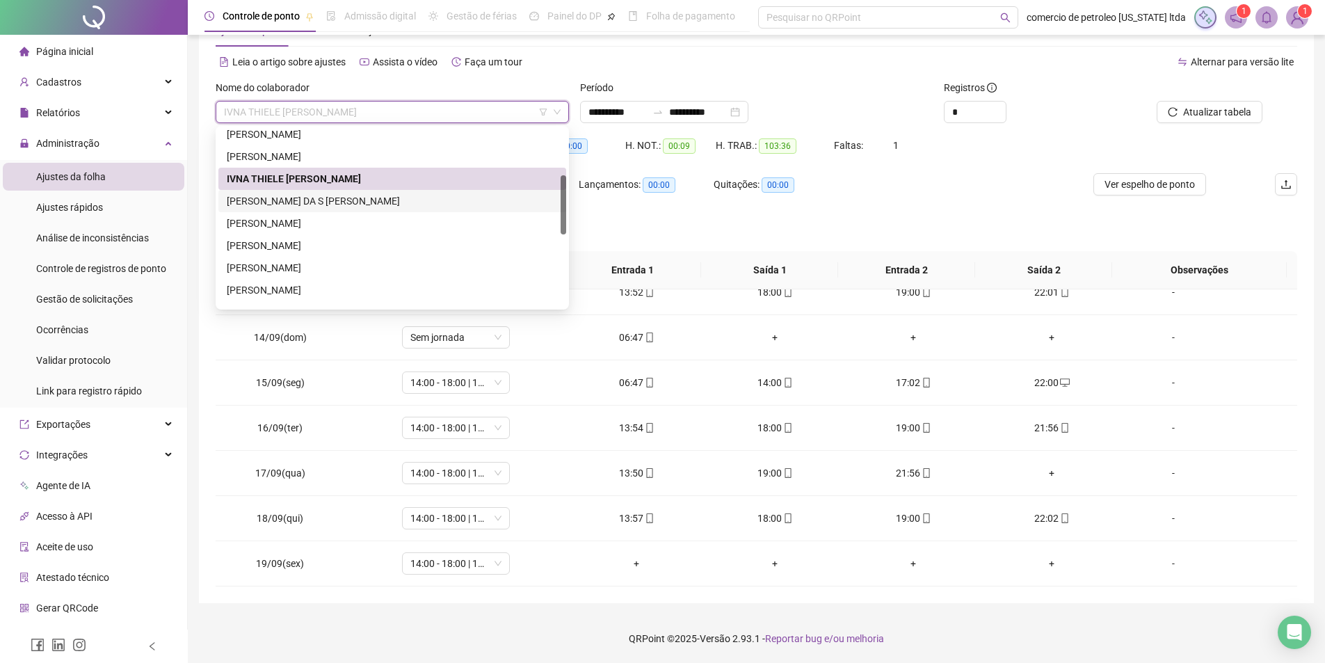
click at [284, 204] on div "[PERSON_NAME] DA S [PERSON_NAME]" at bounding box center [392, 200] width 331 height 15
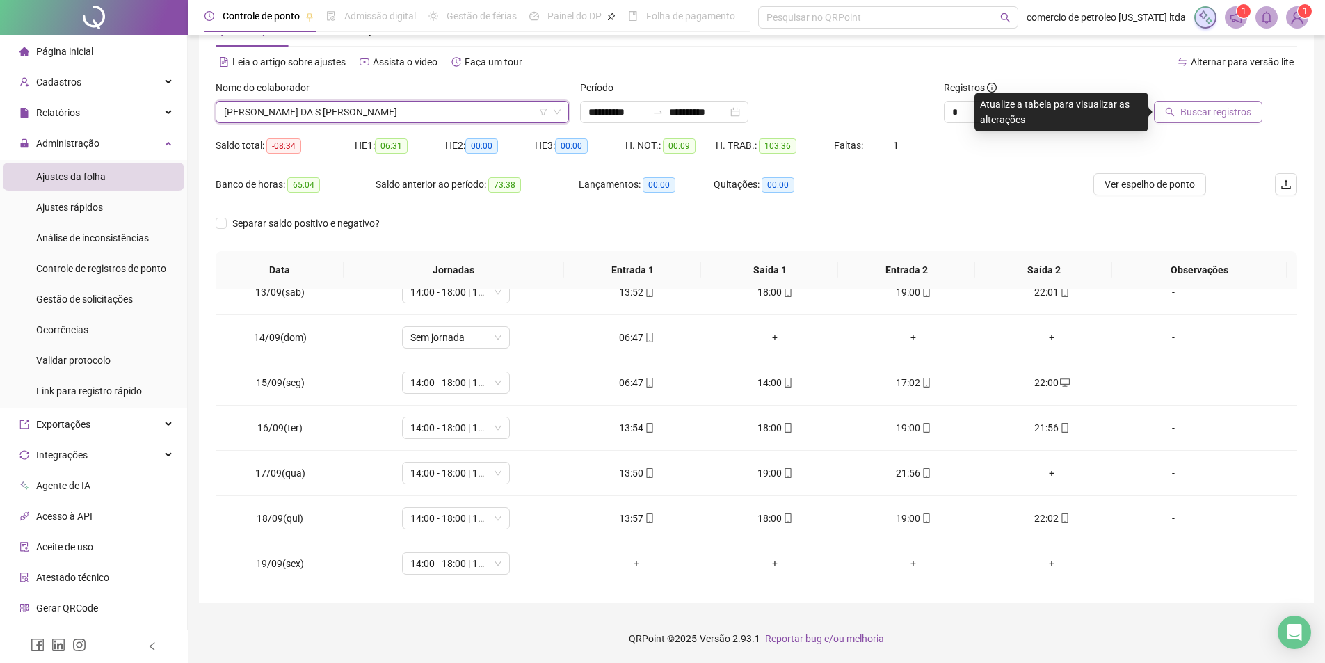
click at [1170, 118] on button "Buscar registros" at bounding box center [1208, 112] width 108 height 22
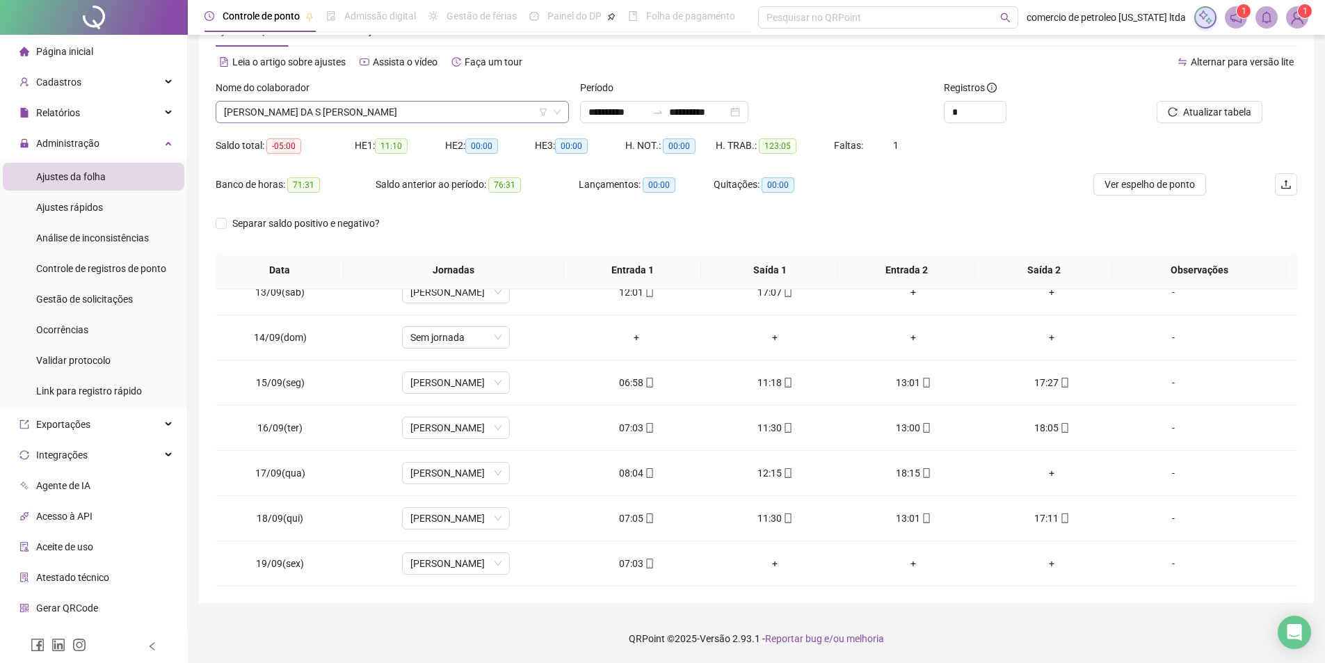
click at [363, 113] on span "[PERSON_NAME] DA S [PERSON_NAME]" at bounding box center [392, 112] width 337 height 21
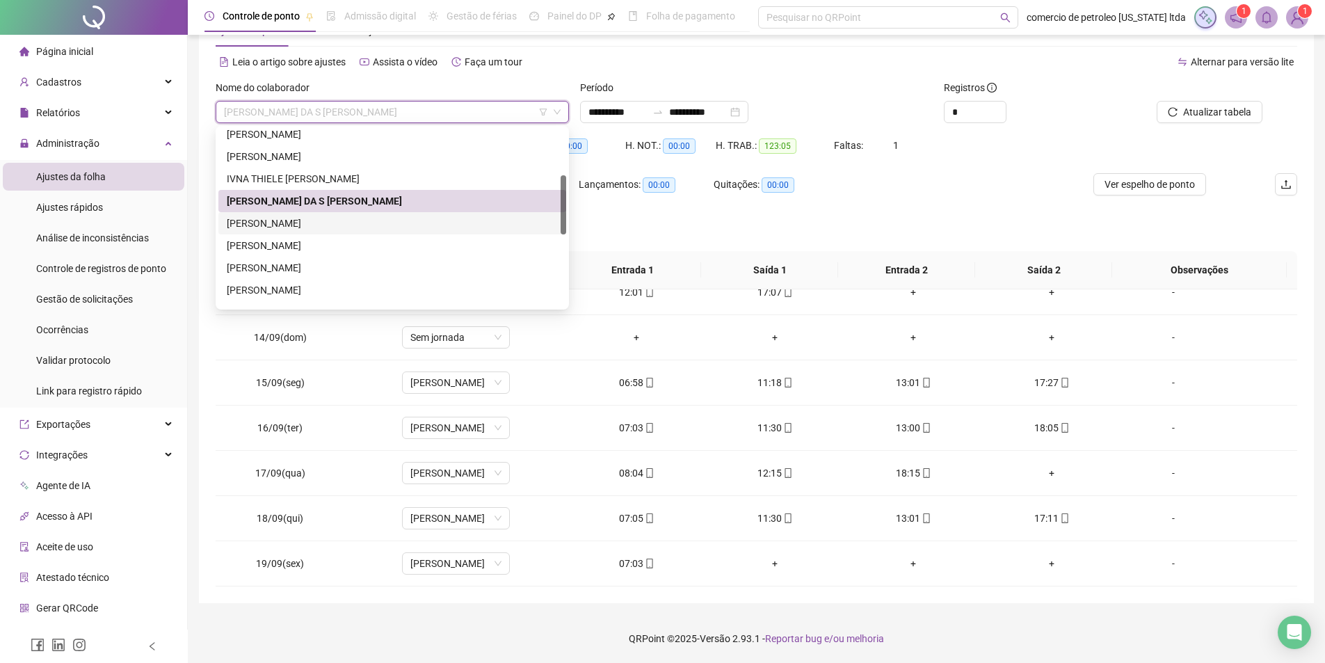
click at [284, 223] on div "[PERSON_NAME]" at bounding box center [392, 223] width 331 height 15
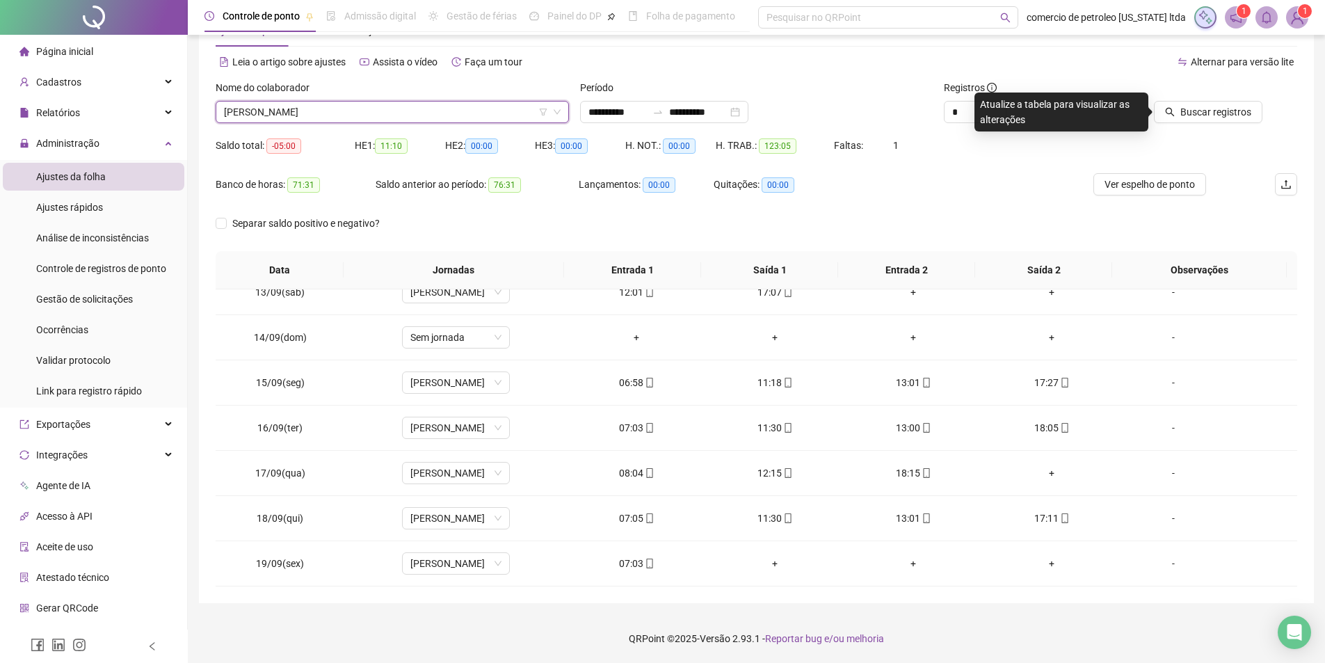
click at [1211, 100] on div at bounding box center [1194, 90] width 136 height 21
click at [1209, 104] on button "Buscar registros" at bounding box center [1208, 112] width 108 height 22
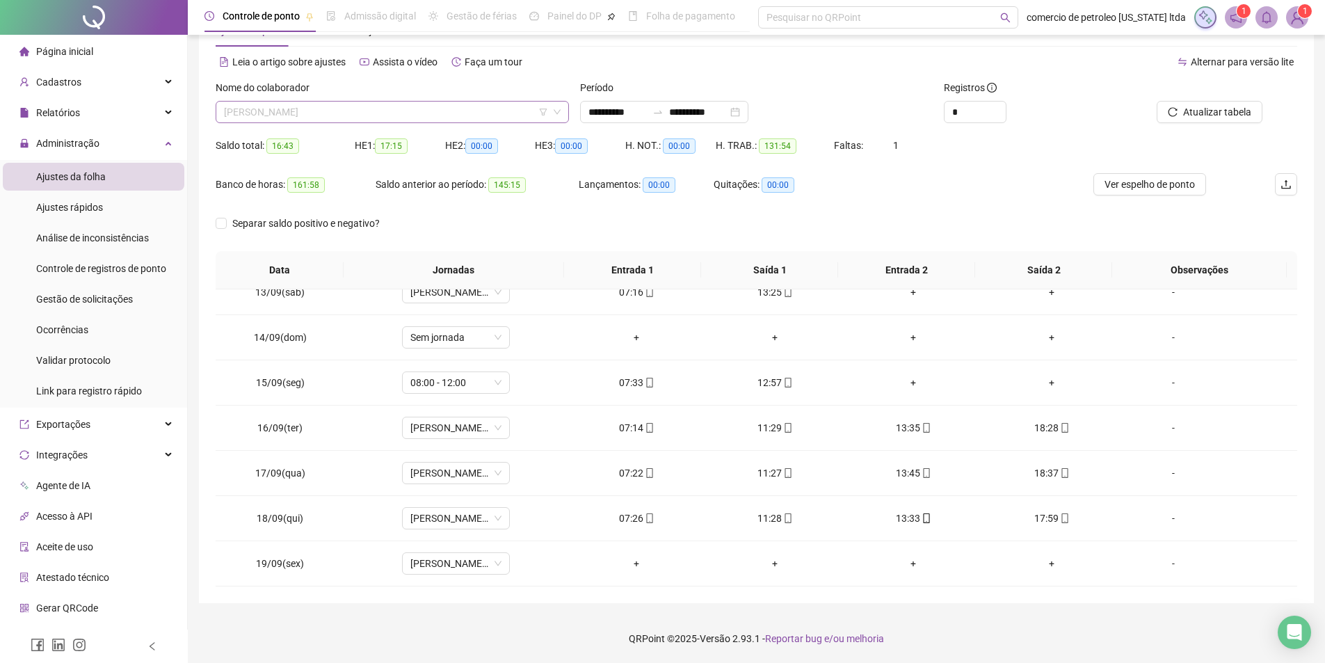
click at [398, 113] on span "[PERSON_NAME]" at bounding box center [392, 112] width 337 height 21
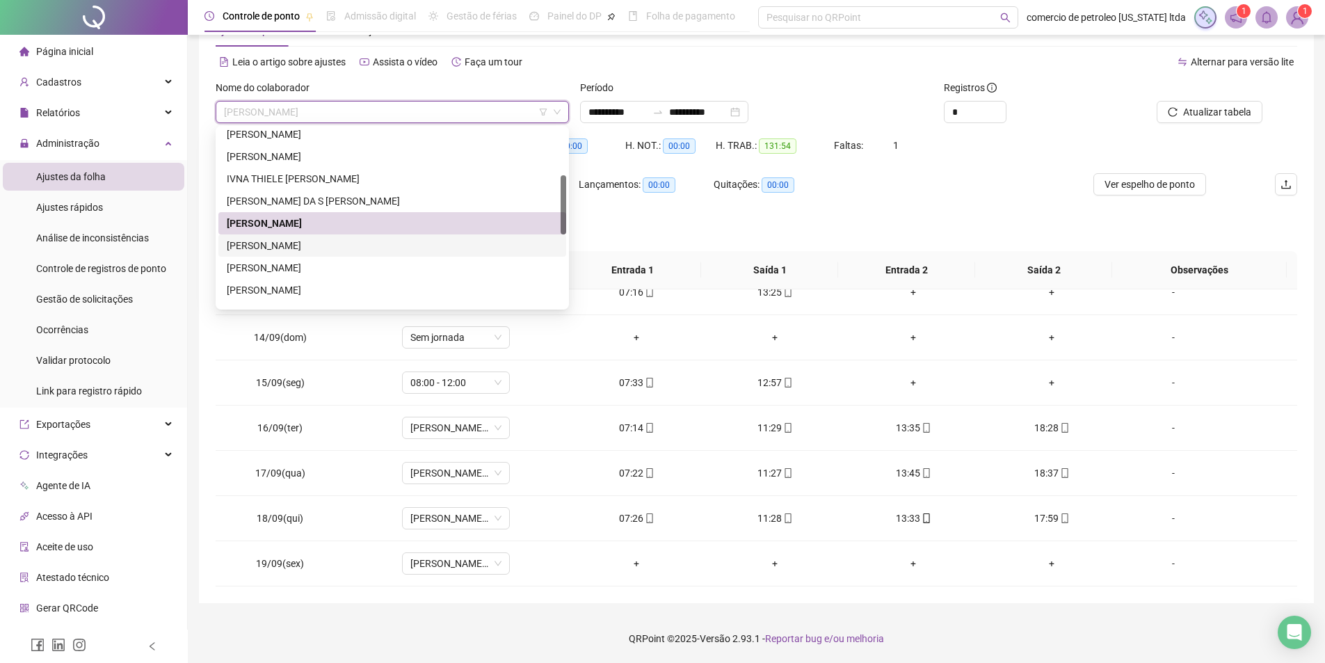
click at [298, 243] on div "[PERSON_NAME]" at bounding box center [392, 245] width 331 height 15
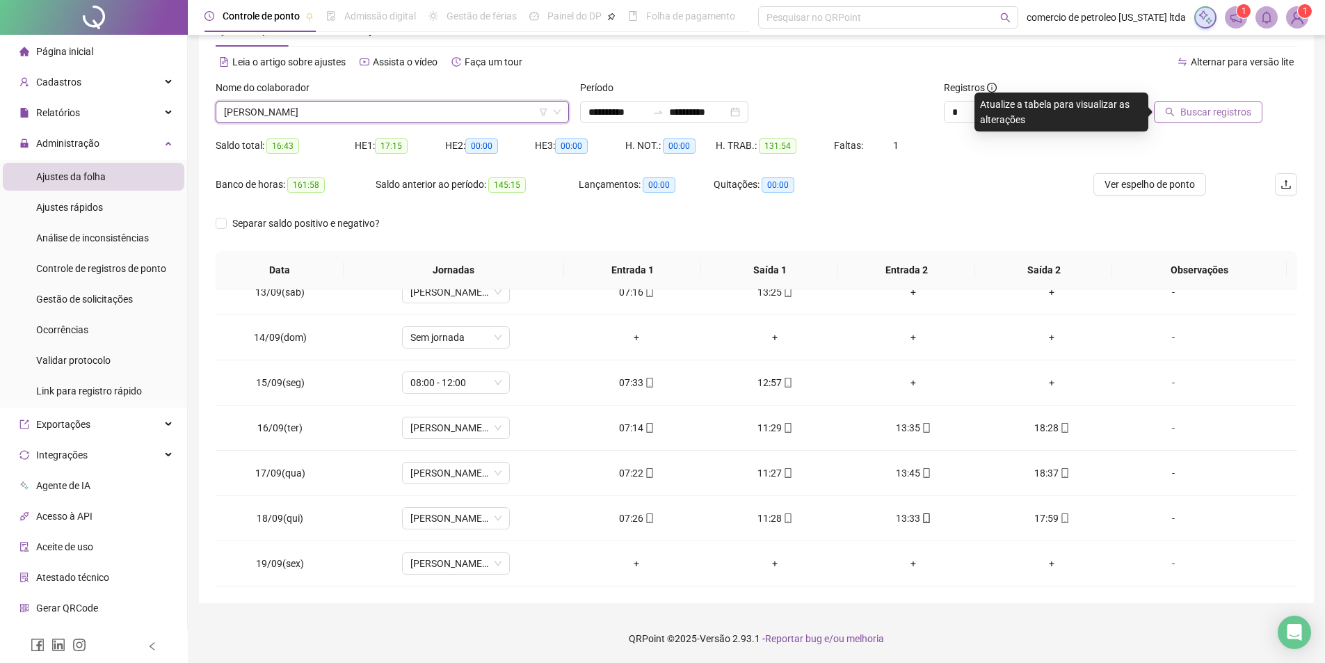
click at [1196, 111] on span "Buscar registros" at bounding box center [1215, 111] width 71 height 15
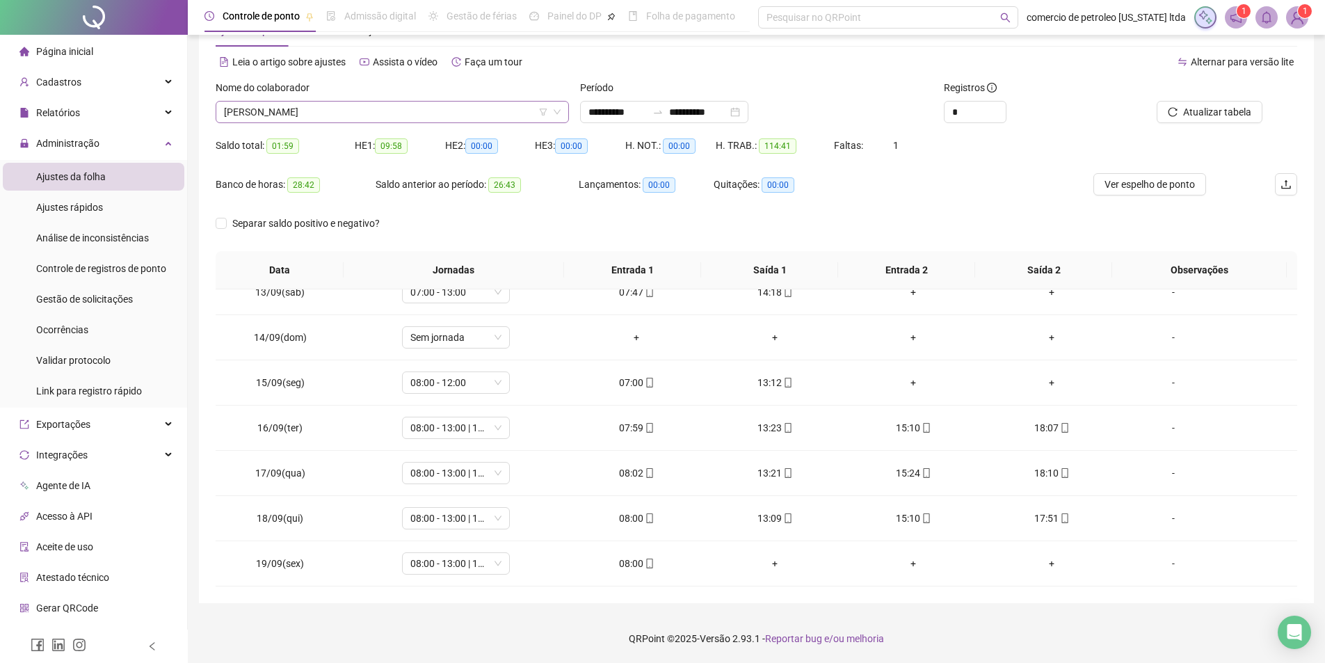
click at [367, 104] on span "[PERSON_NAME]" at bounding box center [392, 112] width 337 height 21
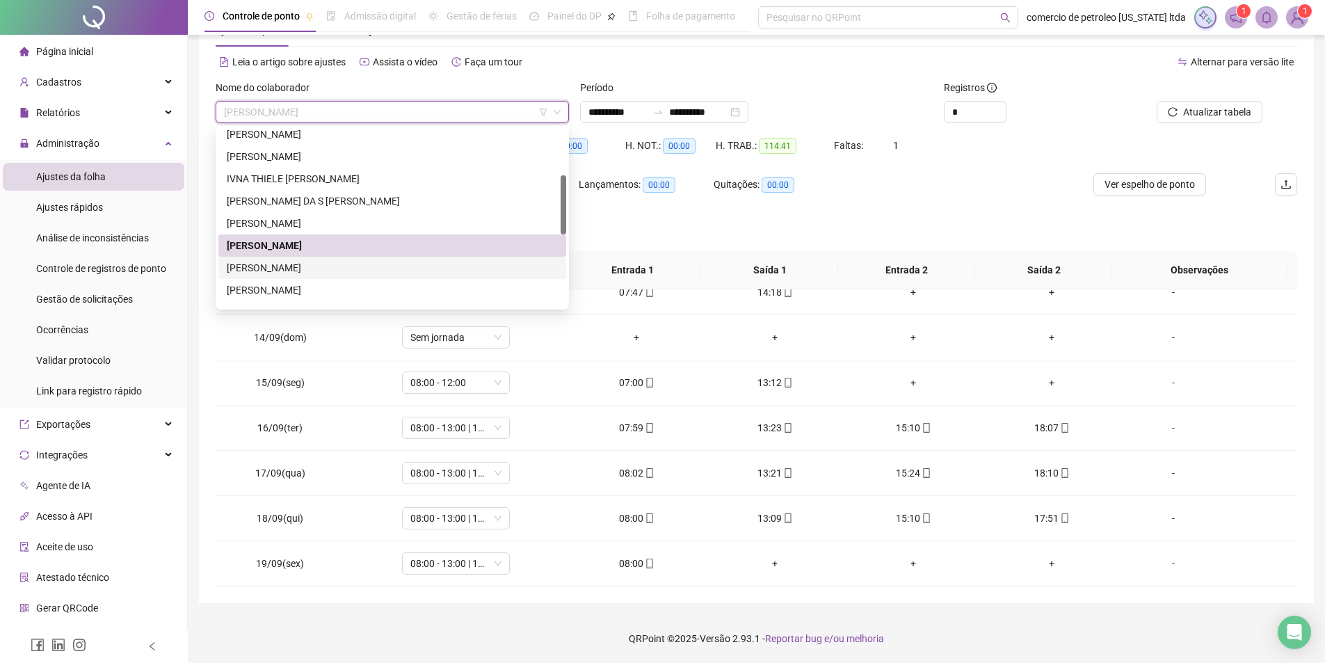
click at [293, 266] on div "[PERSON_NAME]" at bounding box center [392, 267] width 331 height 15
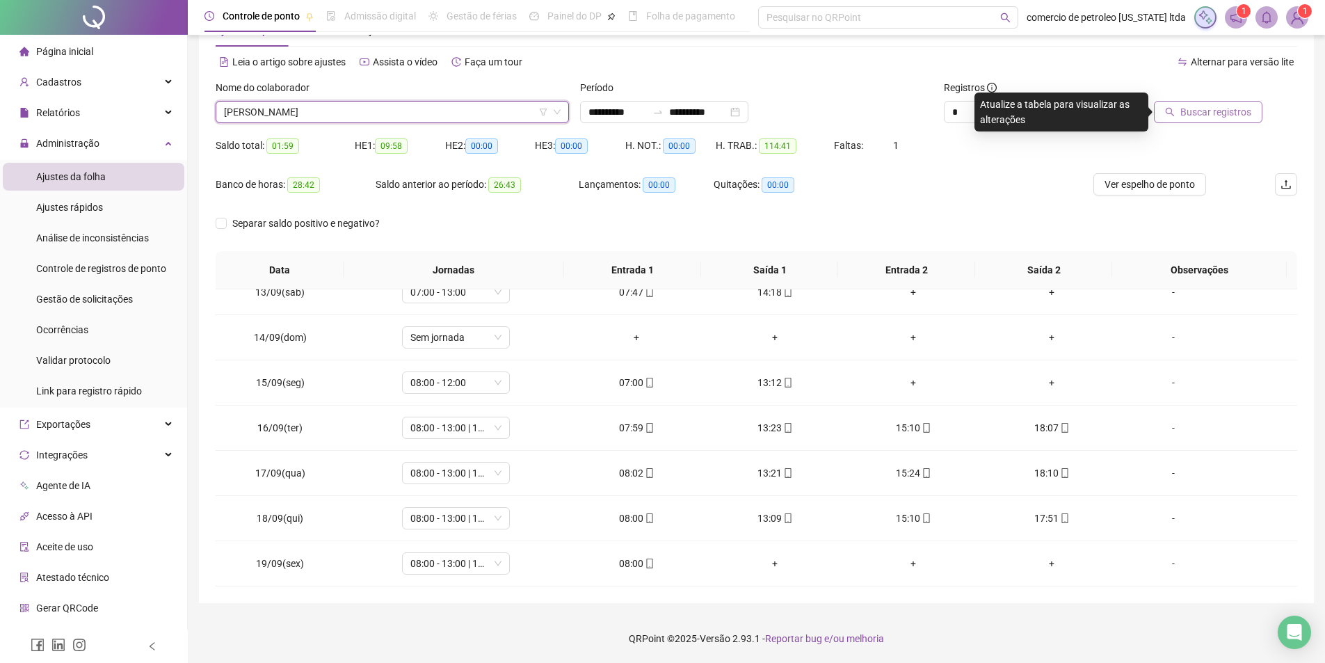
click at [1222, 118] on span "Buscar registros" at bounding box center [1215, 111] width 71 height 15
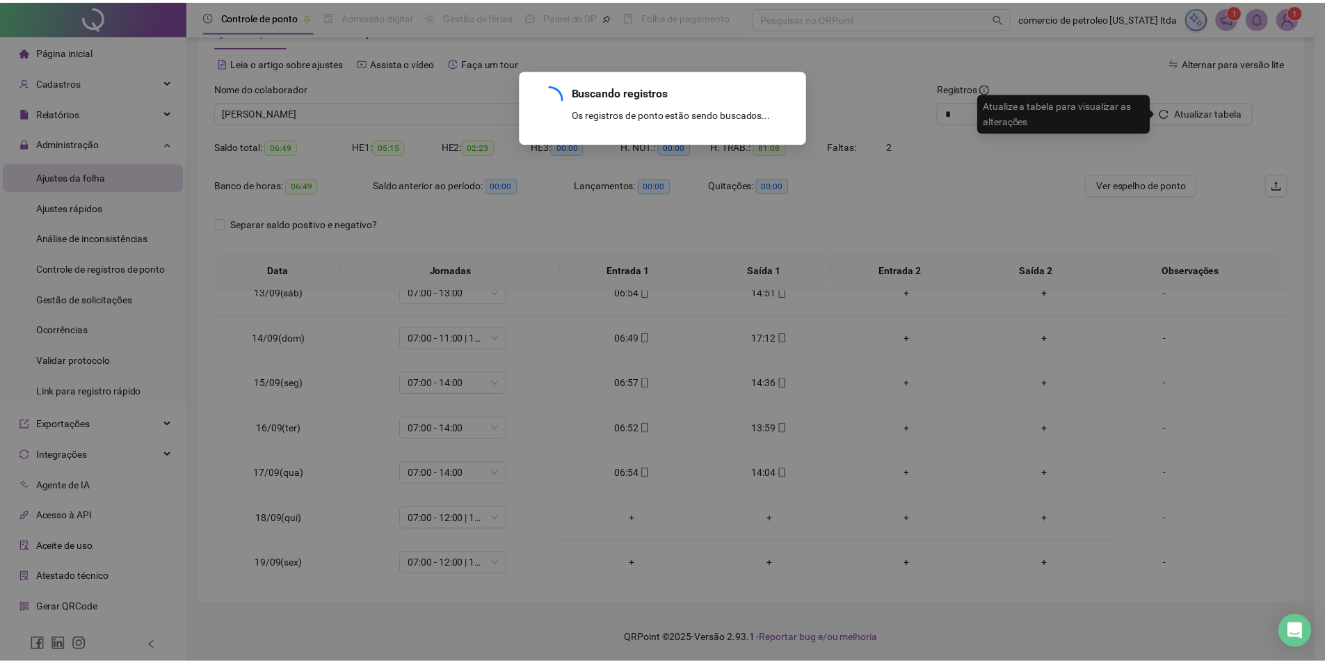
scroll to position [336, 0]
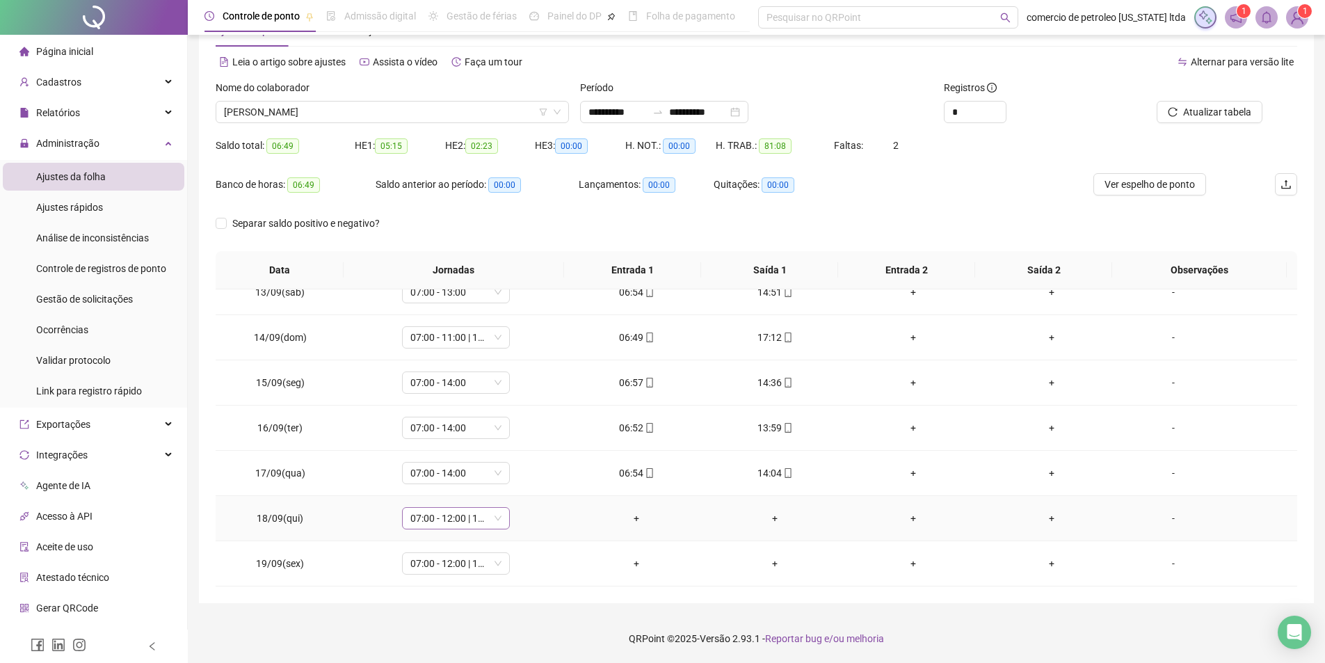
click at [440, 517] on span "07:00 - 12:00 | 14:00 - 16:30" at bounding box center [455, 518] width 91 height 21
type input "*****"
click at [438, 443] on div "Folga" at bounding box center [465, 444] width 92 height 15
click at [517, 486] on span "Sim" at bounding box center [519, 481] width 16 height 15
click at [446, 567] on span "07:00 - 12:00 | 14:00 - 16:30" at bounding box center [455, 563] width 91 height 21
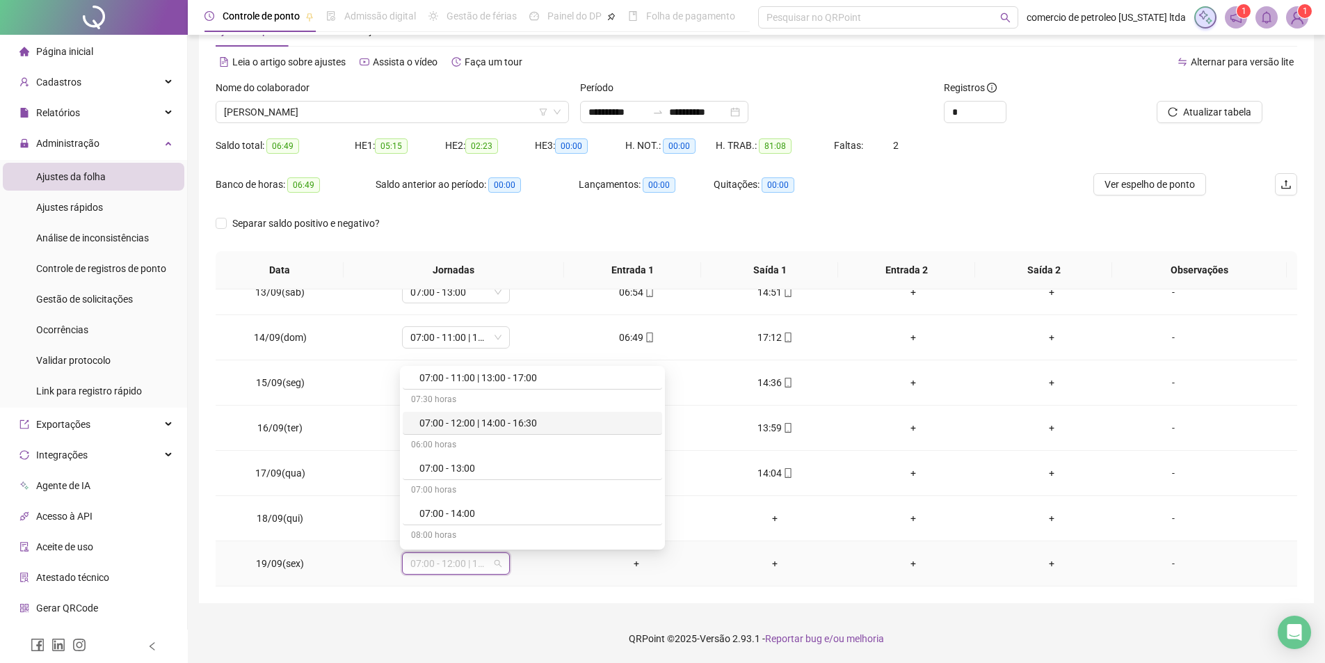
scroll to position [139, 0]
click at [460, 446] on div "07:00 - 14:00" at bounding box center [536, 443] width 234 height 15
click at [516, 527] on span "Sim" at bounding box center [519, 527] width 16 height 15
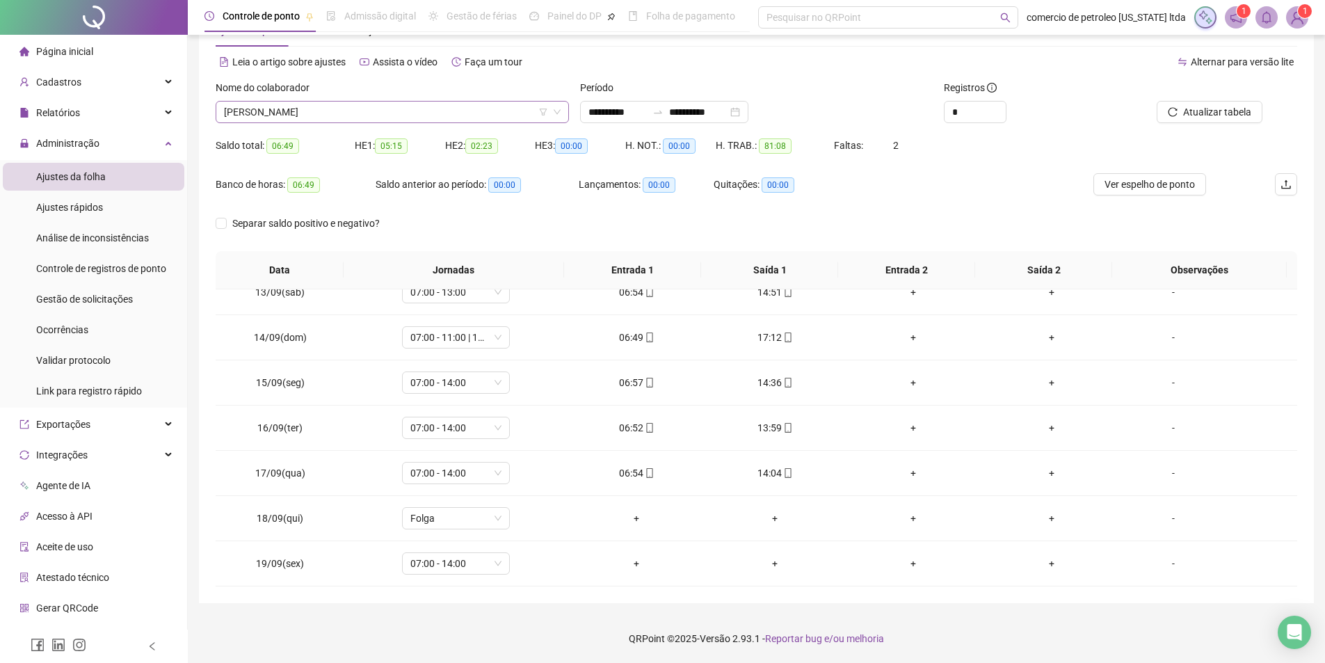
click at [355, 115] on span "[PERSON_NAME]" at bounding box center [392, 112] width 337 height 21
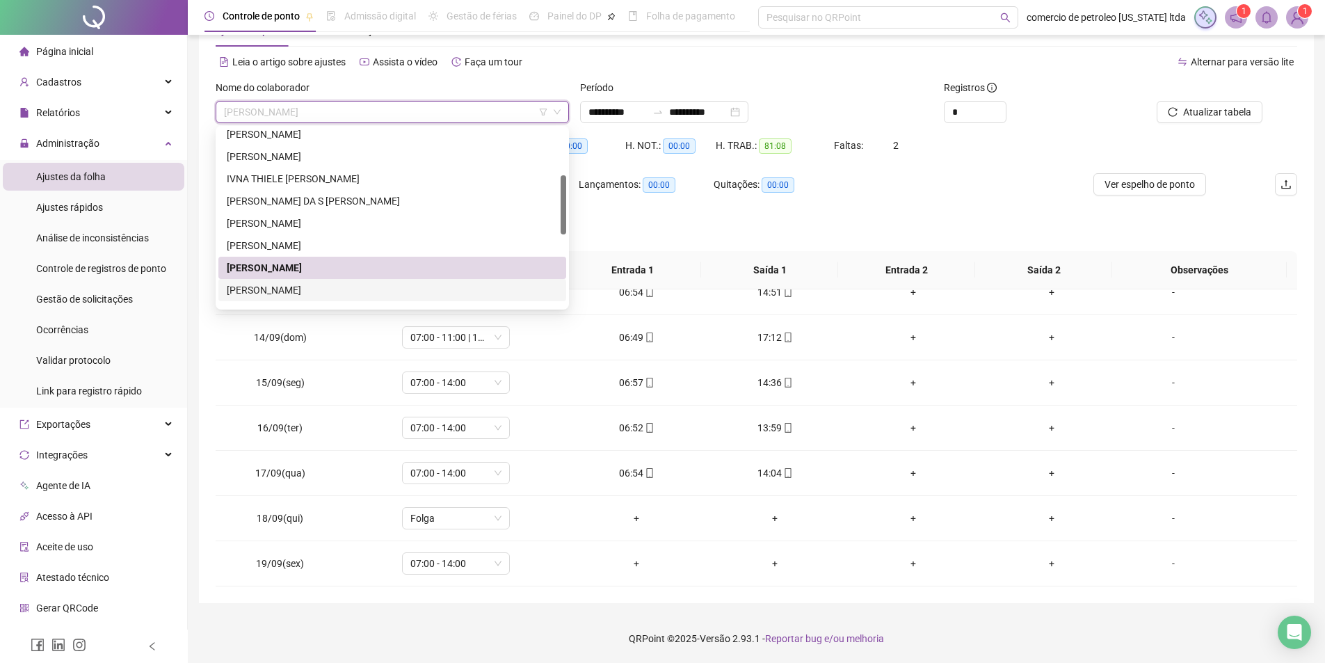
click at [337, 296] on div "[PERSON_NAME]" at bounding box center [392, 289] width 331 height 15
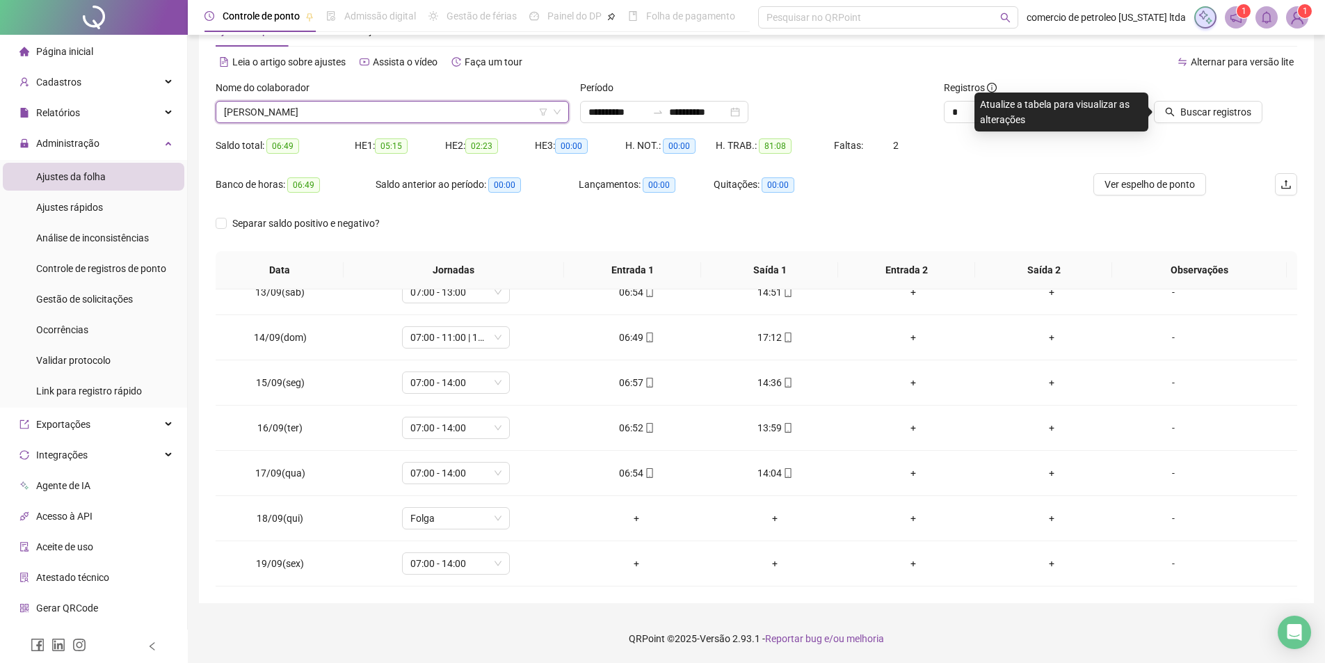
click at [1182, 110] on button "Buscar registros" at bounding box center [1208, 112] width 108 height 22
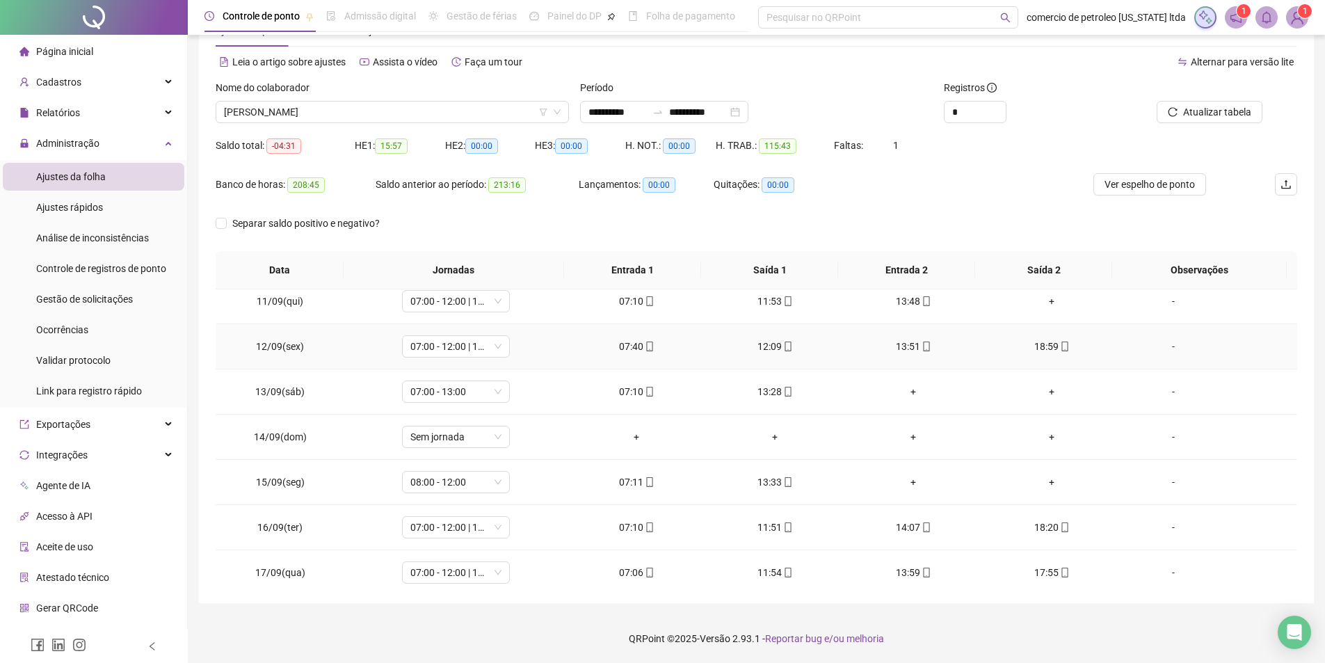
scroll to position [562, 0]
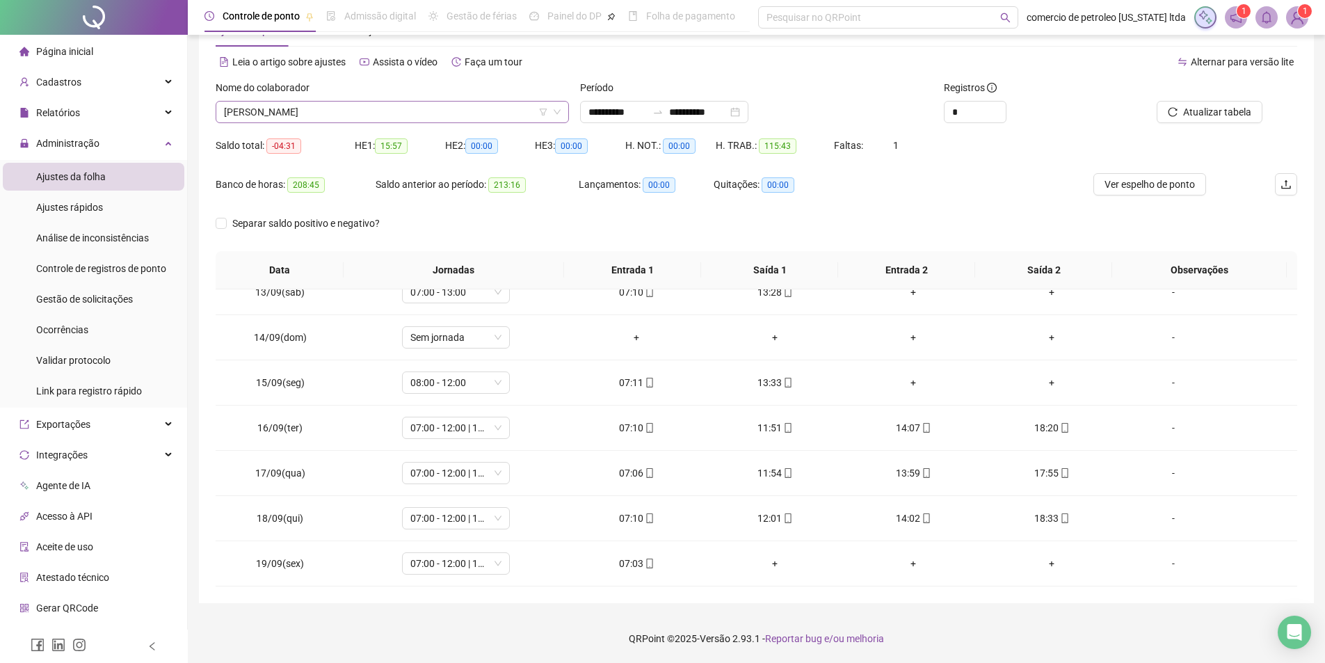
click at [370, 118] on span "[PERSON_NAME]" at bounding box center [392, 112] width 337 height 21
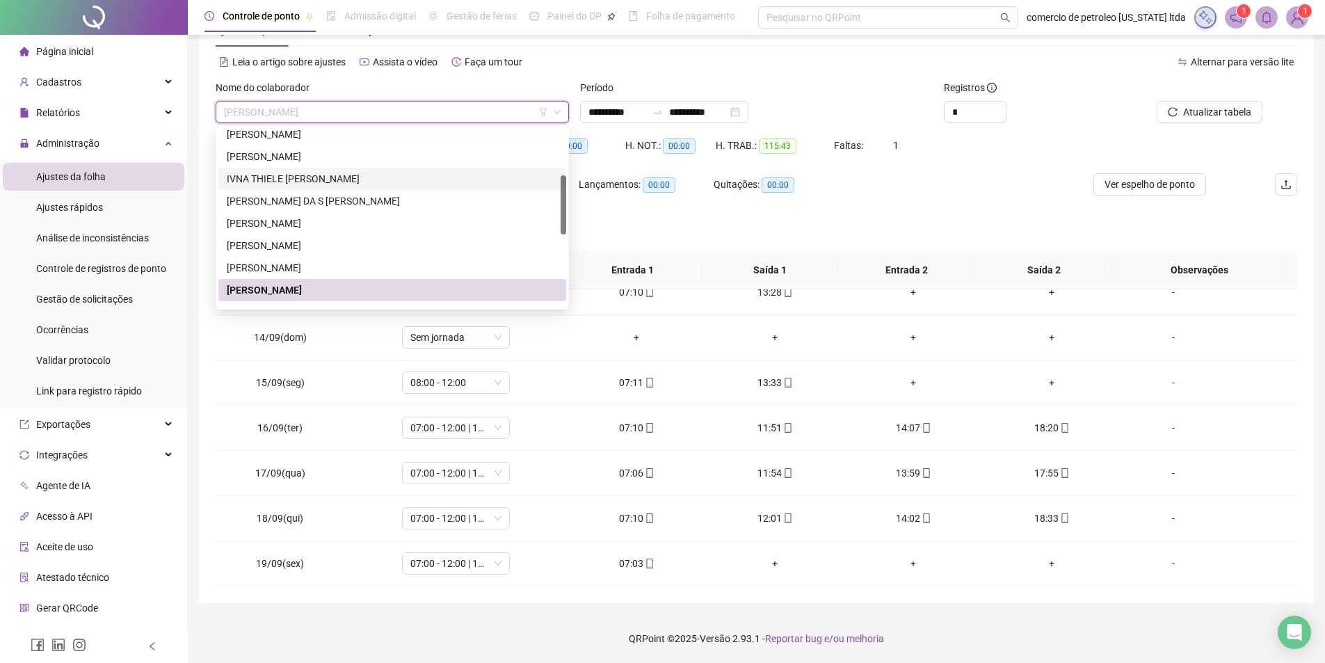
scroll to position [278, 0]
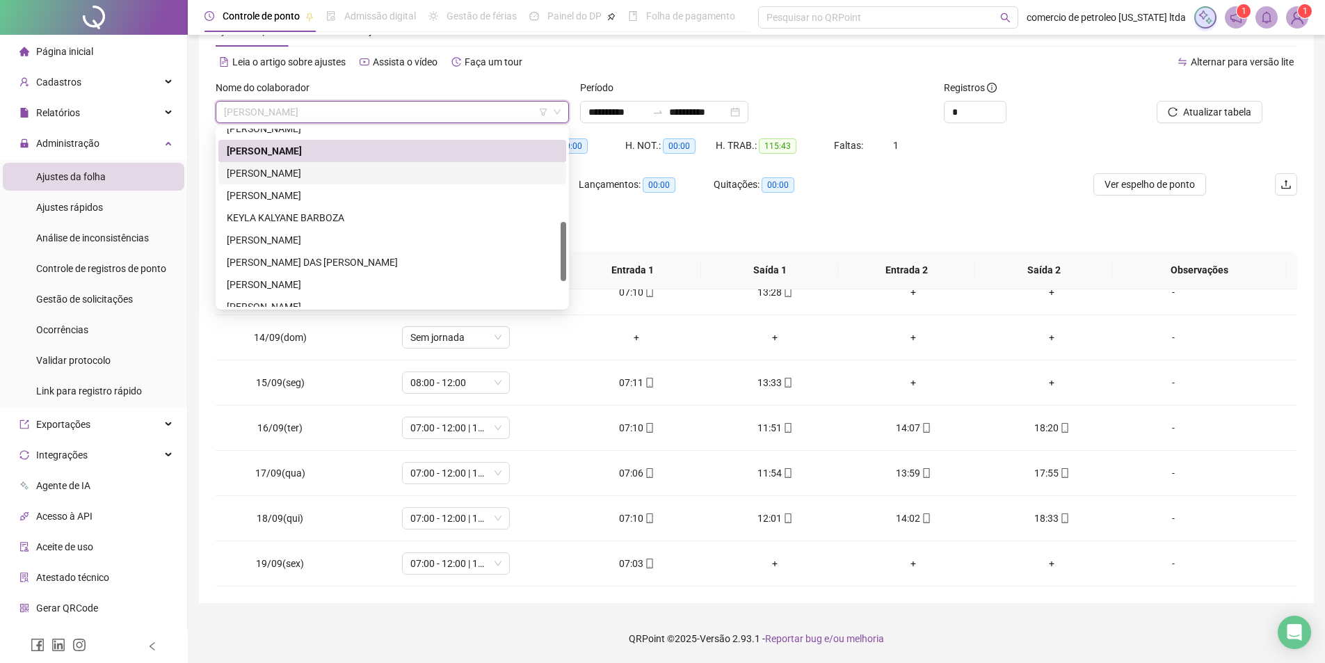
click at [327, 168] on div "[PERSON_NAME]" at bounding box center [392, 173] width 331 height 15
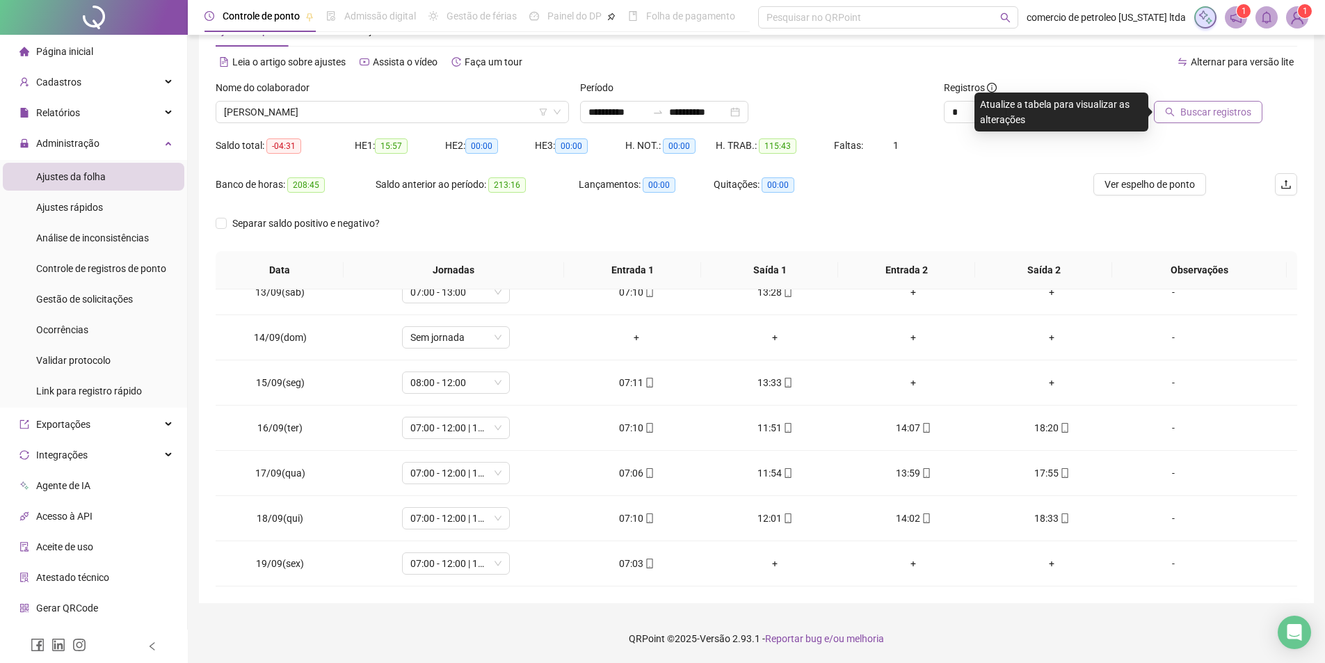
click at [1209, 113] on span "Buscar registros" at bounding box center [1215, 111] width 71 height 15
click at [1043, 474] on div "+" at bounding box center [1052, 472] width 116 height 15
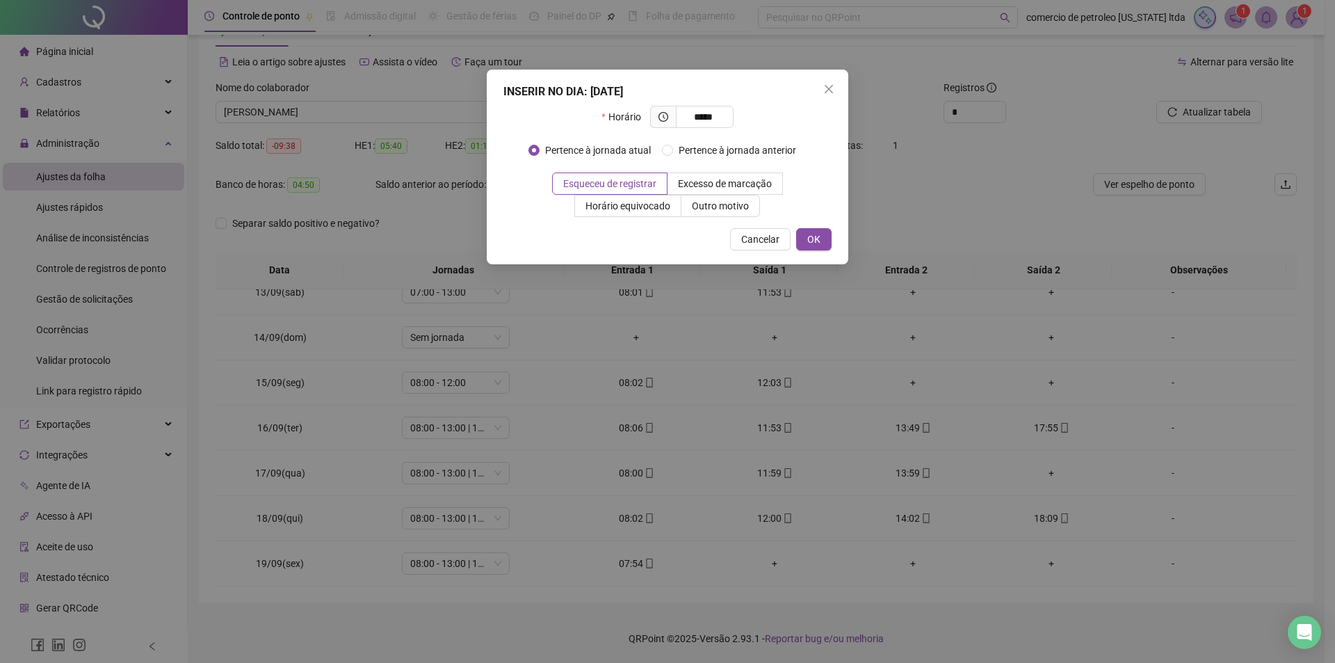
type input "*****"
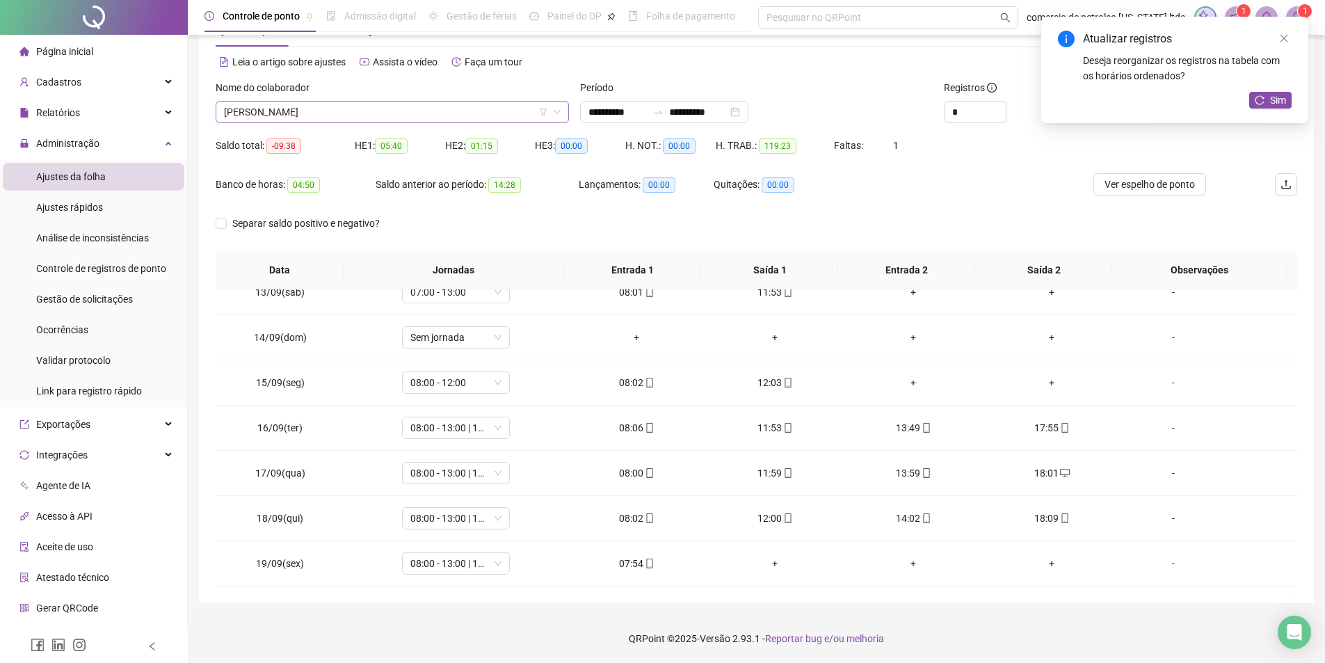
click at [389, 106] on span "[PERSON_NAME]" at bounding box center [392, 112] width 337 height 21
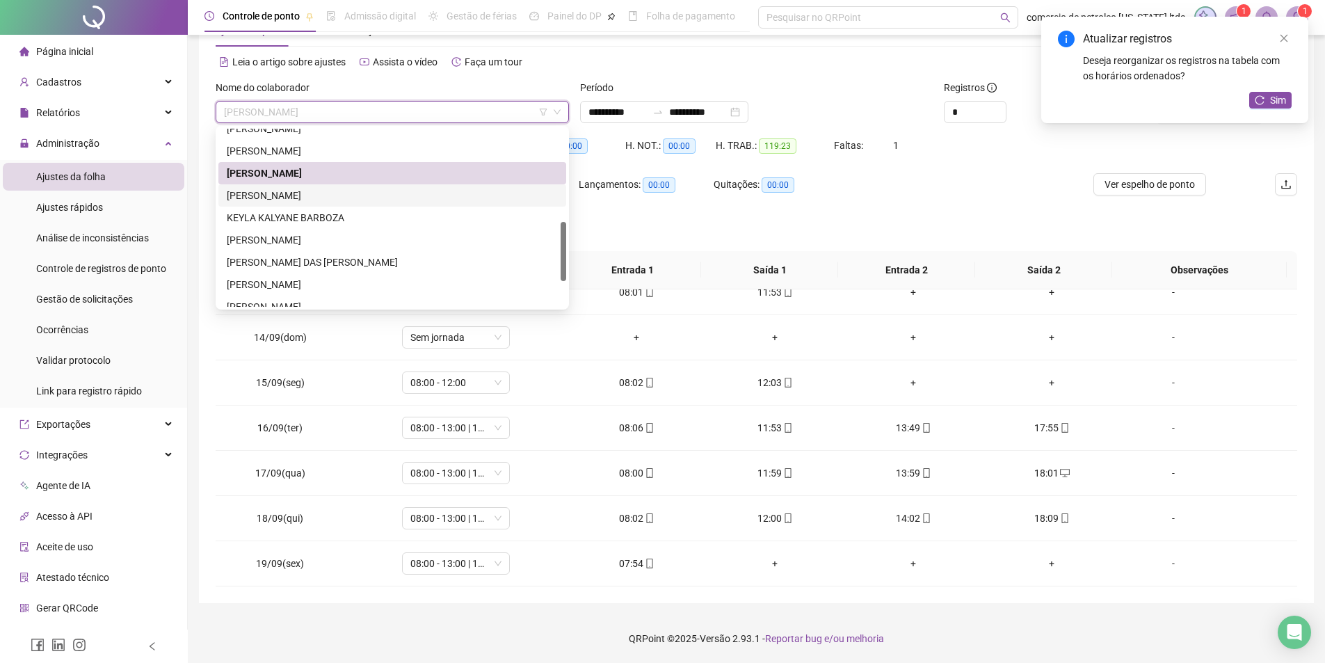
click at [307, 191] on div "[PERSON_NAME]" at bounding box center [392, 195] width 331 height 15
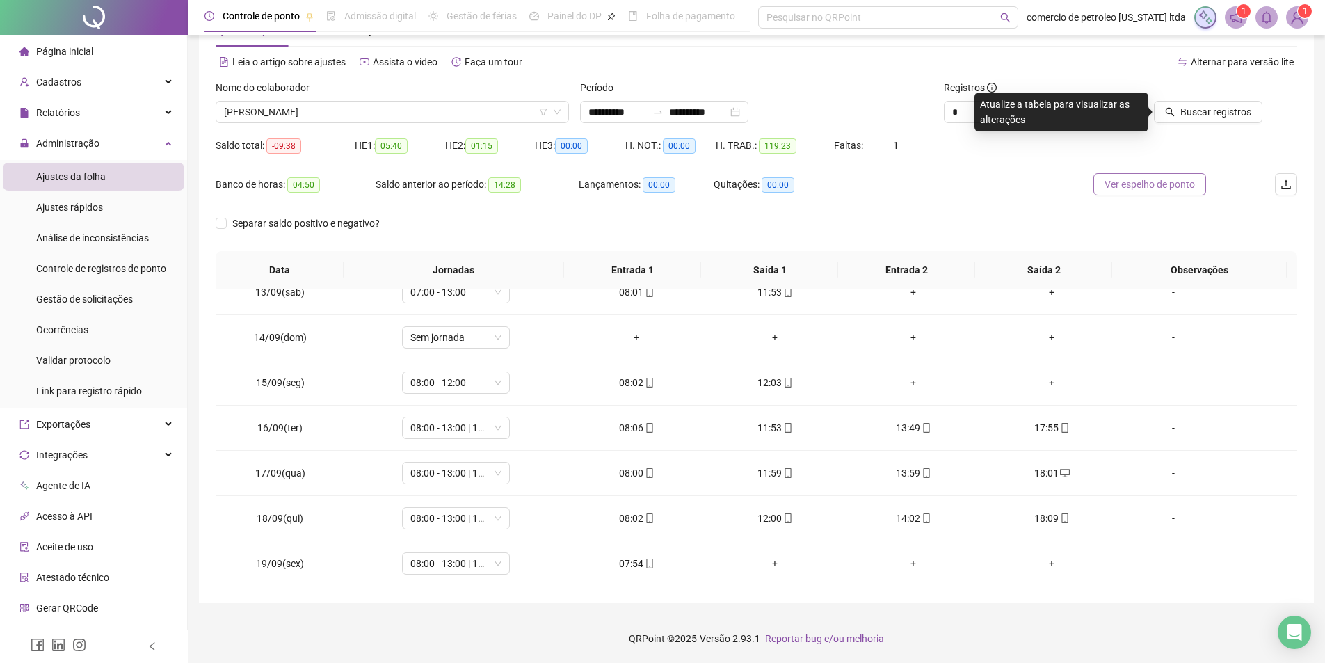
click at [1159, 186] on span "Ver espelho de ponto" at bounding box center [1149, 184] width 90 height 15
click at [1200, 114] on span "Buscar registros" at bounding box center [1215, 111] width 71 height 15
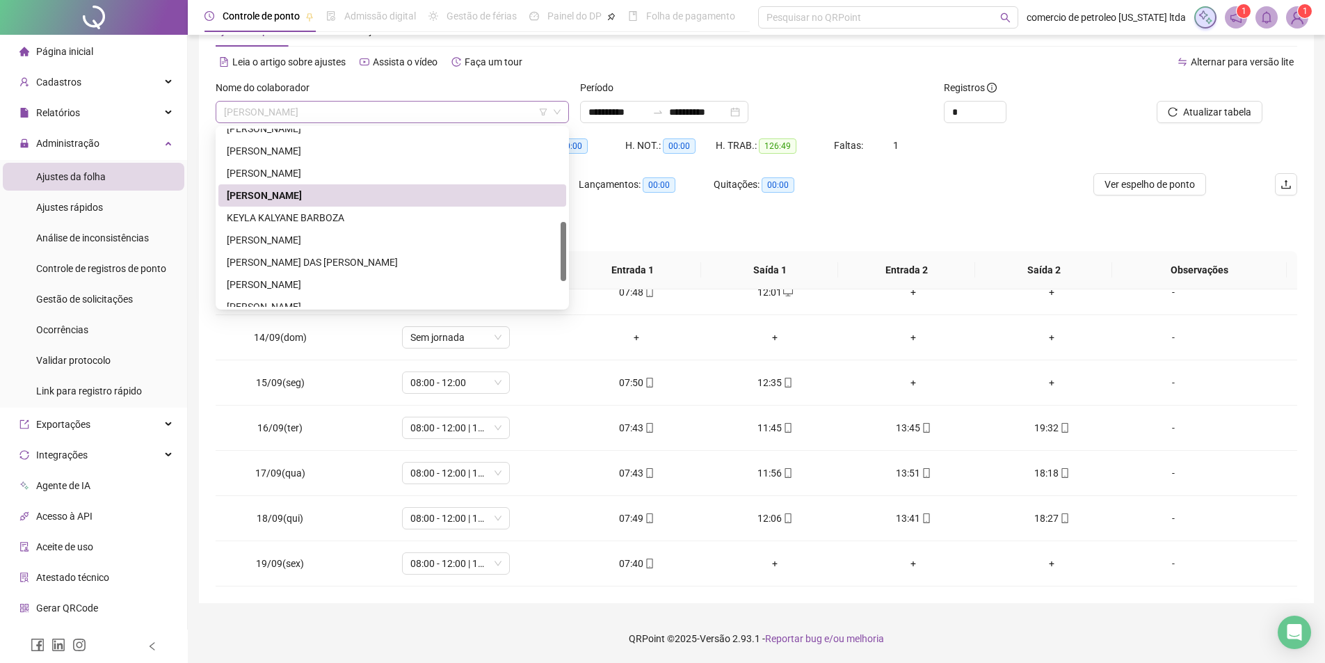
click at [445, 112] on span "[PERSON_NAME]" at bounding box center [392, 112] width 337 height 21
drag, startPoint x: 305, startPoint y: 221, endPoint x: 355, endPoint y: 210, distance: 51.3
click at [305, 220] on div "KEYLA KALYANE BARBOZA" at bounding box center [392, 217] width 331 height 15
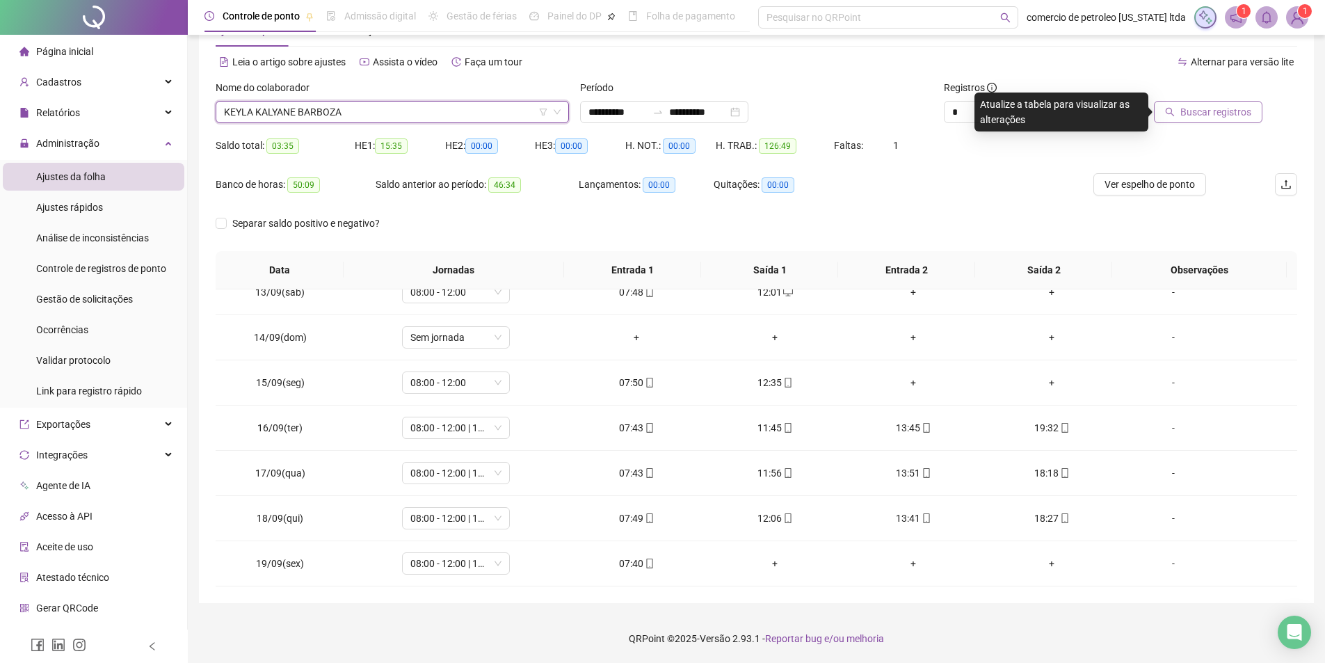
click at [1193, 112] on span "Buscar registros" at bounding box center [1215, 111] width 71 height 15
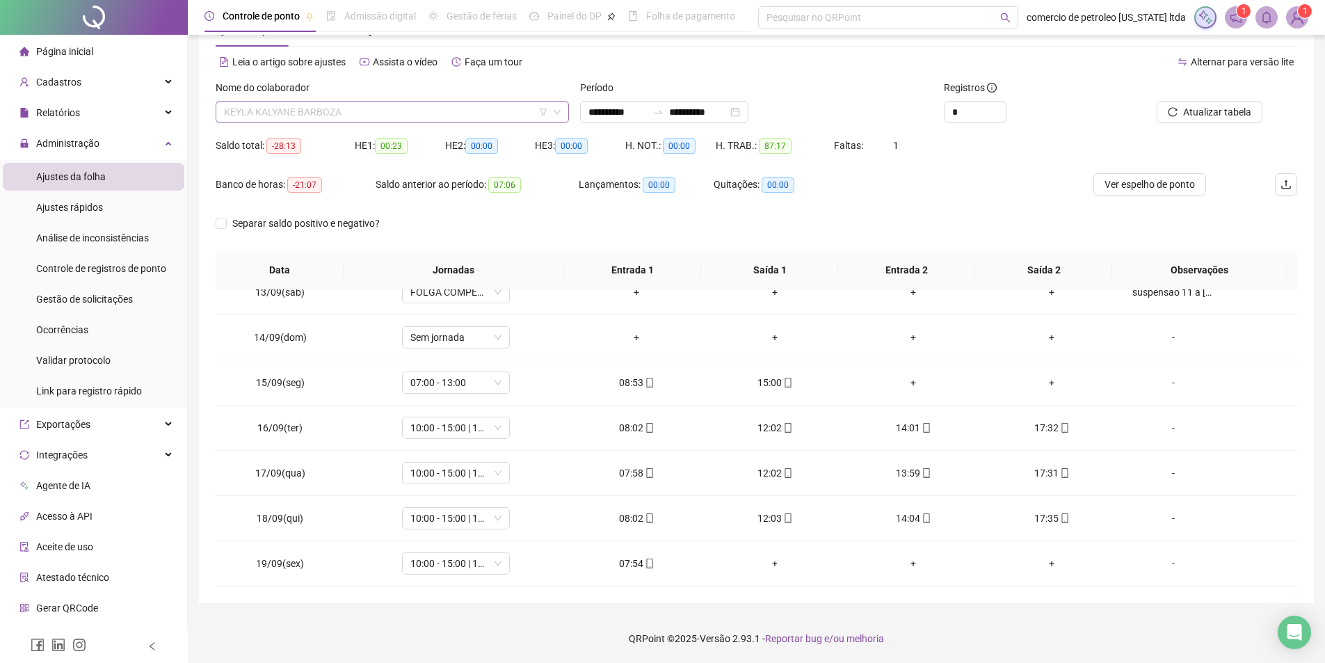
click at [386, 117] on span "KEYLA KALYANE BARBOZA" at bounding box center [392, 112] width 337 height 21
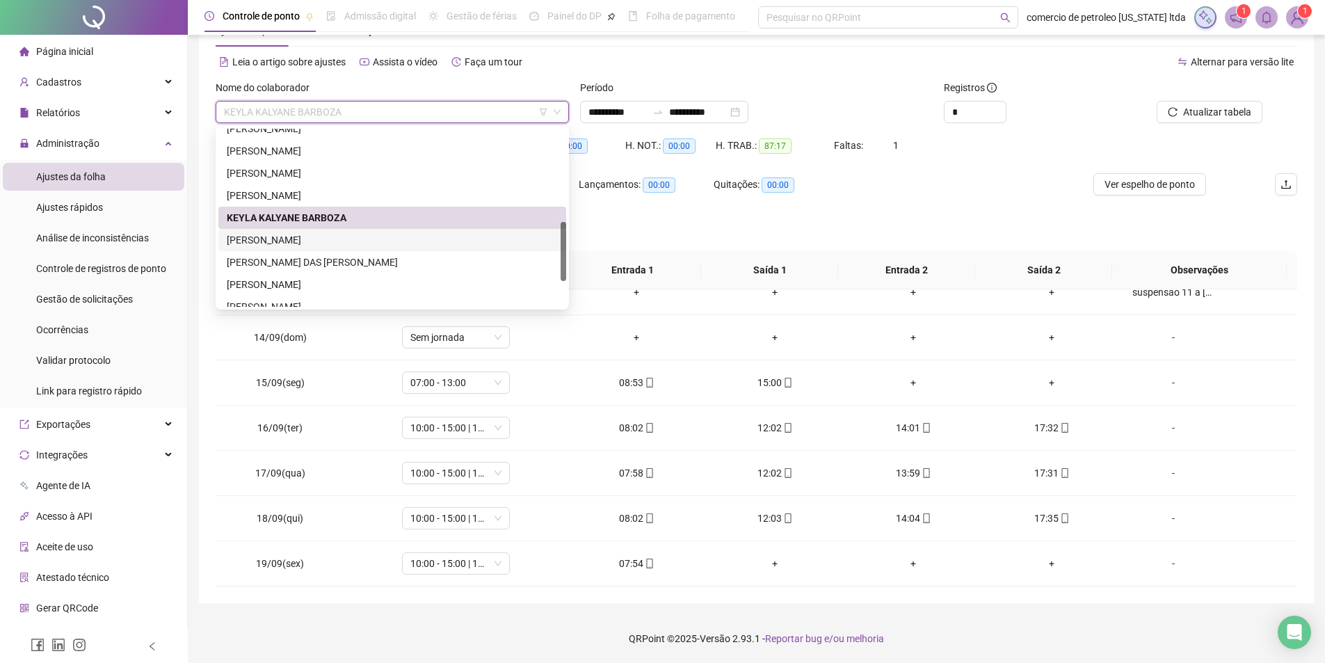
click at [290, 241] on div "[PERSON_NAME]" at bounding box center [392, 239] width 331 height 15
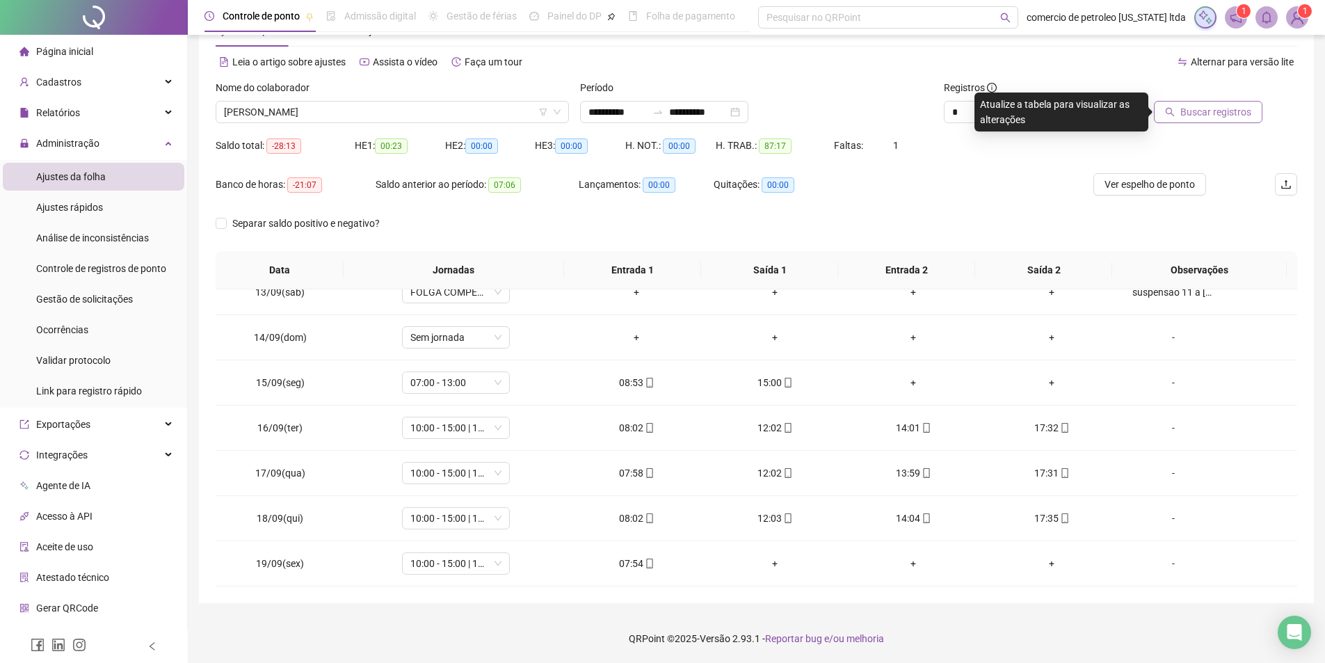
click at [1242, 113] on span "Buscar registros" at bounding box center [1215, 111] width 71 height 15
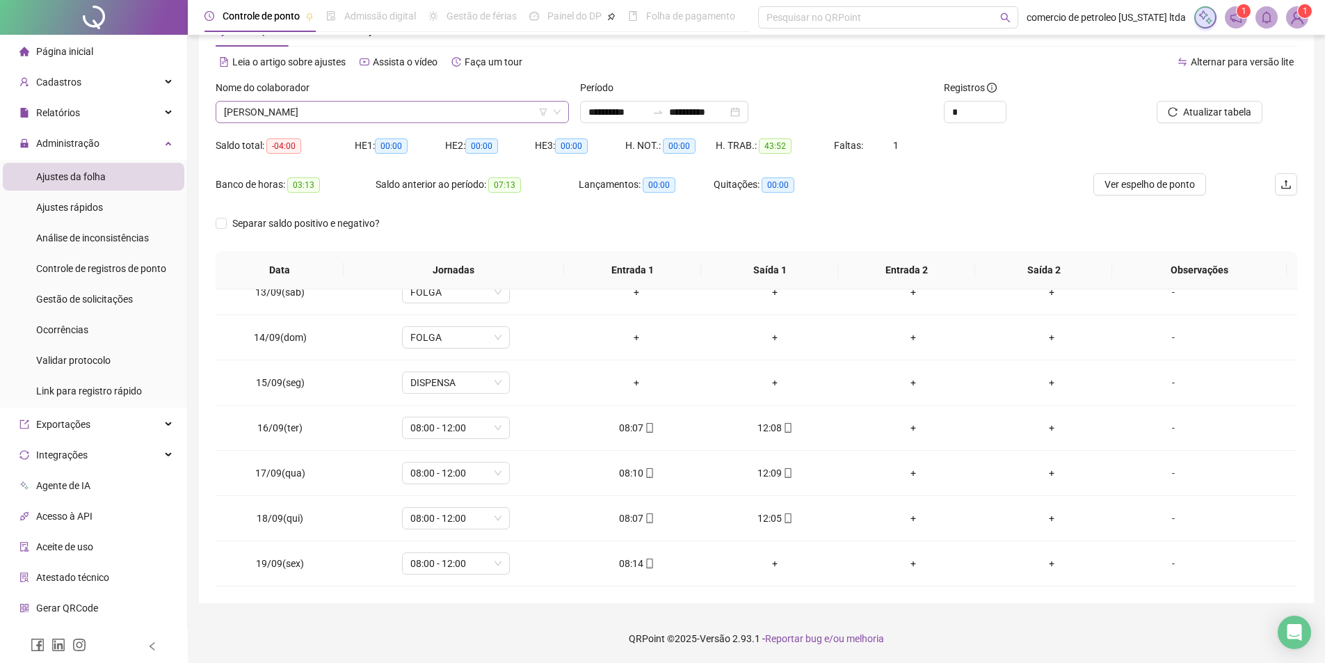
click at [300, 108] on span "[PERSON_NAME]" at bounding box center [392, 112] width 337 height 21
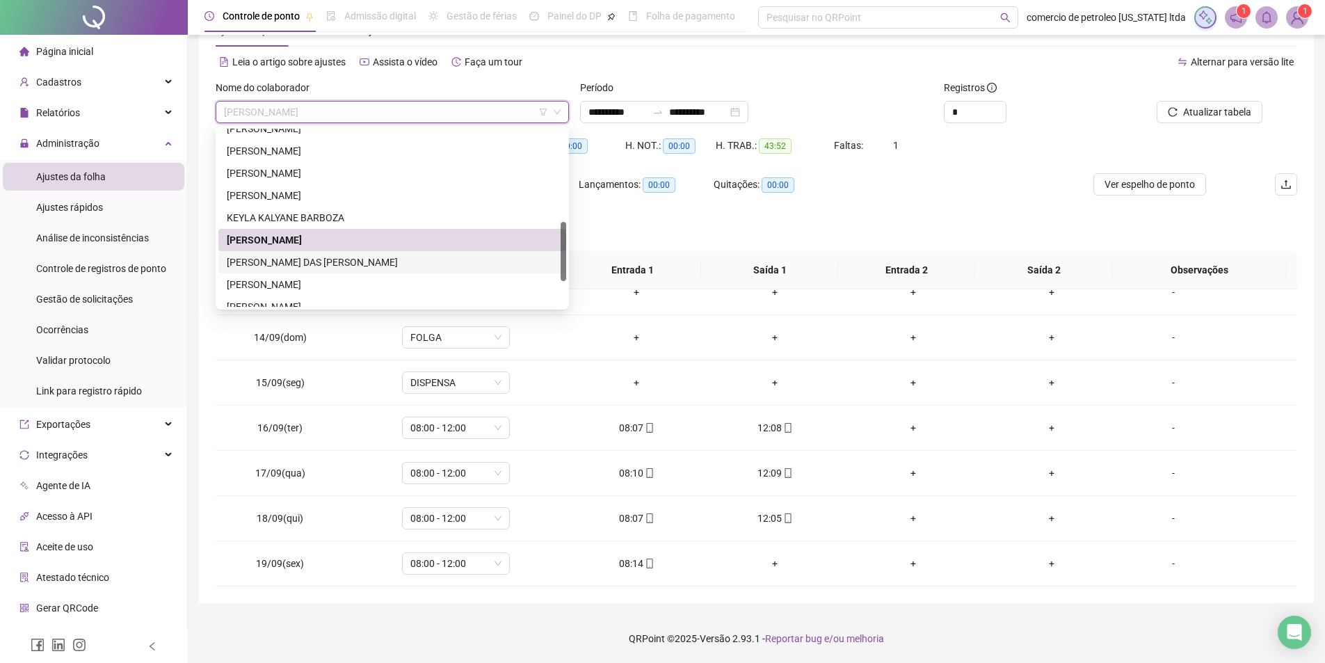
click at [268, 264] on div "[PERSON_NAME] DAS [PERSON_NAME]" at bounding box center [392, 262] width 331 height 15
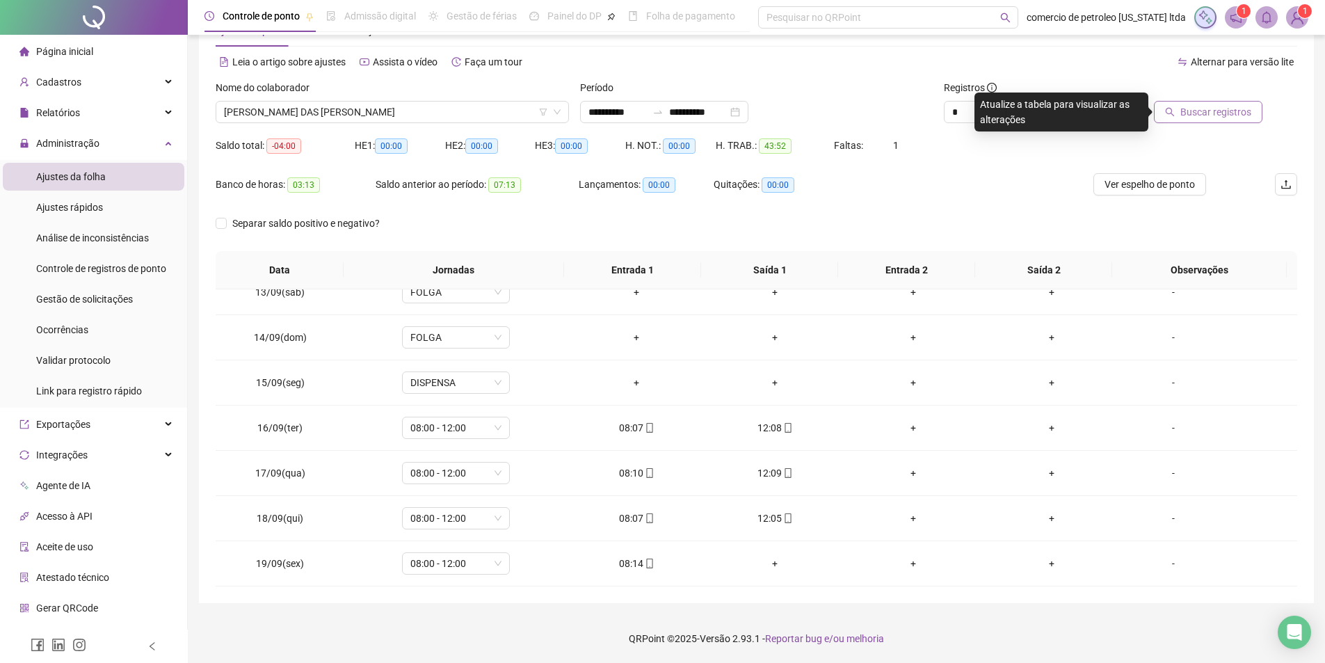
click at [1184, 115] on span "Buscar registros" at bounding box center [1215, 111] width 71 height 15
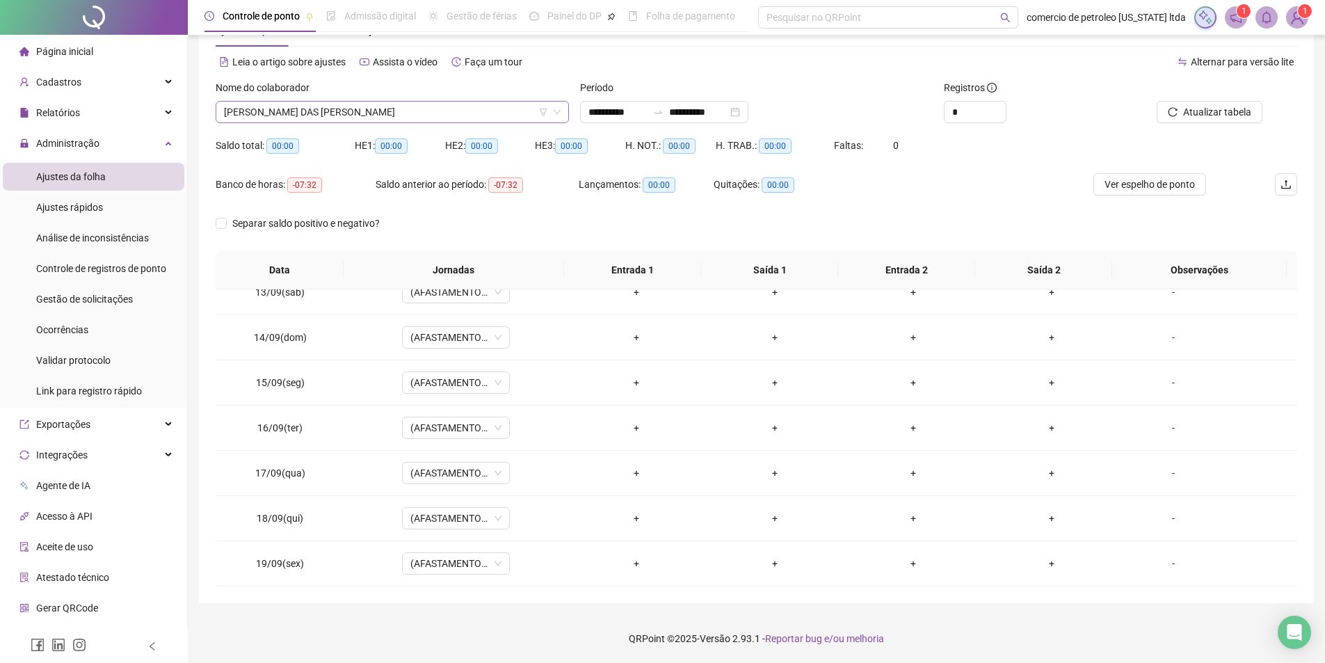
click at [364, 108] on span "[PERSON_NAME] DAS [PERSON_NAME]" at bounding box center [392, 112] width 337 height 21
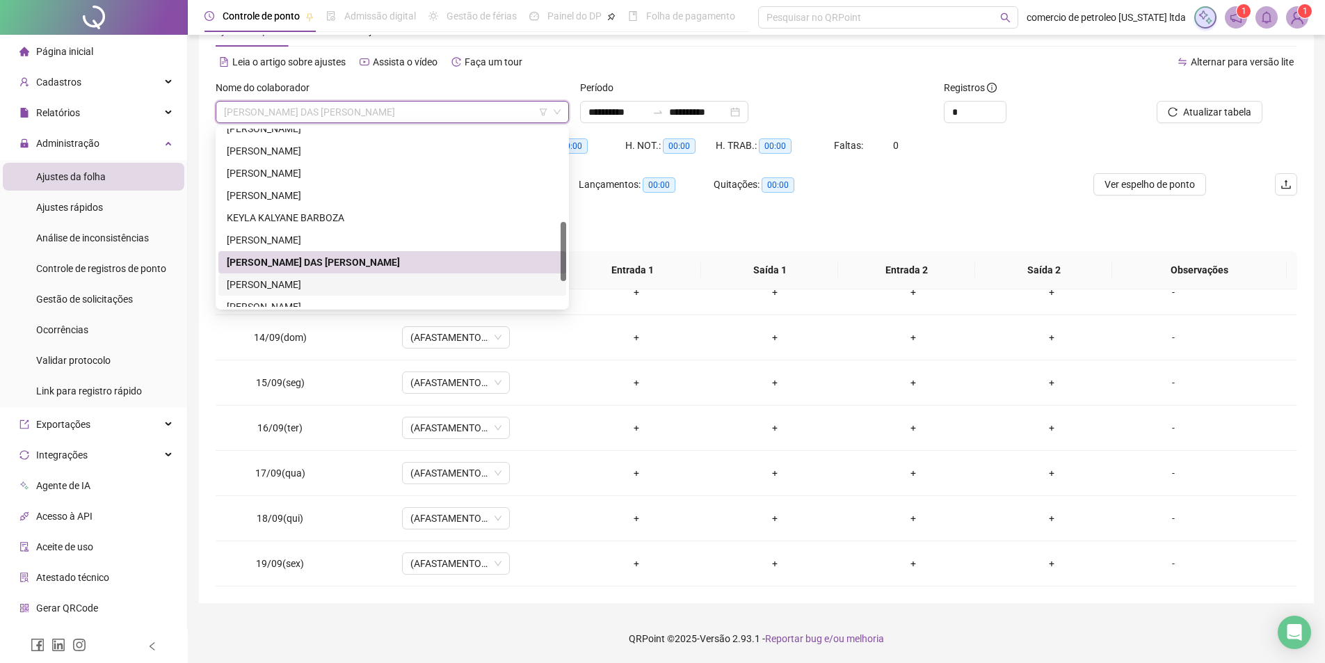
click at [291, 284] on div "[PERSON_NAME]" at bounding box center [392, 284] width 331 height 15
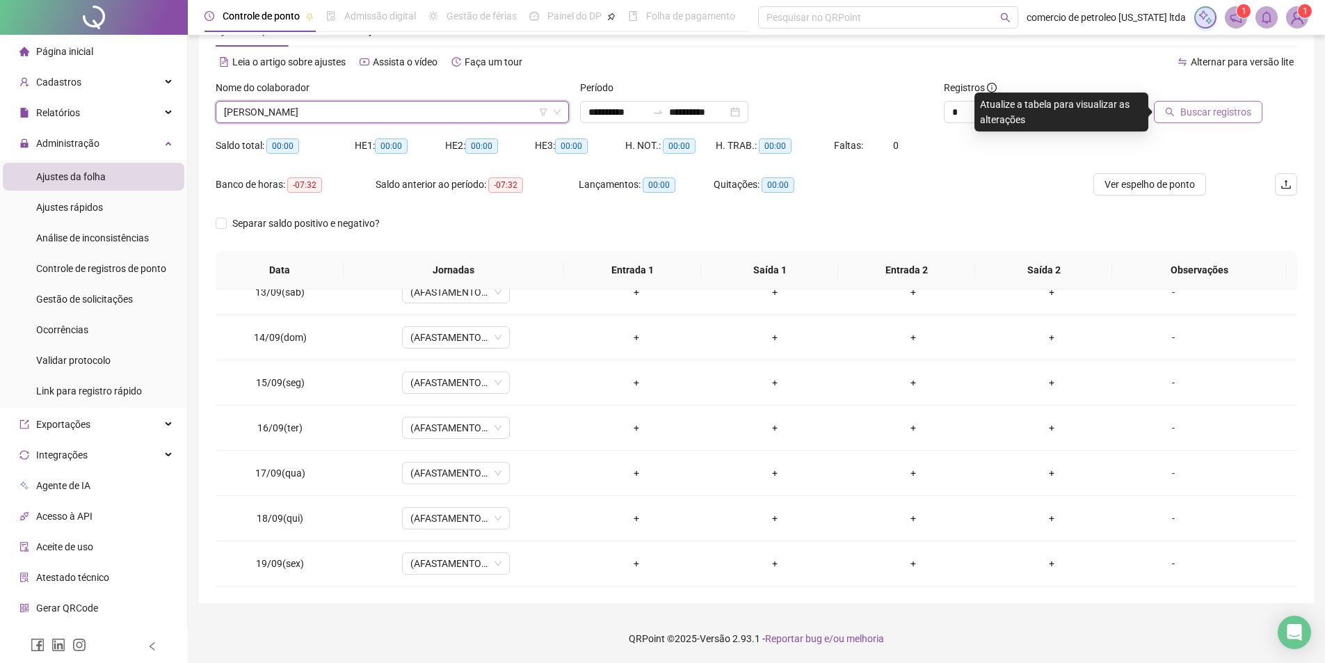
click at [1205, 106] on span "Buscar registros" at bounding box center [1215, 111] width 71 height 15
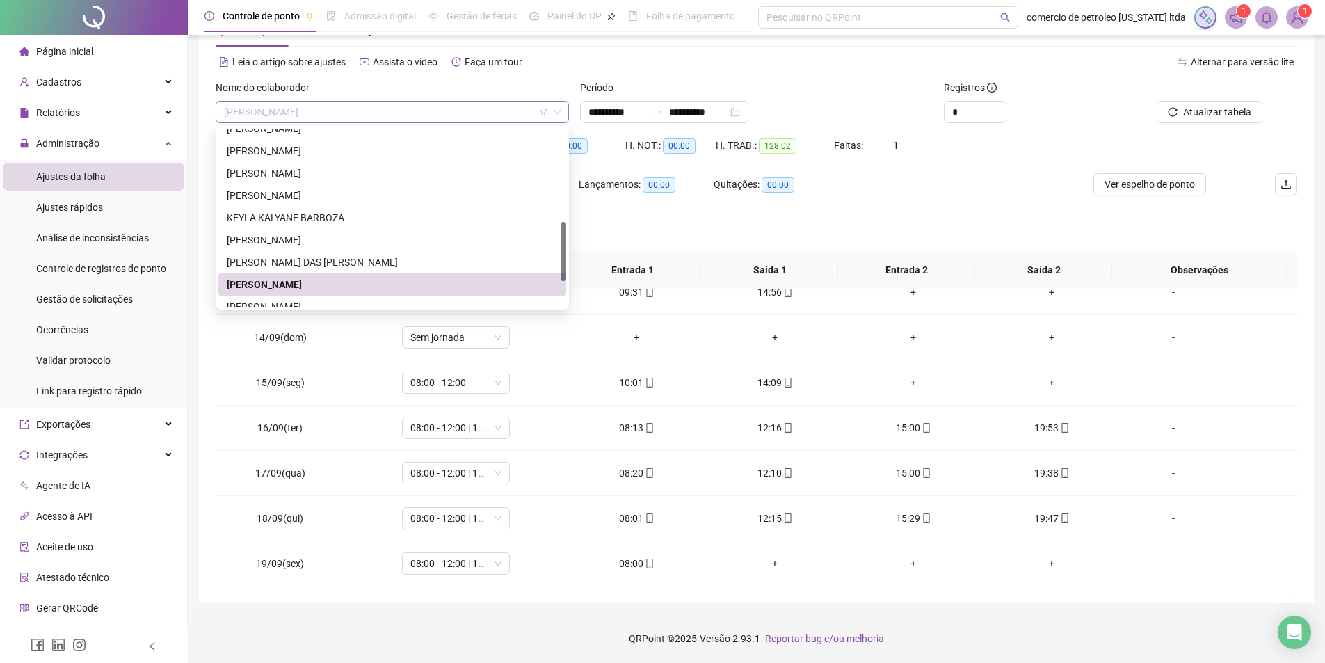
click at [408, 116] on span "[PERSON_NAME]" at bounding box center [392, 112] width 337 height 21
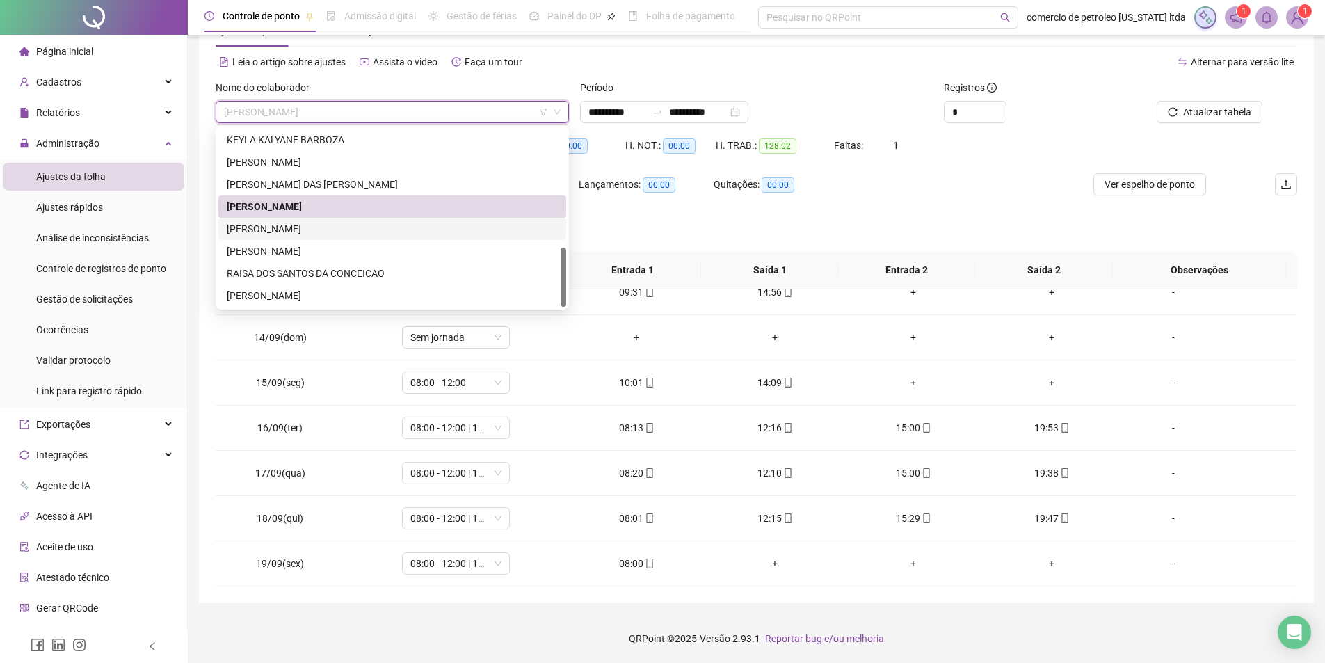
click at [288, 225] on div "[PERSON_NAME]" at bounding box center [392, 228] width 331 height 15
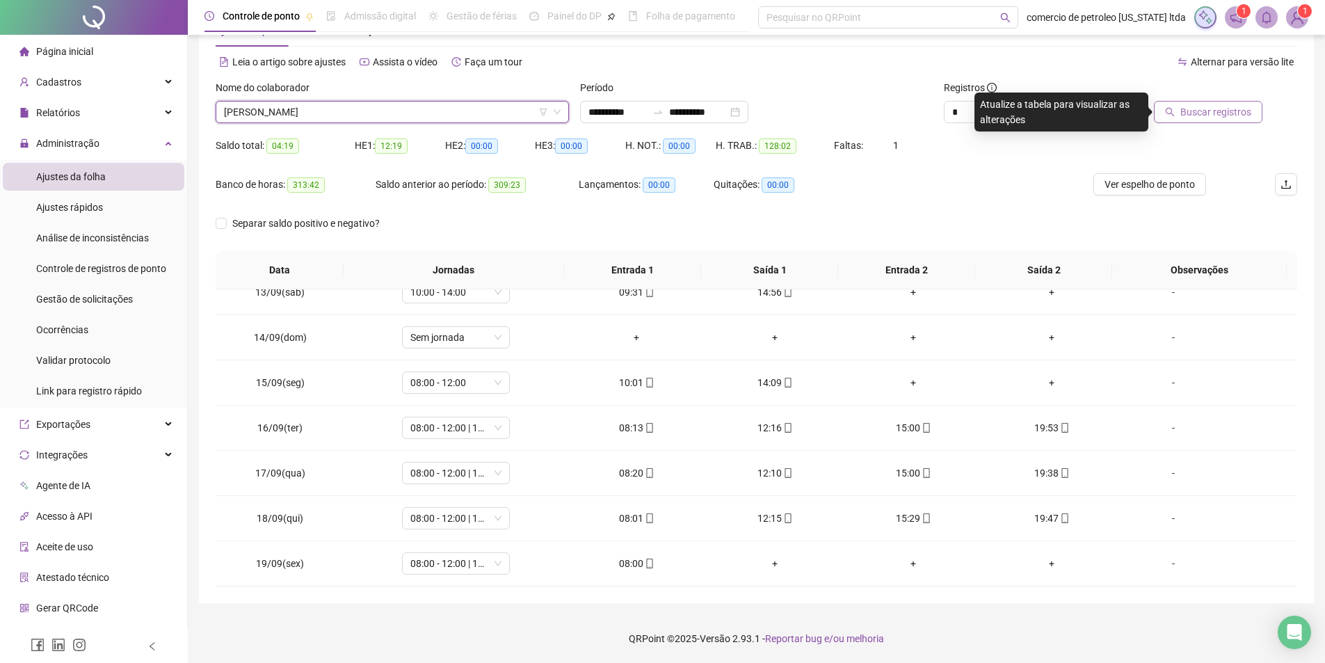
click at [1204, 109] on span "Buscar registros" at bounding box center [1215, 111] width 71 height 15
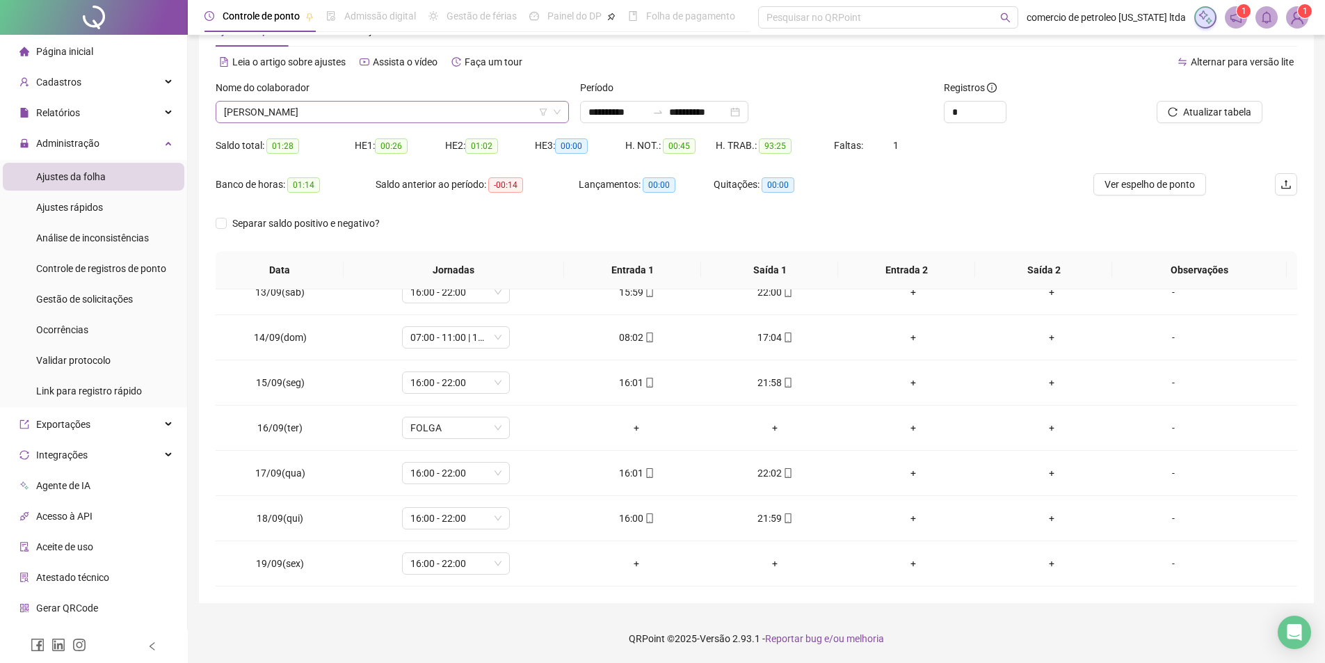
click at [347, 105] on span "[PERSON_NAME]" at bounding box center [392, 112] width 337 height 21
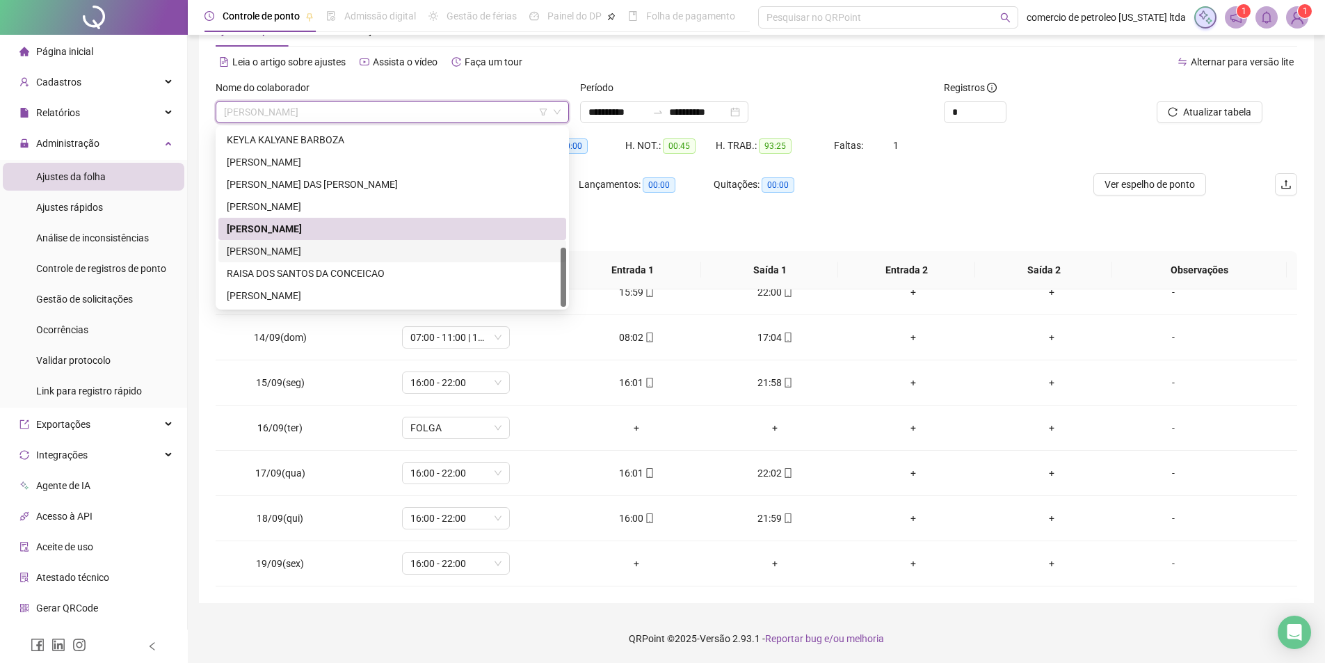
click at [305, 249] on div "[PERSON_NAME]" at bounding box center [392, 250] width 331 height 15
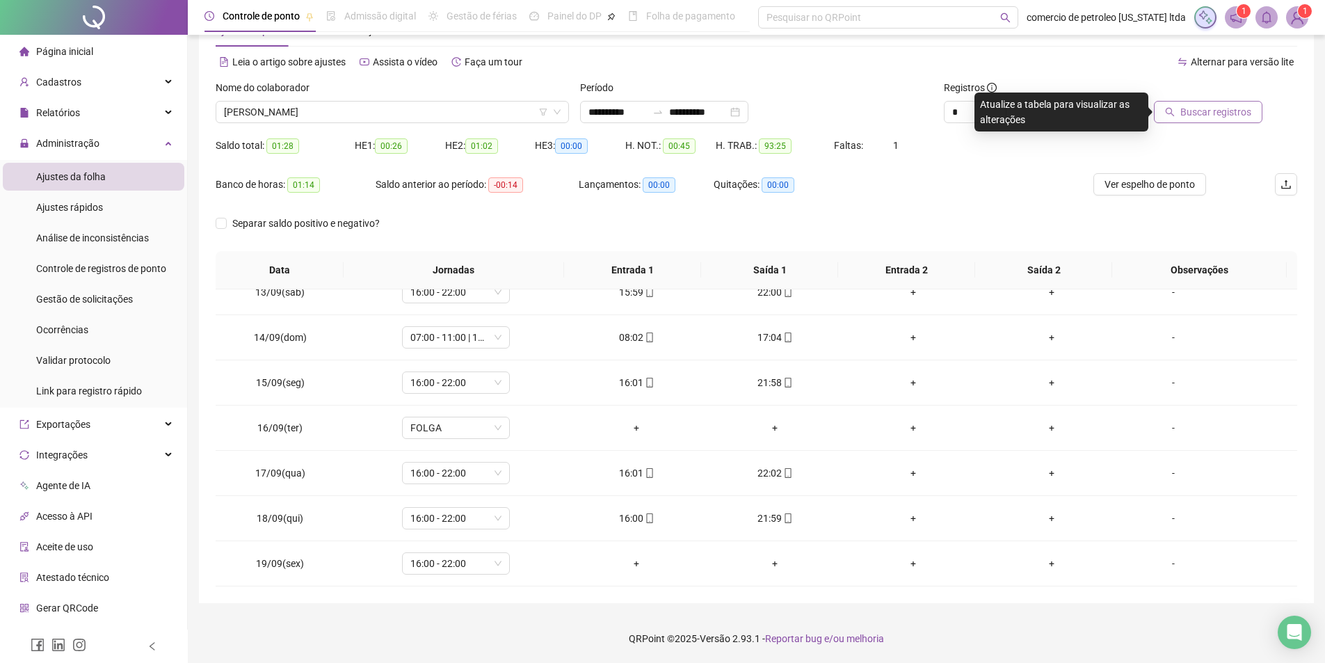
click at [1240, 112] on span "Buscar registros" at bounding box center [1215, 111] width 71 height 15
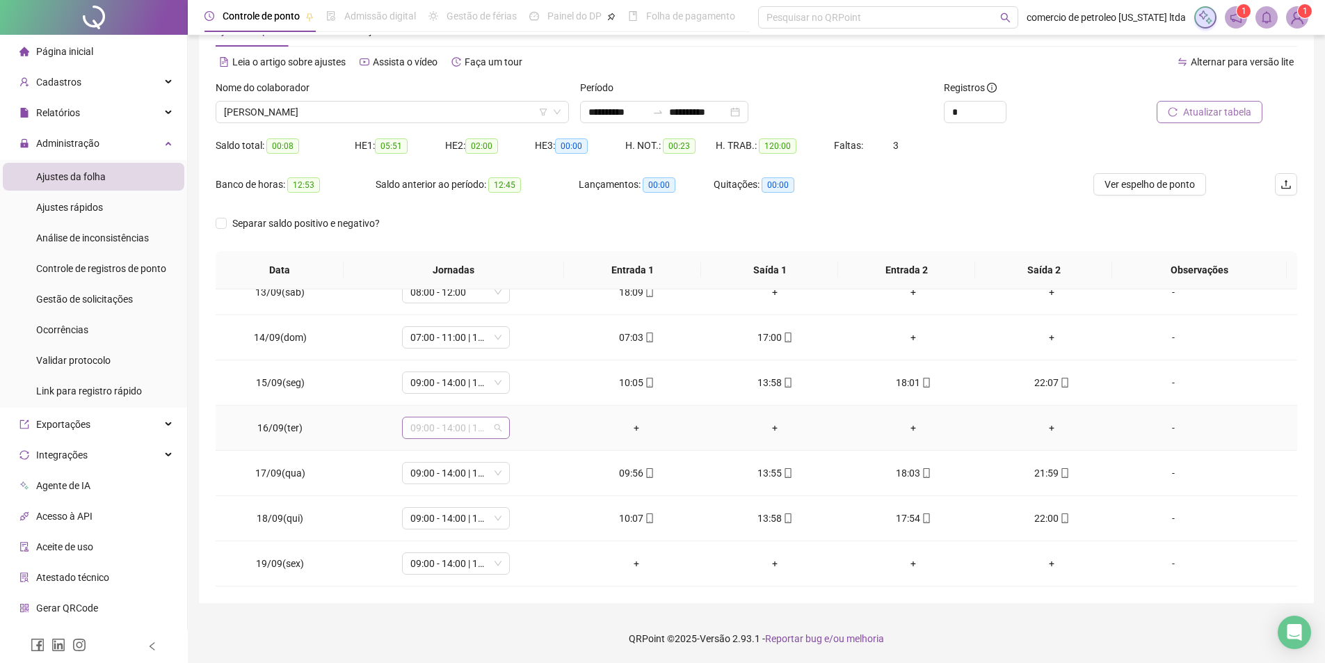
click at [445, 423] on span "09:00 - 14:00 | 17:00 - 20:00" at bounding box center [455, 427] width 91 height 21
type input "*****"
click at [448, 481] on div "Folga" at bounding box center [465, 477] width 92 height 15
click at [520, 395] on span "Sim" at bounding box center [519, 391] width 16 height 15
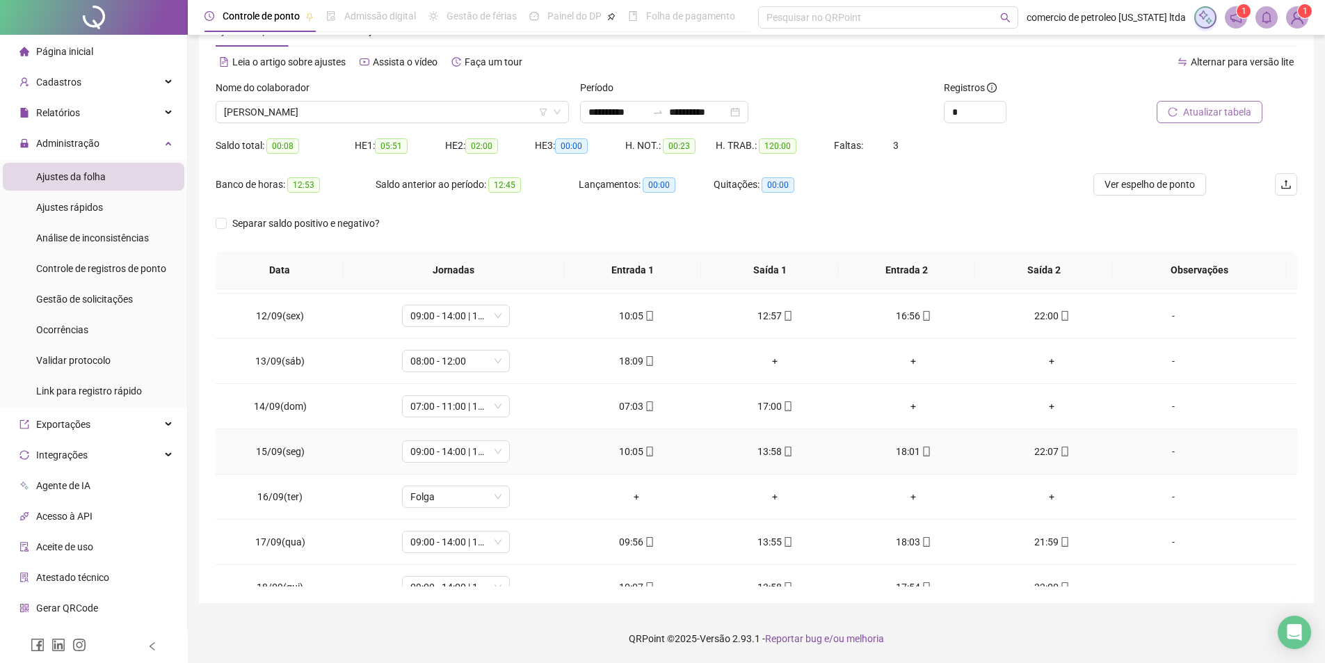
scroll to position [492, 0]
click at [1165, 188] on span "Ver espelho de ponto" at bounding box center [1149, 184] width 90 height 15
click at [431, 408] on span "07:00 - 11:00 | 13:00 - 17:00" at bounding box center [455, 406] width 91 height 21
click at [906, 410] on div "+" at bounding box center [913, 406] width 116 height 15
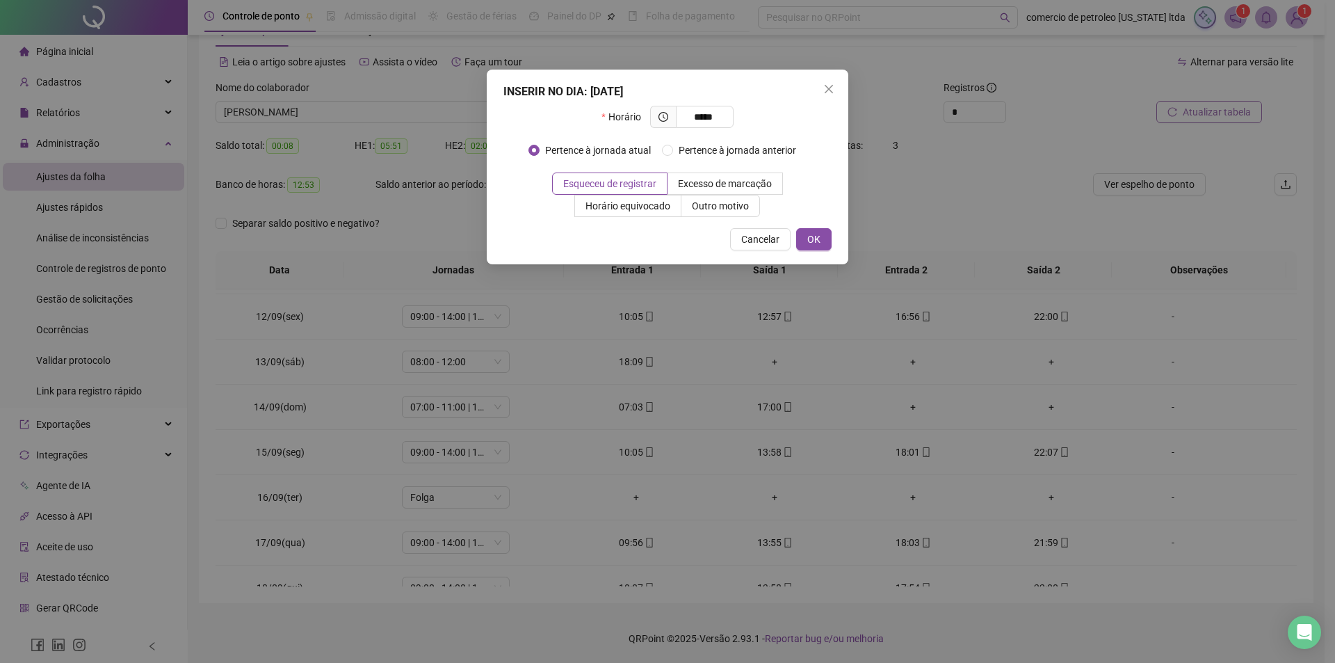
type input "*****"
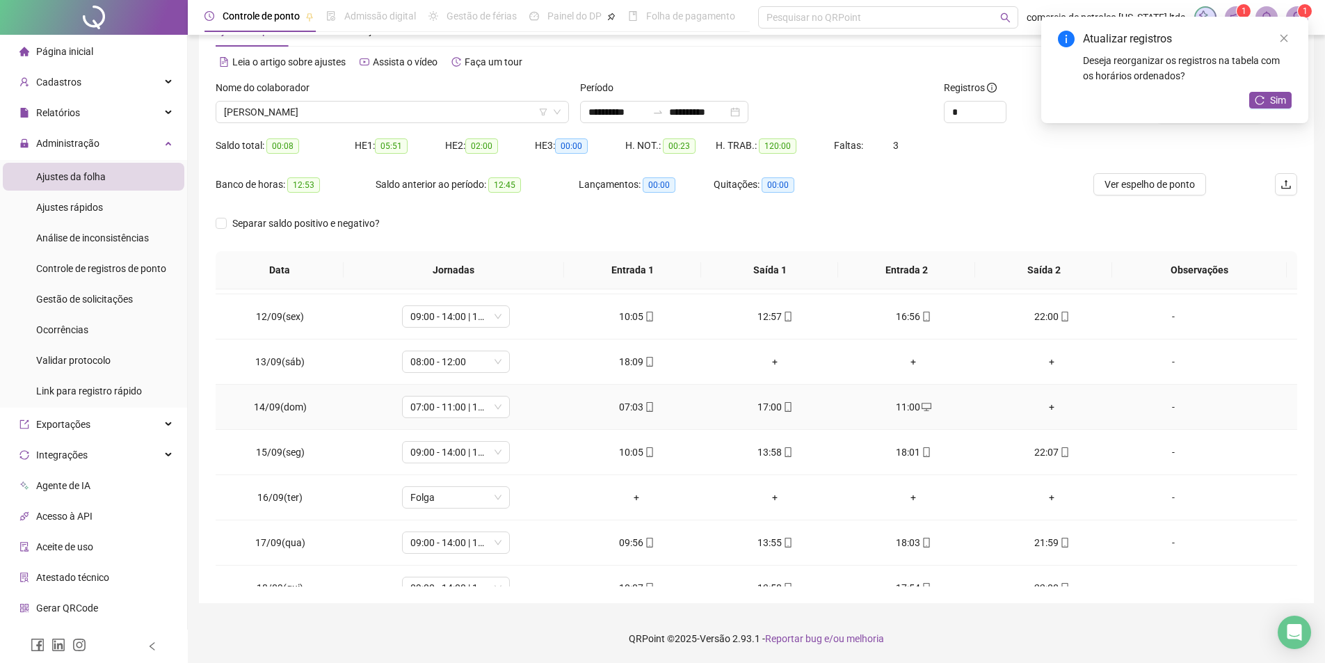
click at [1043, 409] on div "+" at bounding box center [1052, 406] width 116 height 15
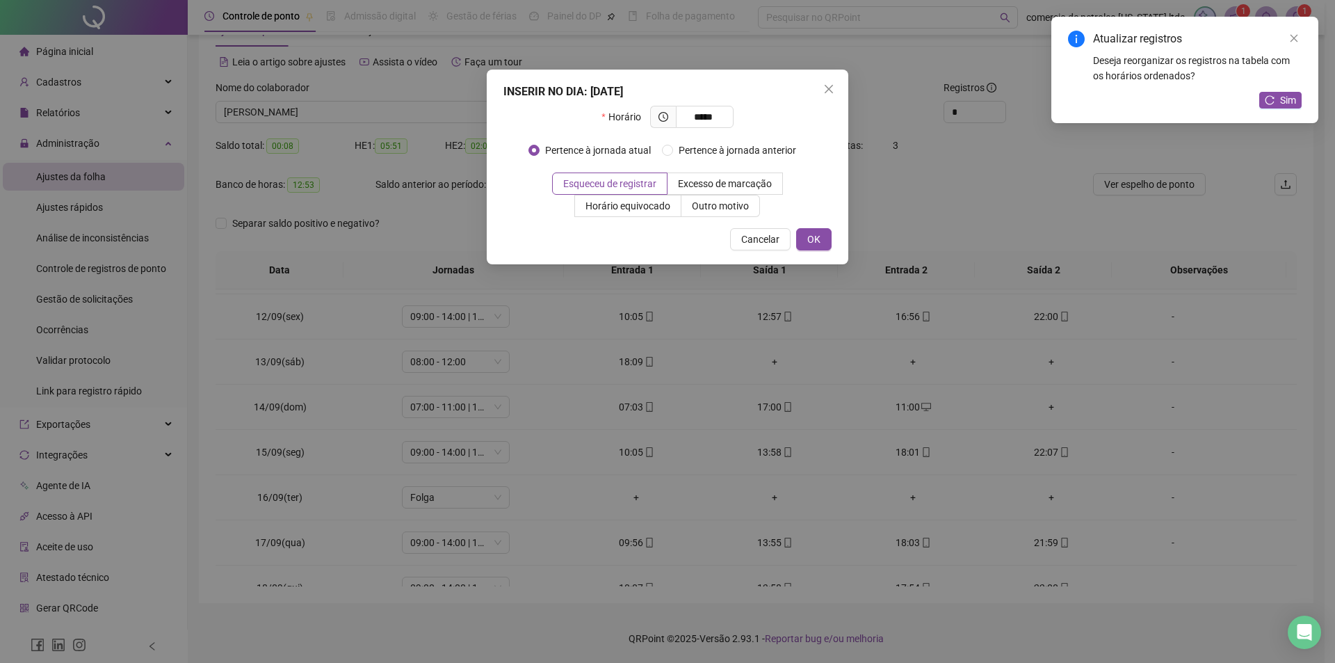
type input "*****"
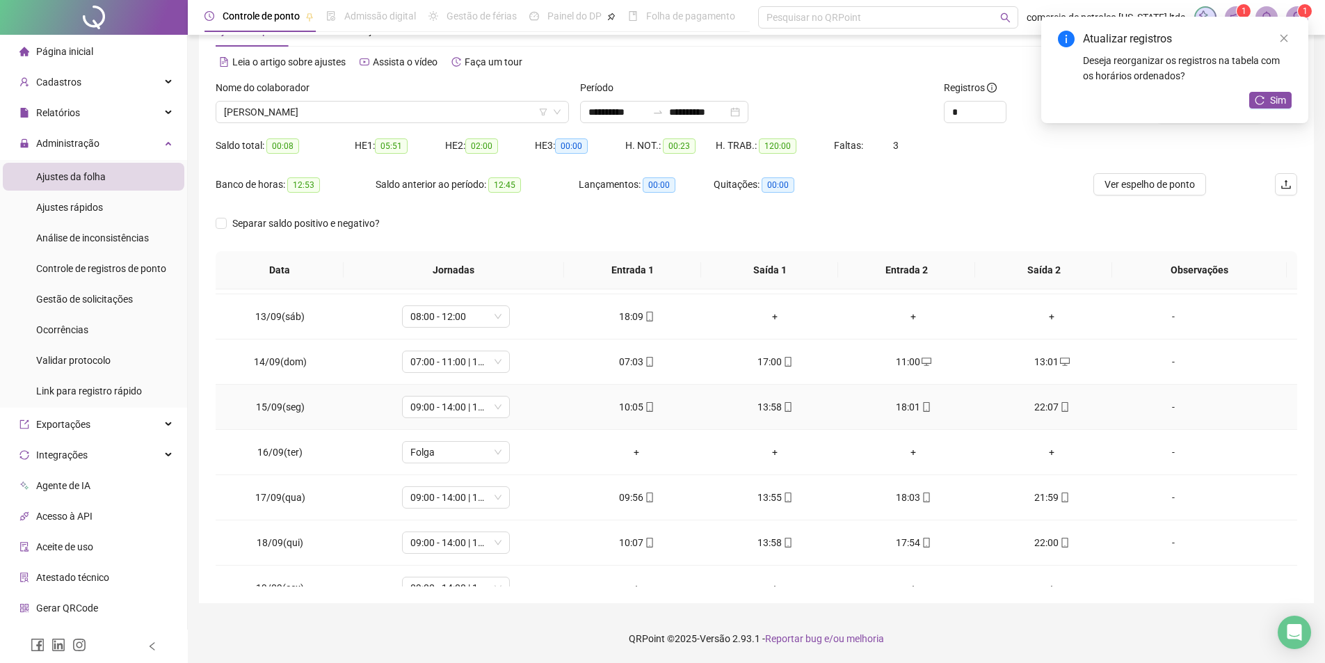
scroll to position [562, 0]
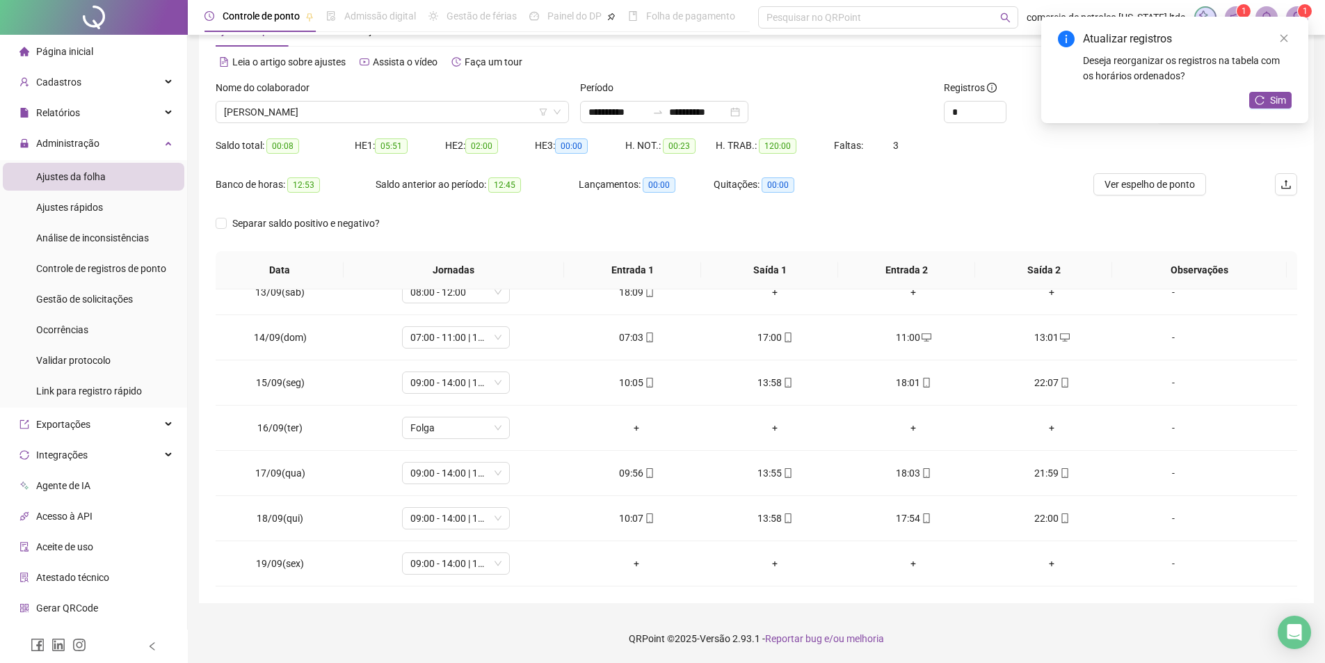
click at [1279, 109] on div "Atualizar registros Deseja reorganizar os registros na tabela com os horários o…" at bounding box center [1174, 70] width 267 height 106
click at [1275, 104] on span "Sim" at bounding box center [1278, 99] width 16 height 15
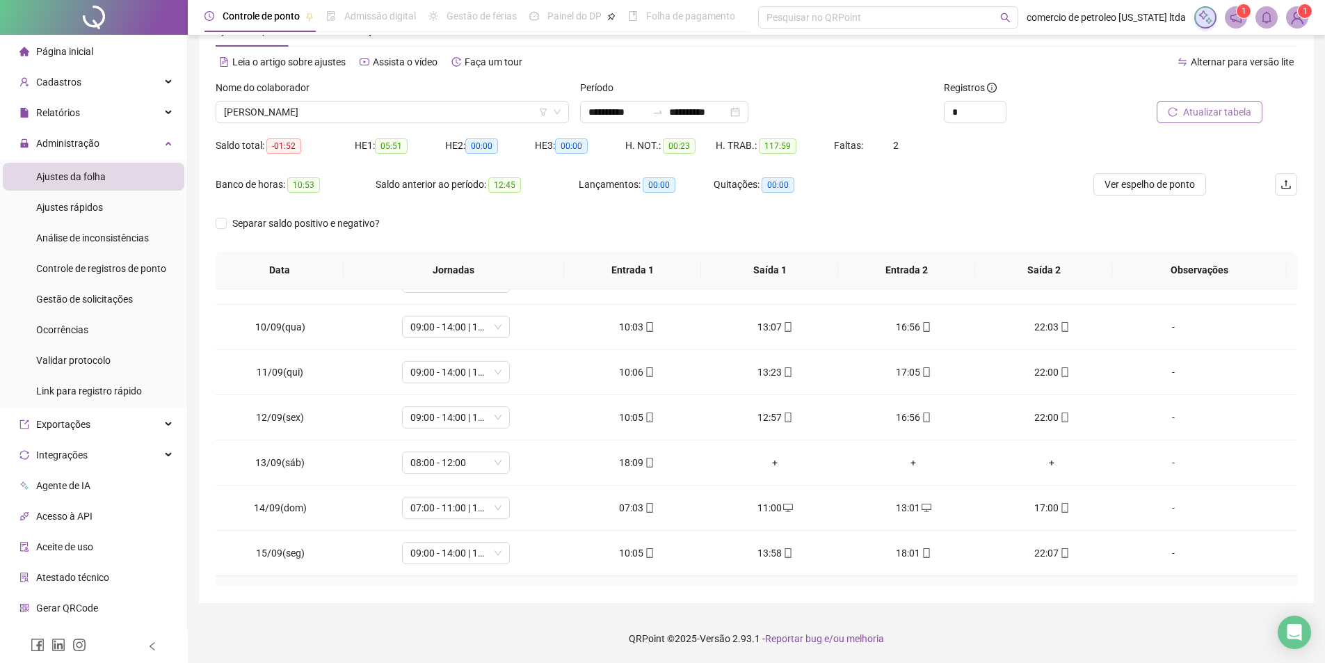
scroll to position [423, 0]
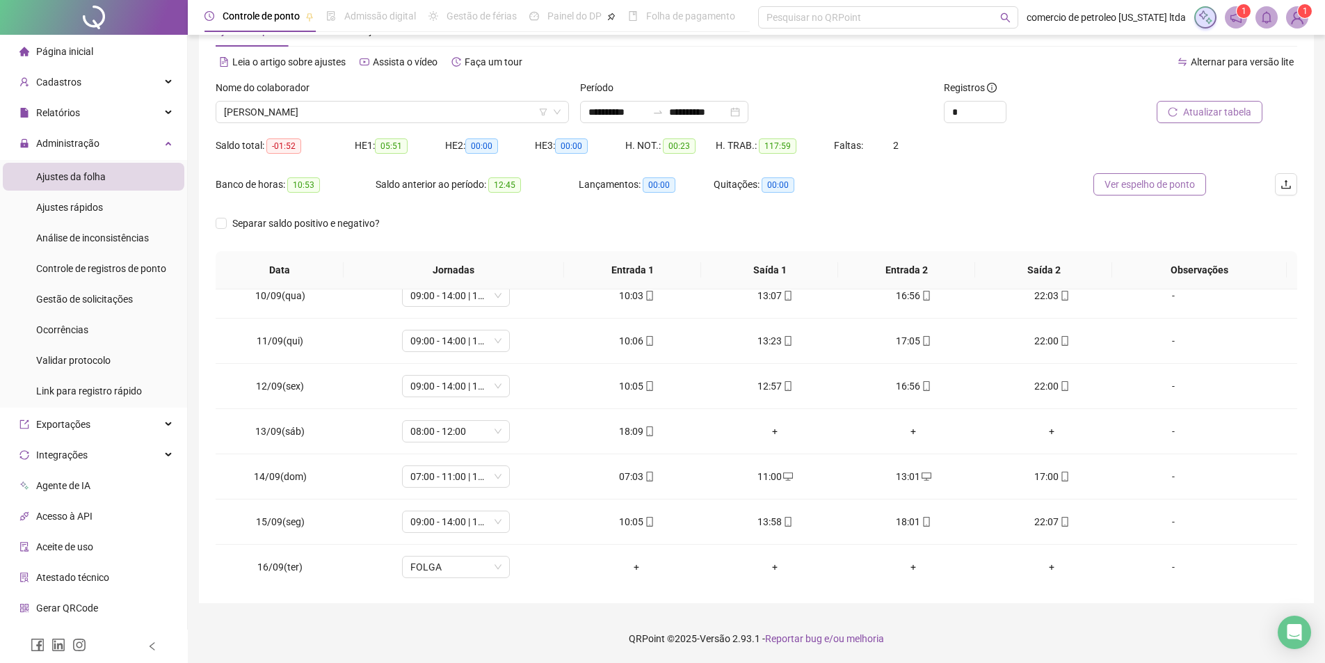
click at [1156, 185] on span "Ver espelho de ponto" at bounding box center [1149, 184] width 90 height 15
click at [394, 113] on span "[PERSON_NAME]" at bounding box center [392, 112] width 337 height 21
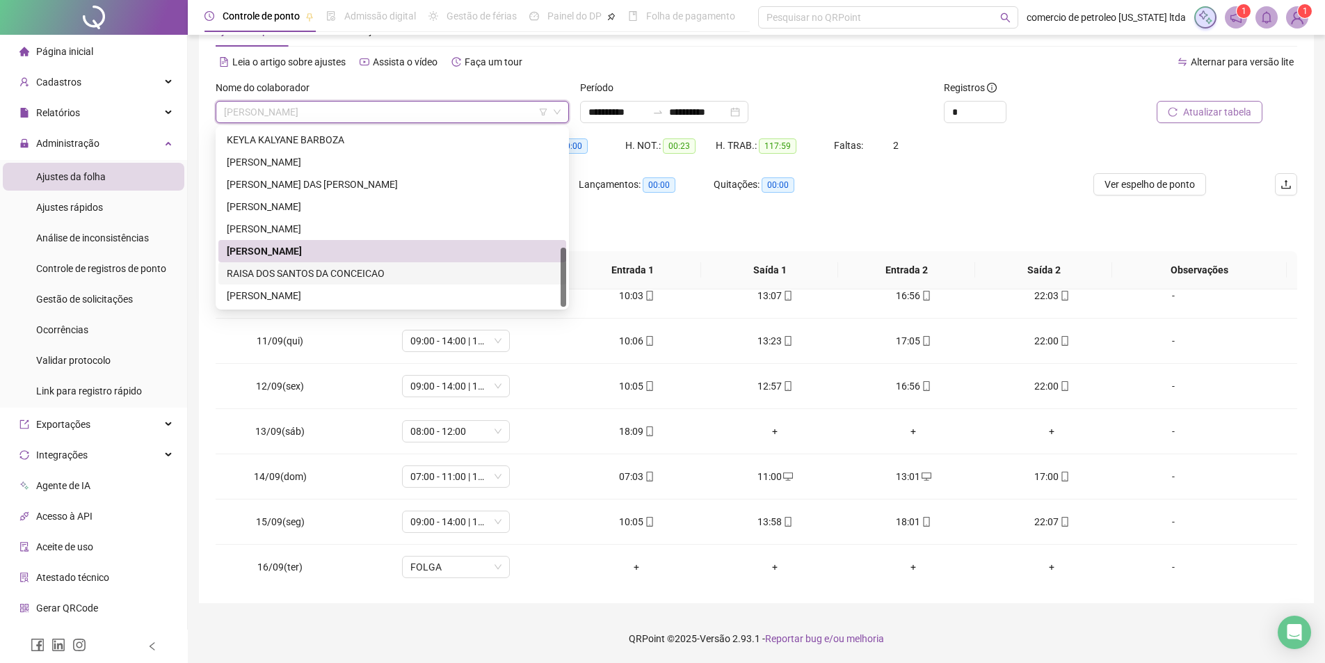
click at [295, 276] on div "RAISA DOS SANTOS DA CONCEICAO" at bounding box center [392, 273] width 331 height 15
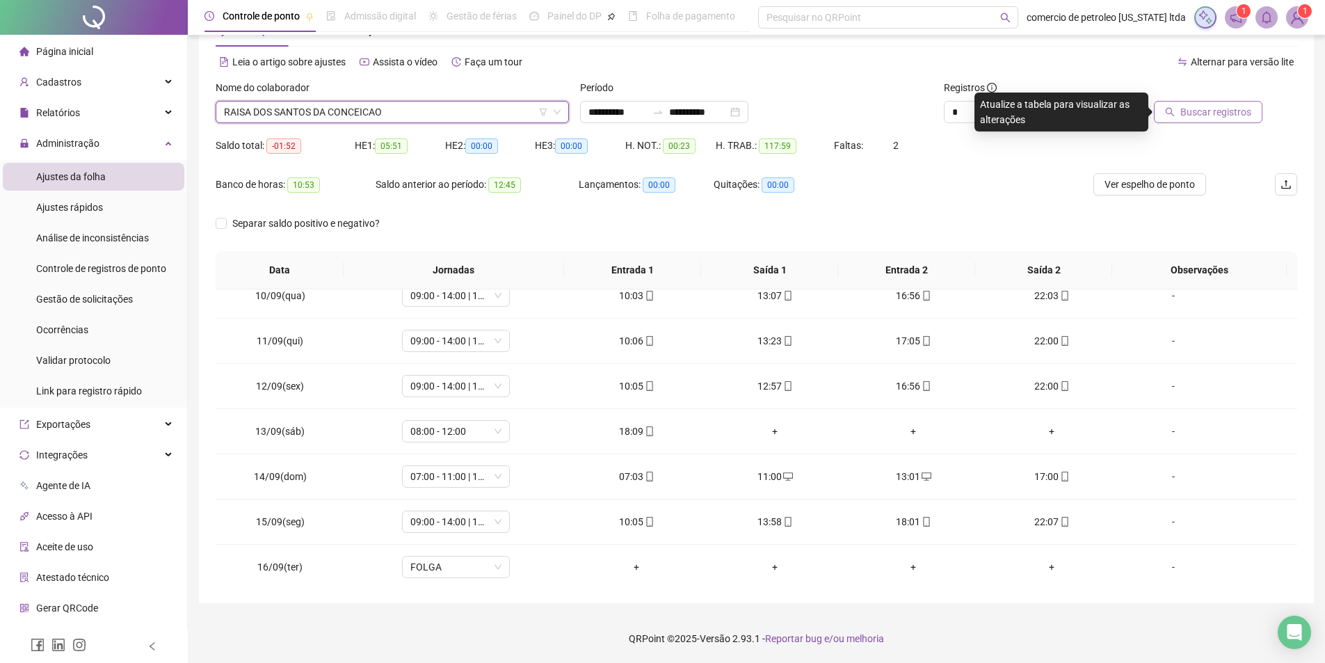
click at [1179, 114] on button "Buscar registros" at bounding box center [1208, 112] width 108 height 22
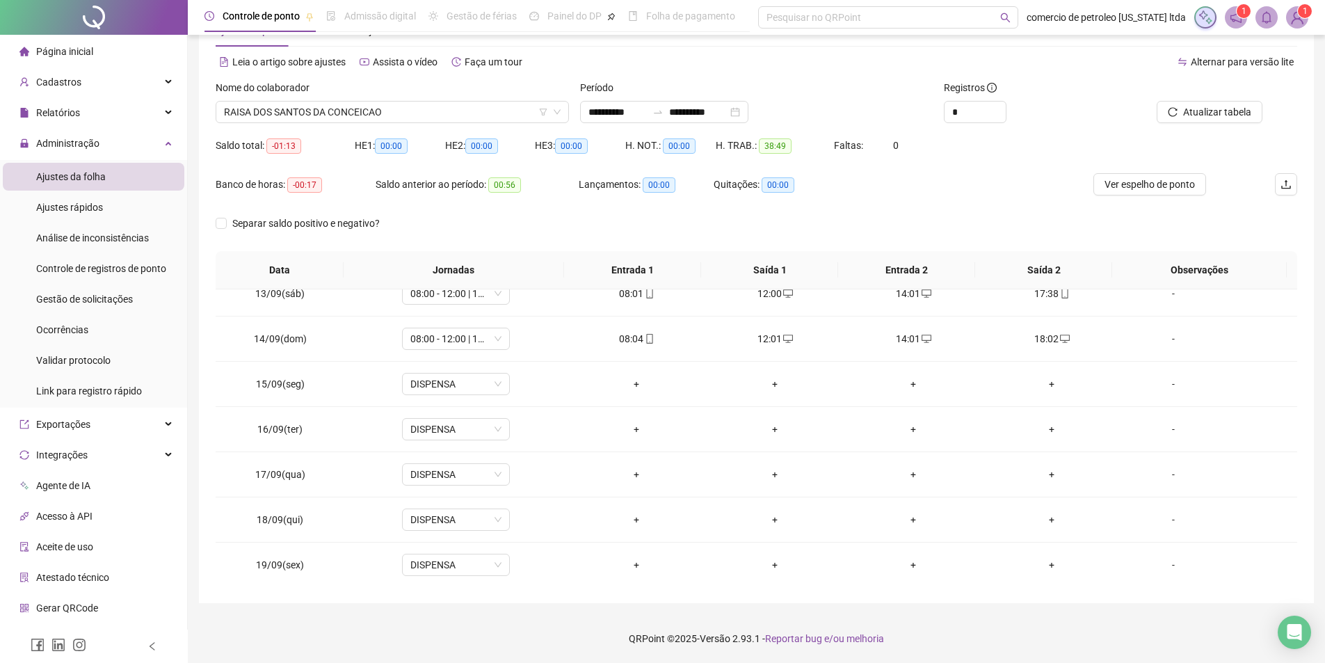
scroll to position [562, 0]
click at [351, 108] on span "RAISA DOS SANTOS DA CONCEICAO" at bounding box center [392, 112] width 337 height 21
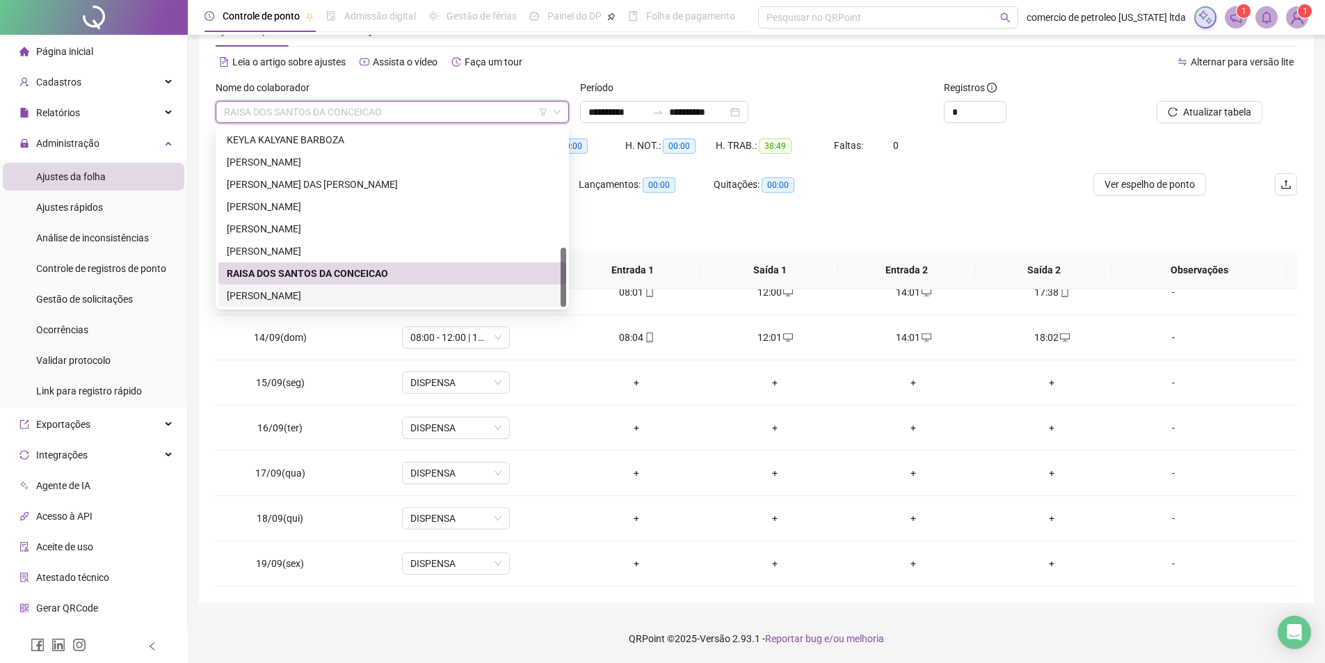
click at [290, 299] on div "[PERSON_NAME]" at bounding box center [392, 295] width 331 height 15
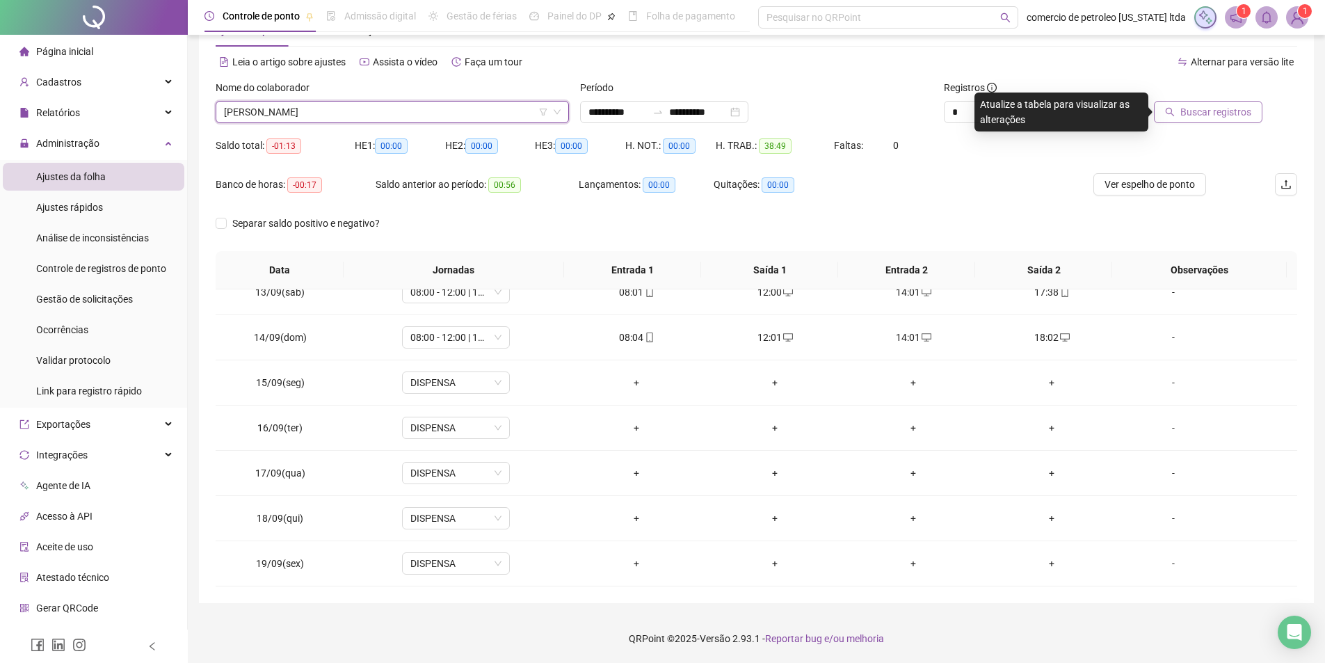
click at [1227, 113] on span "Buscar registros" at bounding box center [1215, 111] width 71 height 15
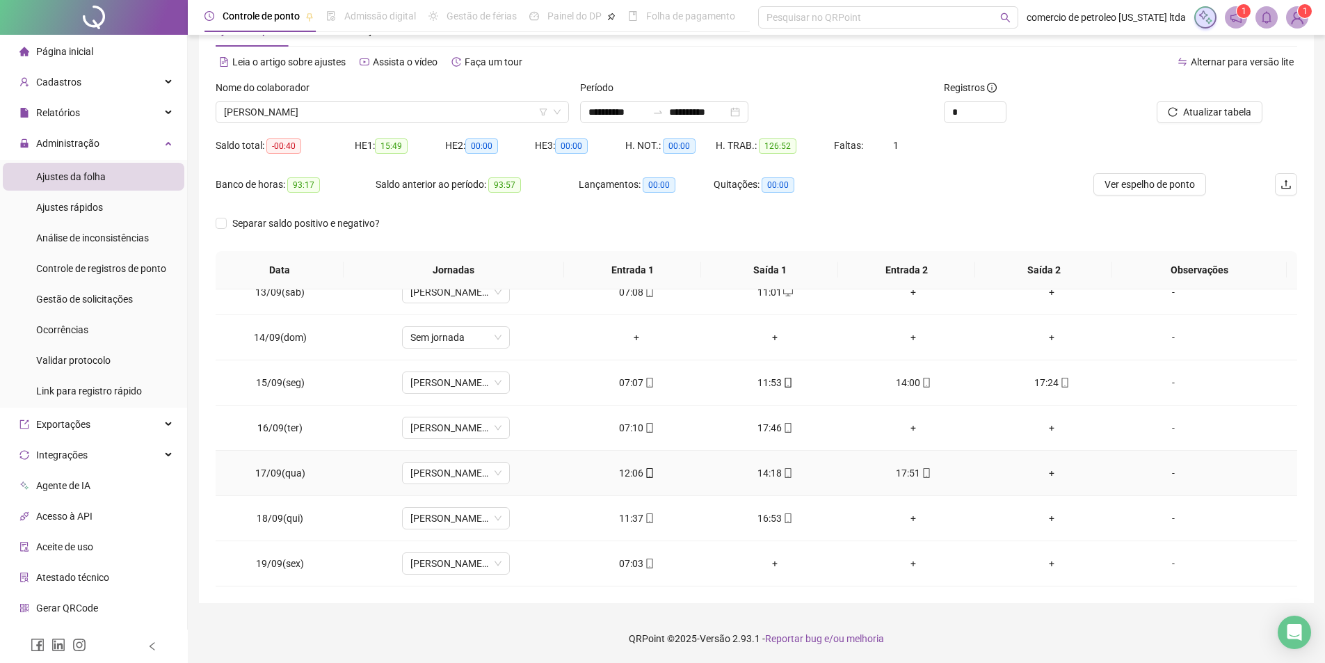
click at [1043, 474] on div "+" at bounding box center [1052, 472] width 116 height 15
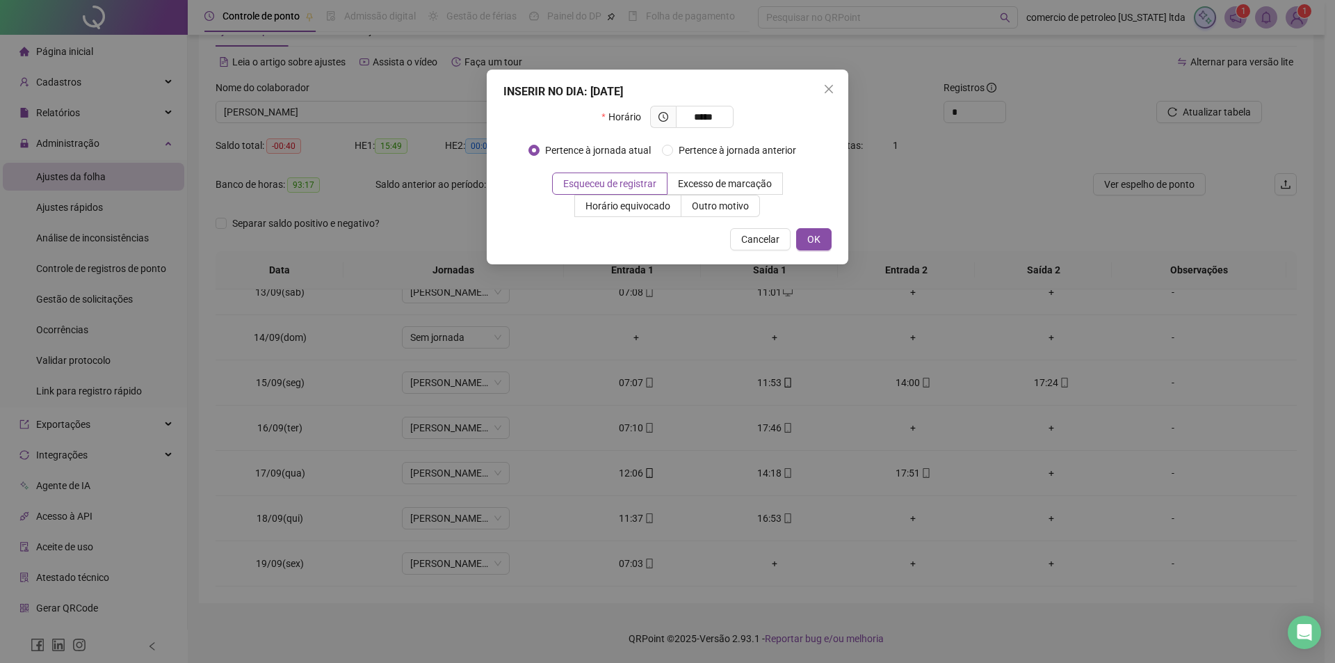
type input "*****"
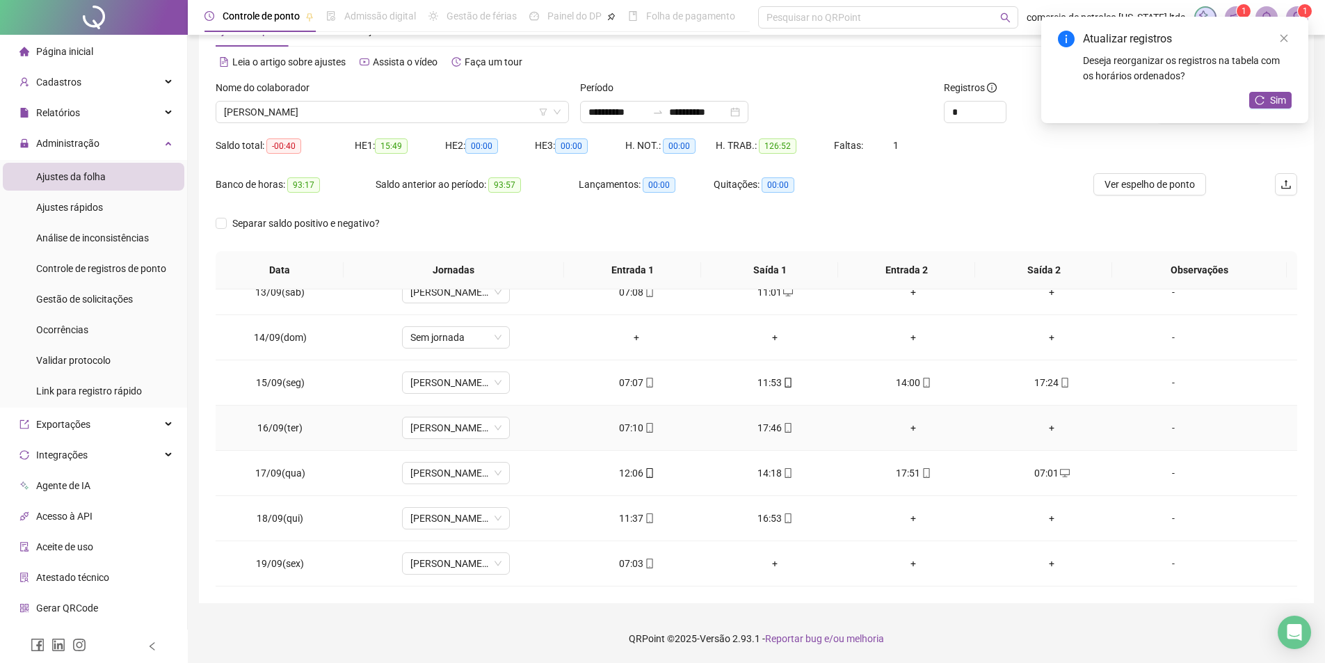
click at [910, 428] on div "+" at bounding box center [913, 427] width 116 height 15
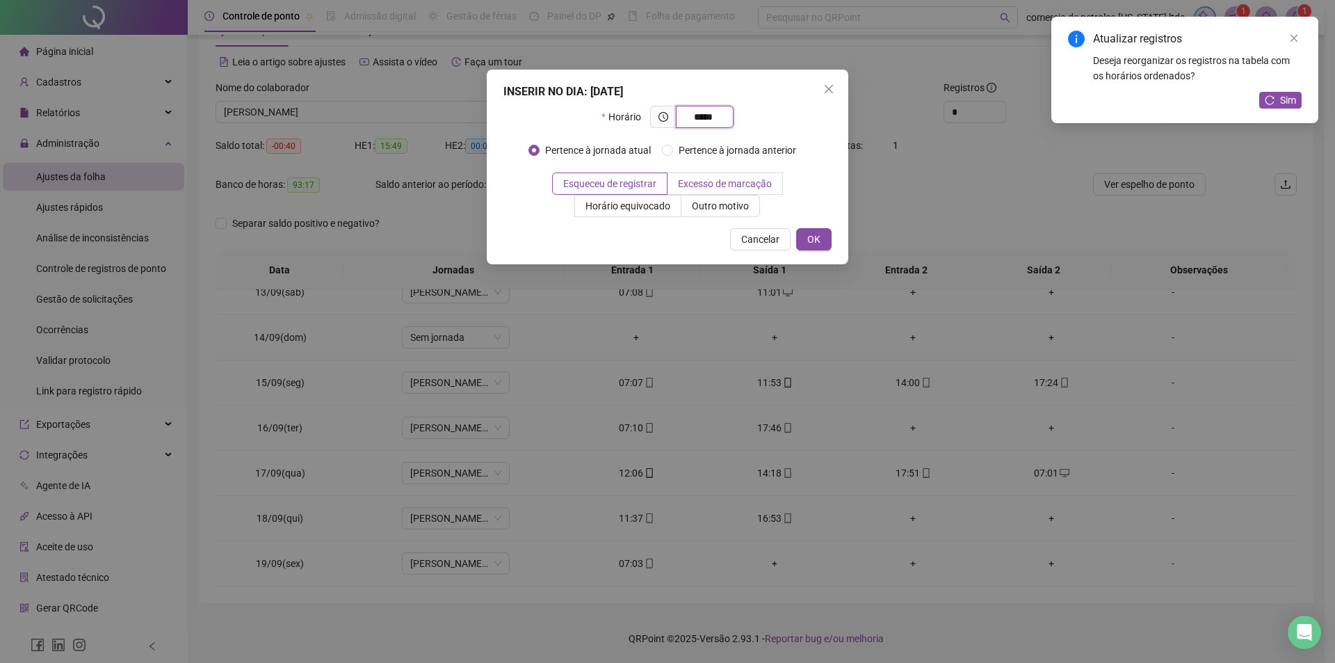
type input "*****"
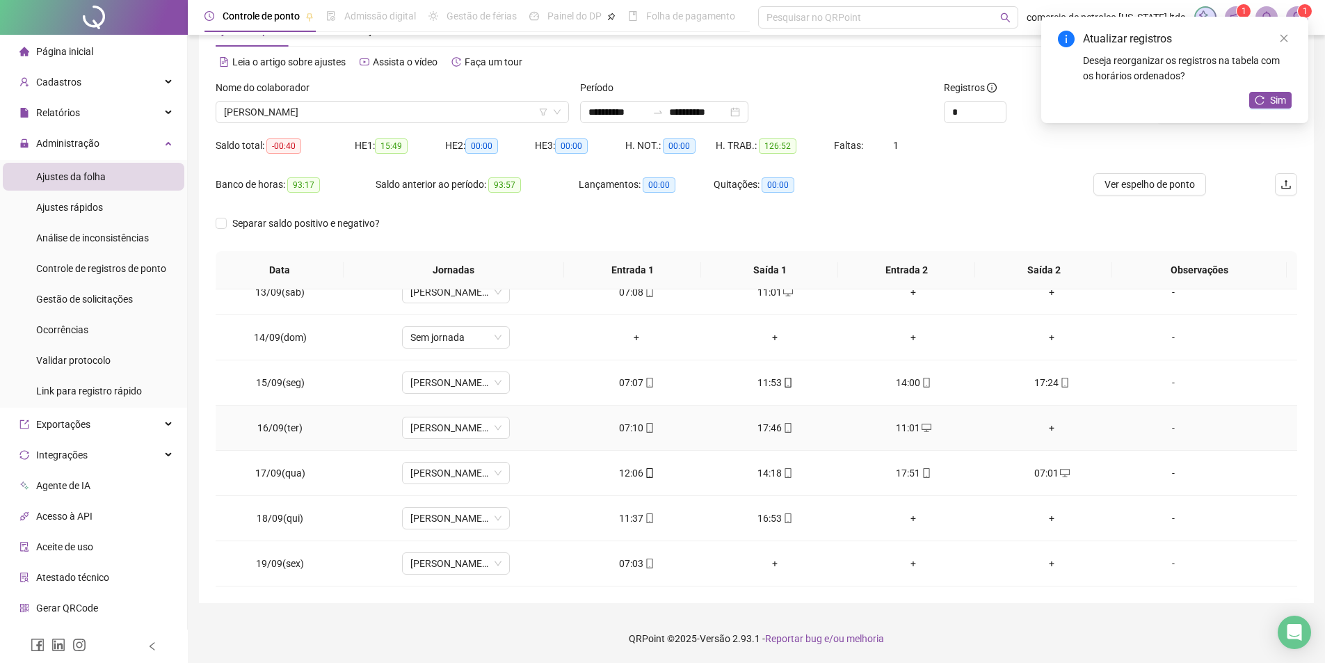
click at [1045, 430] on div "+" at bounding box center [1052, 427] width 116 height 15
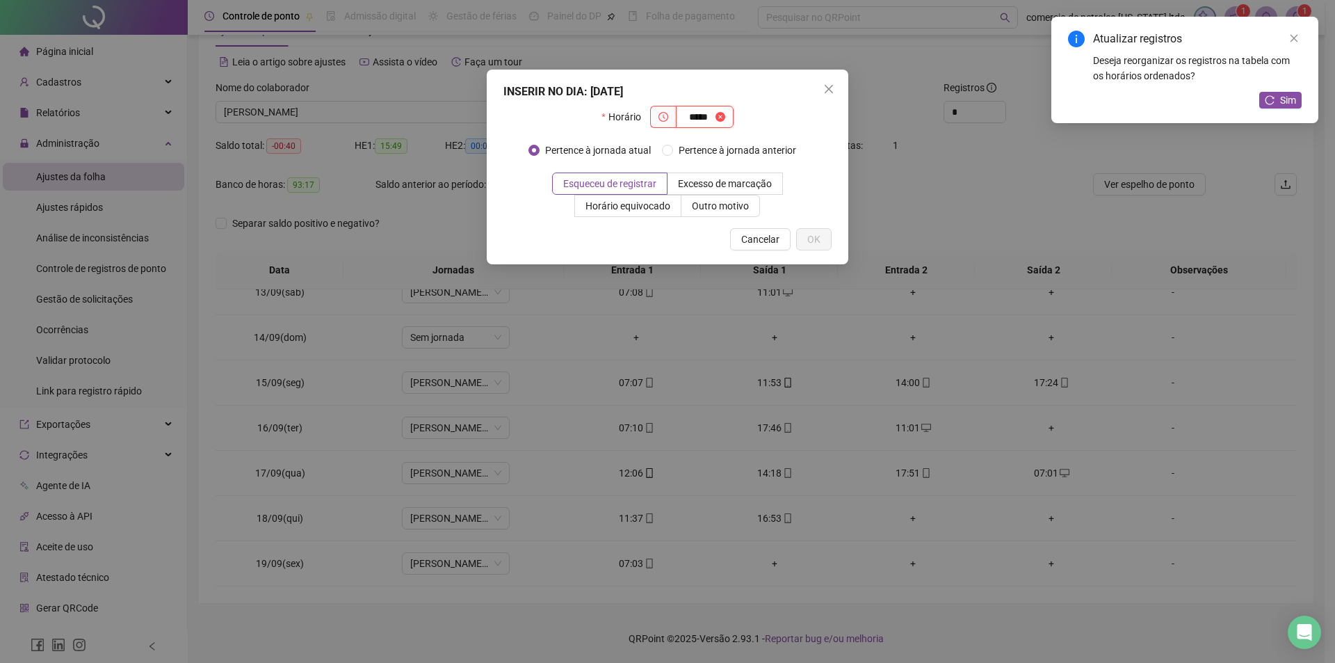
type input "*****"
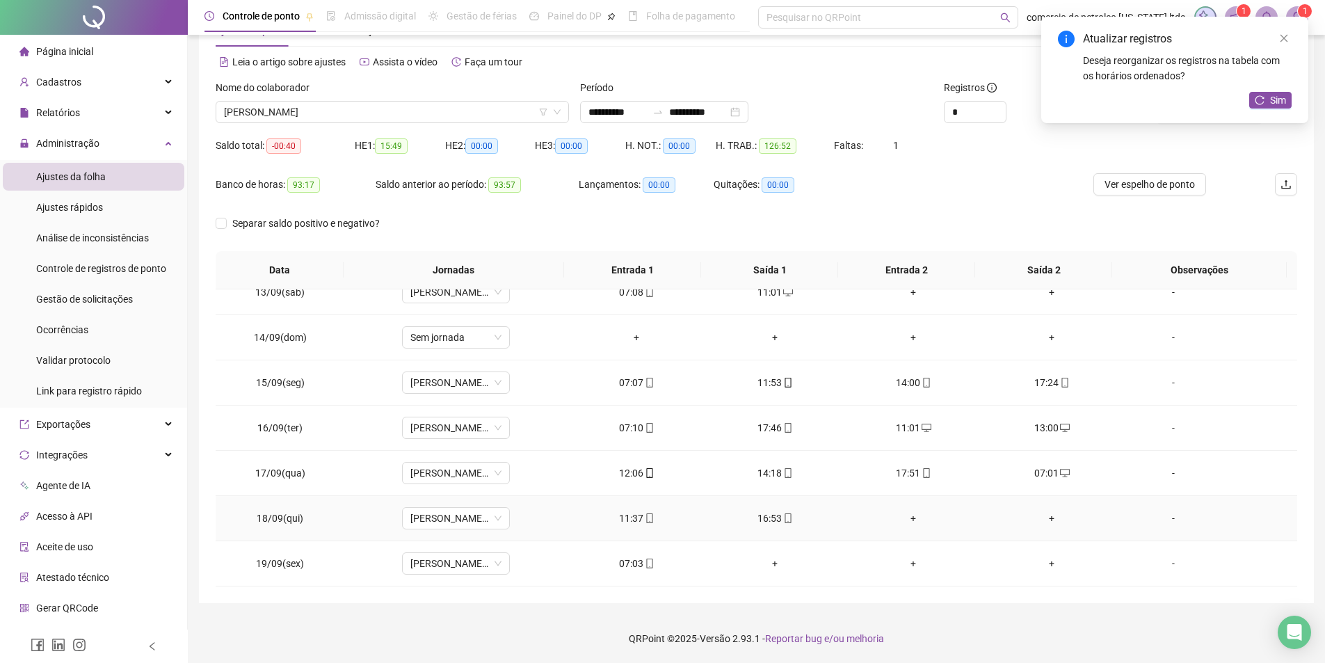
click at [905, 519] on div "+" at bounding box center [913, 517] width 116 height 15
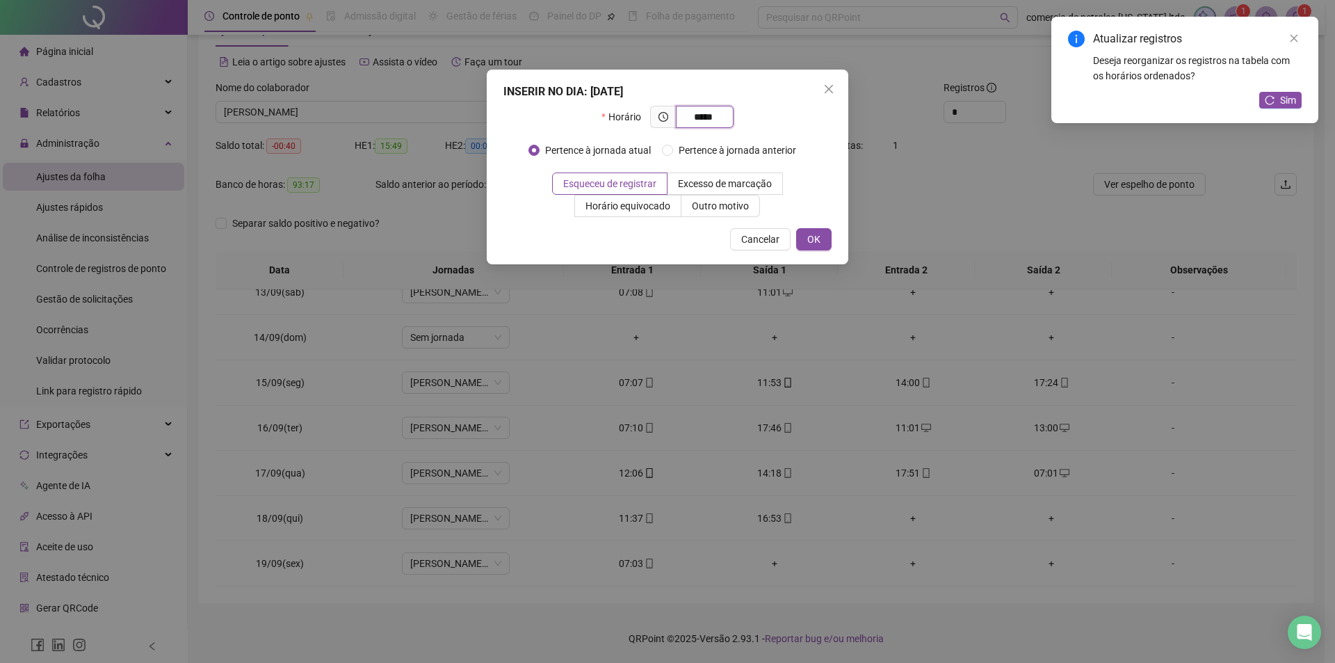
type input "*****"
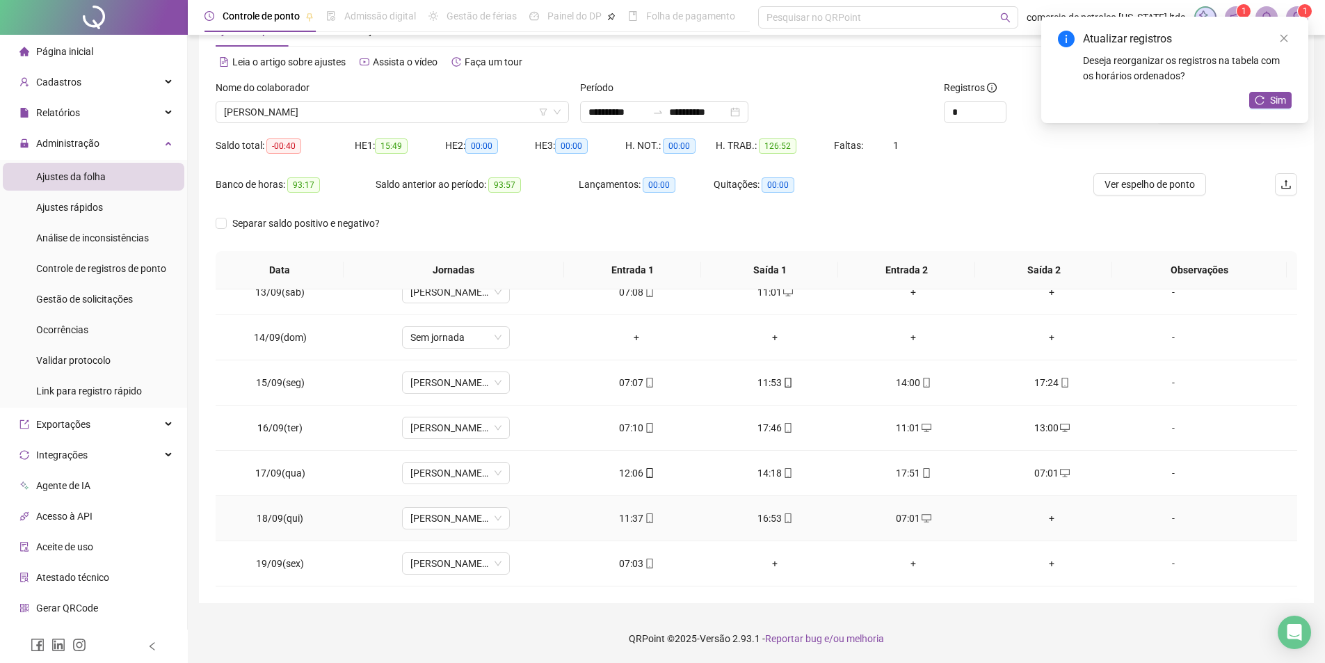
click at [1049, 520] on div "+" at bounding box center [1052, 517] width 116 height 15
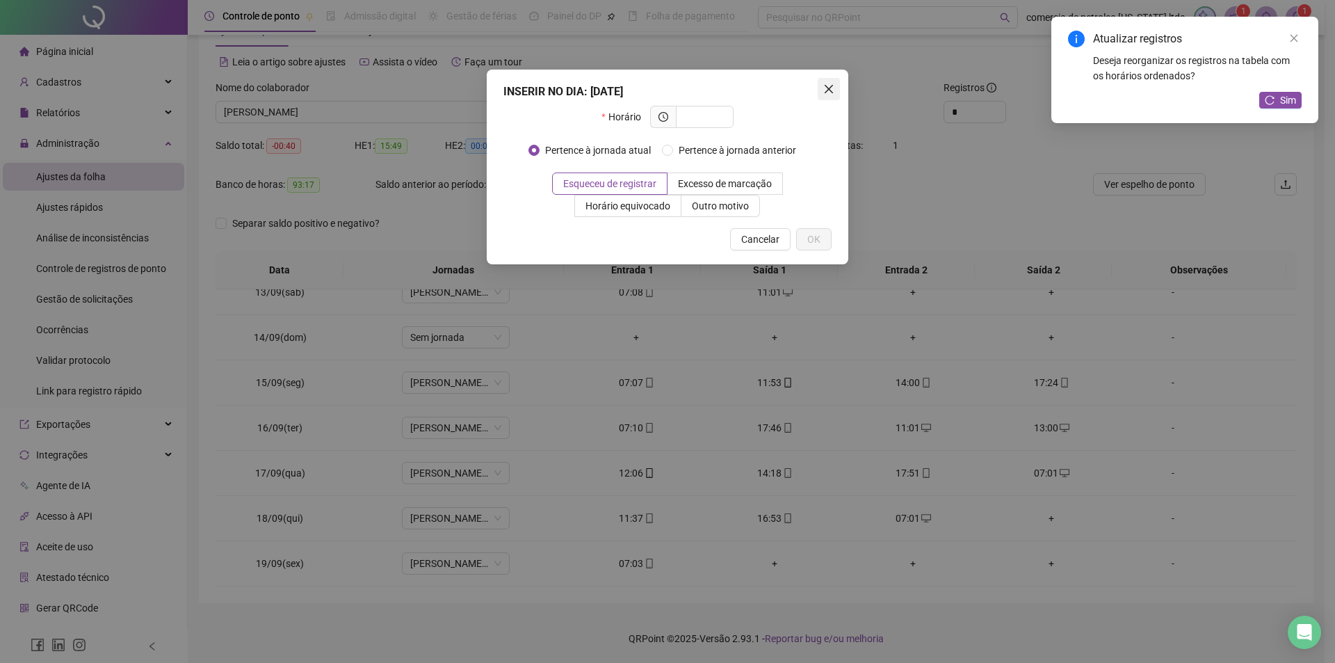
click at [832, 88] on icon "close" at bounding box center [828, 88] width 11 height 11
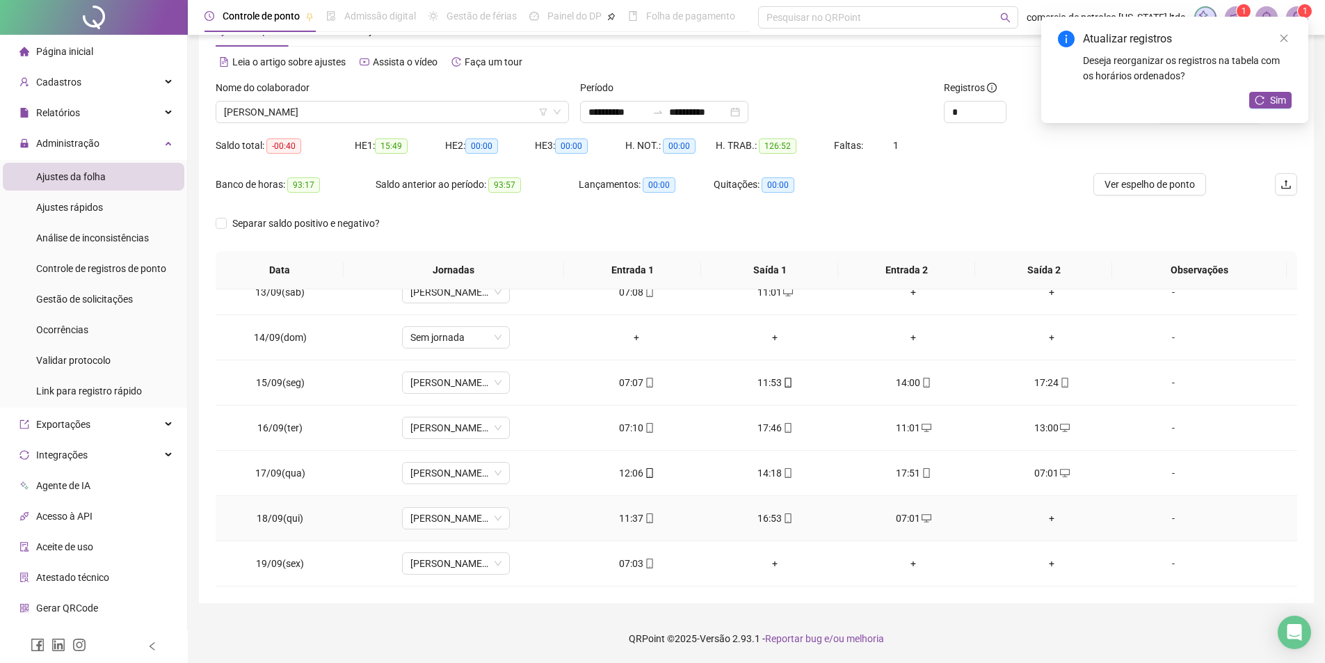
click at [1040, 515] on div "+" at bounding box center [1052, 517] width 116 height 15
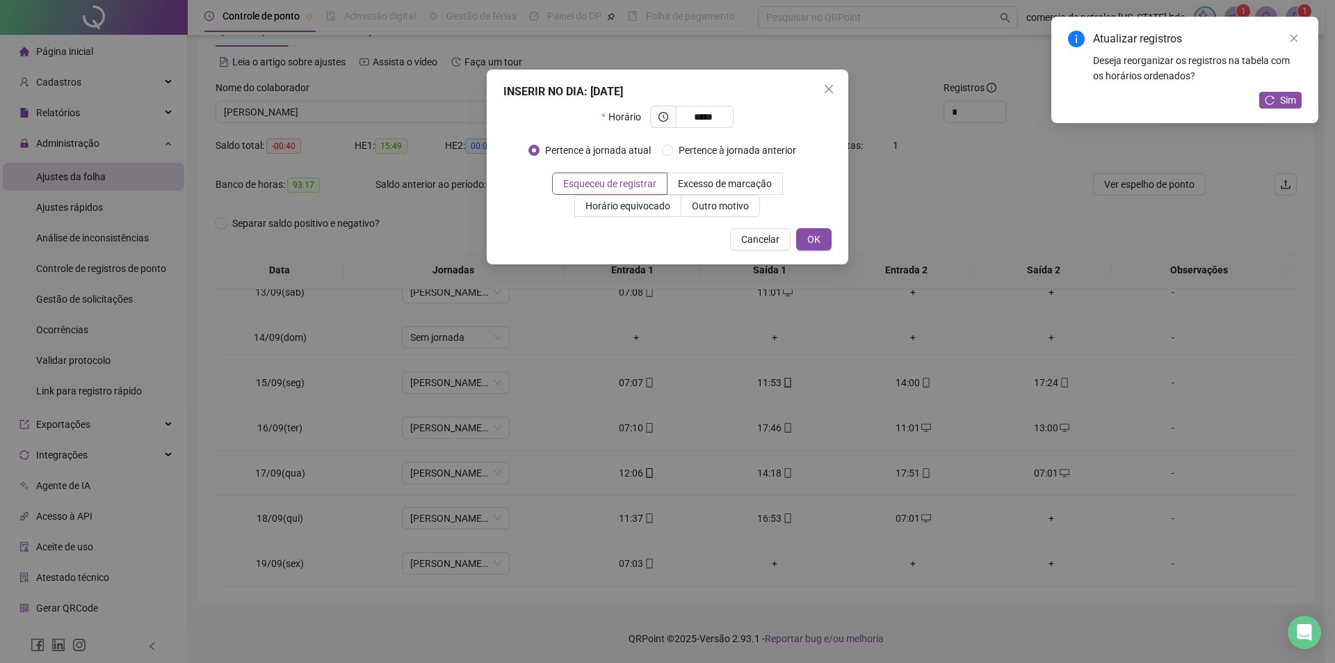
type input "*****"
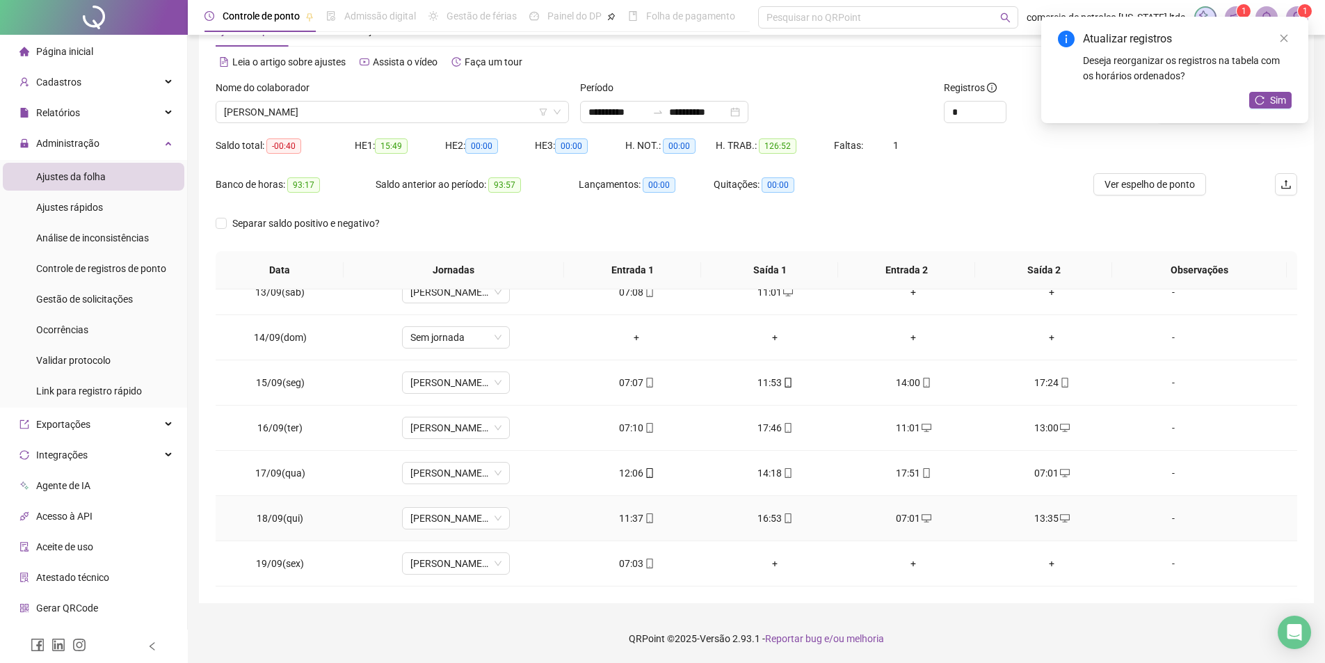
scroll to position [492, 0]
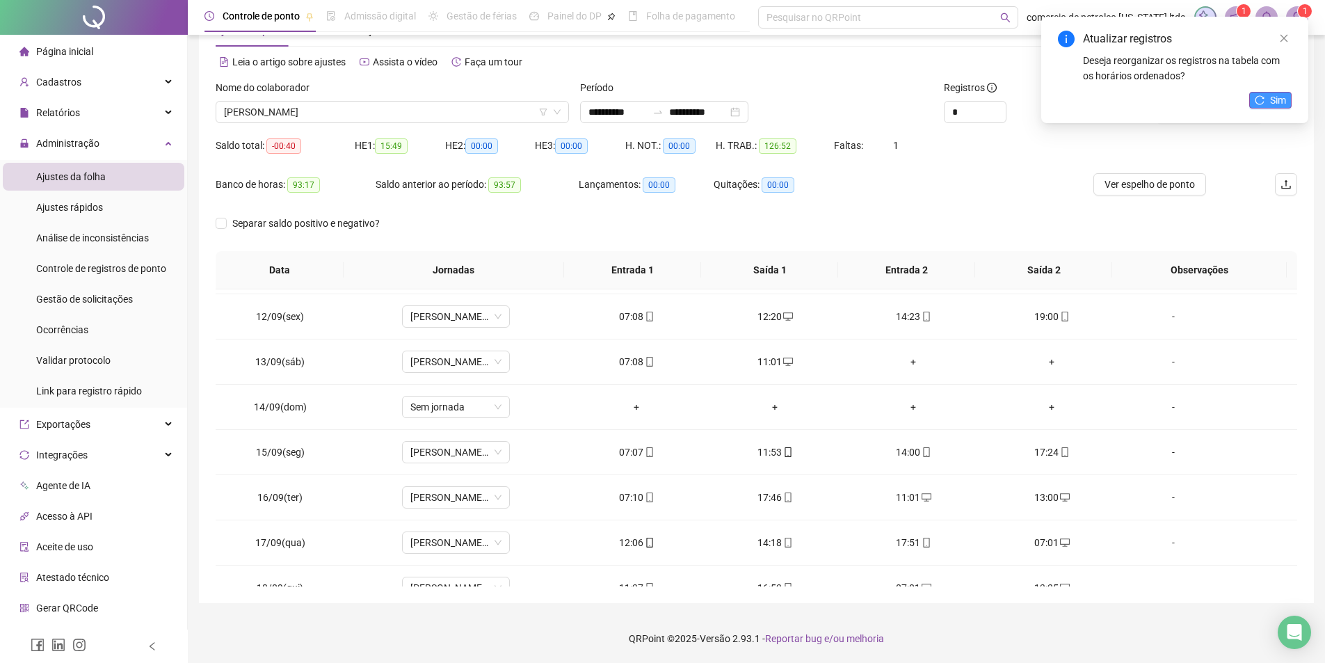
click at [1259, 97] on icon "reload" at bounding box center [1260, 100] width 10 height 10
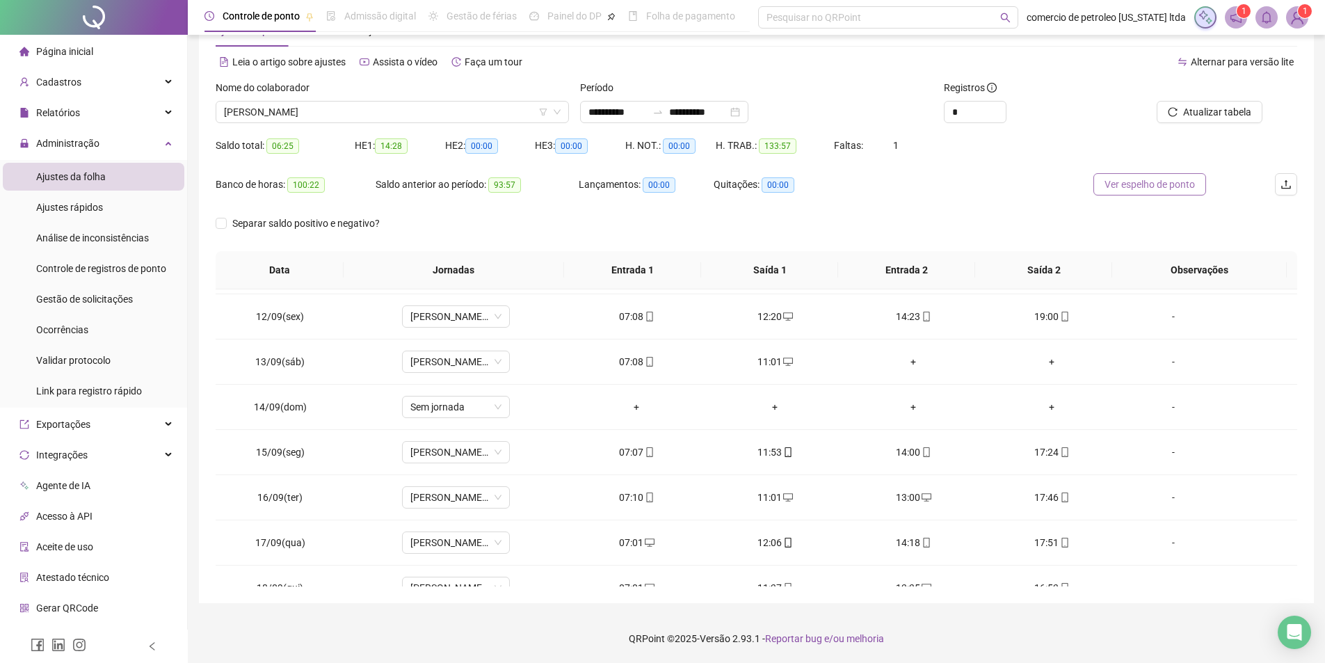
click at [1118, 186] on span "Ver espelho de ponto" at bounding box center [1149, 184] width 90 height 15
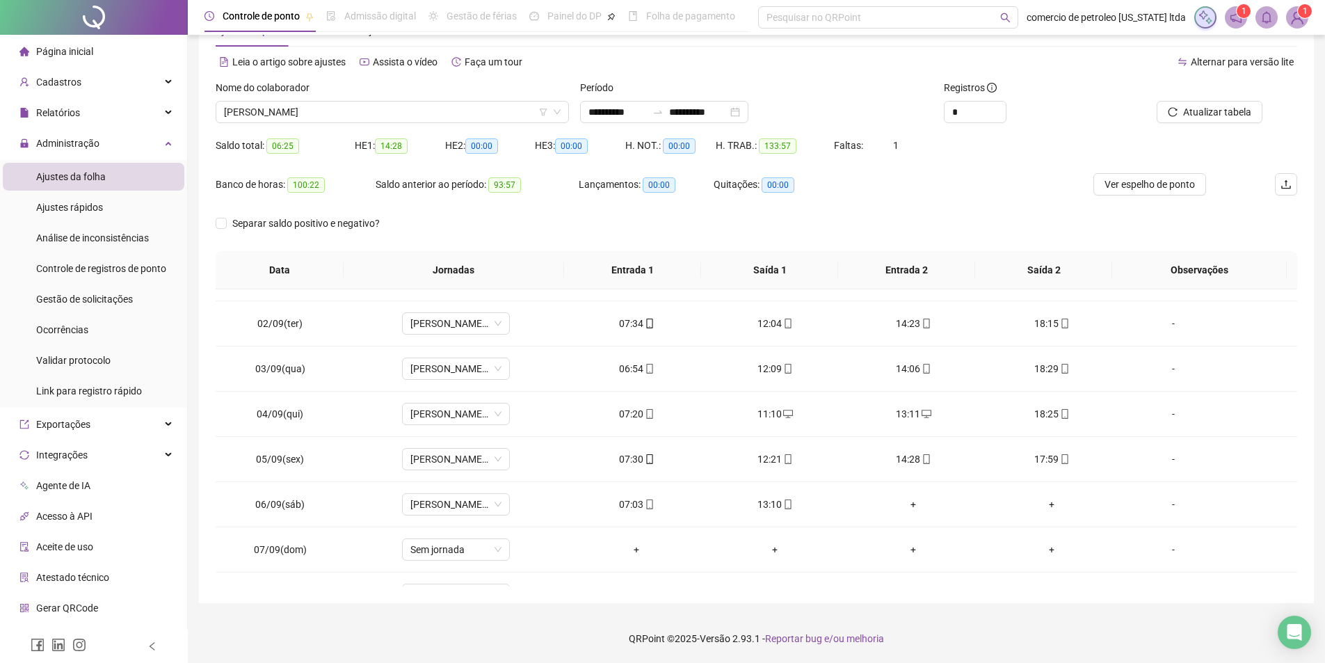
scroll to position [0, 0]
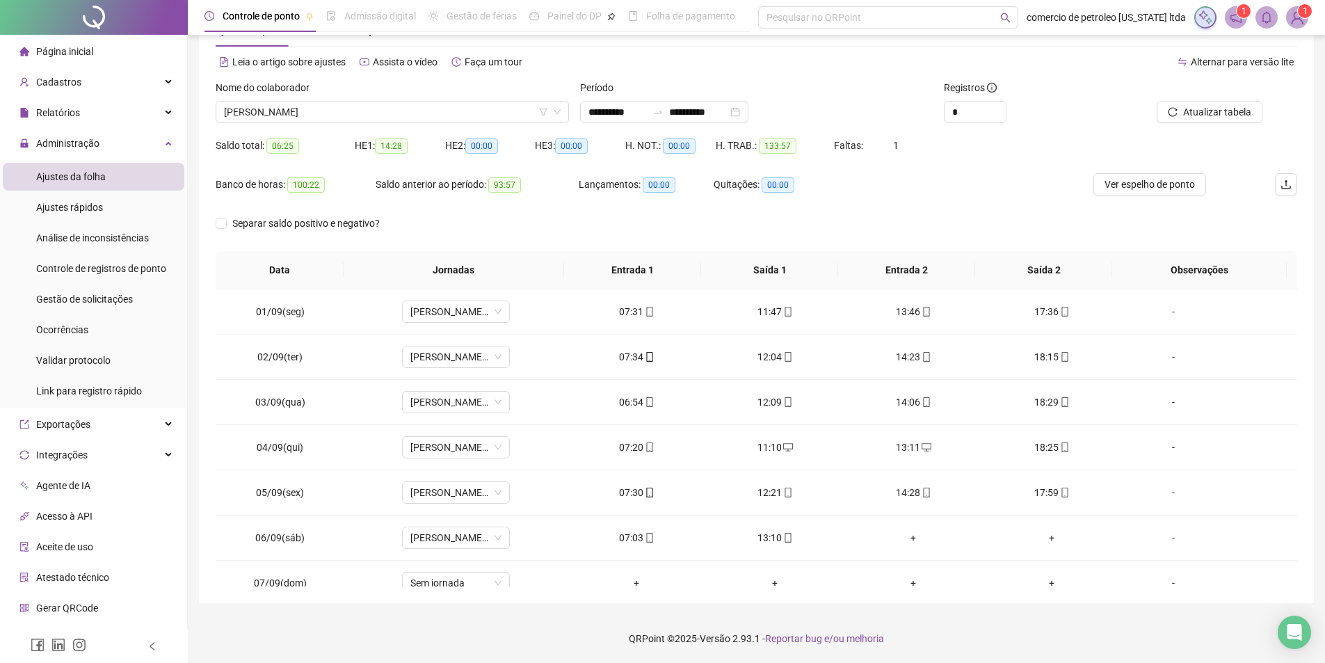
click at [434, 98] on div "Nome do colaborador" at bounding box center [392, 90] width 353 height 21
click at [430, 111] on span "[PERSON_NAME]" at bounding box center [392, 112] width 337 height 21
